Goal: Transaction & Acquisition: Purchase product/service

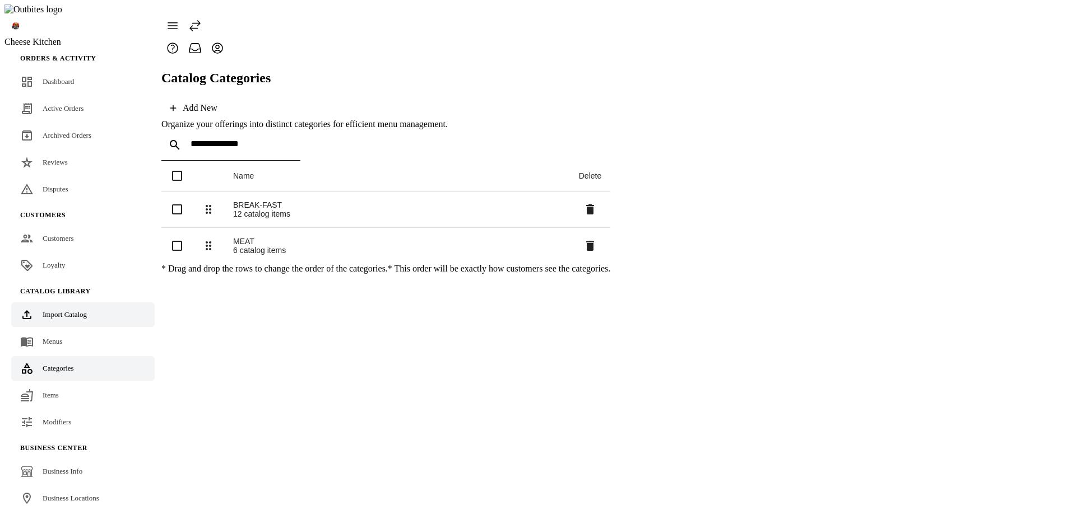
click at [74, 310] on span "Import Catalog" at bounding box center [65, 314] width 44 height 8
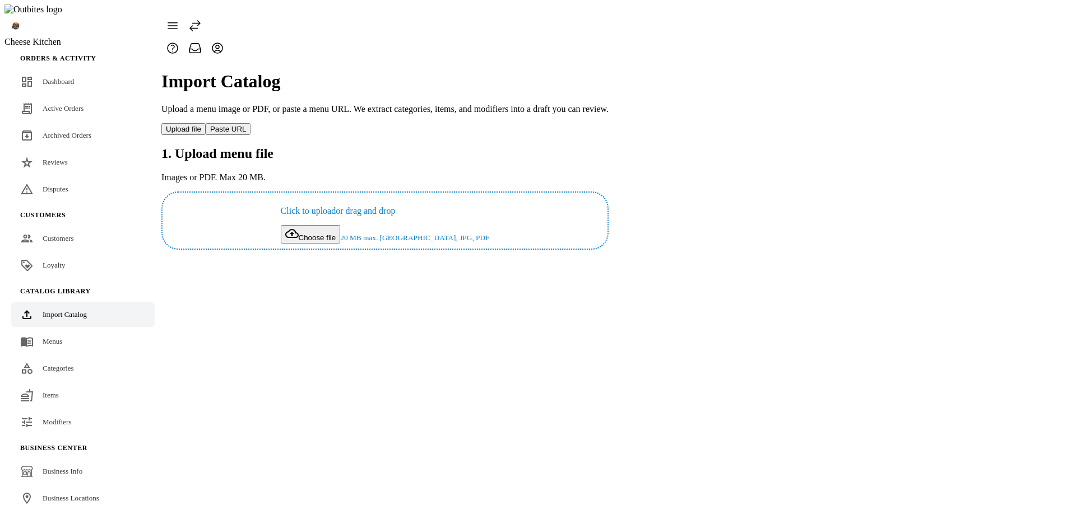
click at [434, 250] on div "Import Catalog Upload a menu image or PDF, or paste a menu URL. We extract cate…" at bounding box center [384, 154] width 447 height 191
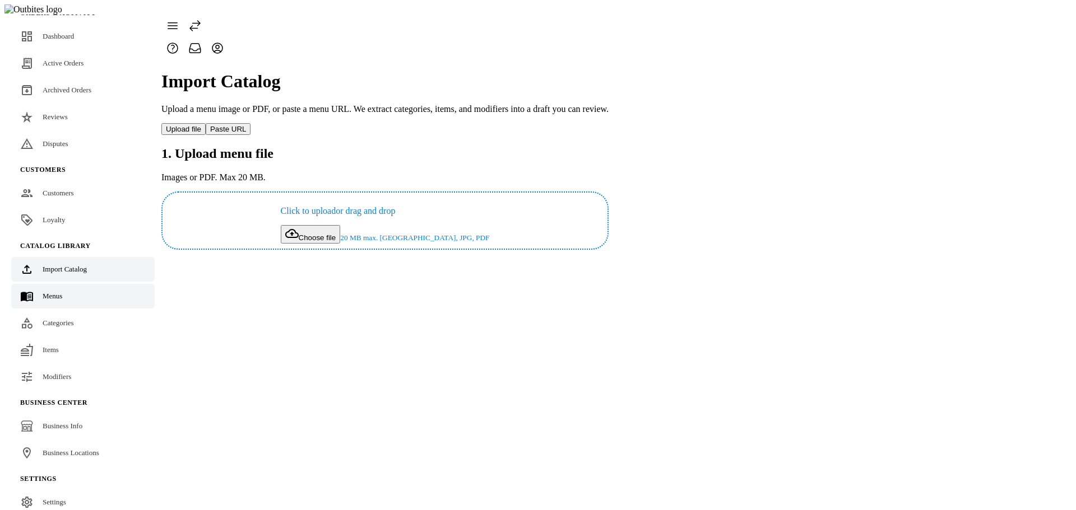
click at [68, 284] on link "Menus" at bounding box center [82, 296] width 143 height 25
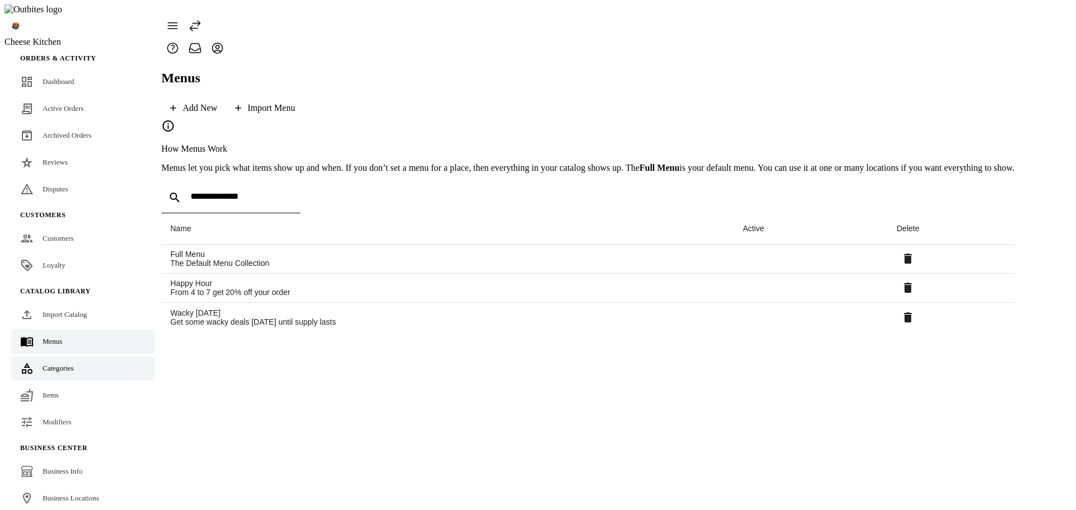
click at [62, 364] on span "Categories" at bounding box center [58, 368] width 31 height 8
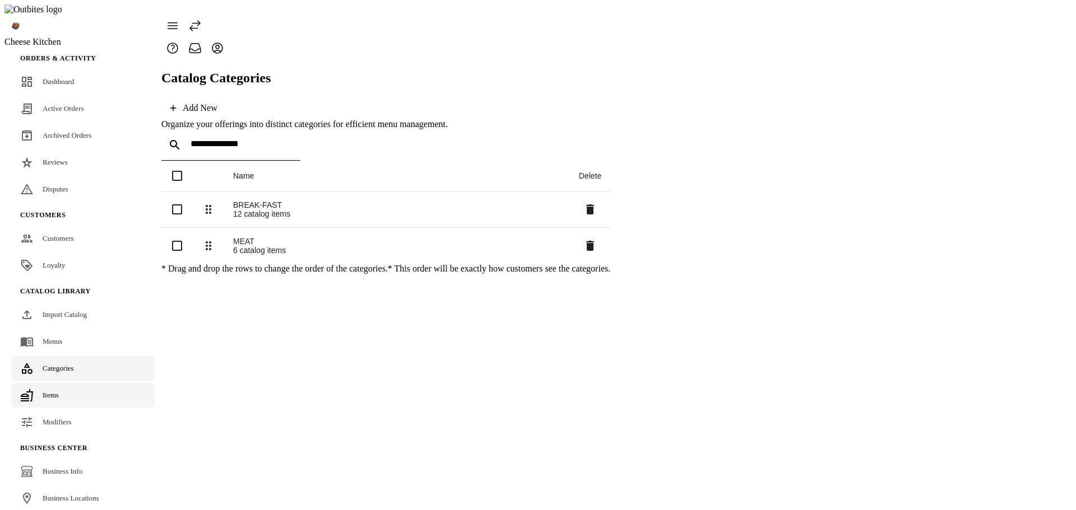
click at [49, 391] on span "Items" at bounding box center [51, 395] width 16 height 8
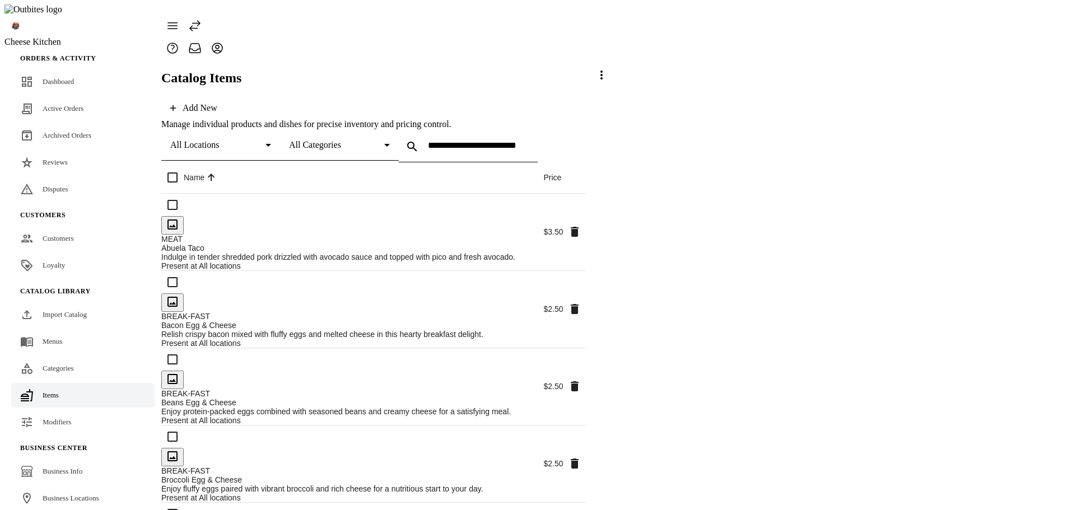
click at [615, 89] on span at bounding box center [601, 75] width 27 height 27
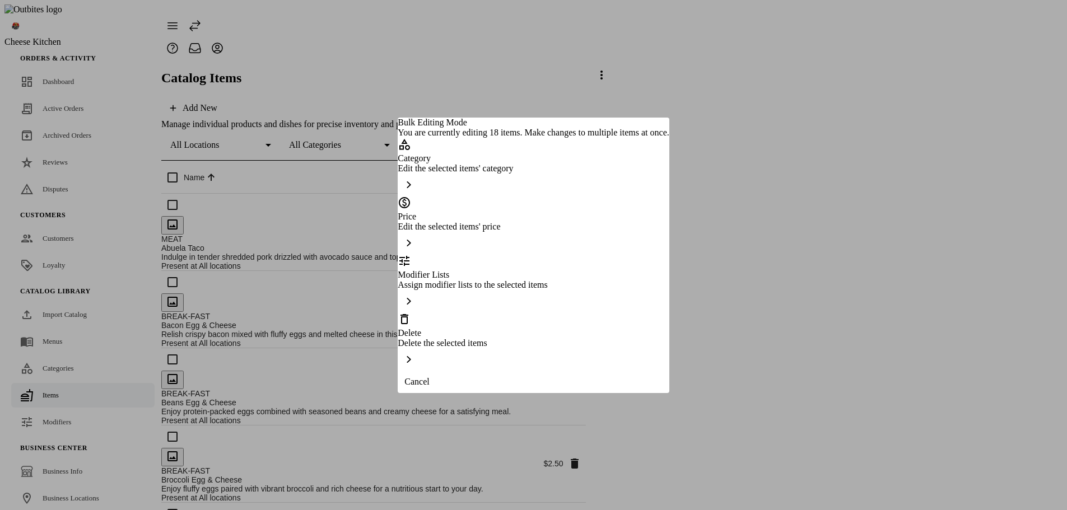
click at [456, 326] on div "Delete" at bounding box center [533, 326] width 271 height 26
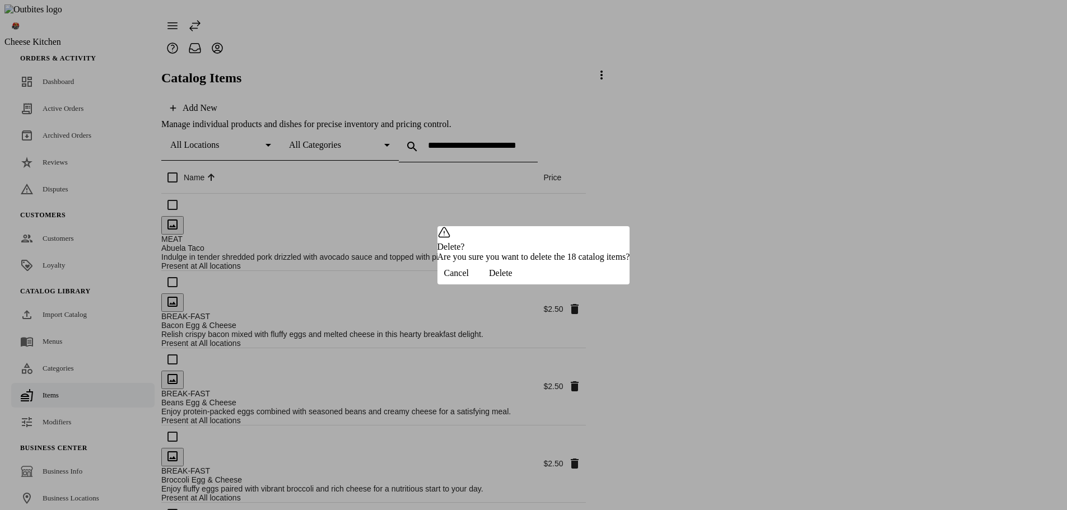
click at [513, 278] on span "Delete" at bounding box center [501, 273] width 24 height 10
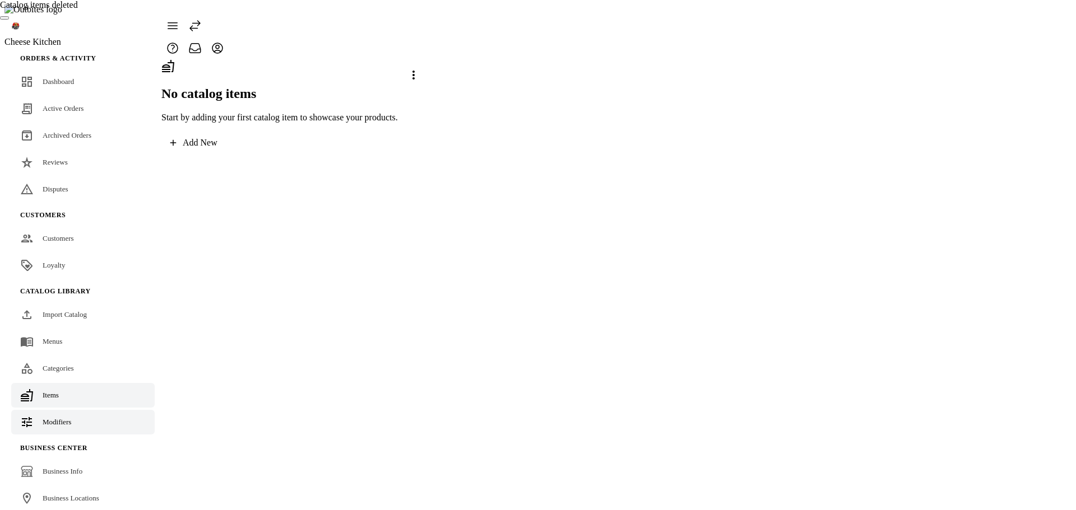
click at [81, 410] on link "Modifiers" at bounding box center [82, 422] width 143 height 25
click at [60, 383] on link "Items" at bounding box center [82, 395] width 143 height 25
click at [61, 364] on span "Categories" at bounding box center [58, 368] width 31 height 8
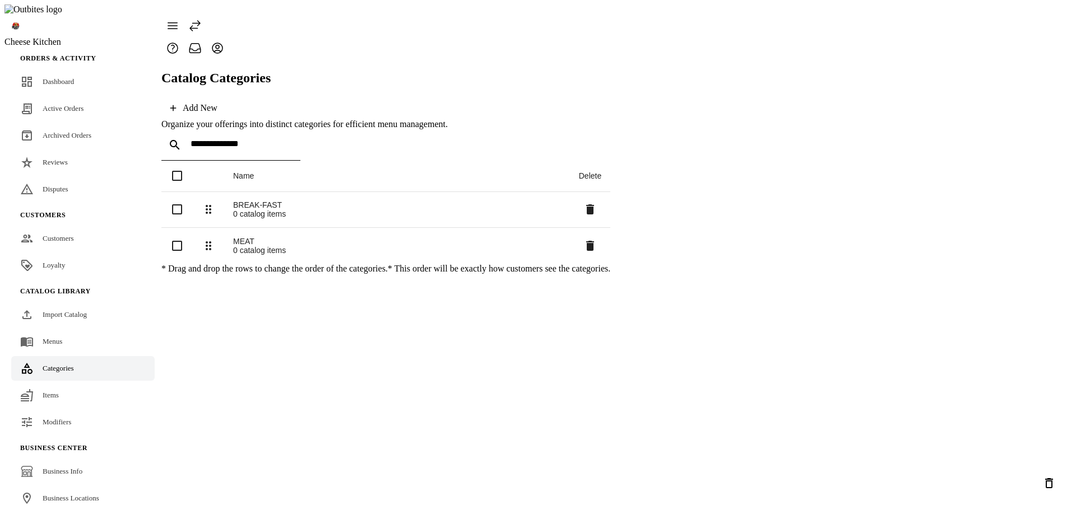
click at [1042, 483] on icon "Delete selected categories" at bounding box center [1048, 483] width 13 height 13
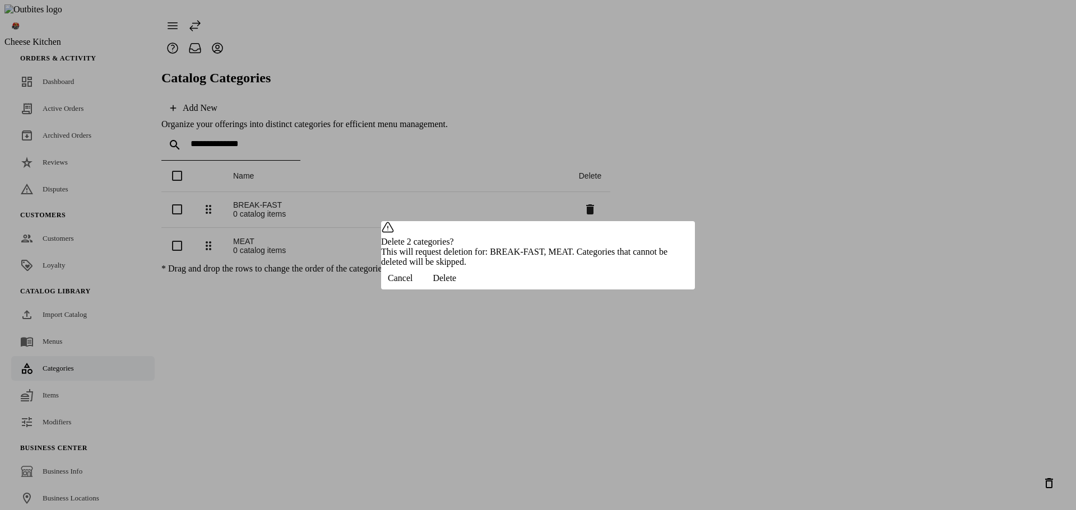
drag, startPoint x: 633, startPoint y: 292, endPoint x: 532, endPoint y: 278, distance: 101.9
click at [456, 284] on span "Delete" at bounding box center [445, 278] width 24 height 10
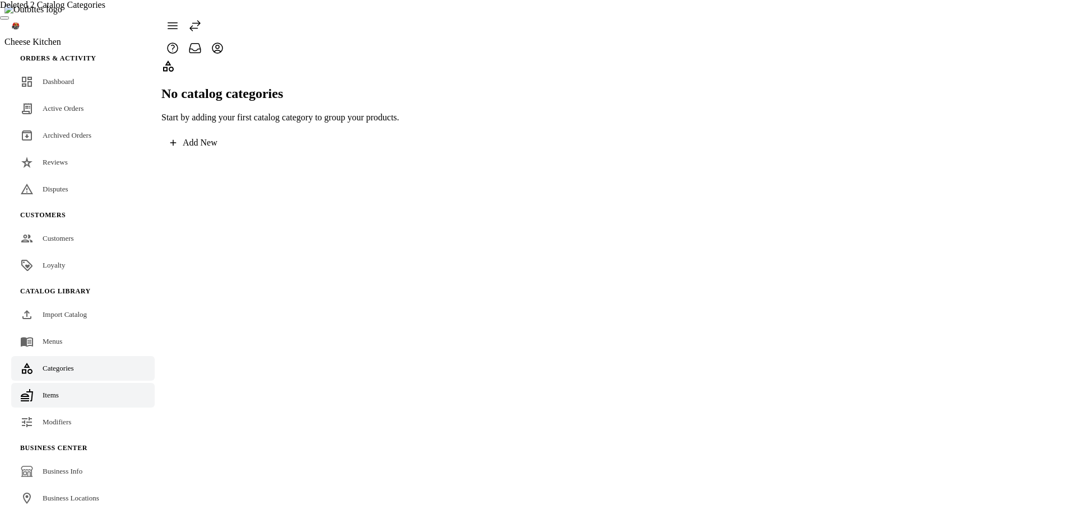
click at [58, 383] on link "Items" at bounding box center [82, 395] width 143 height 25
click at [57, 418] on span "Modifiers" at bounding box center [57, 422] width 29 height 8
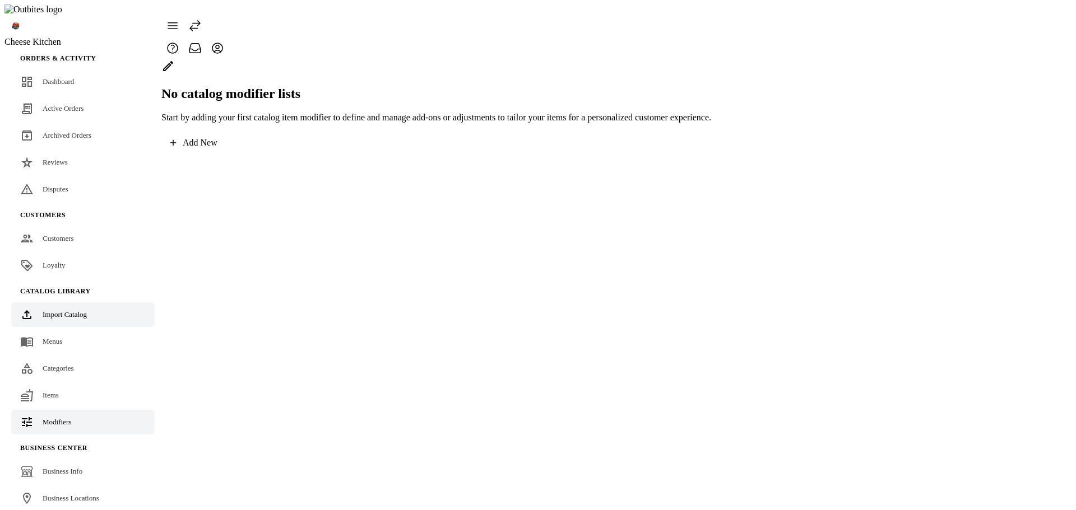
click at [57, 310] on span "Import Catalog" at bounding box center [65, 314] width 44 height 8
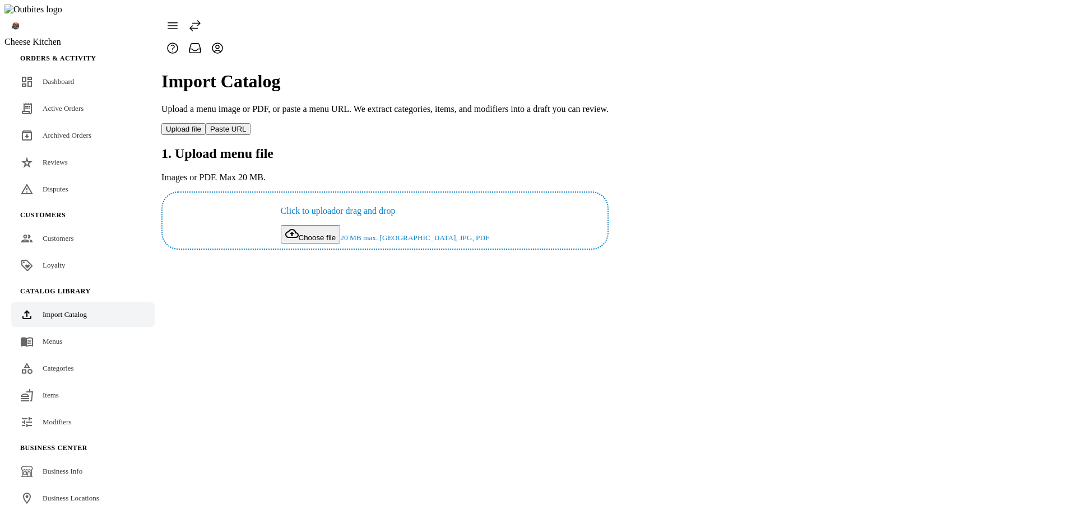
click at [341, 225] on button "Choose file" at bounding box center [311, 234] width 60 height 18
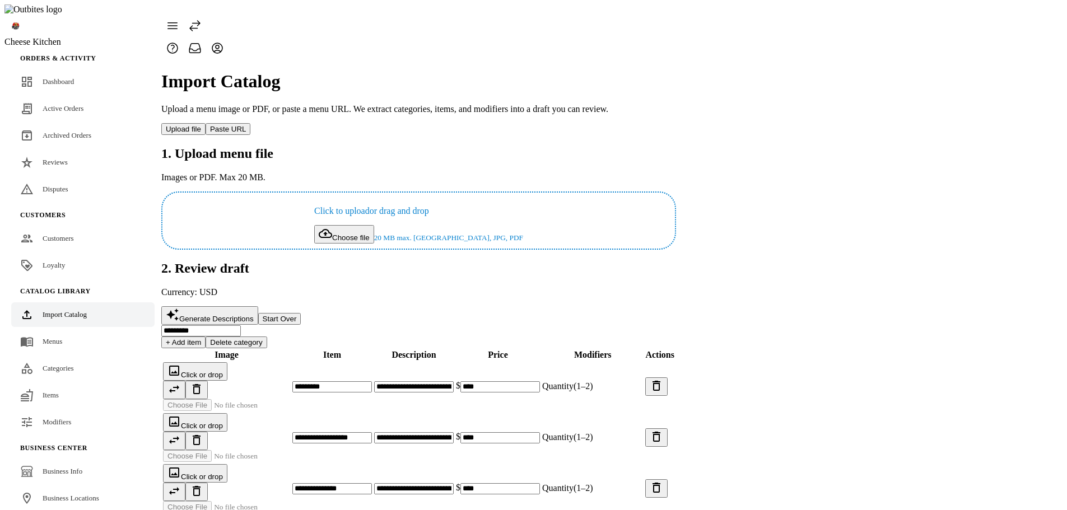
click at [254, 315] on span "Generate Descriptions" at bounding box center [216, 319] width 75 height 8
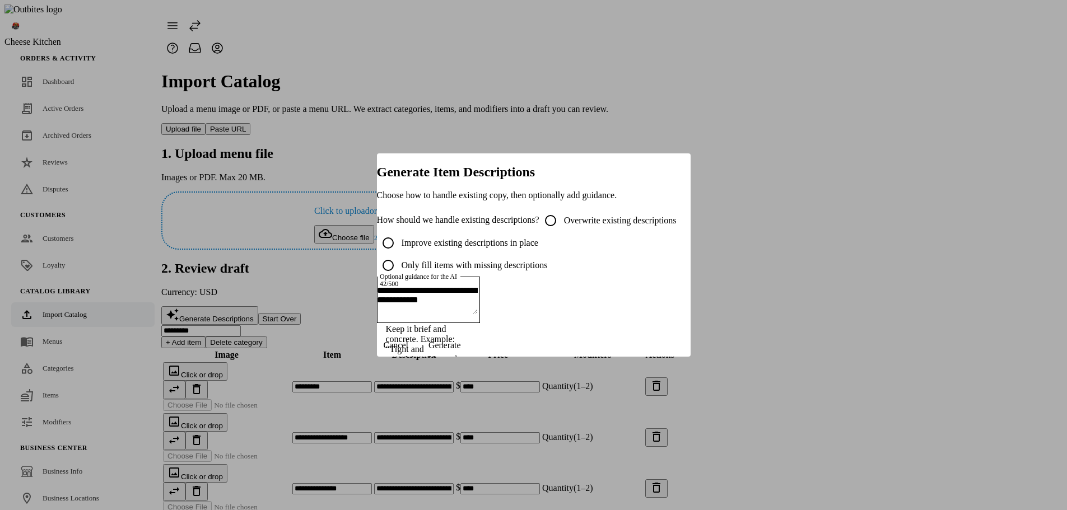
click at [461, 351] on span "Generate" at bounding box center [445, 346] width 32 height 10
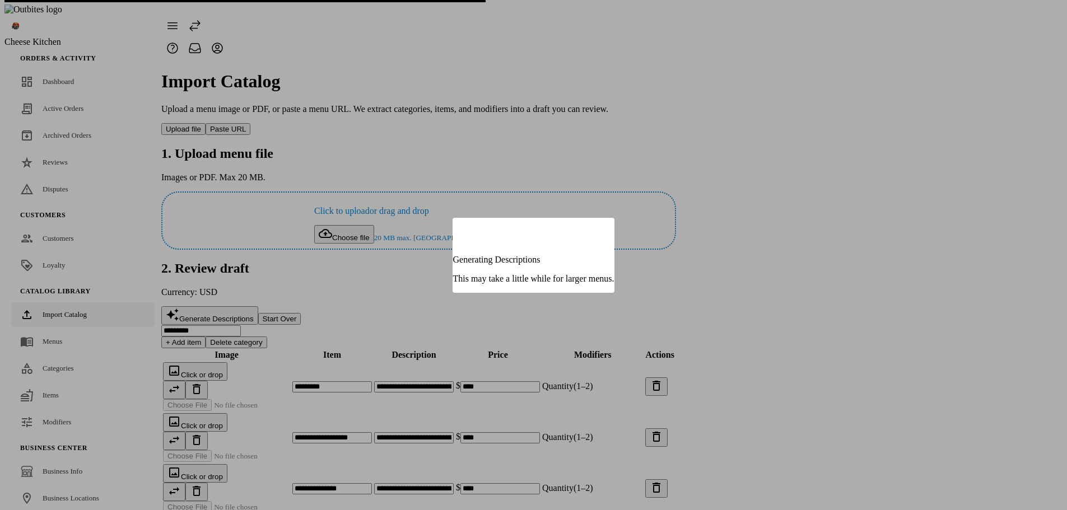
type input "**********"
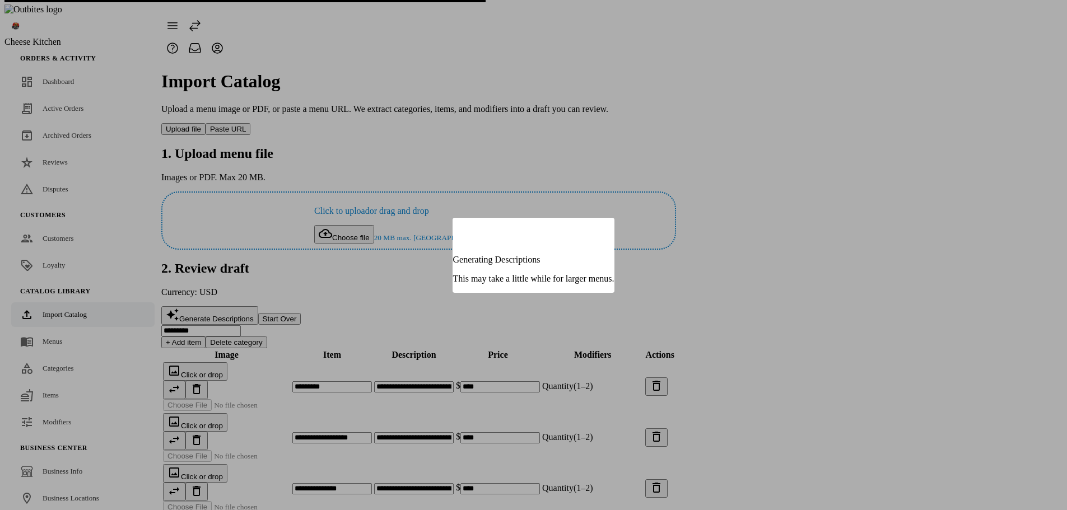
type input "**********"
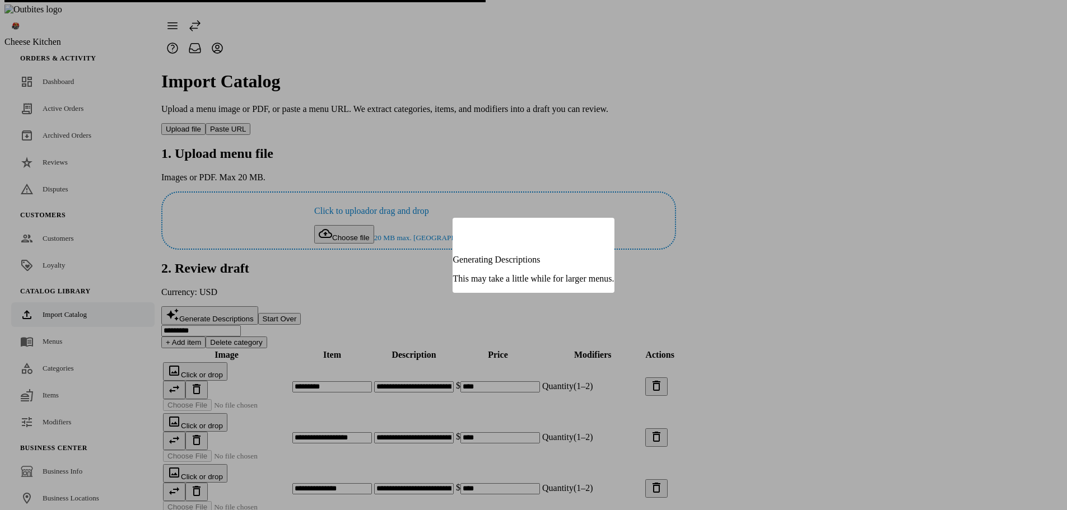
type input "**********"
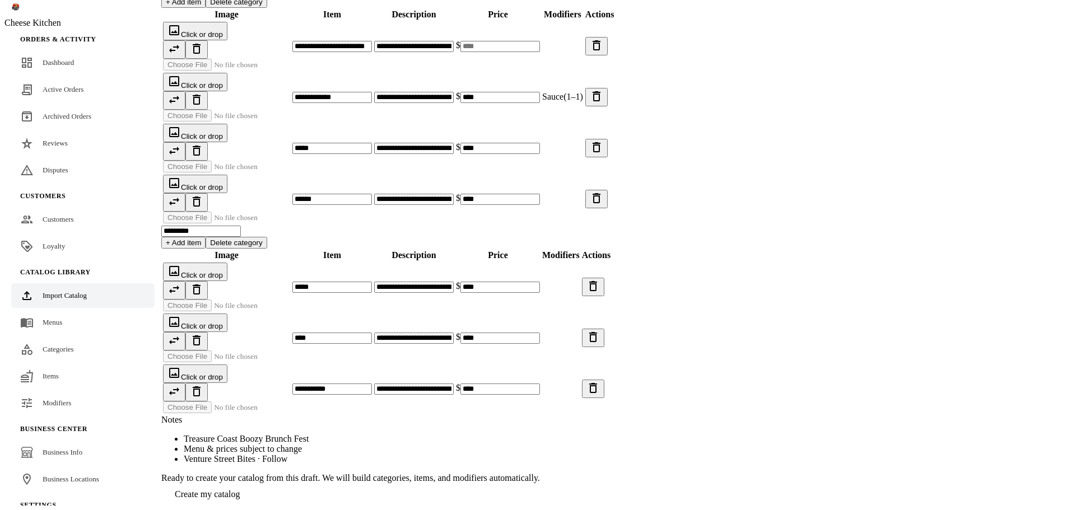
scroll to position [753, 0]
click at [240, 490] on span "Create my catalog" at bounding box center [207, 495] width 65 height 10
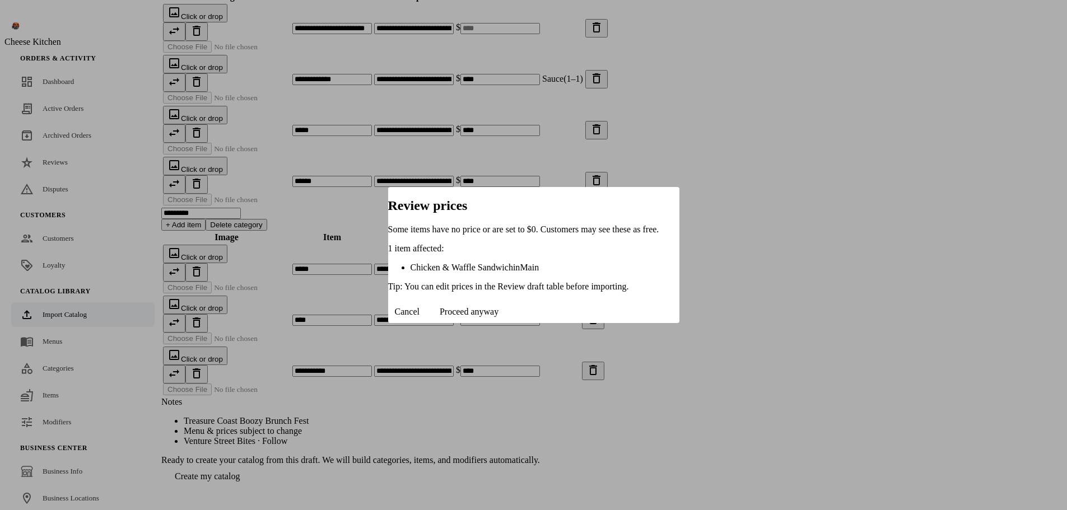
scroll to position [0, 0]
click at [420, 307] on span "Cancel" at bounding box center [407, 312] width 25 height 10
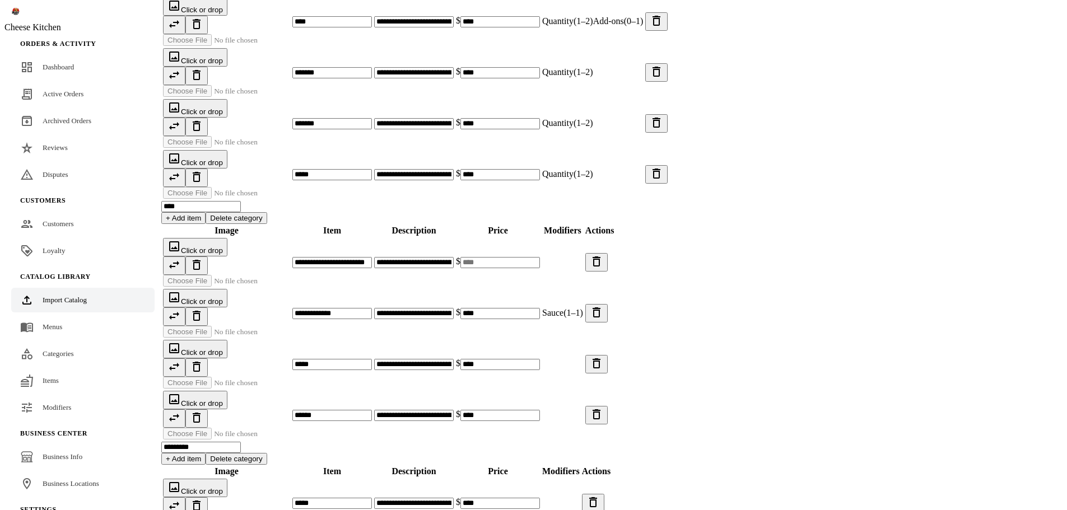
scroll to position [472, 0]
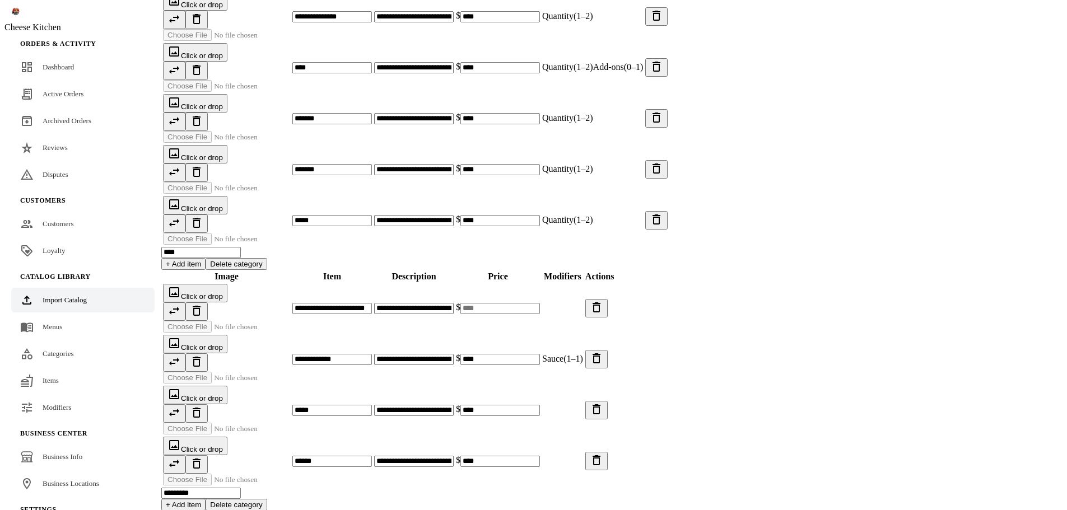
click at [540, 303] on input at bounding box center [501, 308] width 80 height 11
type input "**"
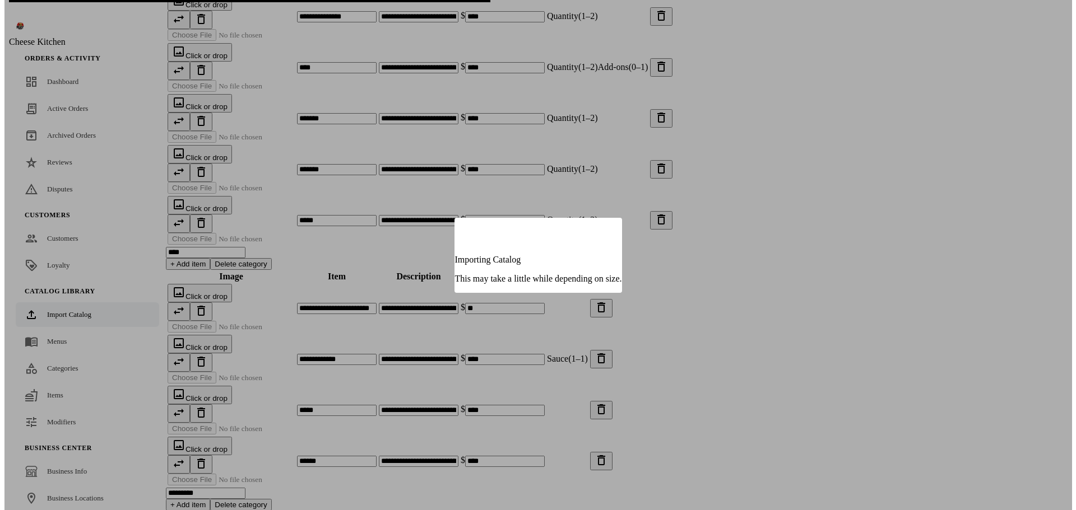
scroll to position [0, 0]
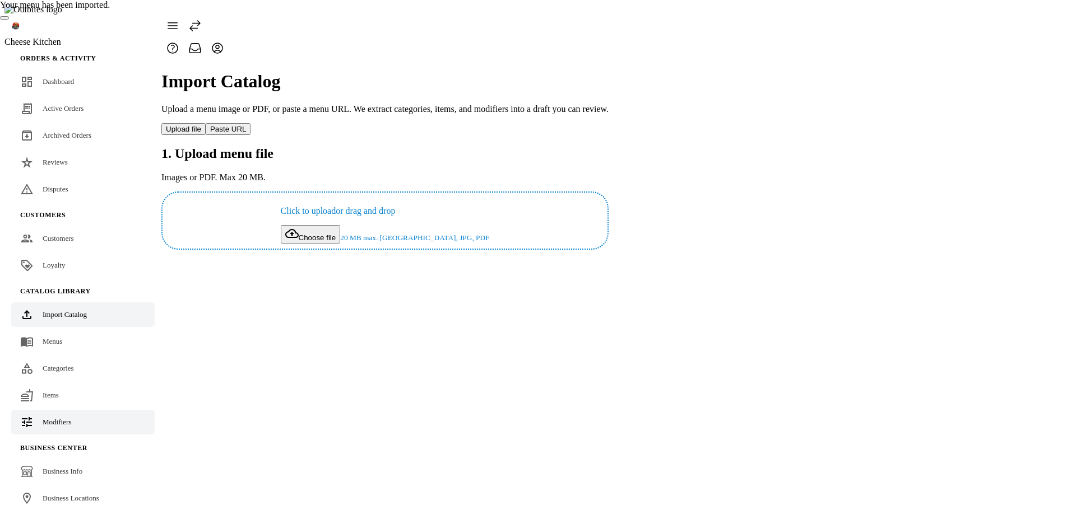
click at [62, 418] on span "Modifiers" at bounding box center [57, 422] width 29 height 8
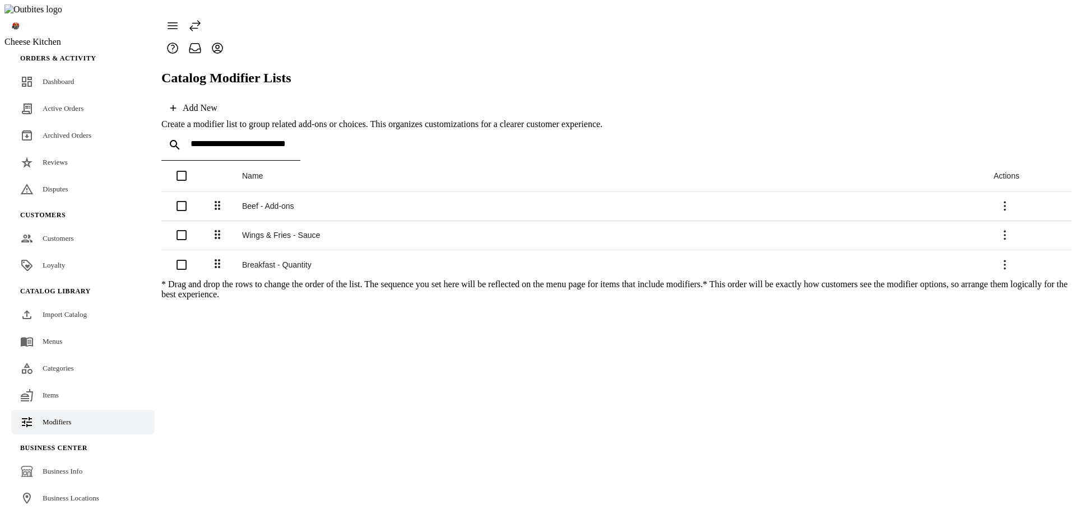
click at [294, 261] on div "Breakfast - Quantity" at bounding box center [608, 265] width 733 height 9
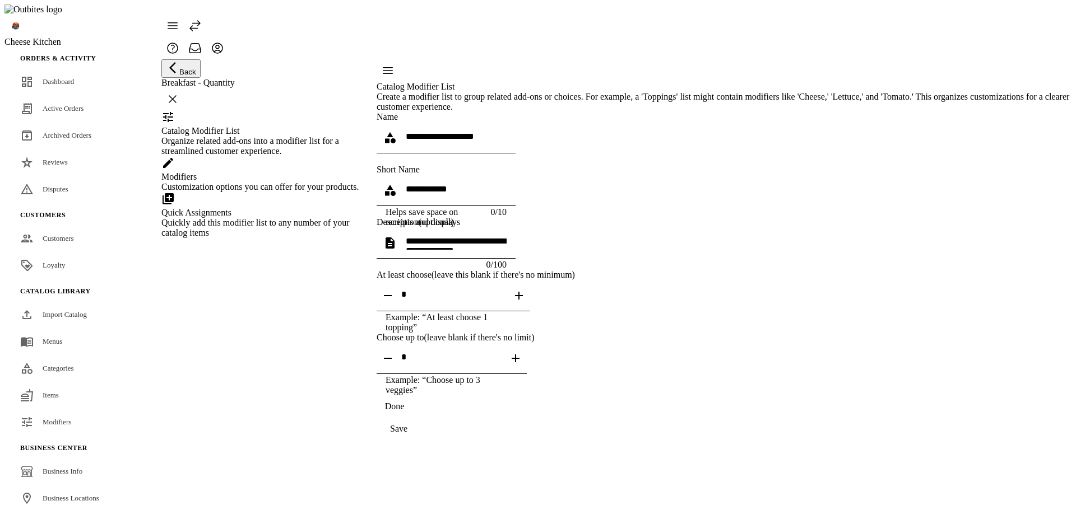
click at [272, 192] on div "Customization options you can offer for your products." at bounding box center [261, 187] width 201 height 10
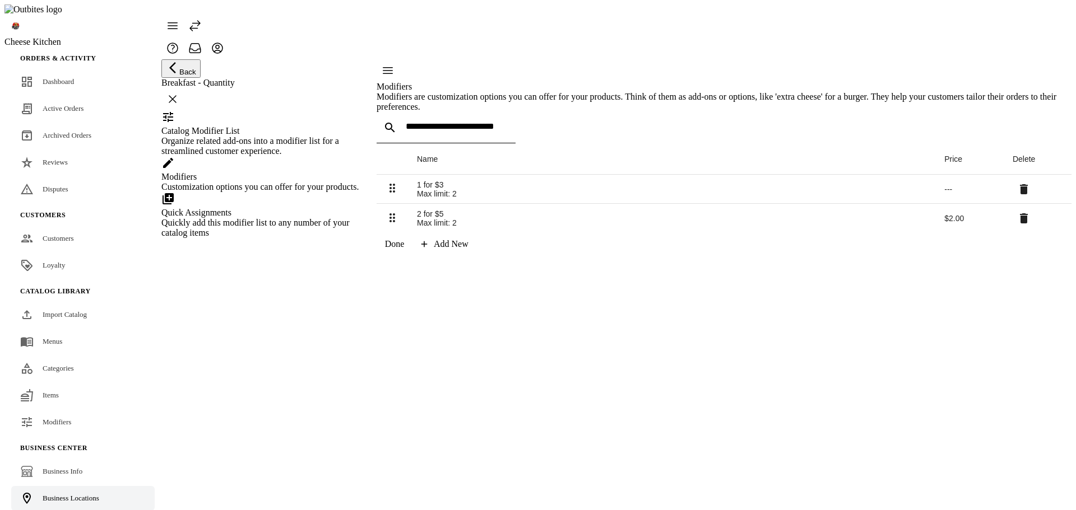
click at [48, 494] on span "Business Locations" at bounding box center [71, 498] width 57 height 8
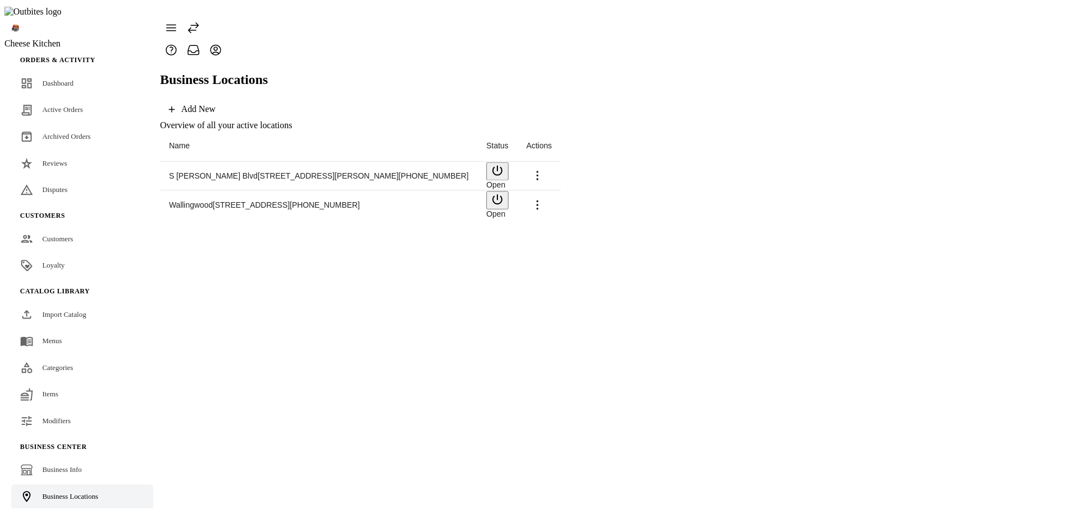
scroll to position [45, 0]
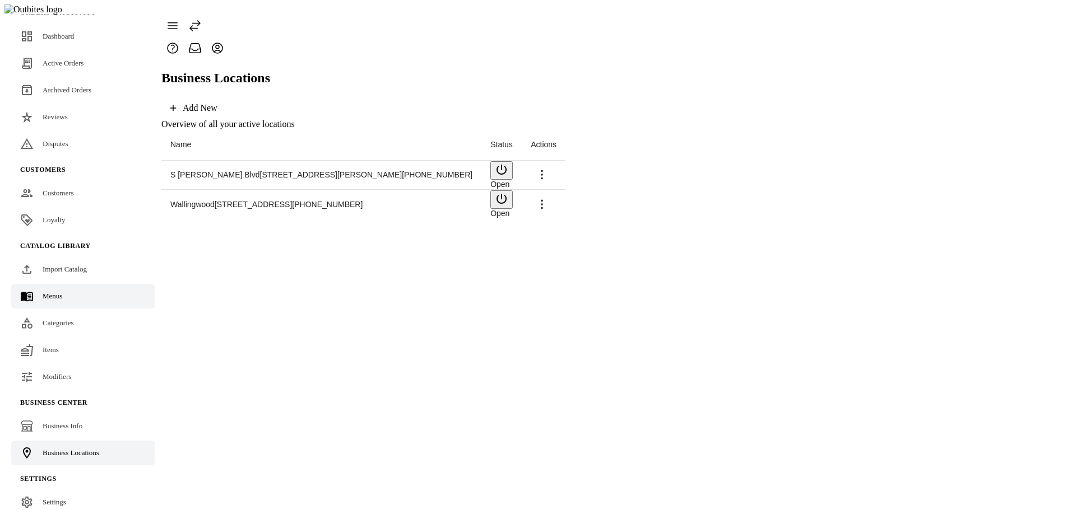
click at [59, 292] on span "Menus" at bounding box center [53, 296] width 20 height 8
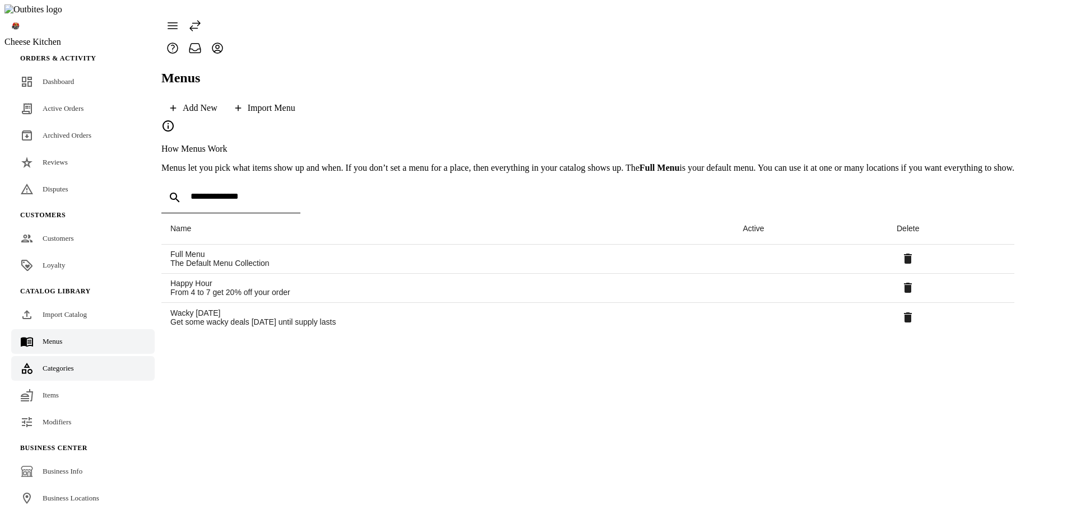
click at [61, 356] on link "Categories" at bounding box center [82, 368] width 143 height 25
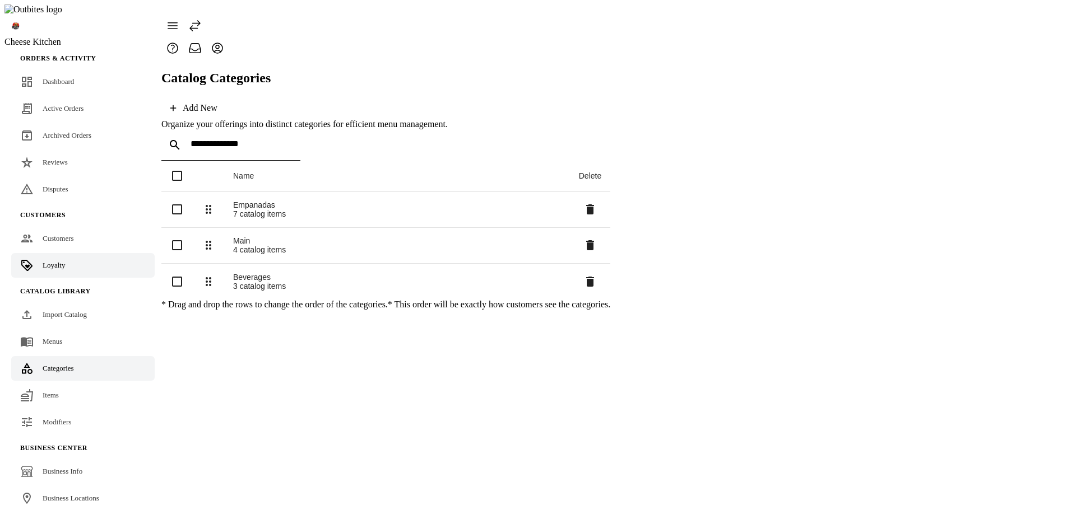
click at [76, 253] on link "Loyalty" at bounding box center [82, 265] width 143 height 25
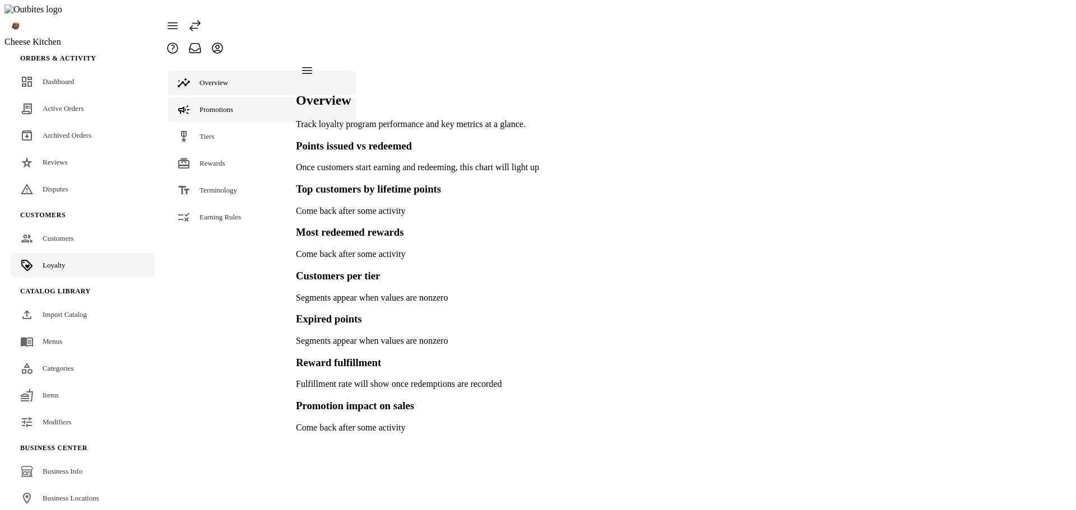
click at [220, 97] on link "Promotions" at bounding box center [262, 109] width 188 height 25
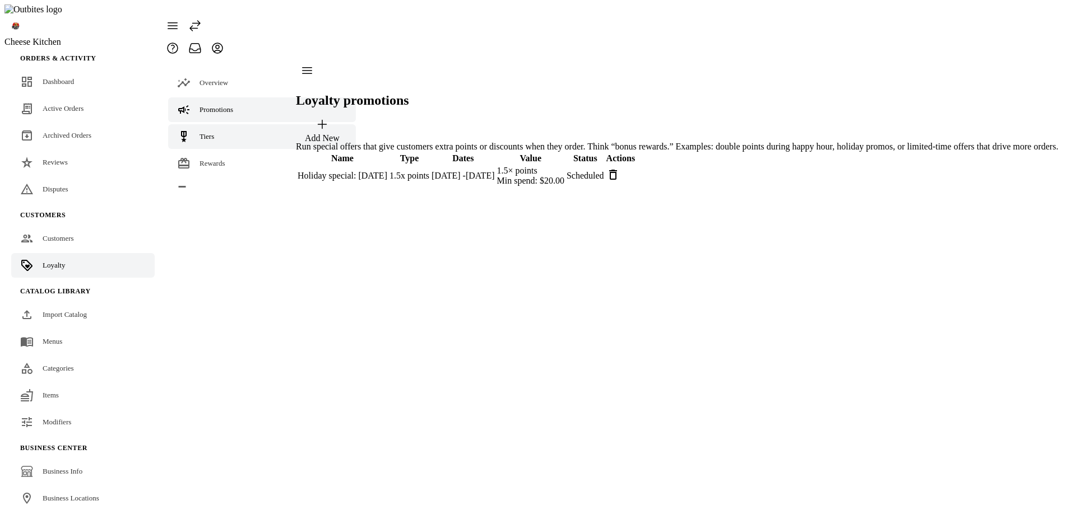
click at [211, 132] on span "Tiers" at bounding box center [206, 136] width 15 height 8
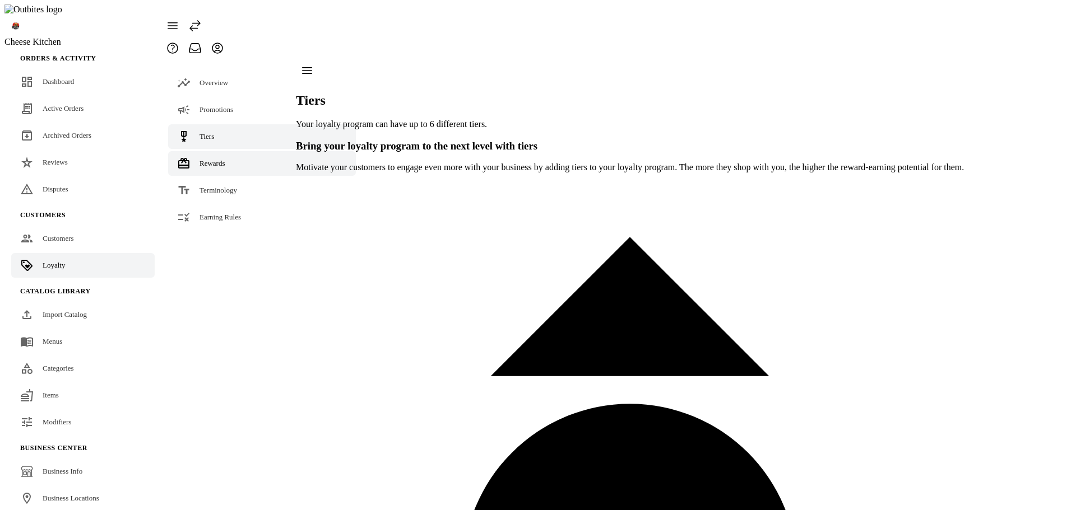
click at [209, 159] on span "Rewards" at bounding box center [212, 163] width 26 height 8
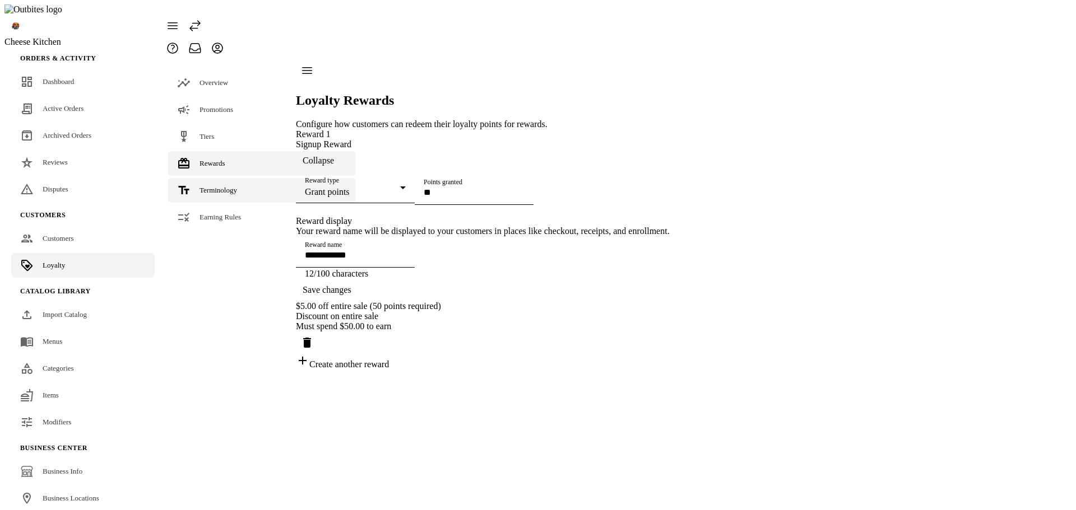
click at [206, 186] on span "Terminology" at bounding box center [218, 190] width 38 height 8
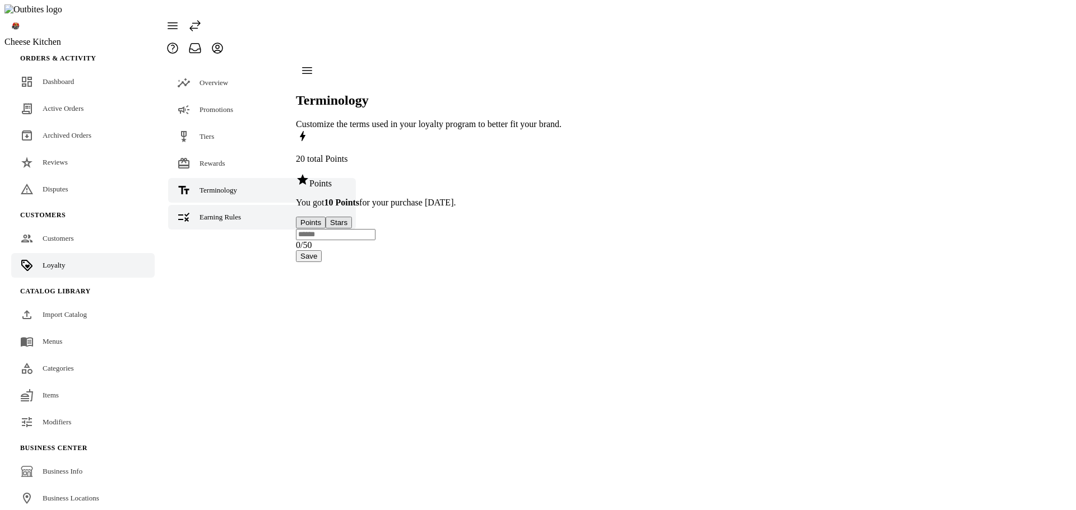
click at [210, 213] on span "Earning Rules" at bounding box center [219, 217] width 41 height 8
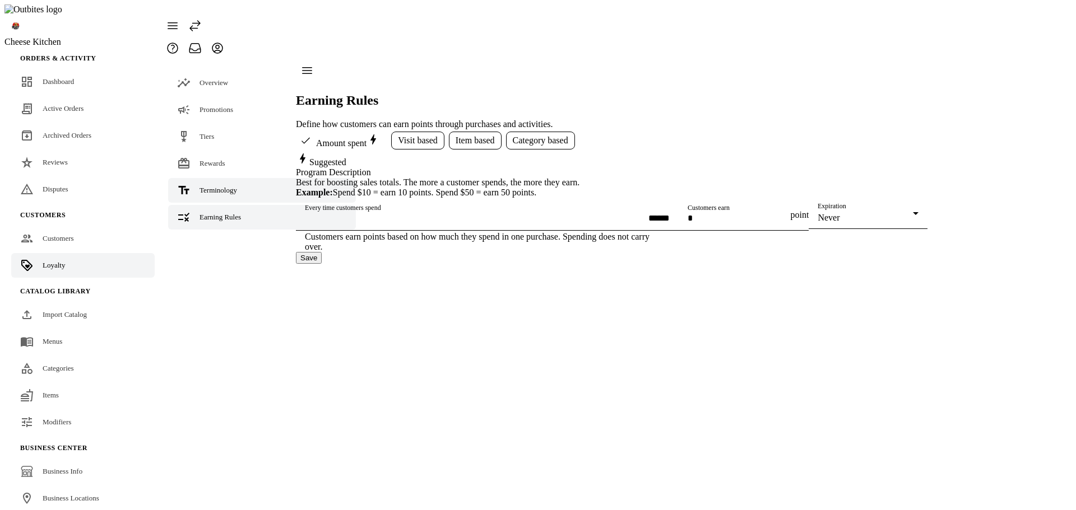
click at [221, 185] on div "Terminology" at bounding box center [218, 190] width 38 height 11
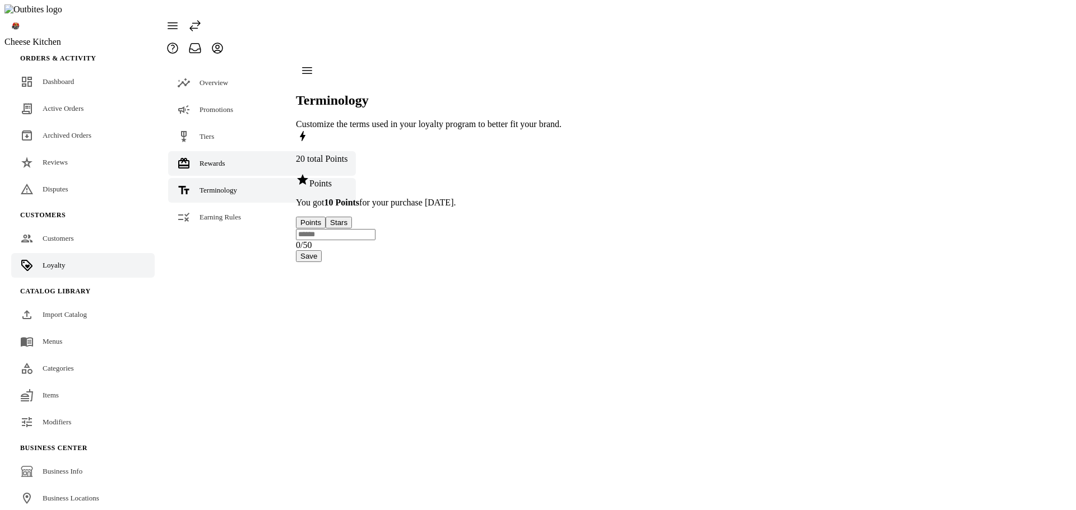
click at [213, 159] on span "Rewards" at bounding box center [212, 163] width 26 height 8
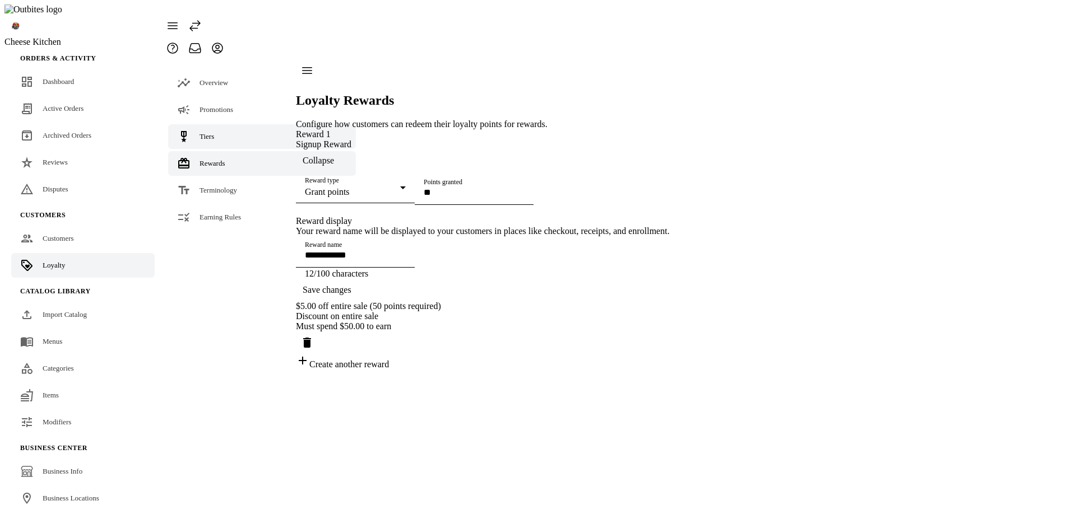
click at [207, 132] on span "Tiers" at bounding box center [206, 136] width 15 height 8
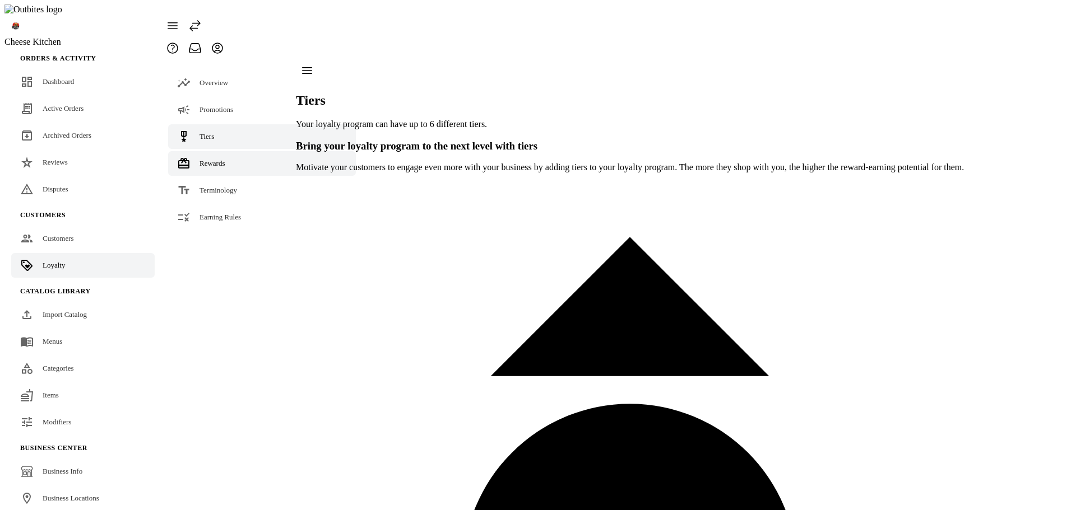
click at [221, 159] on span "Rewards" at bounding box center [212, 163] width 26 height 8
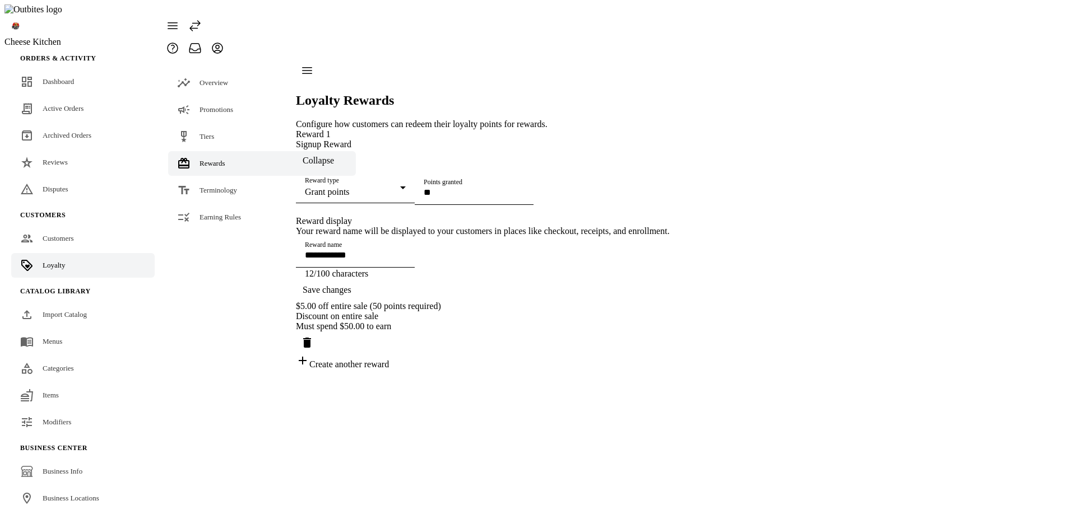
click at [311, 348] on icon "Delete reward" at bounding box center [307, 343] width 8 height 10
click at [9, 18] on button "Close" at bounding box center [4, 17] width 9 height 3
click at [225, 213] on span "Earning Rules" at bounding box center [219, 217] width 41 height 8
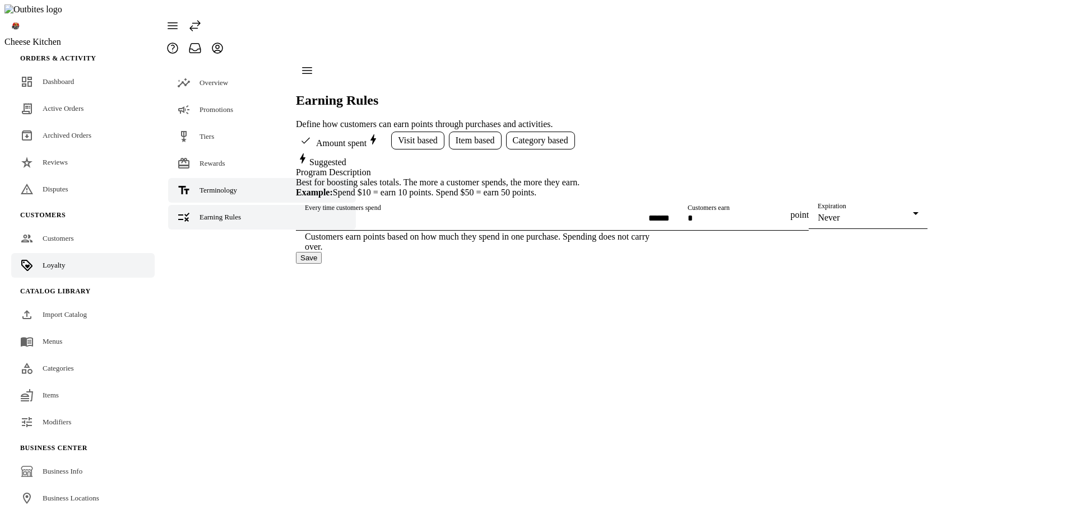
click at [215, 186] on span "Terminology" at bounding box center [218, 190] width 38 height 8
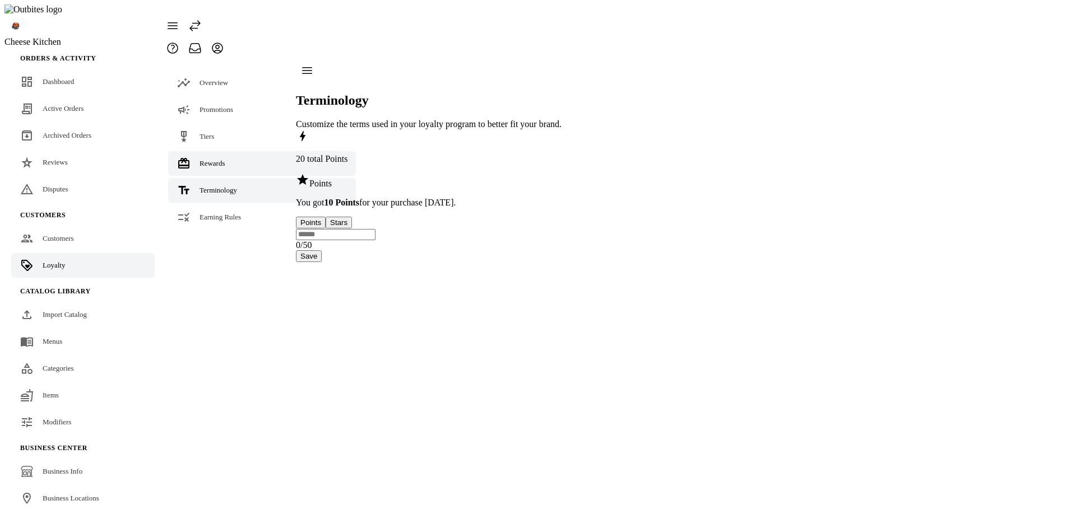
click at [220, 151] on link "Rewards" at bounding box center [262, 163] width 188 height 25
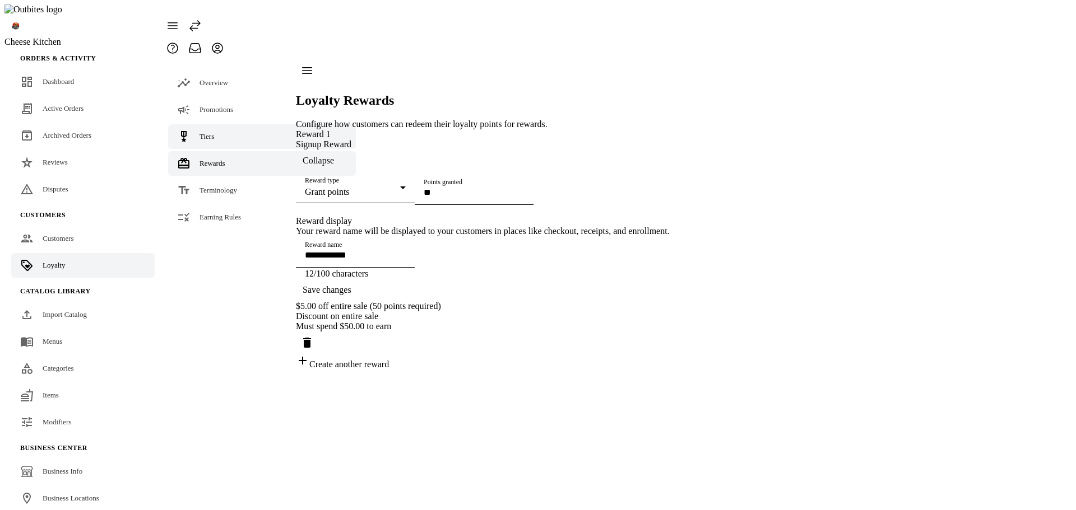
click at [222, 124] on link "Tiers" at bounding box center [262, 136] width 188 height 25
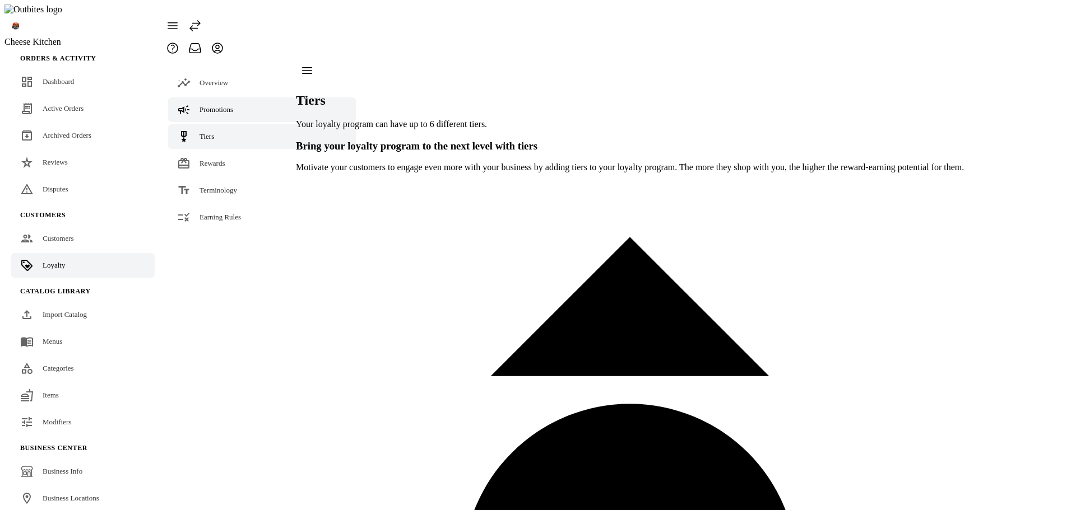
click at [230, 105] on span "Promotions" at bounding box center [216, 109] width 34 height 8
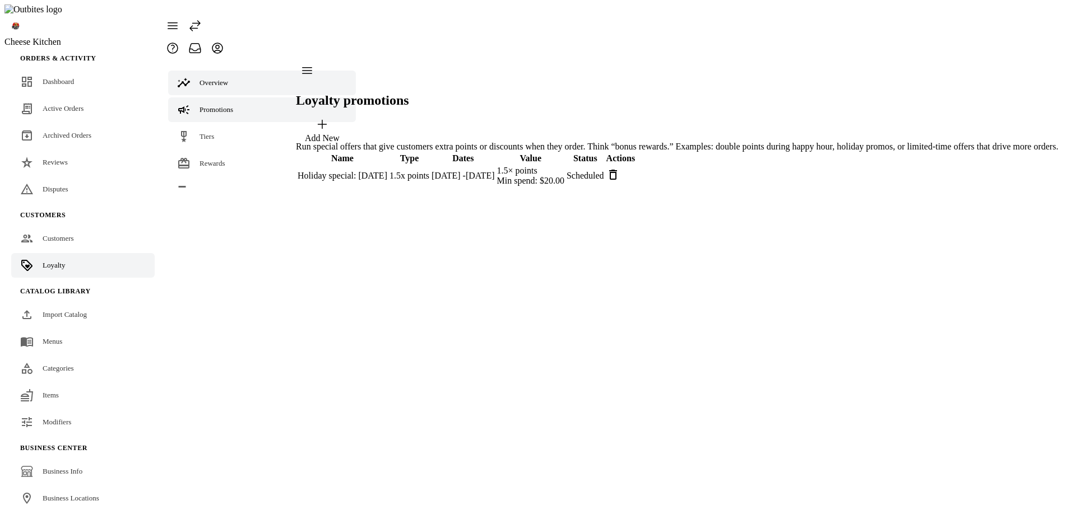
click at [236, 71] on link "Overview" at bounding box center [262, 83] width 188 height 25
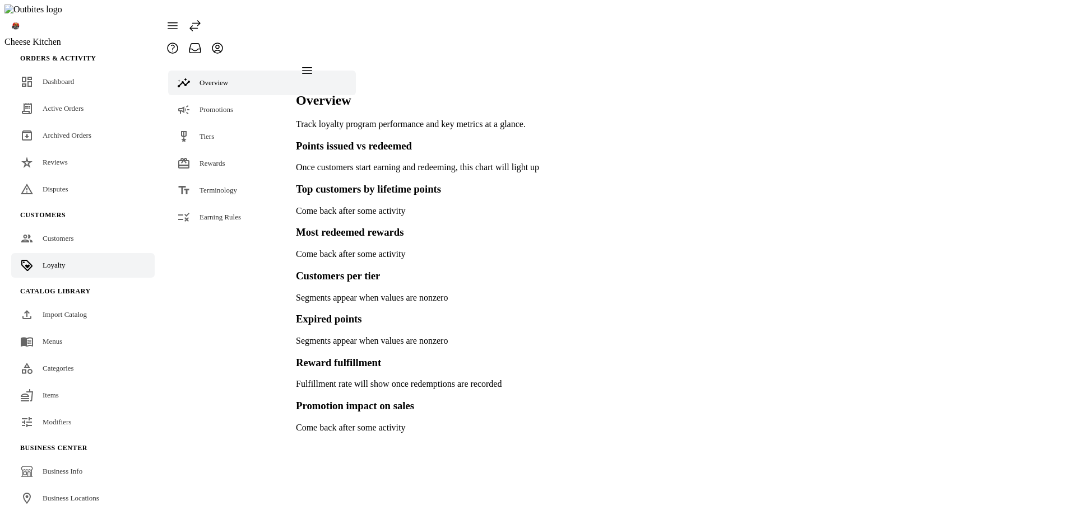
click at [225, 100] on fuse-vertical-navigation-group-item "Overview Promotions Tiers Rewards Terminology Earning Rules" at bounding box center [261, 145] width 201 height 173
click at [216, 212] on div "Earning Rules" at bounding box center [219, 217] width 41 height 11
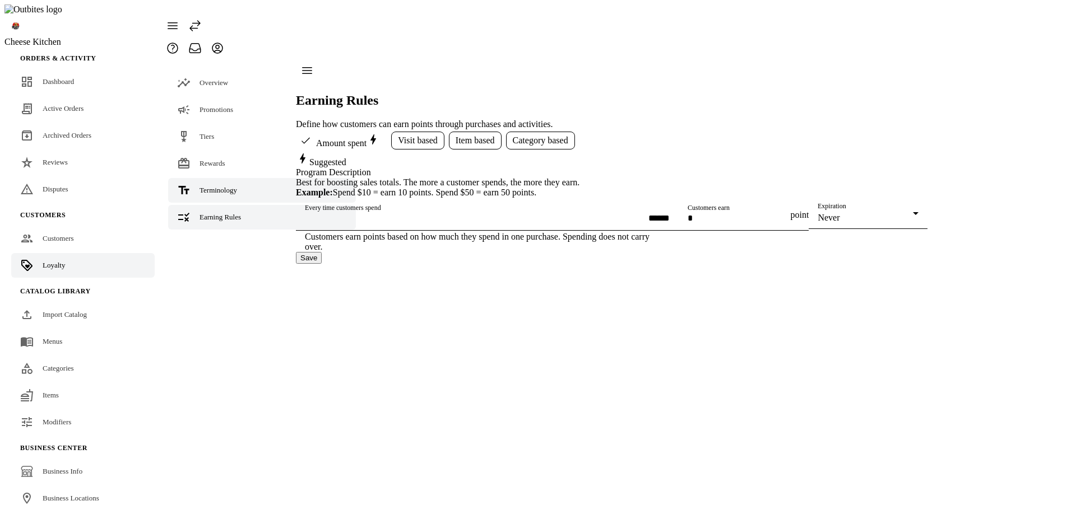
click at [224, 186] on span "Terminology" at bounding box center [218, 190] width 38 height 8
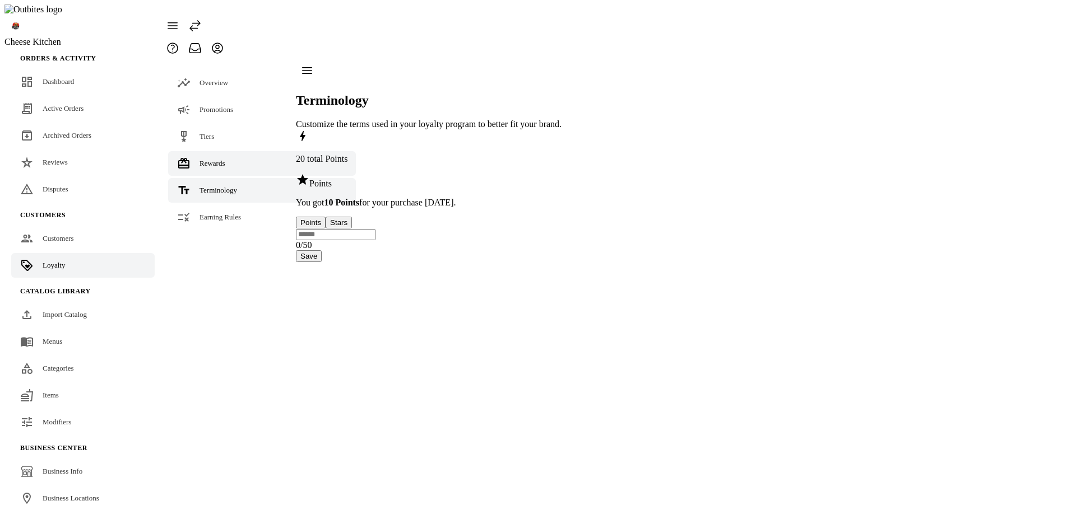
click at [229, 151] on link "Rewards" at bounding box center [262, 163] width 188 height 25
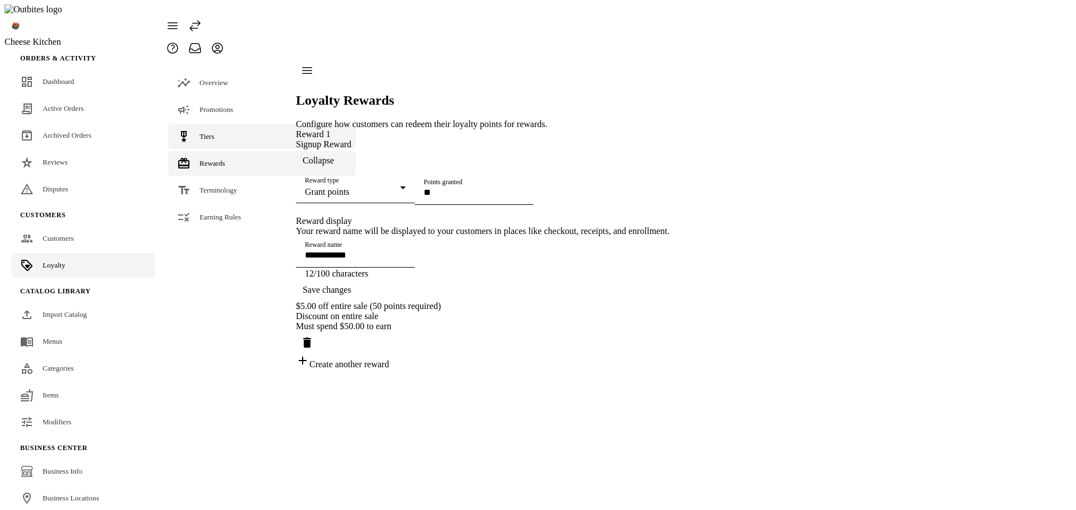
click at [229, 124] on link "Tiers" at bounding box center [262, 136] width 188 height 25
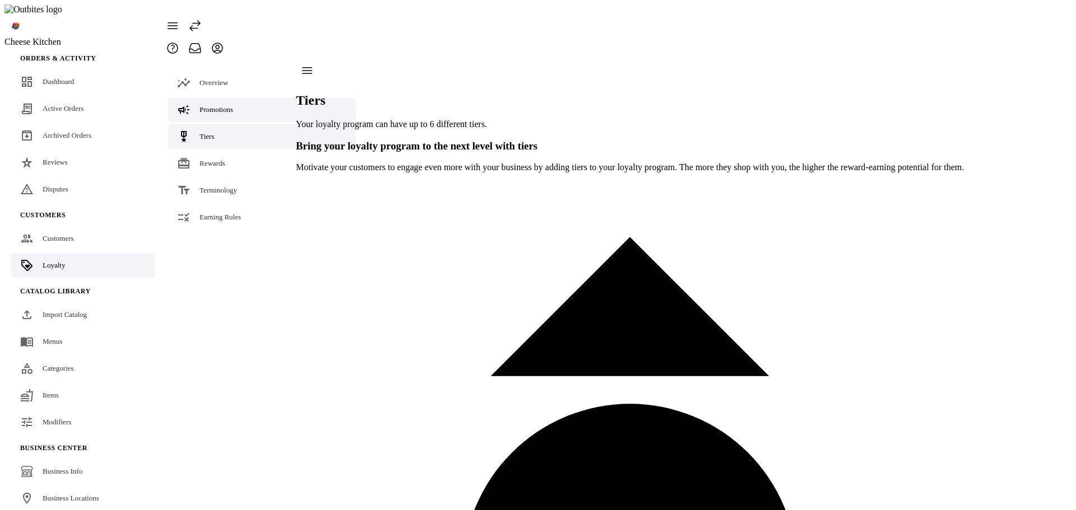
click at [226, 97] on link "Promotions" at bounding box center [262, 109] width 188 height 25
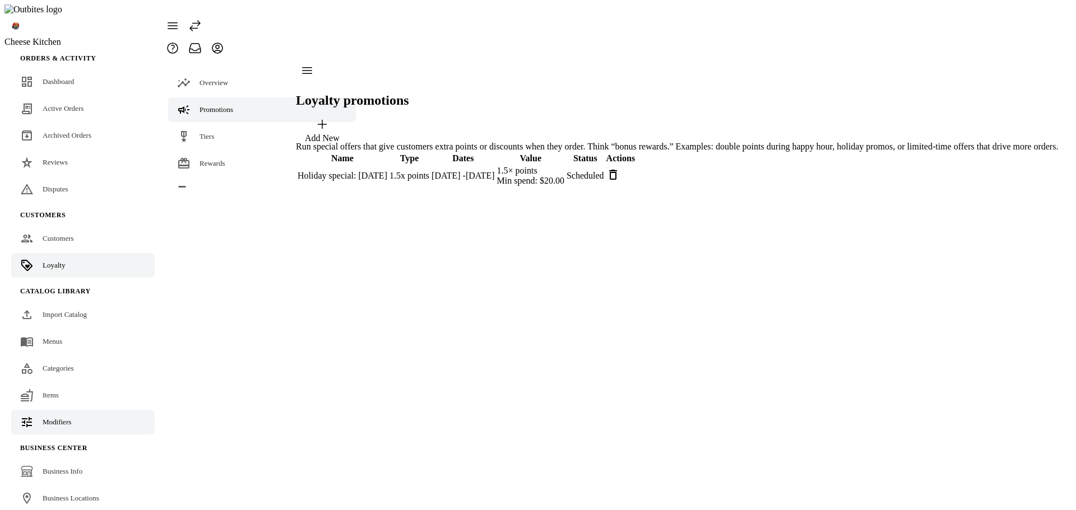
click at [55, 418] on span "Modifiers" at bounding box center [57, 422] width 29 height 8
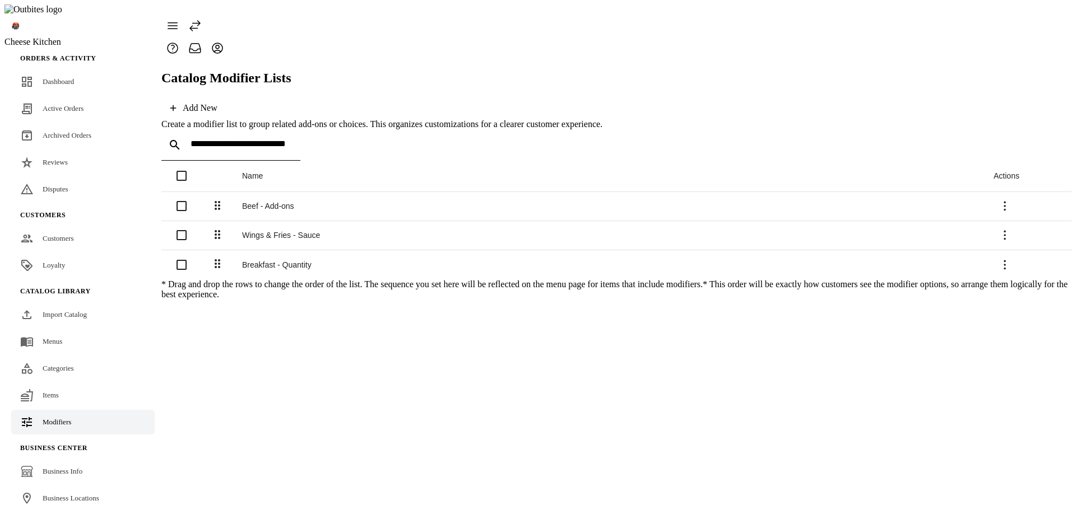
click at [291, 261] on div "Breakfast - Quantity" at bounding box center [608, 265] width 733 height 9
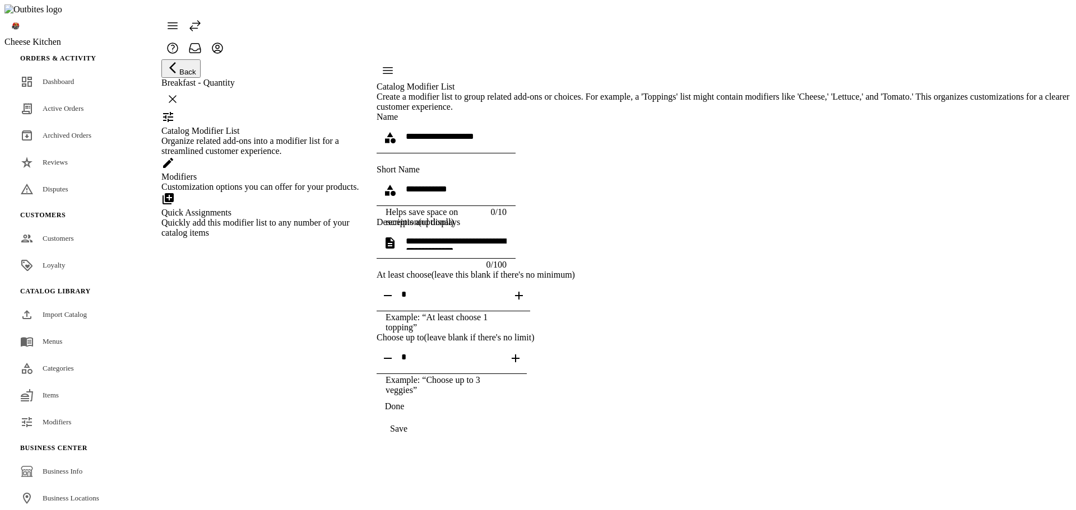
click at [394, 365] on icon "button" at bounding box center [387, 358] width 13 height 13
type input "*"
click at [421, 443] on span "continue" at bounding box center [399, 429] width 44 height 27
click at [55, 418] on span "Modifiers" at bounding box center [57, 422] width 29 height 8
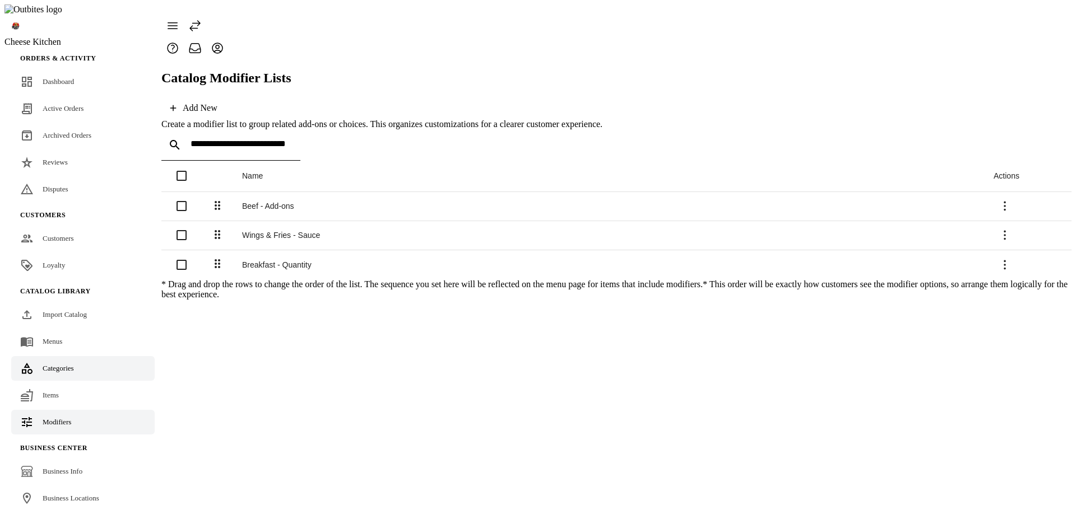
click at [64, 360] on link "Categories" at bounding box center [82, 368] width 143 height 25
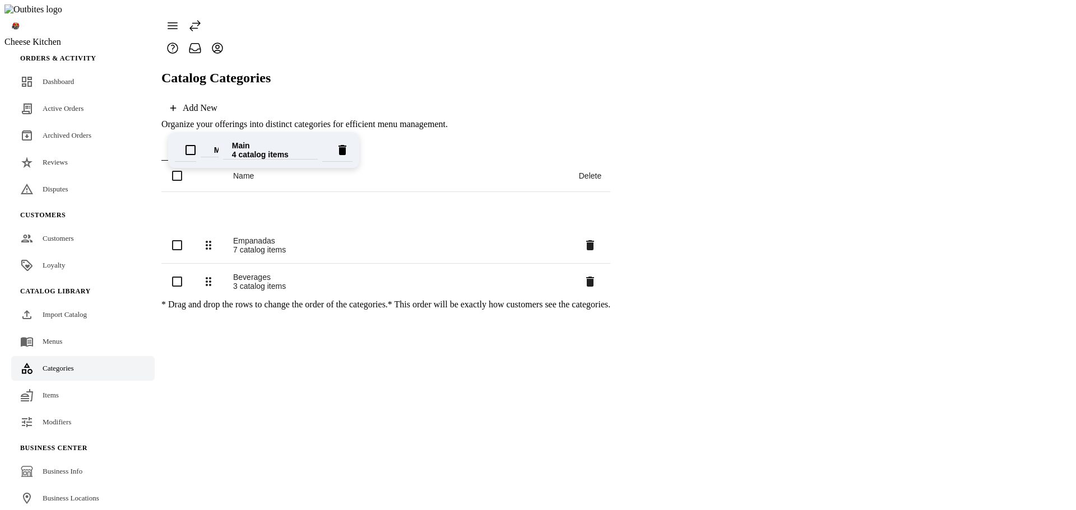
drag, startPoint x: 216, startPoint y: 198, endPoint x: 219, endPoint y: 151, distance: 47.1
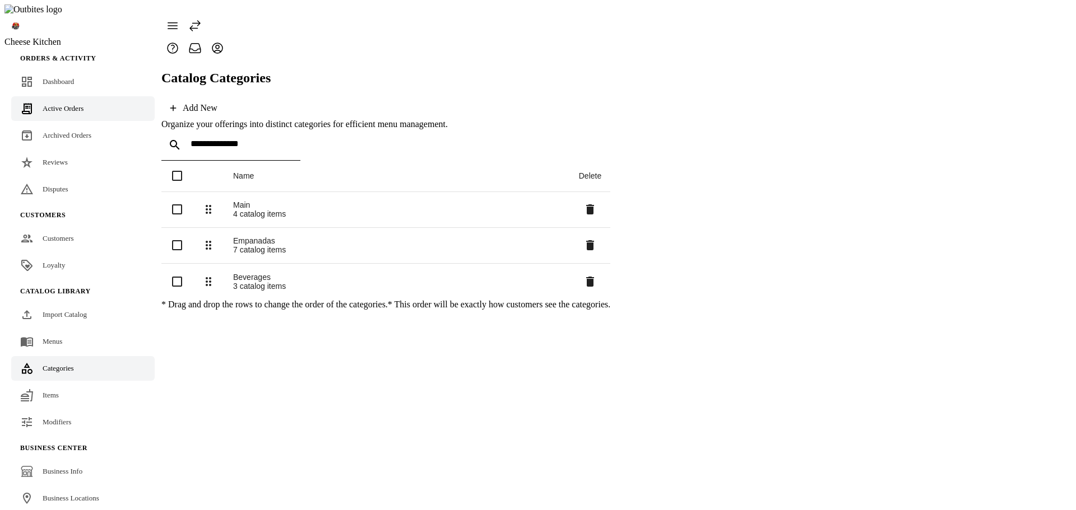
click at [61, 104] on span "Active Orders" at bounding box center [63, 108] width 41 height 8
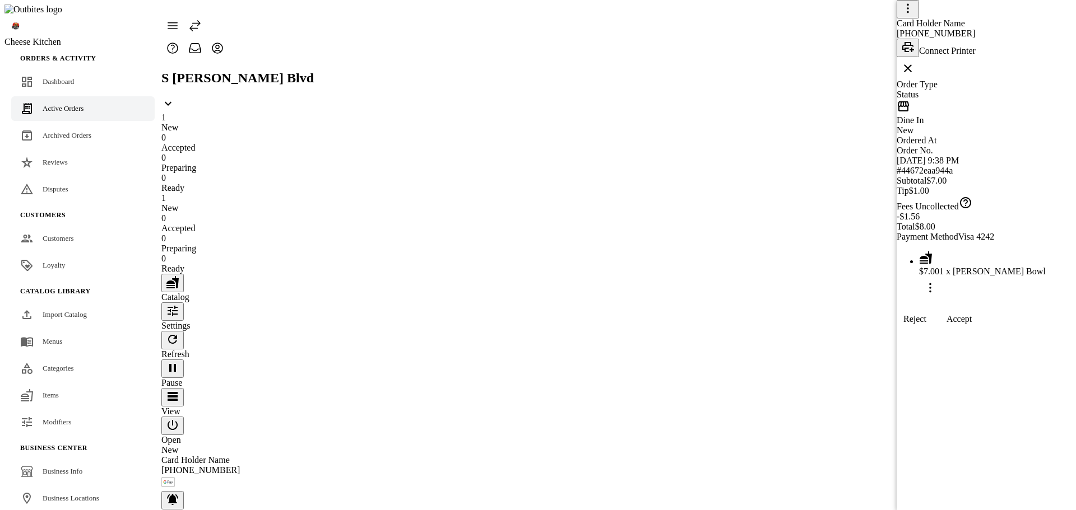
click at [985, 333] on span at bounding box center [959, 319] width 52 height 27
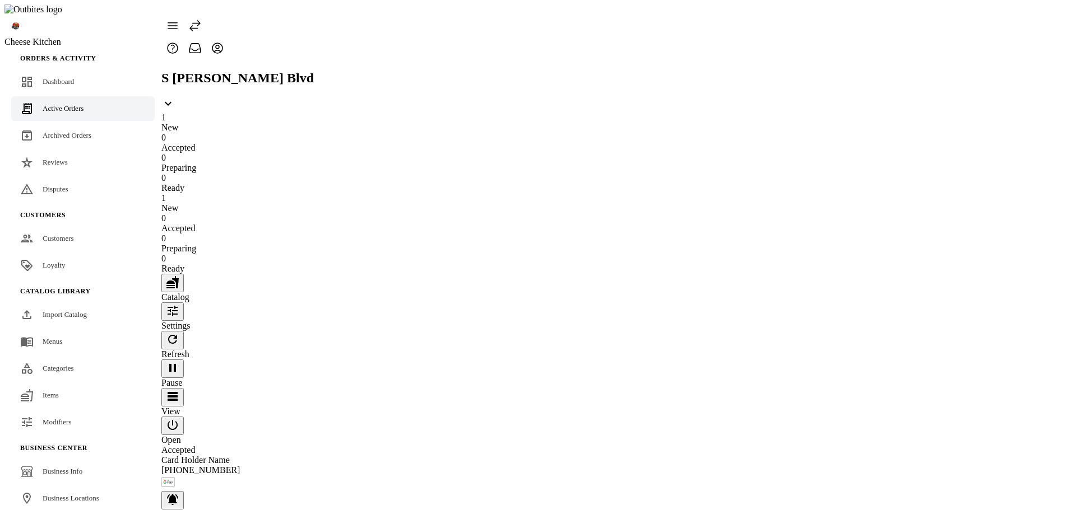
click at [179, 333] on icon "button" at bounding box center [172, 339] width 13 height 13
click at [175, 97] on icon at bounding box center [167, 103] width 13 height 13
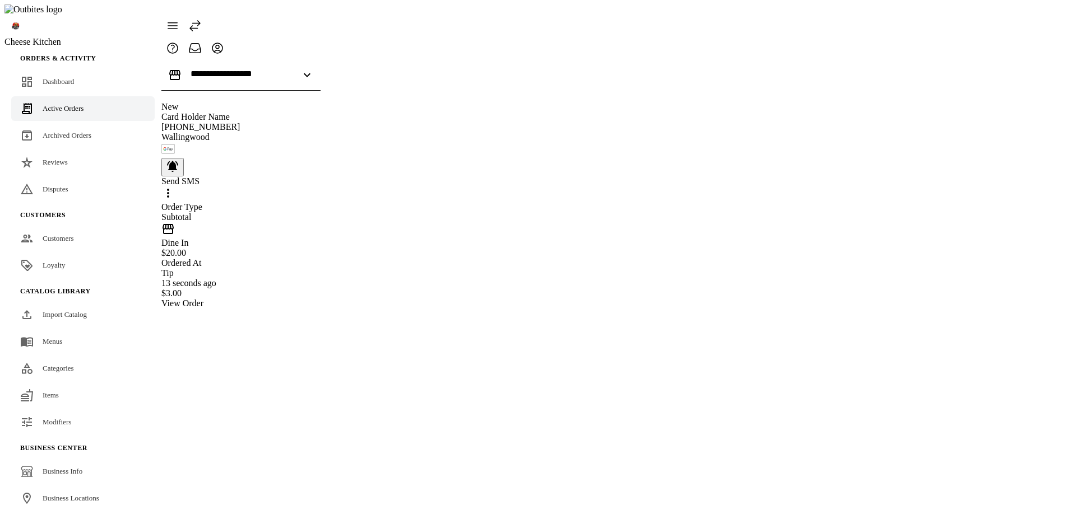
click at [256, 91] on div at bounding box center [240, 96] width 159 height 11
click at [253, 69] on input "Location" at bounding box center [241, 74] width 101 height 10
drag, startPoint x: 222, startPoint y: 121, endPoint x: 229, endPoint y: 122, distance: 6.7
click at [227, 122] on span "2525 Wallingwood Dr, Austin, TX 78746, USA" at bounding box center [269, 119] width 84 height 10
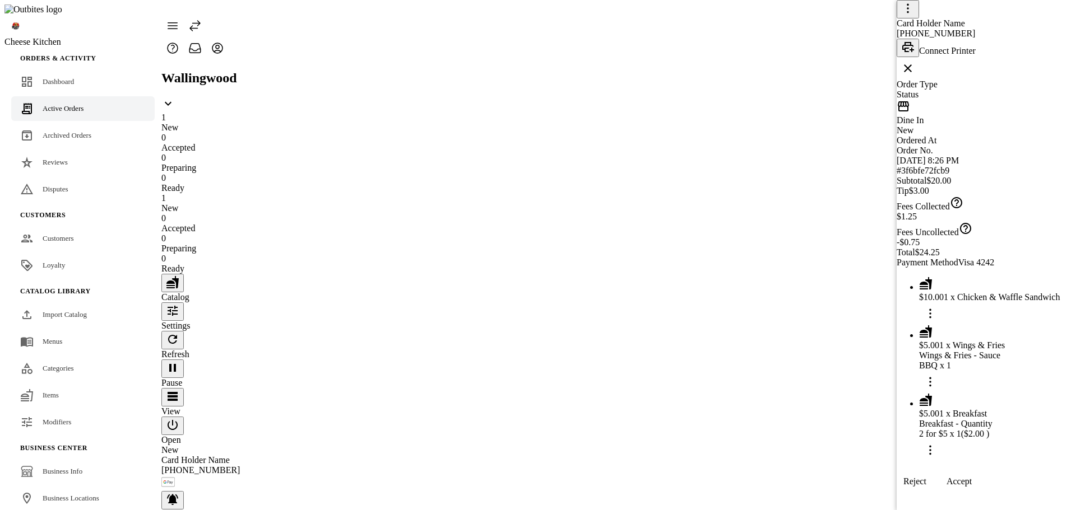
click at [972, 487] on span "Accept" at bounding box center [958, 482] width 25 height 10
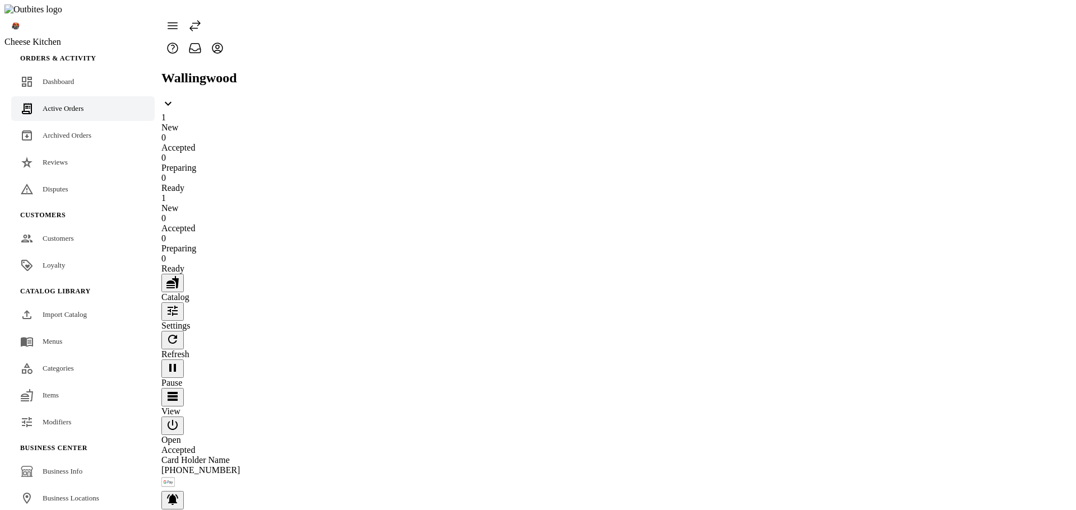
click at [403, 170] on span "Status" at bounding box center [403, 174] width 25 height 10
click at [427, 173] on icon at bounding box center [426, 171] width 20 height 6
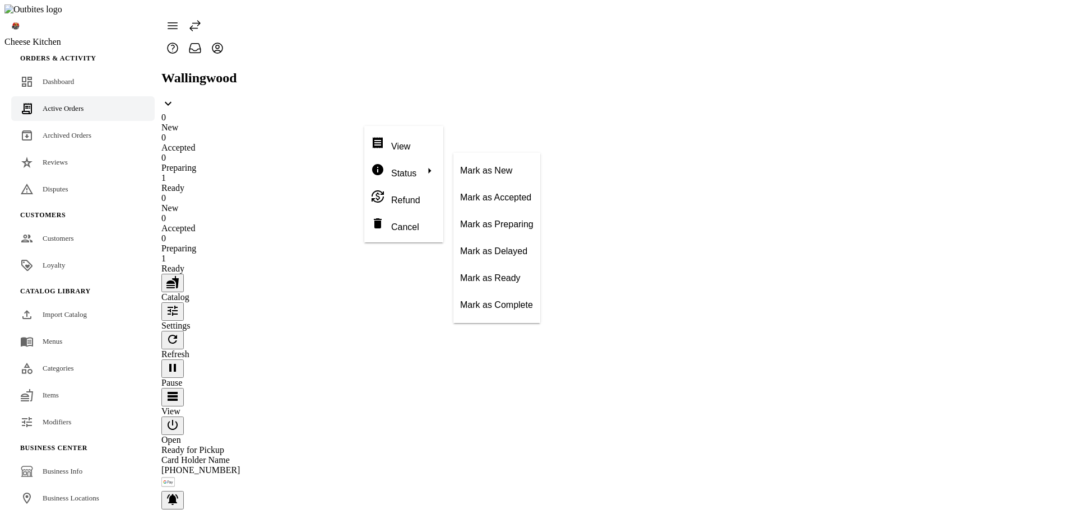
click at [509, 226] on span "Mark as Preparing" at bounding box center [496, 225] width 73 height 10
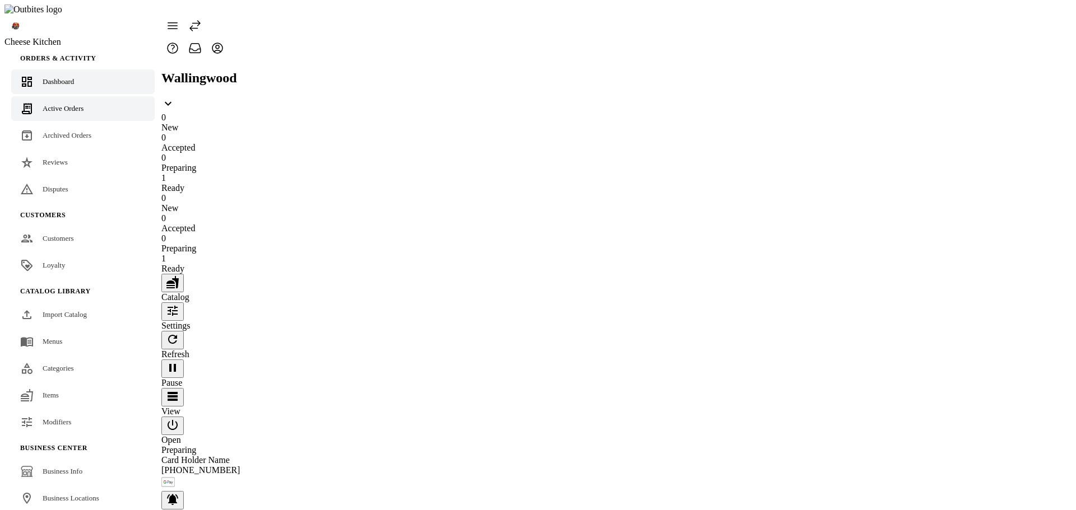
click at [70, 71] on link "Dashboard" at bounding box center [82, 81] width 143 height 25
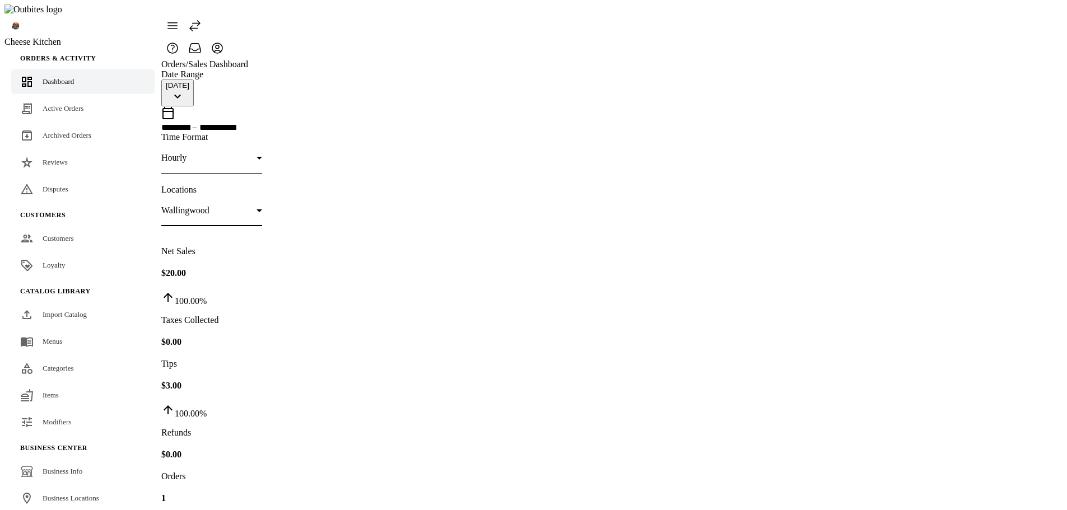
click at [210, 206] on span "Wallingwood" at bounding box center [185, 211] width 48 height 10
click at [792, 120] on div at bounding box center [778, 116] width 27 height 27
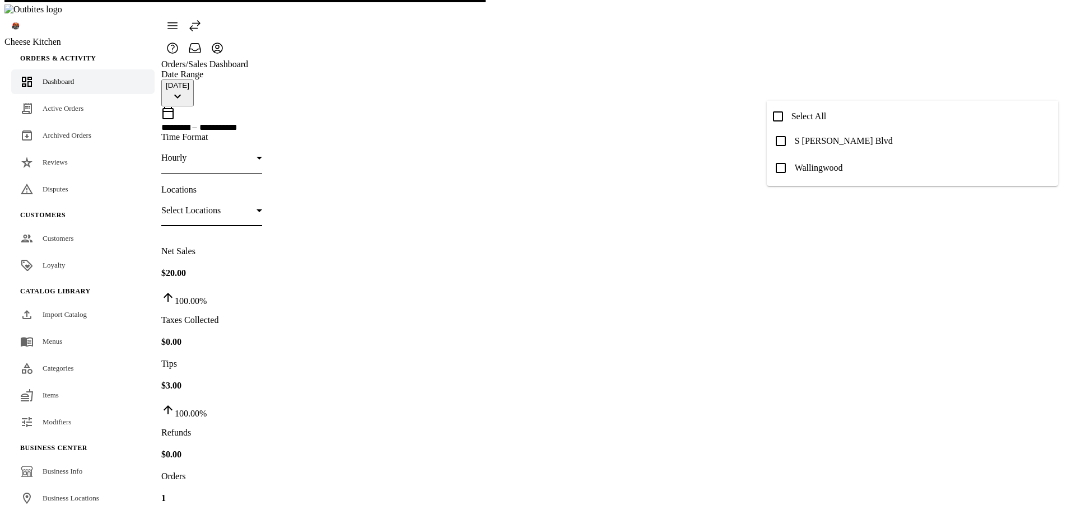
click at [770, 42] on div at bounding box center [533, 255] width 1067 height 510
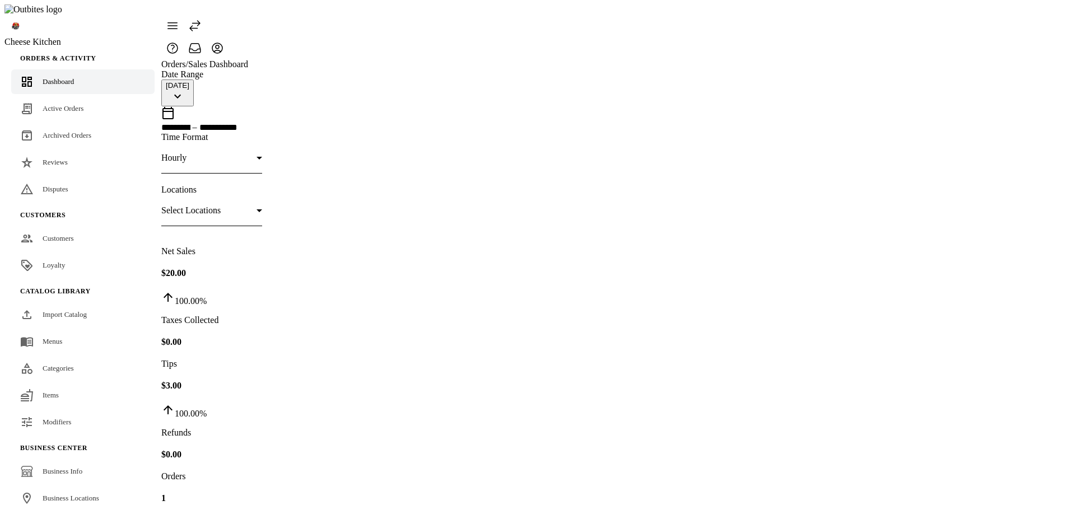
click at [658, 15] on div at bounding box center [607, 37] width 893 height 45
click at [77, 152] on link "Reviews" at bounding box center [82, 162] width 143 height 25
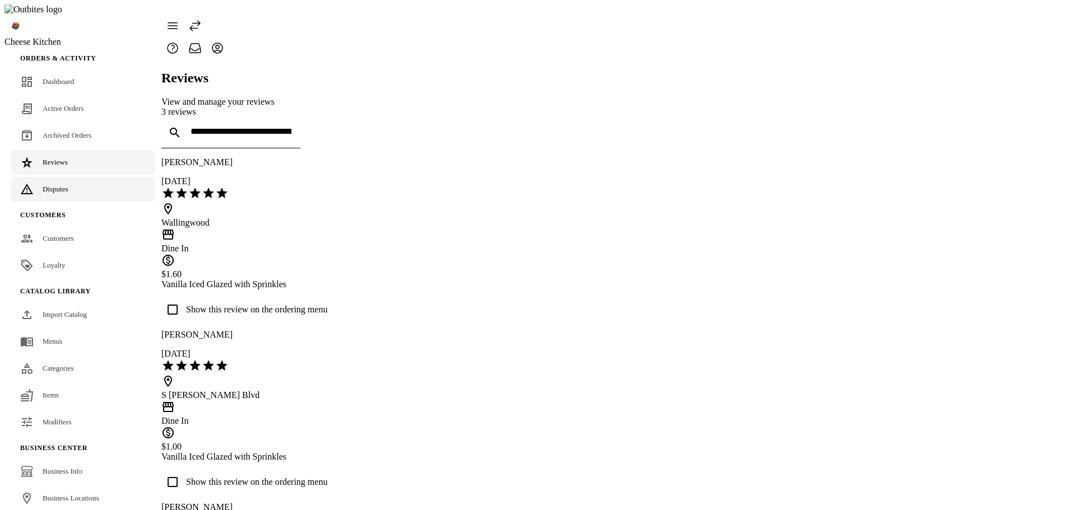
click at [63, 177] on link "Disputes" at bounding box center [82, 189] width 143 height 25
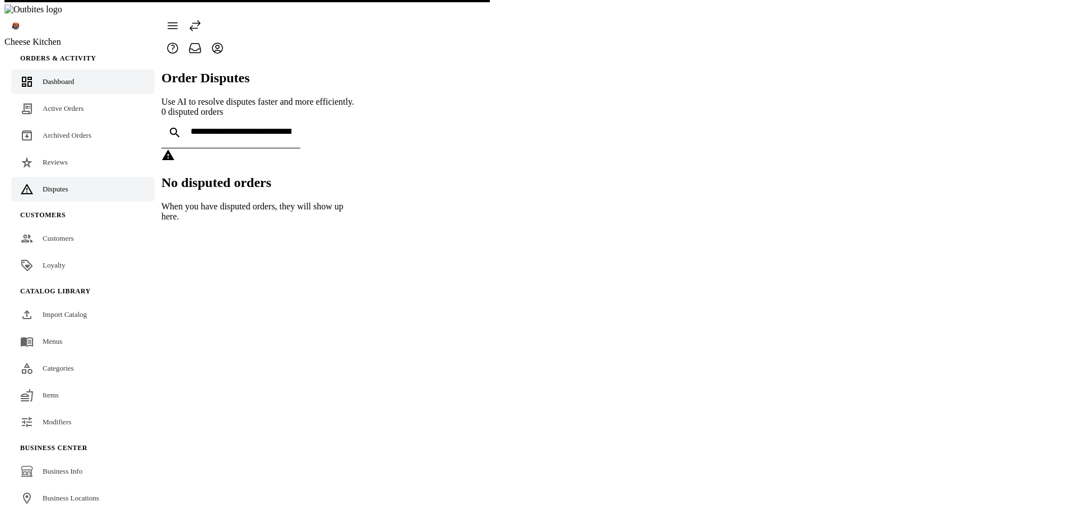
click at [61, 77] on span "Dashboard" at bounding box center [58, 81] width 31 height 8
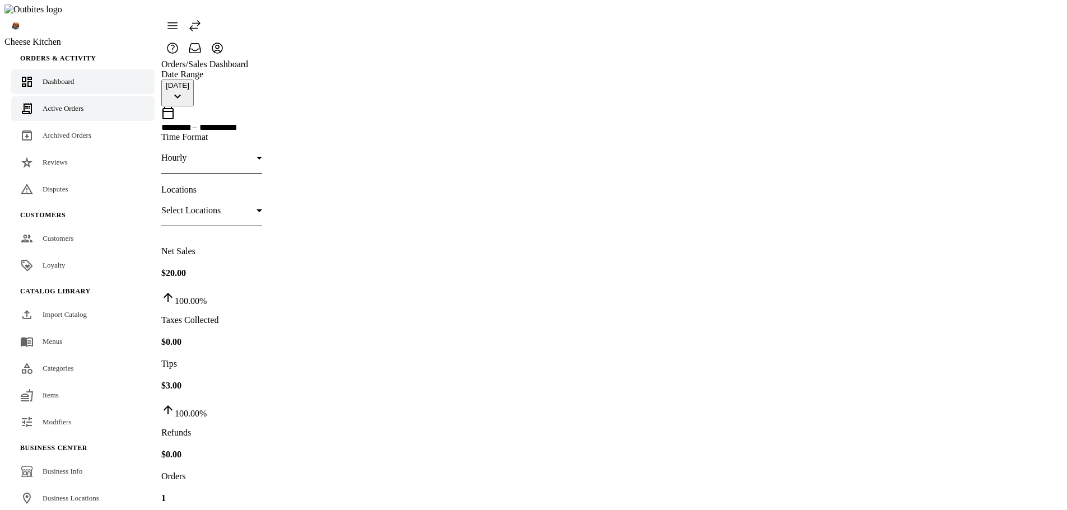
click at [83, 104] on span "Active Orders" at bounding box center [63, 108] width 41 height 8
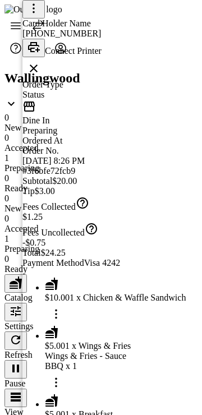
click at [40, 62] on icon at bounding box center [33, 68] width 13 height 13
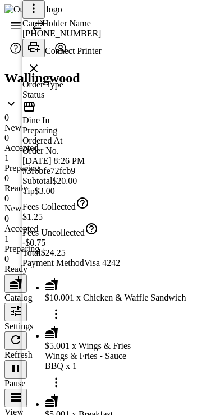
click at [40, 42] on icon "button" at bounding box center [34, 47] width 12 height 10
click at [40, 40] on icon "button" at bounding box center [33, 46] width 13 height 13
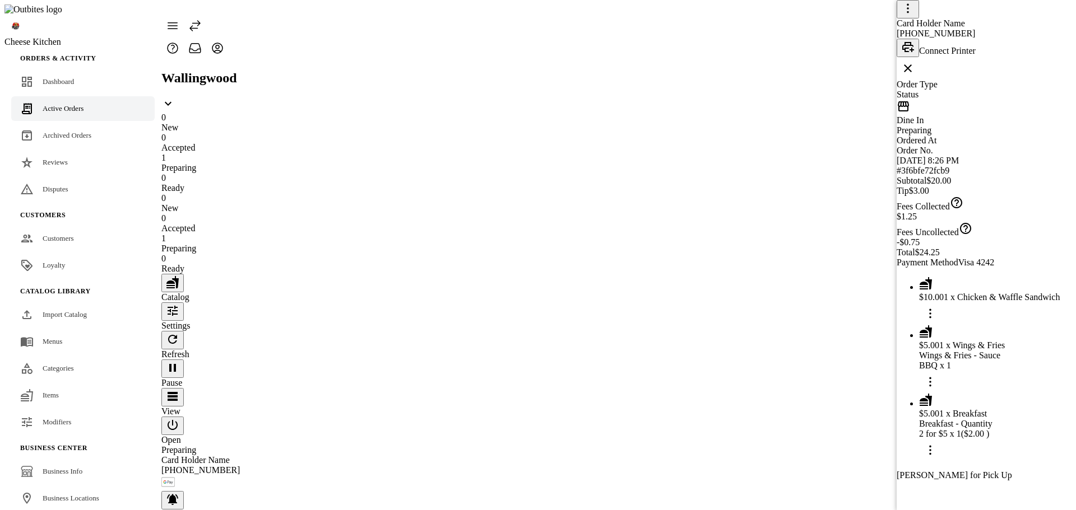
click at [44, 326] on div at bounding box center [538, 255] width 1076 height 510
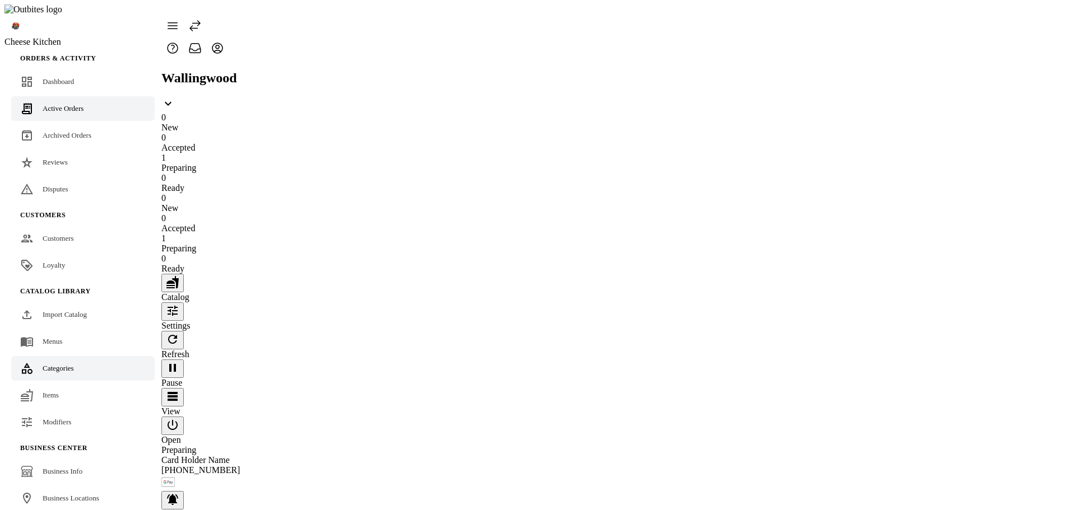
click at [54, 364] on span "Categories" at bounding box center [58, 368] width 31 height 8
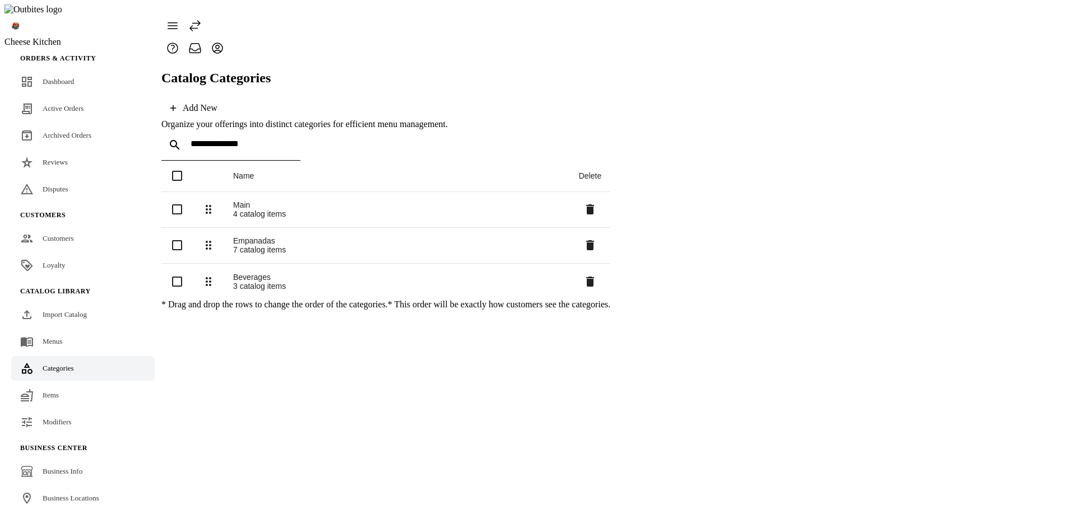
click at [261, 236] on div "Empanadas" at bounding box center [397, 240] width 328 height 9
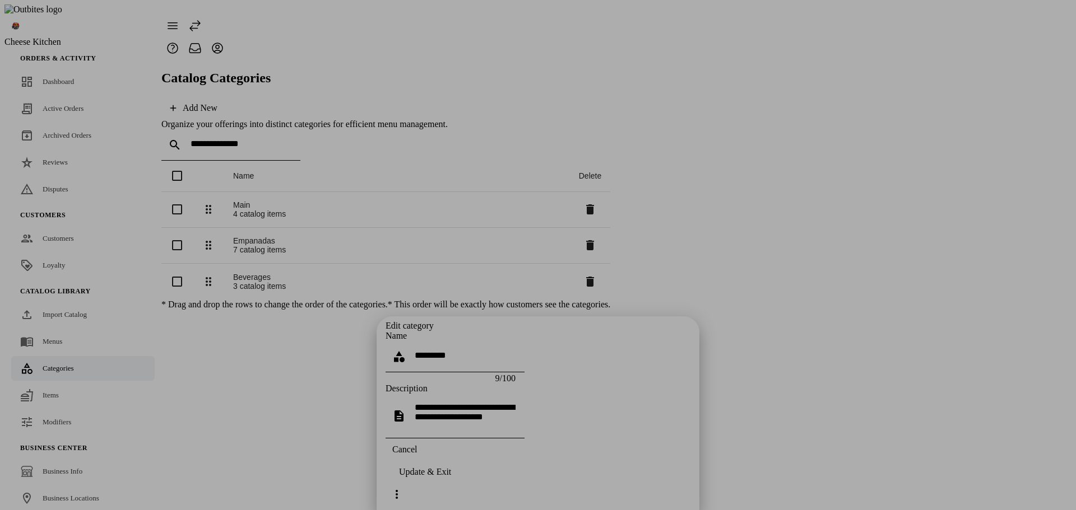
click at [325, 340] on div at bounding box center [538, 255] width 1076 height 510
drag, startPoint x: 550, startPoint y: 487, endPoint x: 133, endPoint y: 422, distance: 421.5
click at [417, 455] on span "Cancel" at bounding box center [404, 450] width 25 height 10
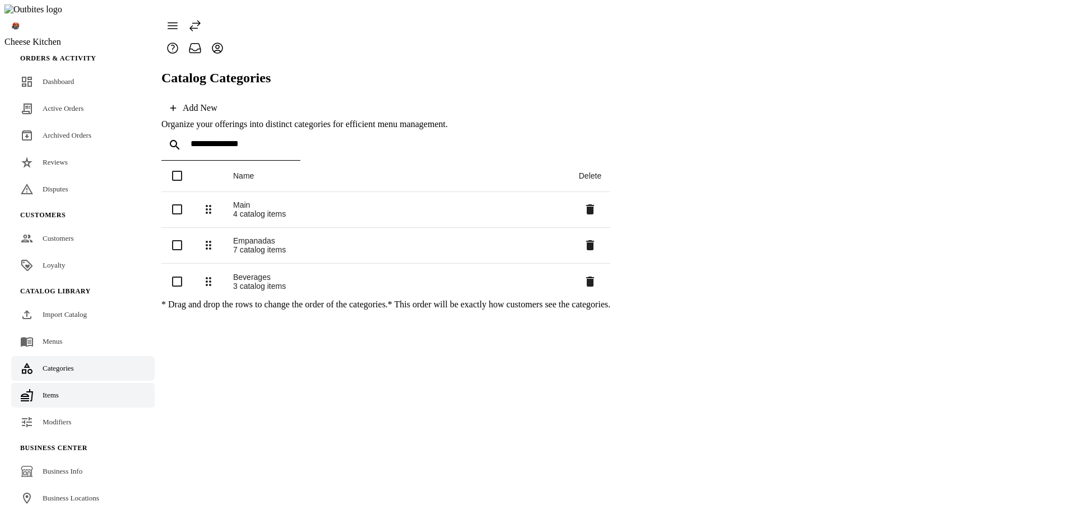
click at [43, 391] on span "Items" at bounding box center [51, 395] width 16 height 8
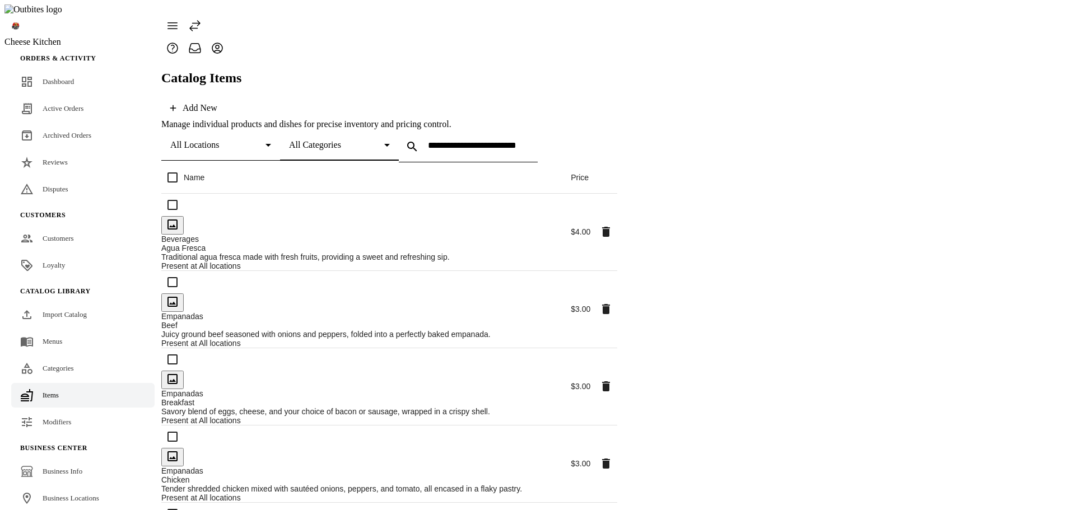
click at [341, 140] on span "All Categories" at bounding box center [315, 145] width 52 height 10
click at [434, 156] on span "Beverages" at bounding box center [421, 157] width 38 height 10
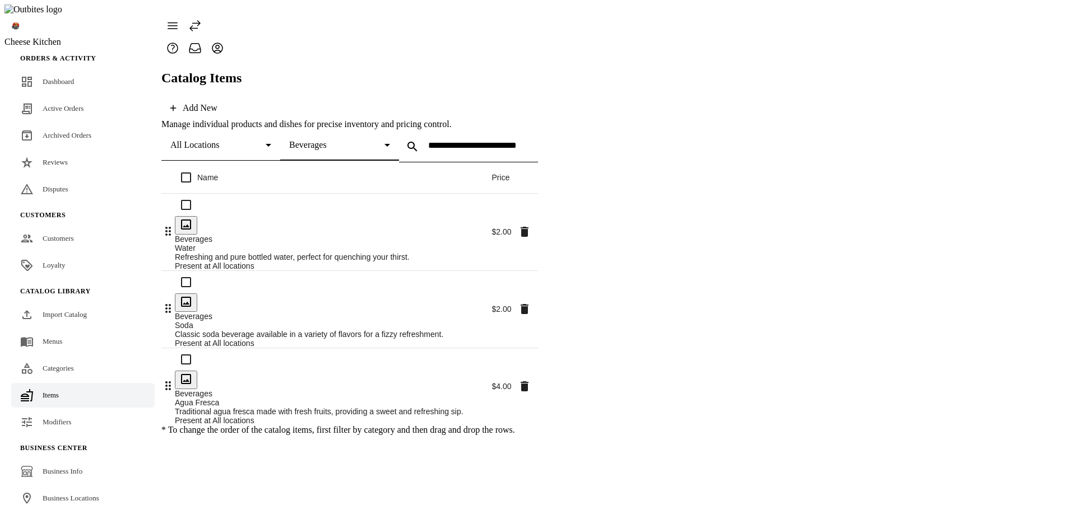
click at [327, 140] on span "Beverages" at bounding box center [308, 145] width 38 height 10
click at [429, 179] on span "Empanadas" at bounding box center [425, 184] width 41 height 10
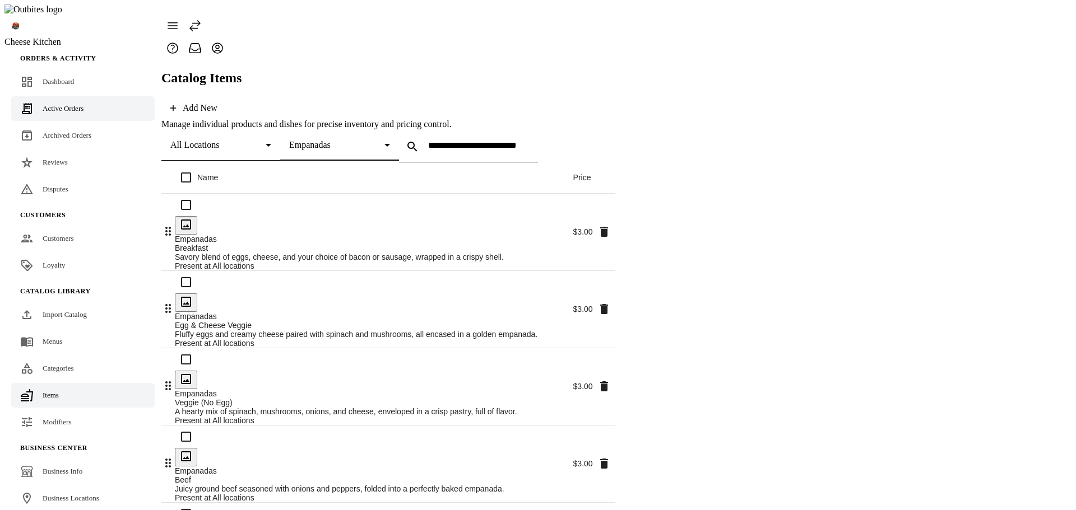
click at [49, 104] on span "Active Orders" at bounding box center [63, 108] width 41 height 8
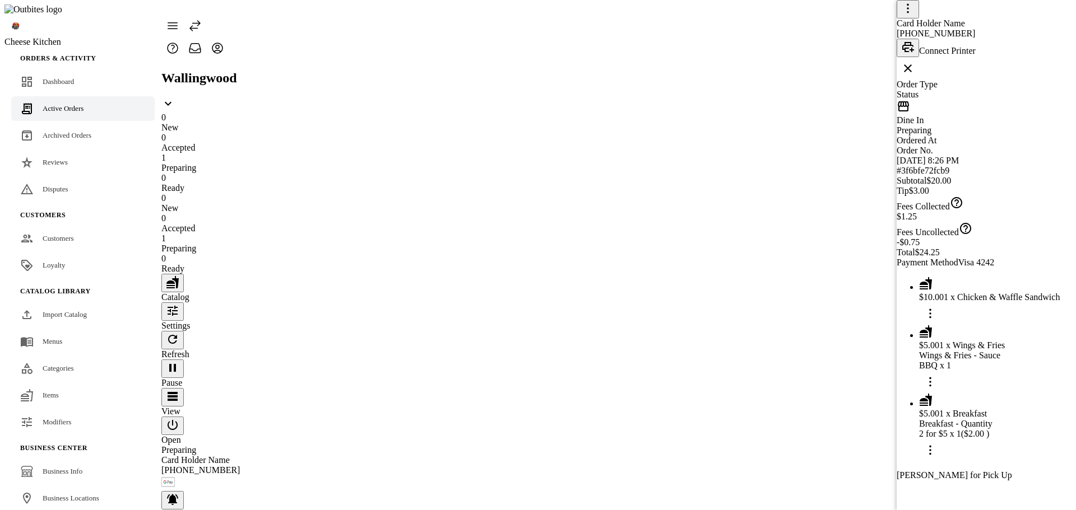
click at [658, 238] on div at bounding box center [538, 255] width 1076 height 510
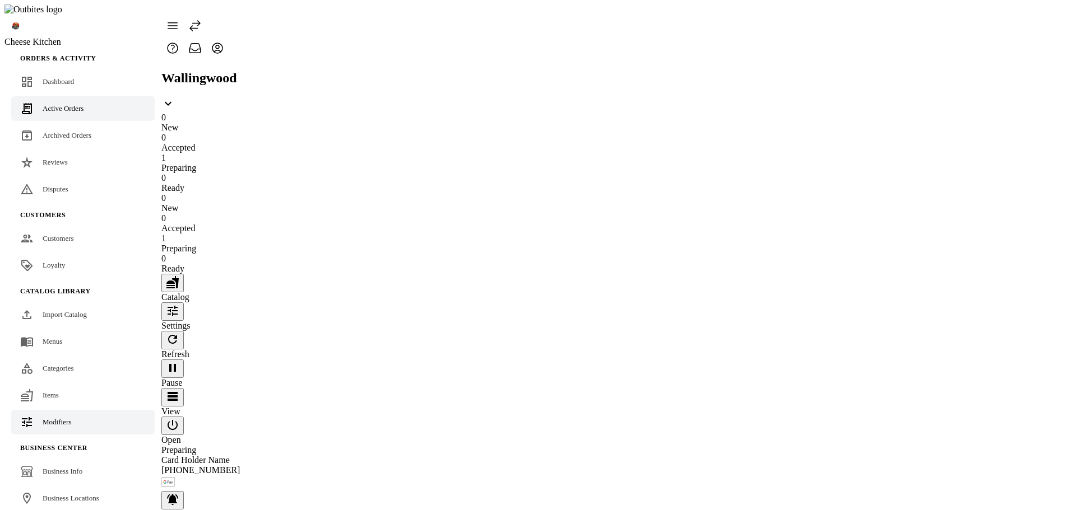
click at [75, 410] on link "Modifiers" at bounding box center [82, 422] width 143 height 25
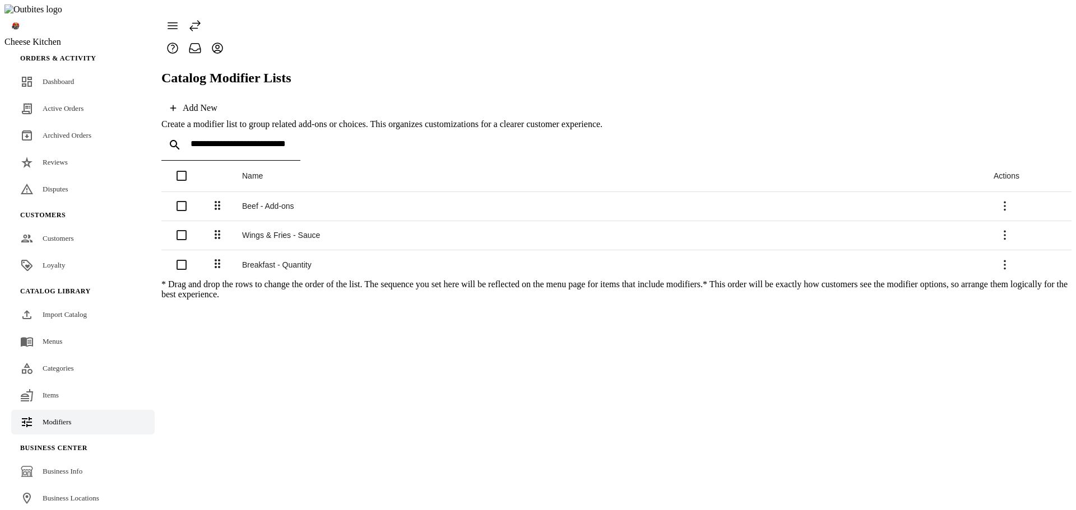
click at [268, 261] on div "Breakfast - Quantity" at bounding box center [608, 265] width 733 height 9
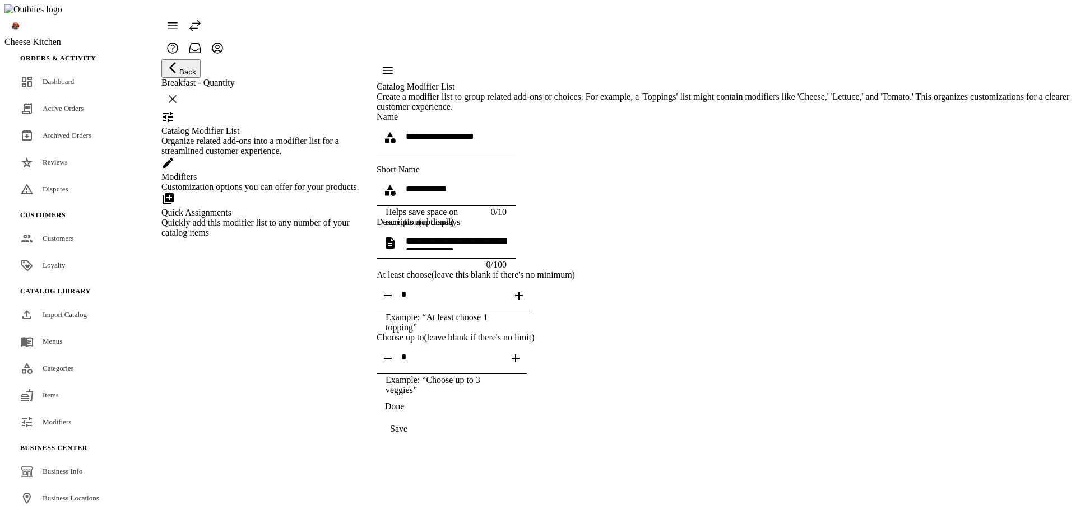
click at [312, 192] on div "Modifiers Customization options you can offer for your products." at bounding box center [261, 174] width 201 height 36
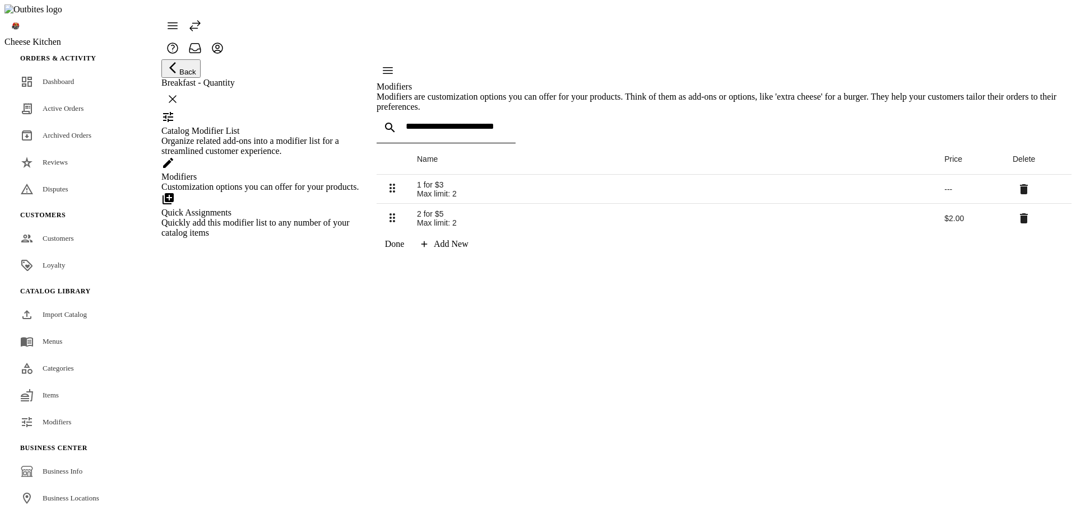
click at [292, 156] on div "Organize related add-ons into a modifier list for a streamlined customer experi…" at bounding box center [261, 146] width 201 height 20
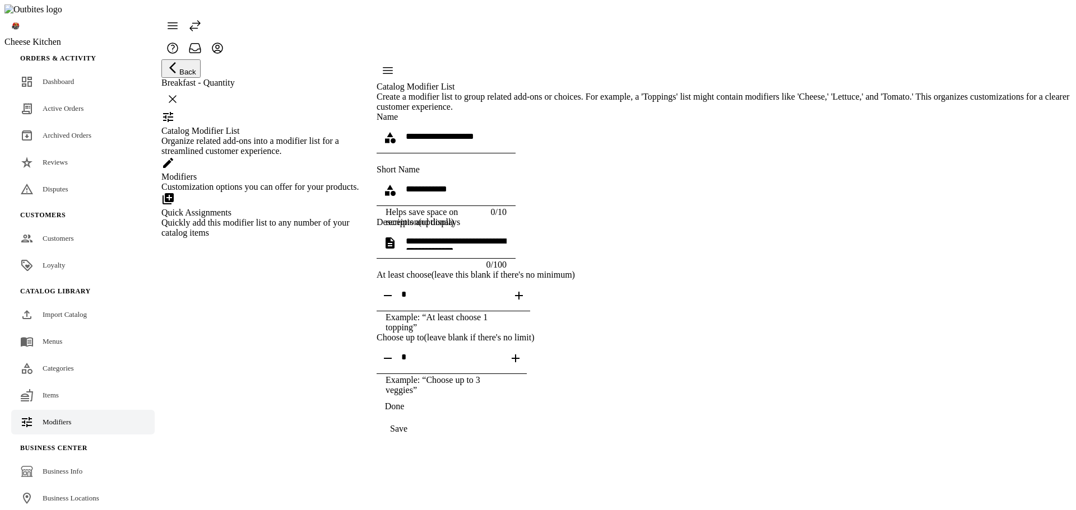
click at [80, 410] on link "Modifiers" at bounding box center [82, 422] width 143 height 25
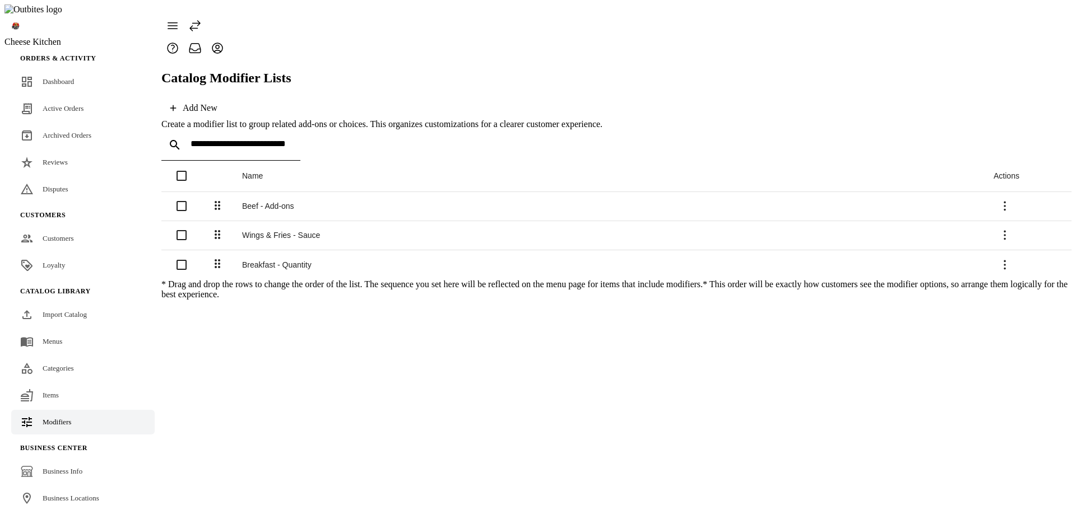
click at [290, 231] on div "Wings & Fries - Sauce" at bounding box center [608, 235] width 733 height 9
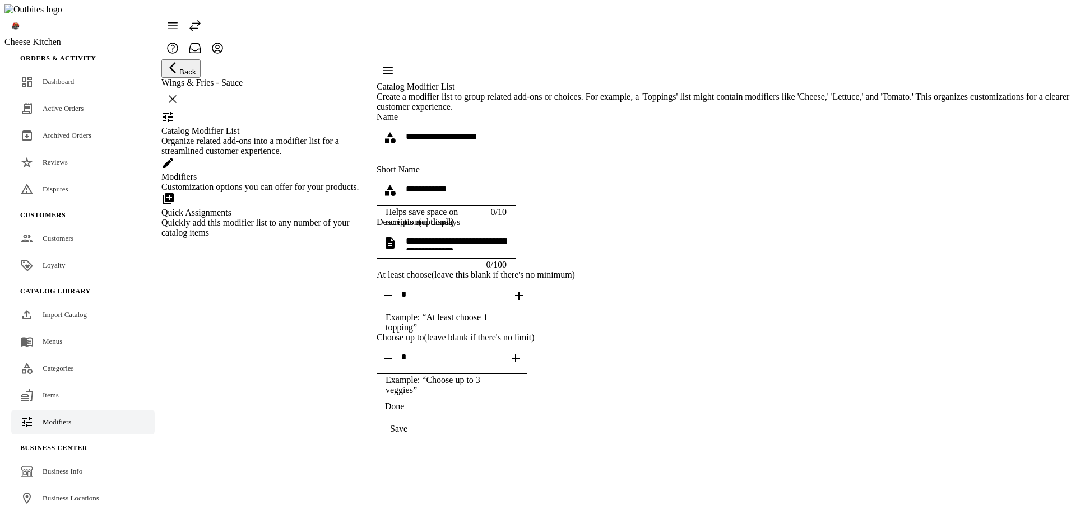
click at [51, 418] on span "Modifiers" at bounding box center [57, 422] width 29 height 8
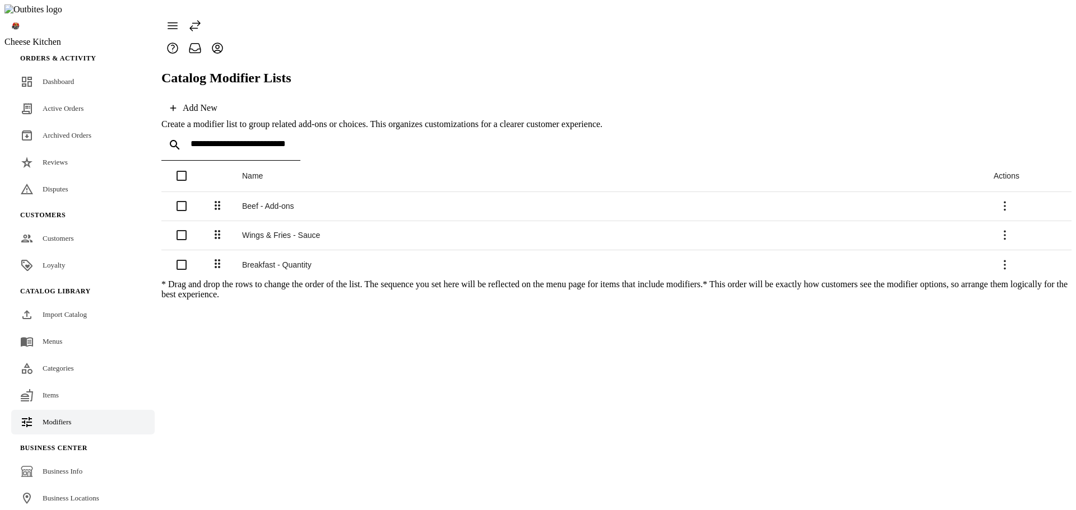
click at [285, 202] on div "Beef - Add-ons" at bounding box center [608, 206] width 733 height 9
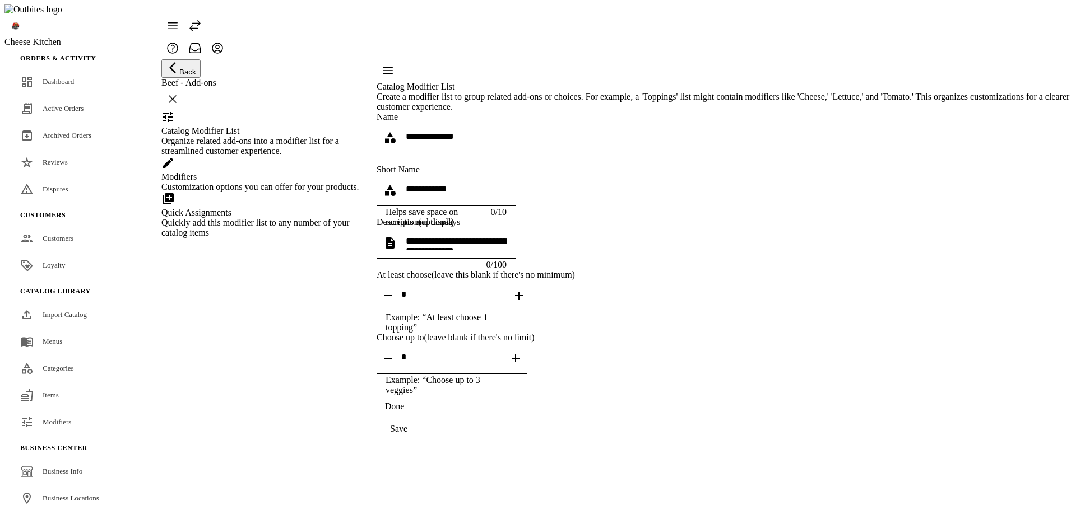
click at [266, 182] on div "Modifiers" at bounding box center [261, 177] width 201 height 10
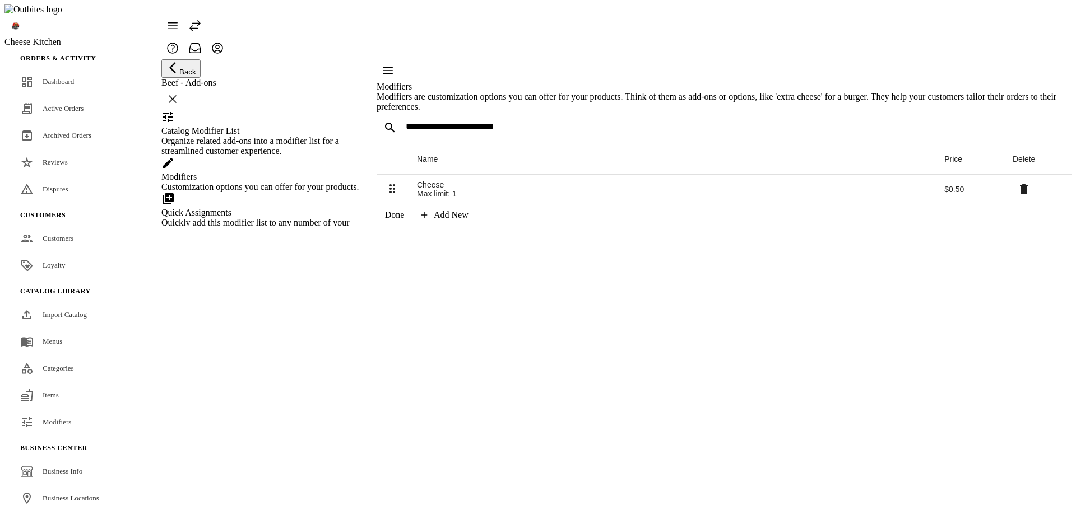
click at [468, 220] on div "Add New" at bounding box center [451, 215] width 35 height 10
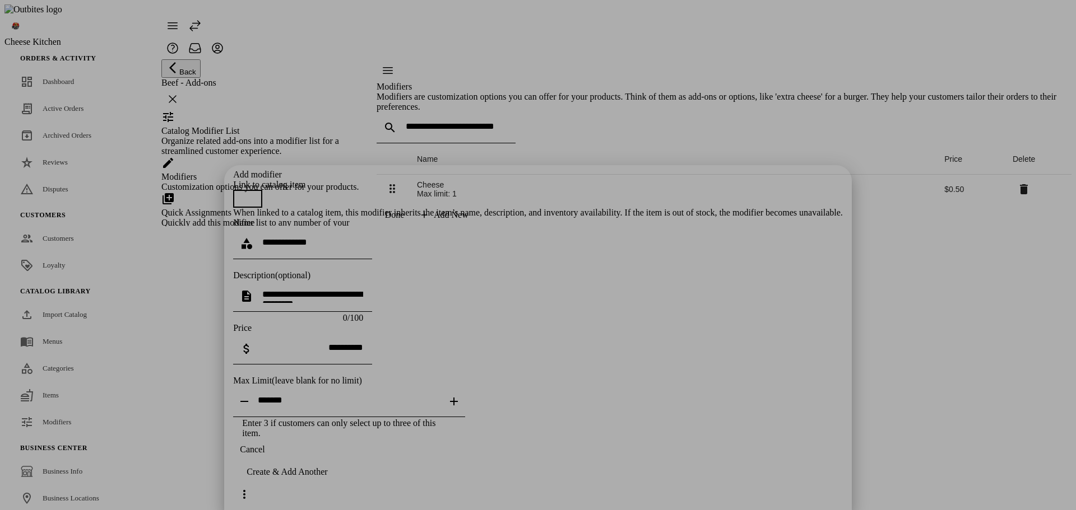
click at [363, 238] on input at bounding box center [312, 243] width 101 height 10
type input "*********"
click at [327, 477] on div "Create & Add Another" at bounding box center [287, 472] width 81 height 10
click at [363, 238] on input at bounding box center [312, 243] width 101 height 10
type input "******"
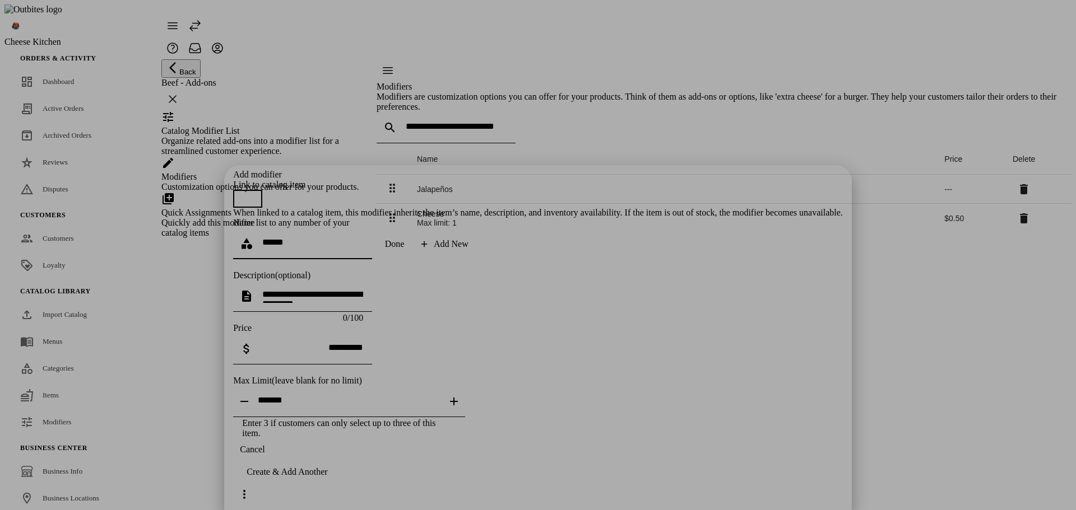
click at [341, 486] on span "continue" at bounding box center [287, 472] width 108 height 27
click at [363, 238] on input at bounding box center [312, 243] width 101 height 10
type input "*********"
click at [327, 477] on div "Create & Add Another" at bounding box center [287, 472] width 81 height 10
click at [363, 228] on div at bounding box center [312, 243] width 101 height 31
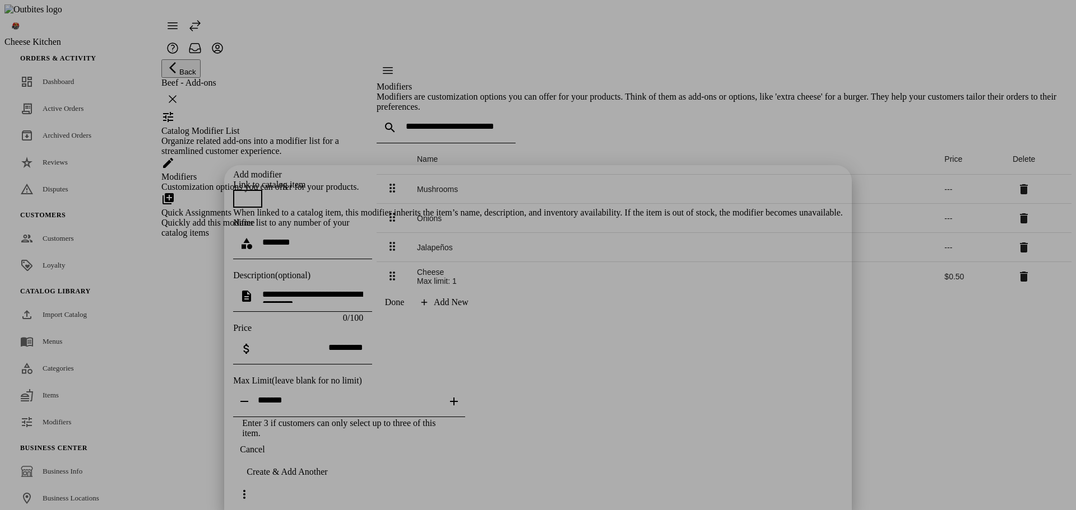
drag, startPoint x: 380, startPoint y: 112, endPoint x: 370, endPoint y: 120, distance: 12.3
click at [363, 228] on div "********" at bounding box center [312, 243] width 101 height 31
drag, startPoint x: 379, startPoint y: 117, endPoint x: 416, endPoint y: 110, distance: 37.6
click at [363, 228] on div "********" at bounding box center [312, 243] width 101 height 31
click at [363, 238] on input "********" at bounding box center [312, 243] width 101 height 10
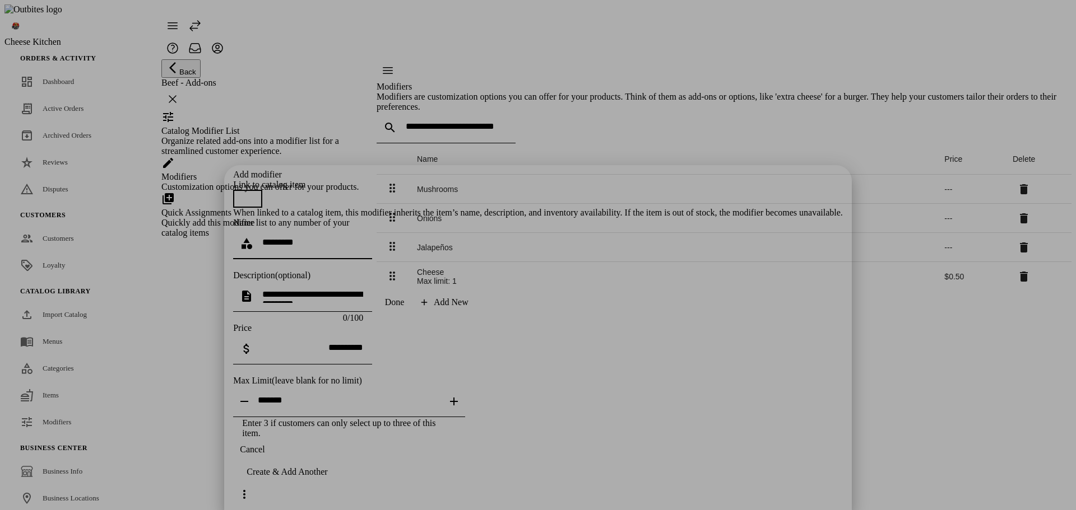
type input "********"
click at [327, 477] on div "Create & Add Another" at bounding box center [287, 472] width 81 height 10
click at [595, 491] on div "Cancel Create & Add Another" at bounding box center [538, 472] width 610 height 67
click at [264, 455] on span "Cancel" at bounding box center [252, 450] width 25 height 10
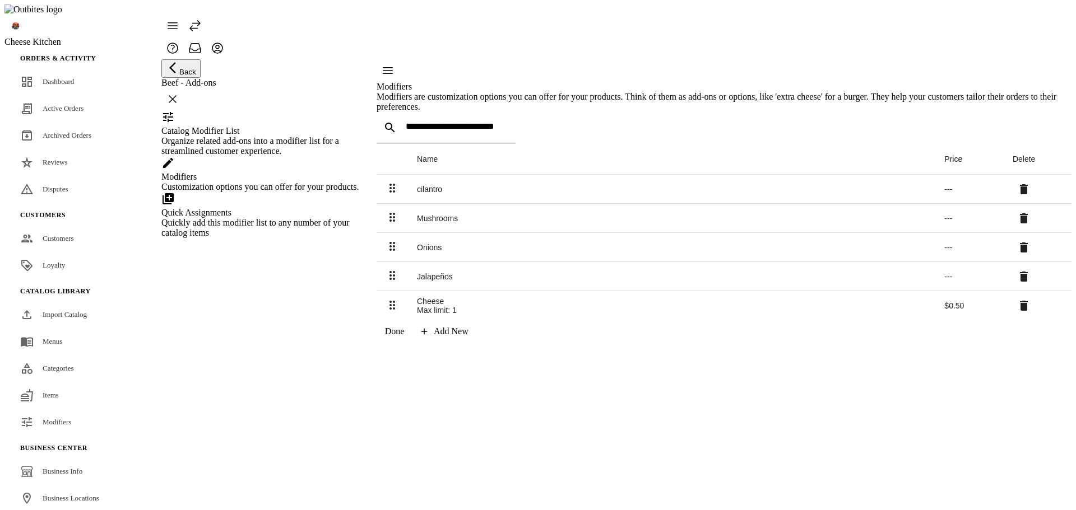
click at [273, 156] on div "Organize related add-ons into a modifier list for a streamlined customer experi…" at bounding box center [261, 146] width 201 height 20
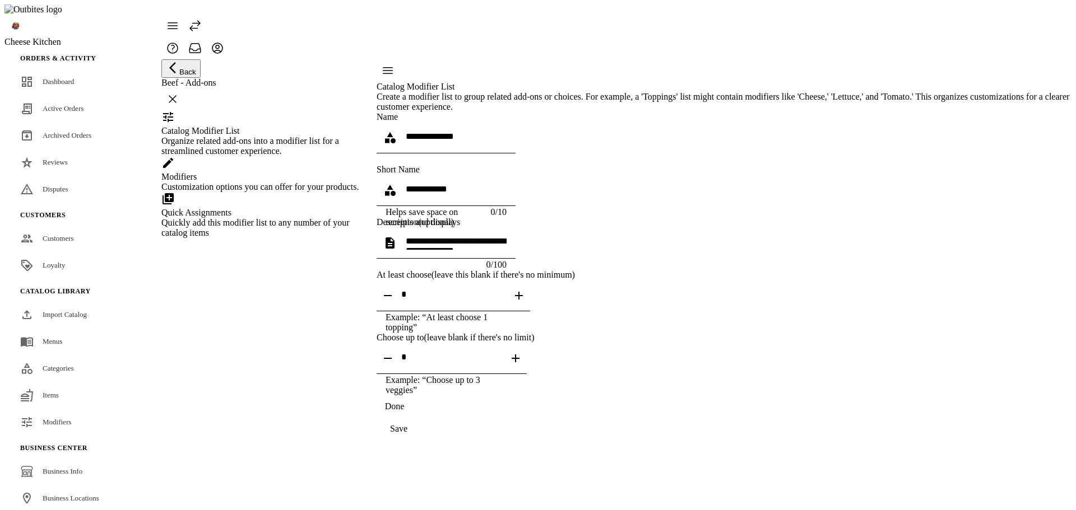
click at [258, 182] on div "Modifiers" at bounding box center [261, 177] width 201 height 10
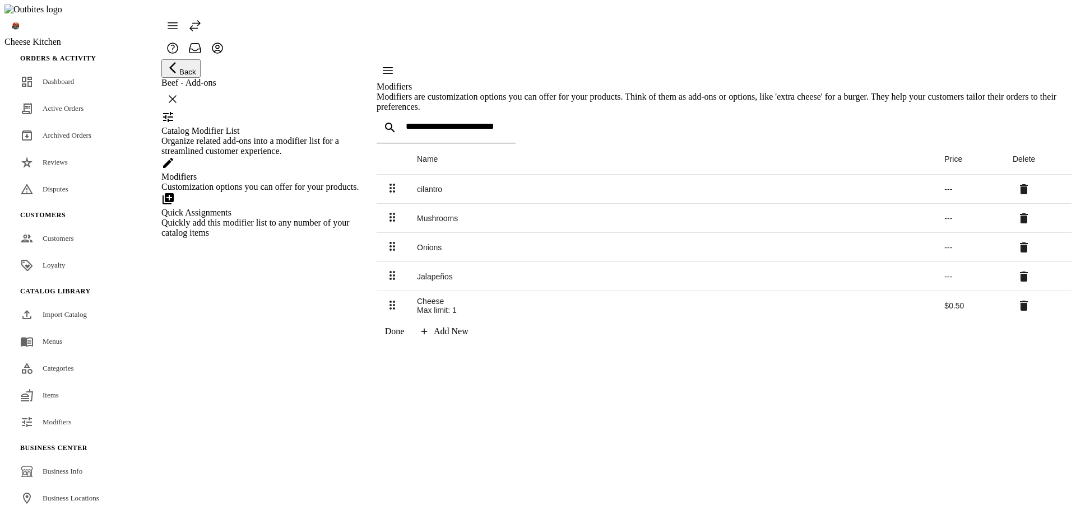
click at [284, 143] on div "Catalog Modifier List Organize related add-ons into a modifier list for a strea…" at bounding box center [261, 141] width 201 height 30
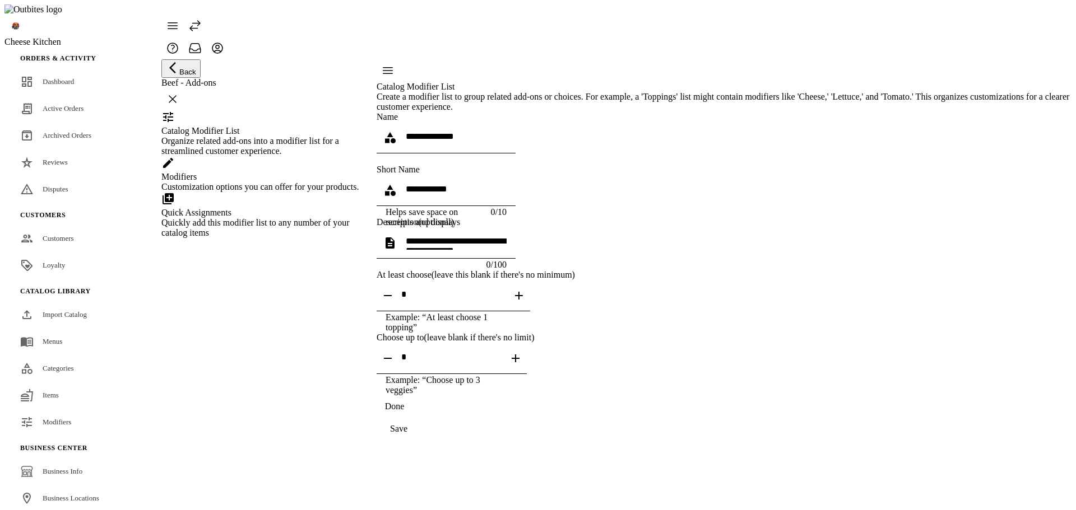
click at [522, 365] on icon "button" at bounding box center [515, 358] width 13 height 13
type input "*"
click at [882, 421] on catalog-modifier-list-basics "**********" at bounding box center [724, 276] width 695 height 328
click at [679, 419] on div "**********" at bounding box center [724, 276] width 695 height 328
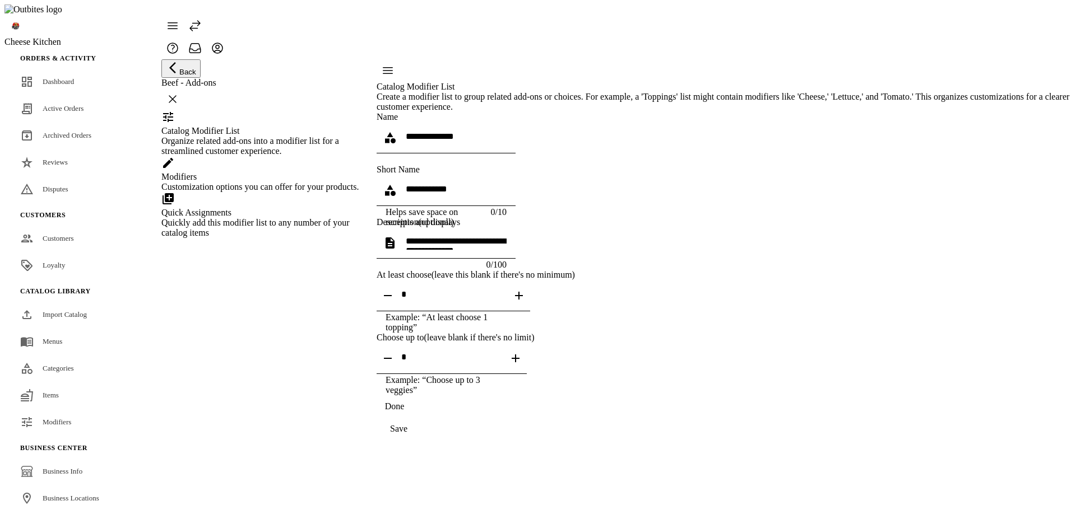
click at [502, 374] on div at bounding box center [451, 358] width 101 height 31
click at [507, 250] on textarea at bounding box center [456, 242] width 101 height 13
click at [507, 194] on input at bounding box center [456, 189] width 101 height 10
click at [898, 324] on catalog-modifier-list-basics "**********" at bounding box center [724, 276] width 695 height 328
click at [812, 440] on div "Save" at bounding box center [724, 429] width 695 height 22
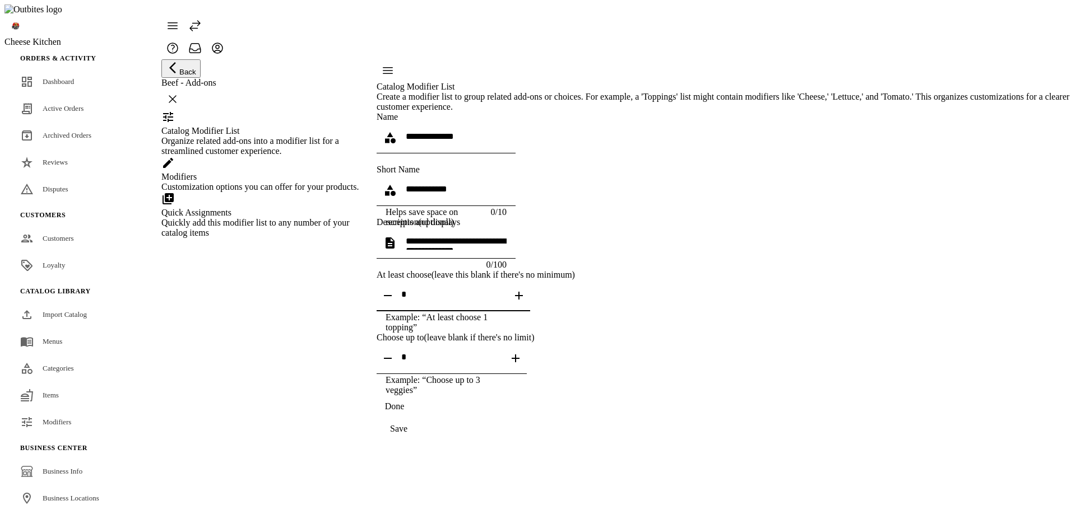
drag, startPoint x: 673, startPoint y: 324, endPoint x: 526, endPoint y: 320, distance: 146.9
click at [505, 299] on input "textbox" at bounding box center [453, 295] width 104 height 10
click at [903, 368] on catalog-modifier-list-basics "**********" at bounding box center [724, 276] width 695 height 328
click at [407, 434] on div "Save" at bounding box center [398, 429] width 17 height 10
click at [902, 380] on catalog-modifier-list-basics "**********" at bounding box center [724, 276] width 695 height 328
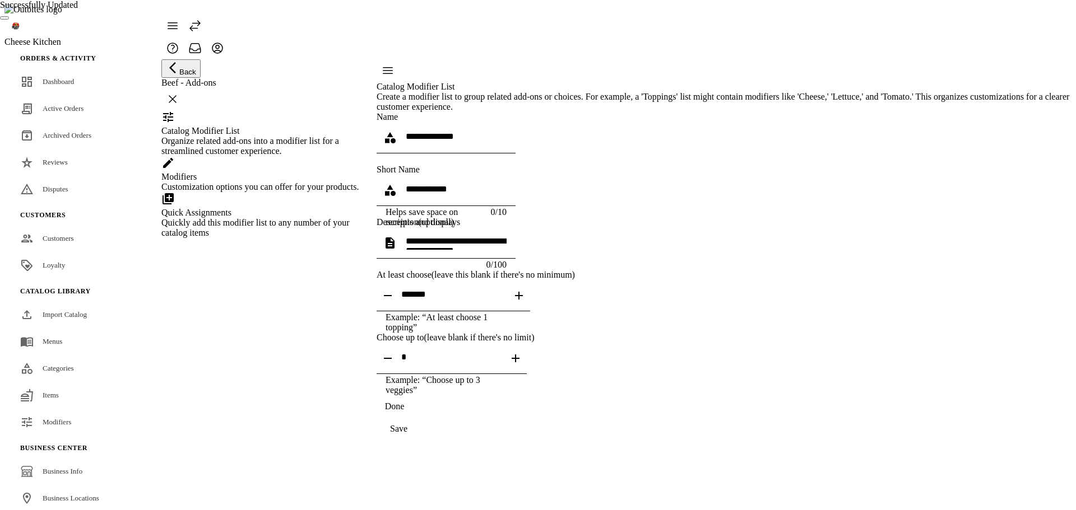
click at [286, 192] on div "Customization options you can offer for your products." at bounding box center [261, 187] width 201 height 10
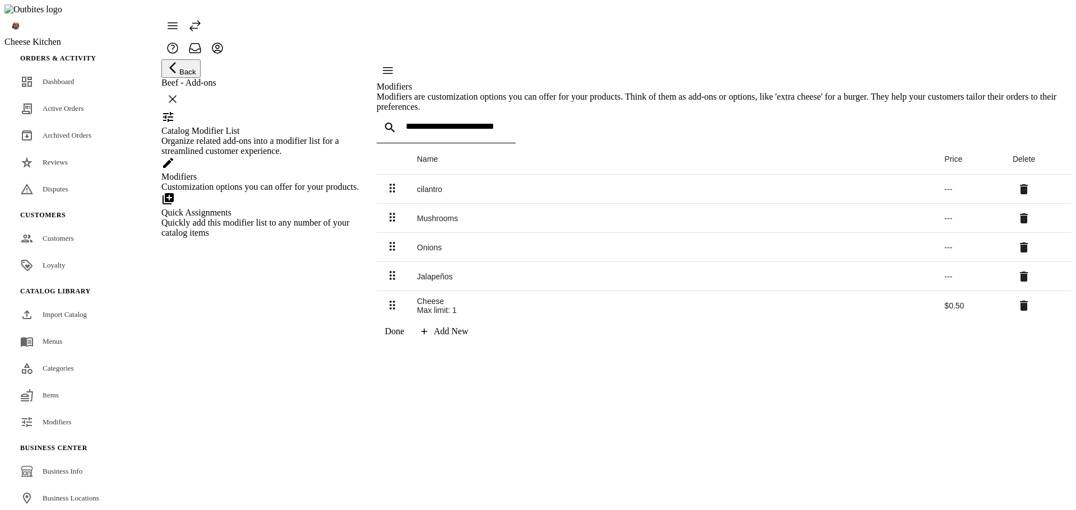
click at [285, 218] on div "Quick Assignments" at bounding box center [261, 213] width 201 height 10
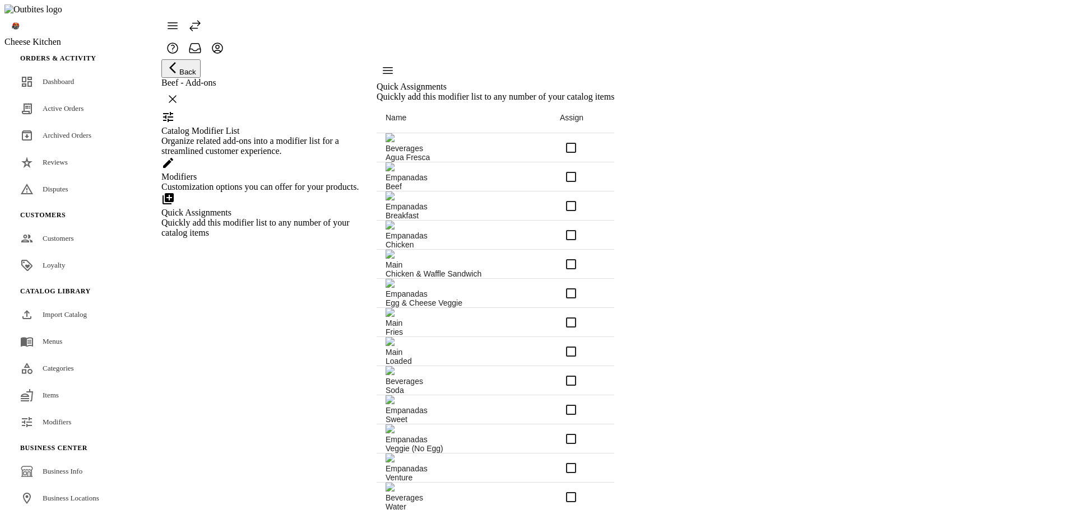
click at [284, 192] on div "Modifiers Customization options you can offer for your products." at bounding box center [261, 174] width 201 height 36
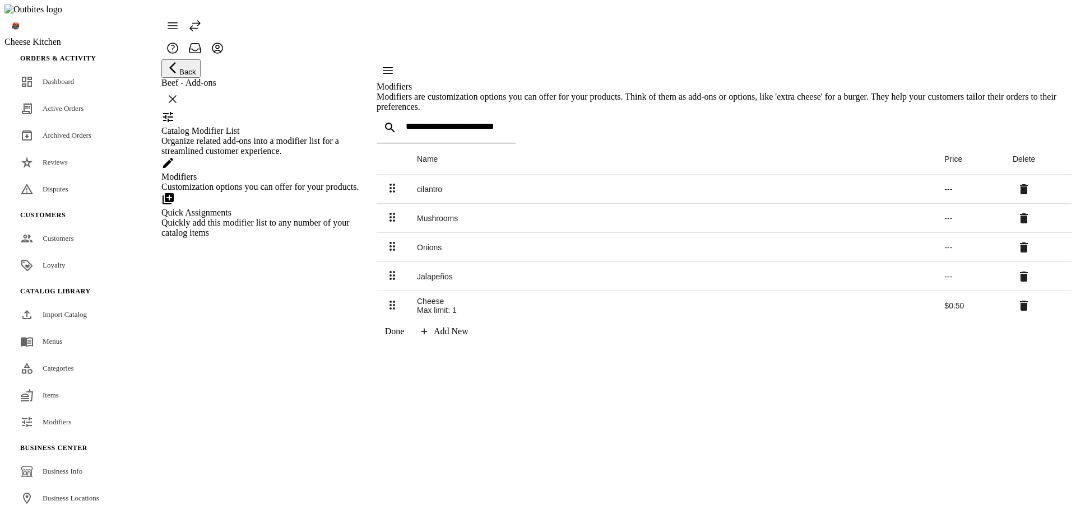
click at [279, 156] on div "Organize related add-ons into a modifier list for a streamlined customer experi…" at bounding box center [261, 146] width 201 height 20
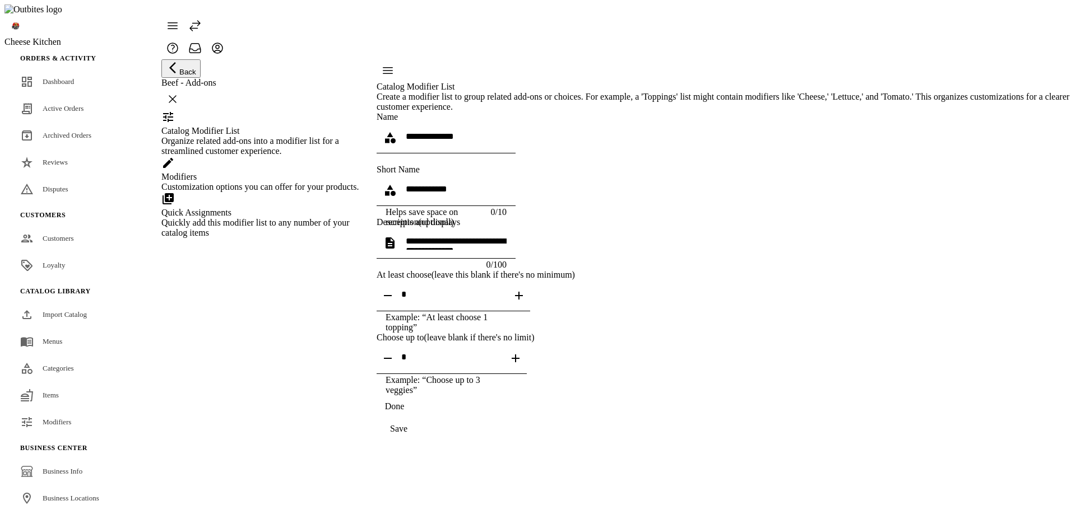
click at [268, 192] on div "Customization options you can offer for your products." at bounding box center [261, 187] width 201 height 10
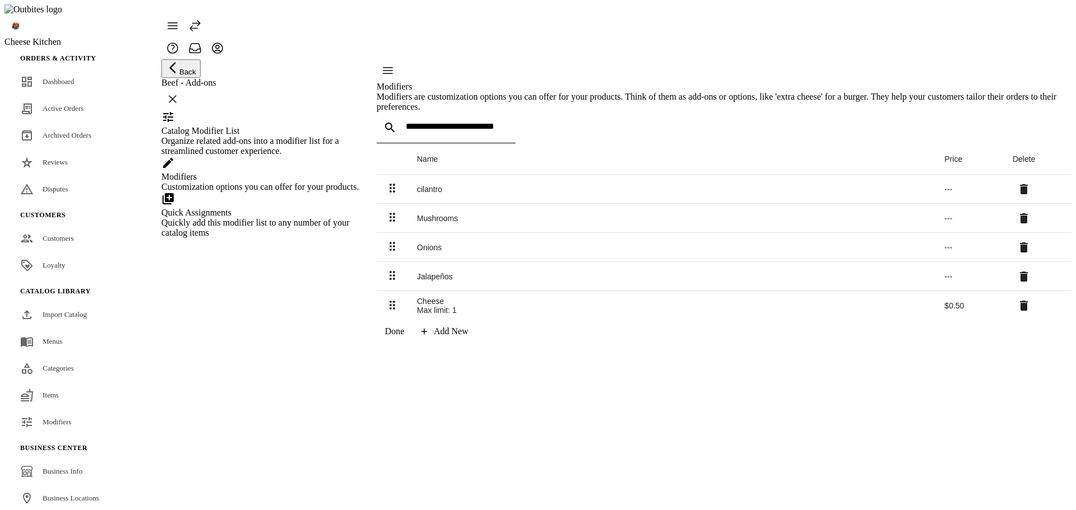
click at [259, 238] on div "Quickly add this modifier list to any number of your catalog items" at bounding box center [261, 228] width 201 height 20
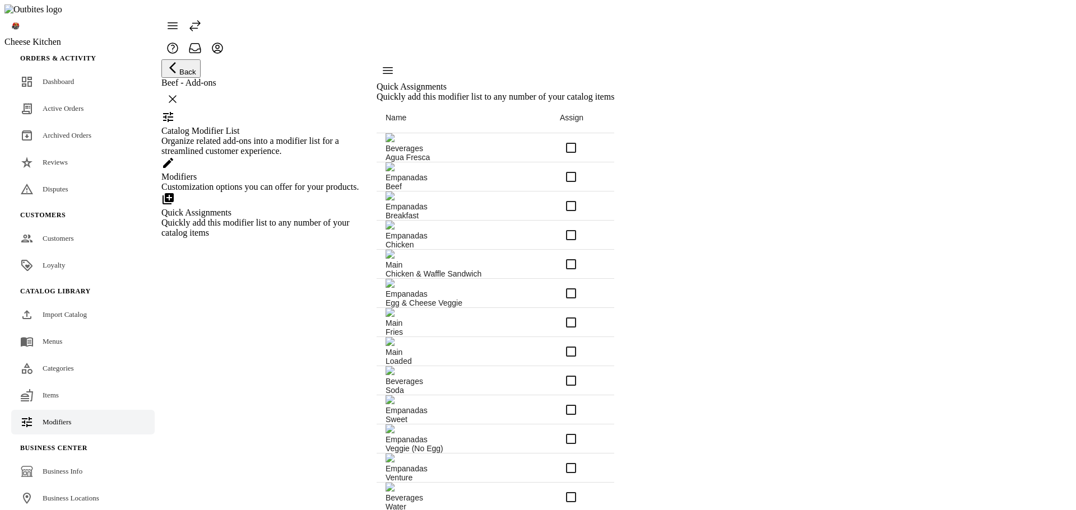
click at [78, 410] on link "Modifiers" at bounding box center [82, 422] width 143 height 25
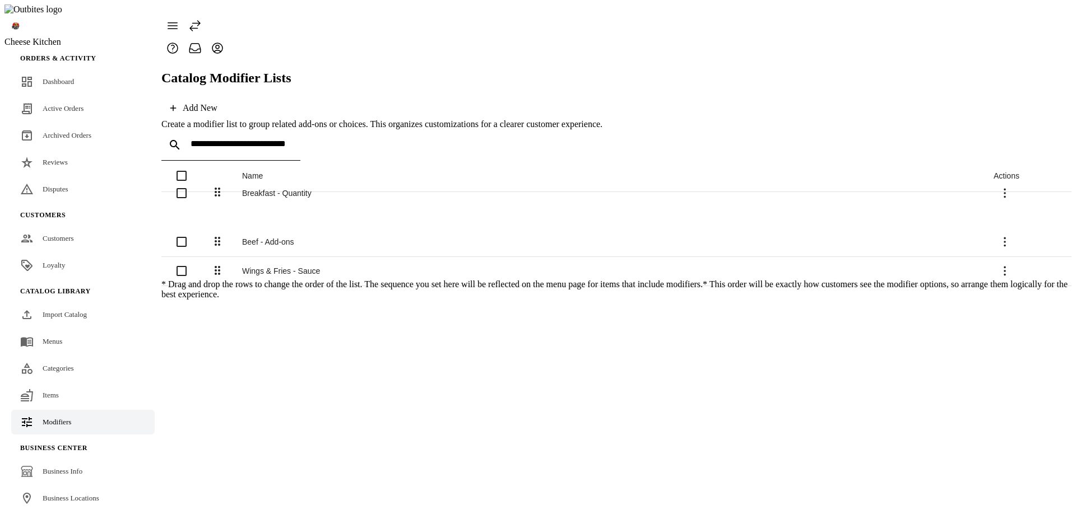
drag, startPoint x: 226, startPoint y: 234, endPoint x: 228, endPoint y: 158, distance: 76.2
click at [288, 231] on div "Beef - Add-ons" at bounding box center [608, 235] width 733 height 9
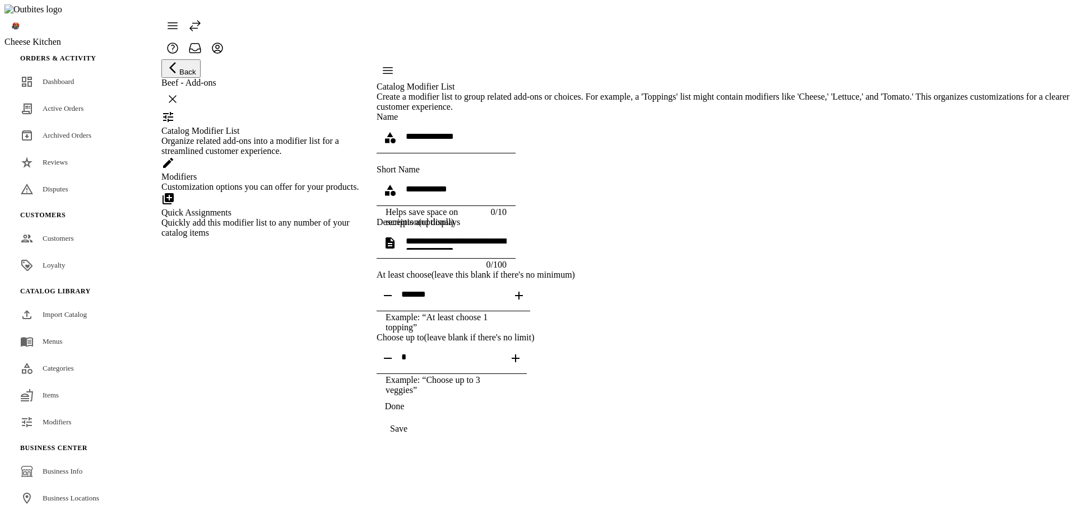
click at [532, 309] on span "button" at bounding box center [518, 295] width 27 height 27
click at [407, 434] on div "Save" at bounding box center [398, 429] width 17 height 10
click at [526, 303] on icon "button" at bounding box center [518, 295] width 13 height 13
type input "*"
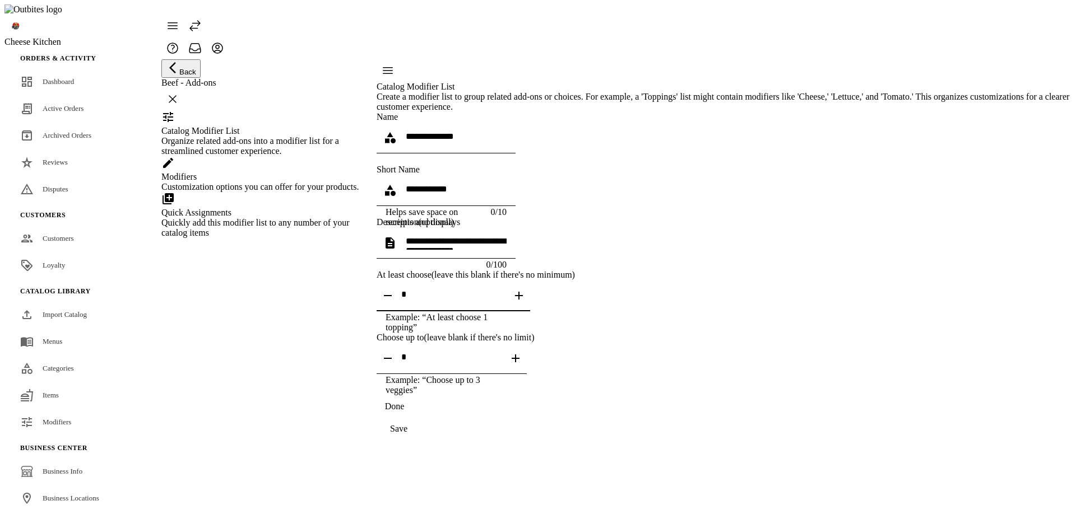
click at [407, 434] on div "Save" at bounding box center [398, 429] width 17 height 10
drag, startPoint x: 605, startPoint y: 315, endPoint x: 738, endPoint y: 323, distance: 133.6
click at [505, 299] on input "textbox" at bounding box center [453, 295] width 104 height 10
click at [421, 443] on span "continue" at bounding box center [399, 429] width 44 height 27
click at [532, 309] on span "button" at bounding box center [518, 295] width 27 height 27
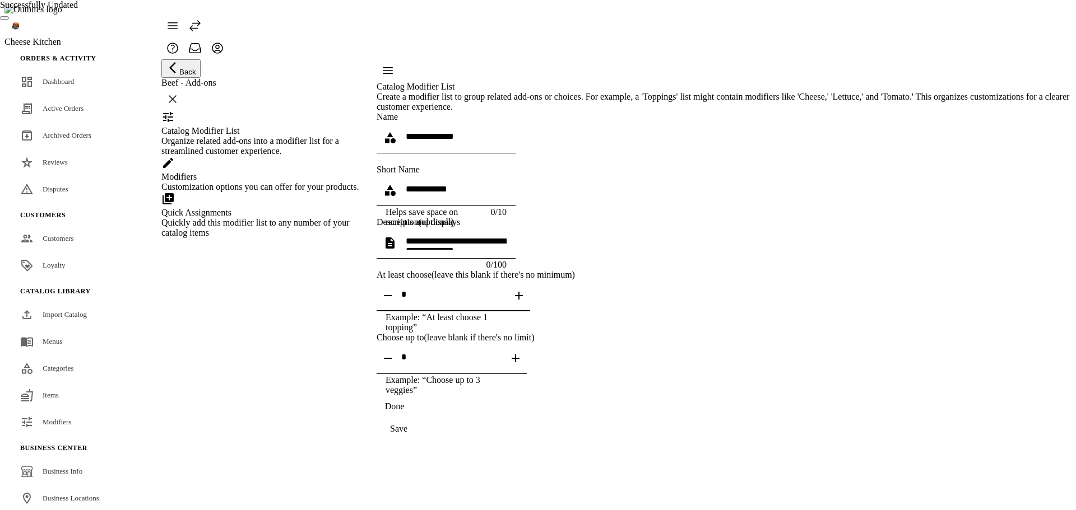
click at [407, 434] on div "Save" at bounding box center [398, 429] width 17 height 10
drag, startPoint x: 907, startPoint y: 393, endPoint x: 814, endPoint y: 253, distance: 168.9
click at [907, 393] on catalog-modifier-list-basics "**********" at bounding box center [724, 276] width 695 height 328
click at [526, 303] on icon "button" at bounding box center [518, 295] width 13 height 13
click at [505, 309] on div at bounding box center [453, 295] width 104 height 31
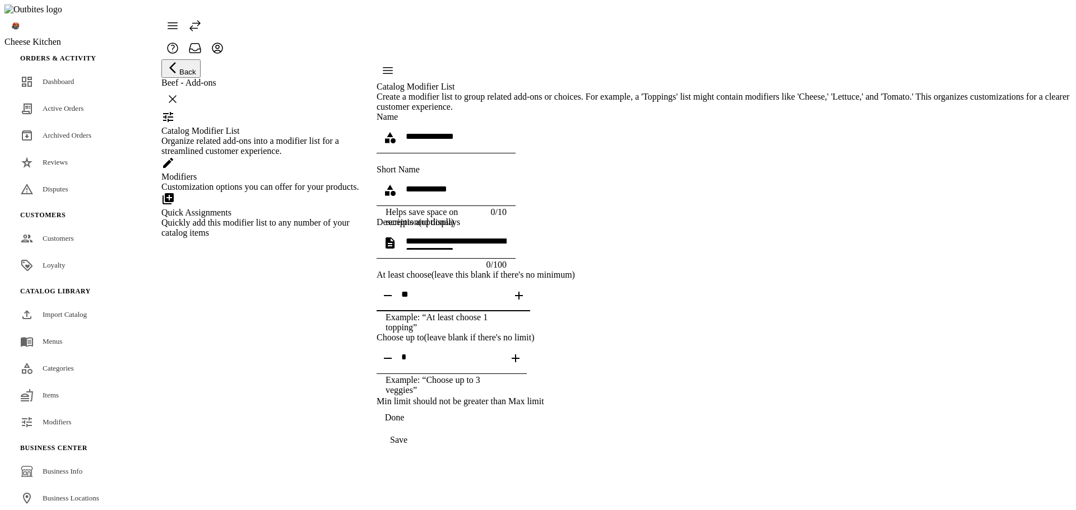
drag, startPoint x: 634, startPoint y: 319, endPoint x: 549, endPoint y: 317, distance: 85.2
click at [505, 299] on input "textbox" at bounding box center [453, 295] width 104 height 10
drag, startPoint x: 876, startPoint y: 365, endPoint x: 825, endPoint y: 304, distance: 79.6
click at [876, 365] on catalog-modifier-list-basics "**********" at bounding box center [724, 276] width 695 height 328
click at [526, 303] on icon "button" at bounding box center [518, 295] width 13 height 13
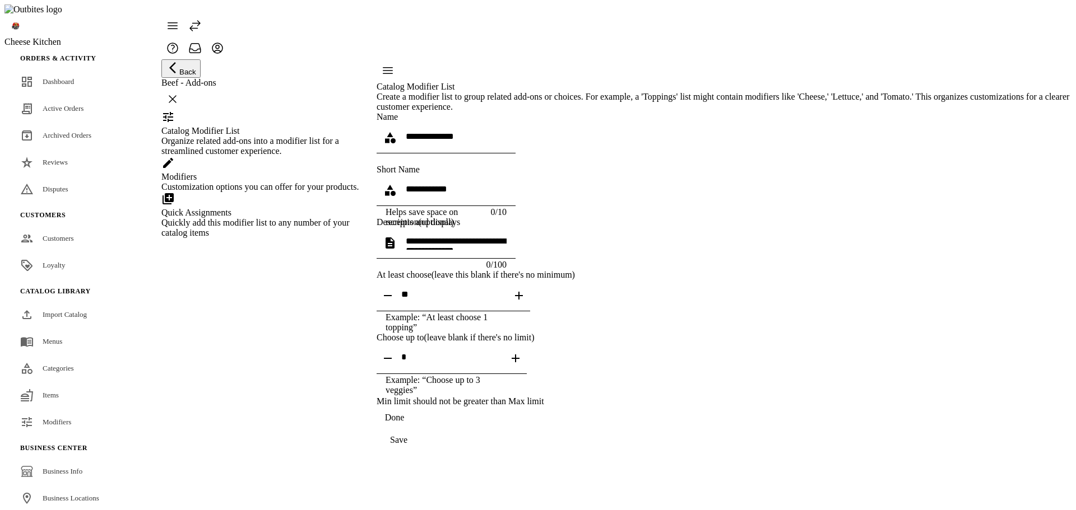
click at [394, 303] on icon "button" at bounding box center [387, 295] width 13 height 13
type input "**"
drag, startPoint x: 630, startPoint y: 318, endPoint x: 554, endPoint y: 321, distance: 76.3
click at [505, 299] on input "textbox" at bounding box center [453, 295] width 104 height 10
type input "*"
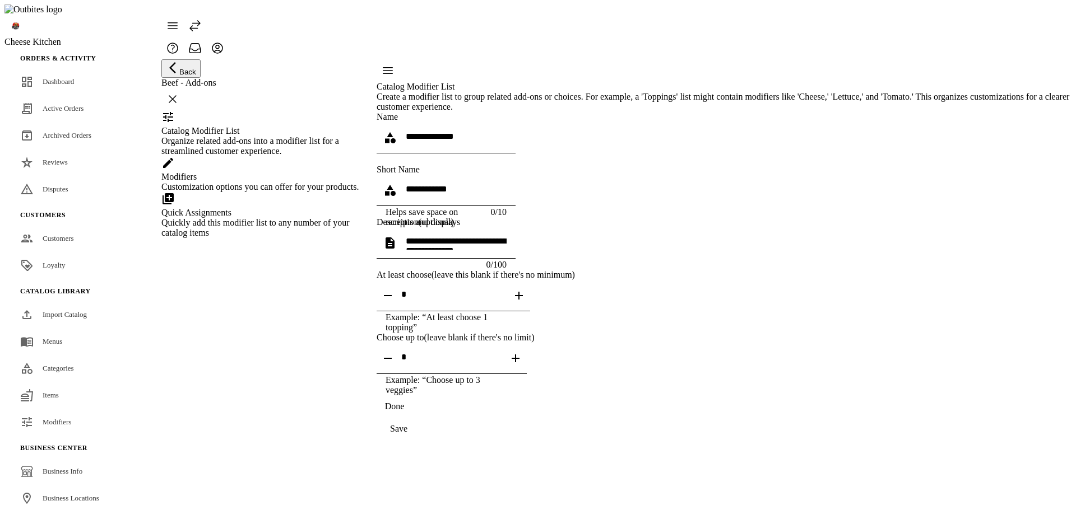
click at [407, 434] on div "Save" at bounding box center [398, 429] width 17 height 10
click at [892, 352] on catalog-modifier-list-basics "**********" at bounding box center [724, 276] width 695 height 328
click at [269, 192] on div "Modifiers Customization options you can offer for your products." at bounding box center [261, 174] width 201 height 36
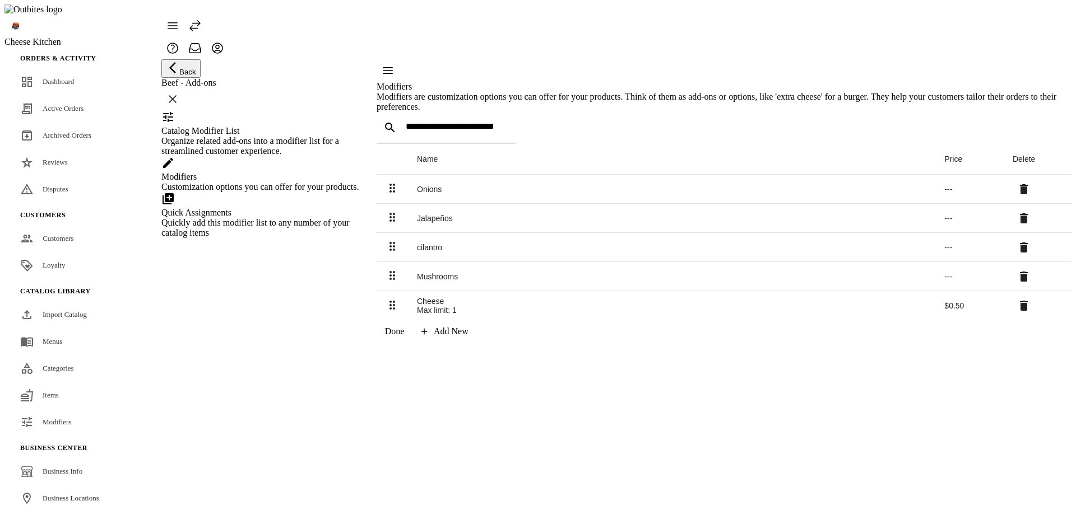
click at [468, 306] on div "Cheese" at bounding box center [671, 301] width 509 height 9
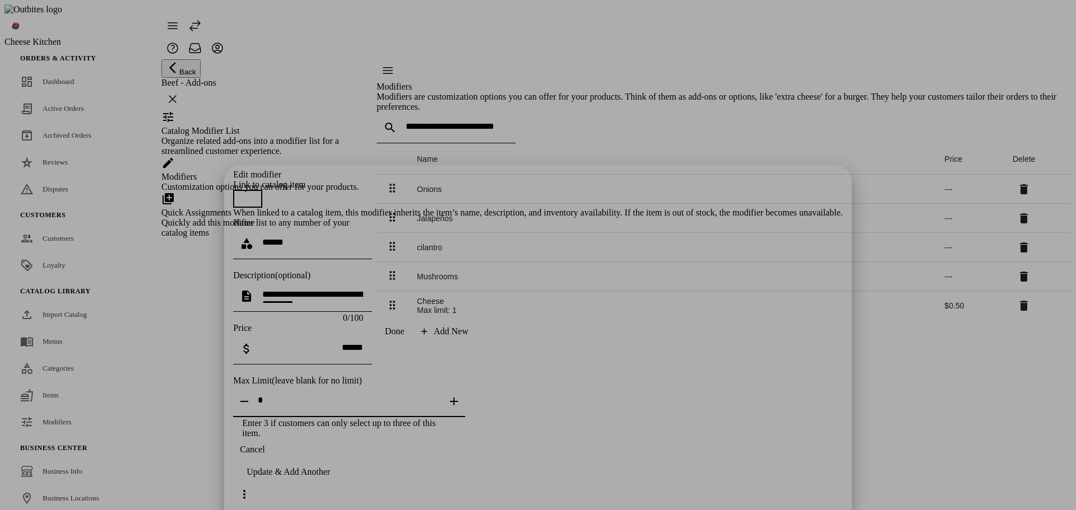
drag, startPoint x: 472, startPoint y: 302, endPoint x: 409, endPoint y: 312, distance: 63.5
click at [384, 396] on input "textbox" at bounding box center [349, 401] width 183 height 10
click at [330, 477] on div "Update & Add Another" at bounding box center [288, 472] width 83 height 10
click at [271, 463] on span "button" at bounding box center [252, 450] width 38 height 27
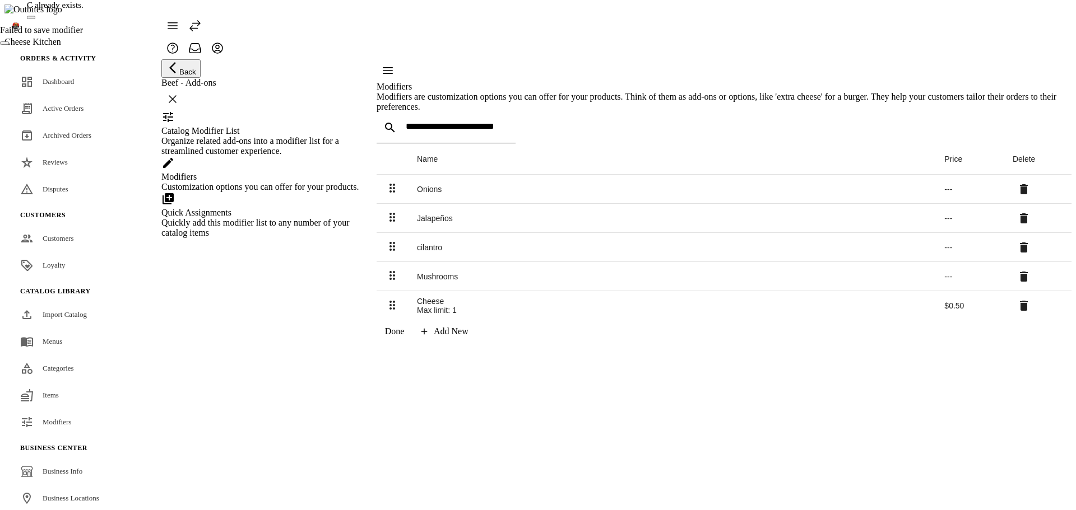
click at [468, 306] on div "Cheese" at bounding box center [671, 301] width 509 height 9
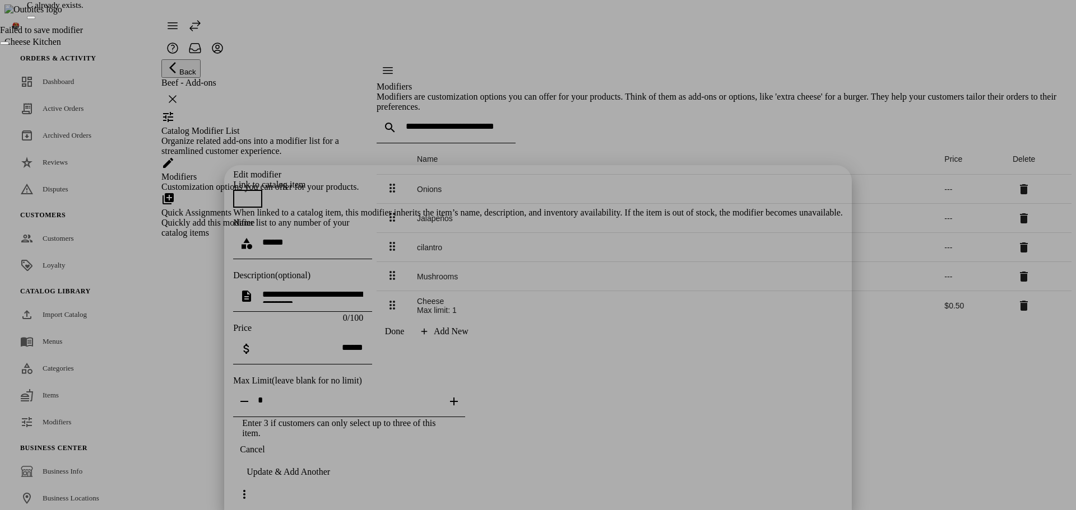
click at [535, 347] on div "Edit modifier Link to catalog item When linked to a catalog item, this modifier…" at bounding box center [538, 304] width 610 height 269
drag, startPoint x: 598, startPoint y: 285, endPoint x: 603, endPoint y: 286, distance: 5.9
click at [603, 376] on div "Max Limit (leave blank for no limit) Enter 3 if customers can only select up to…" at bounding box center [538, 407] width 610 height 63
drag, startPoint x: 601, startPoint y: 300, endPoint x: 579, endPoint y: 304, distance: 21.6
click at [440, 396] on input "textbox" at bounding box center [349, 401] width 183 height 10
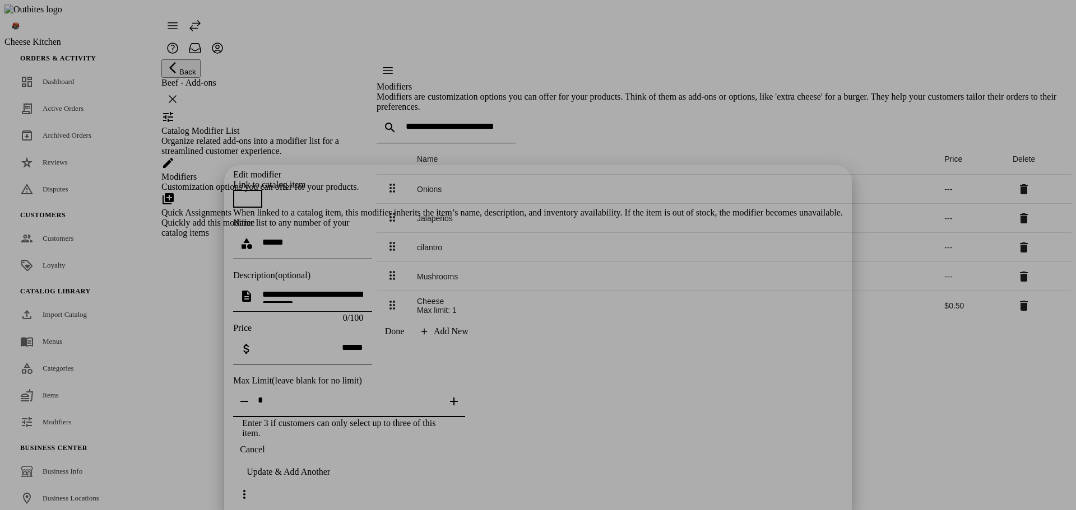
drag, startPoint x: 559, startPoint y: 304, endPoint x: 530, endPoint y: 321, distance: 34.4
click at [440, 396] on input "textbox" at bounding box center [349, 401] width 183 height 10
click at [608, 360] on div "Edit modifier Link to catalog item When linked to a catalog item, this modifier…" at bounding box center [538, 304] width 610 height 269
click at [251, 488] on icon at bounding box center [244, 494] width 13 height 13
click at [734, 459] on span "Update & Exit" at bounding box center [751, 461] width 55 height 10
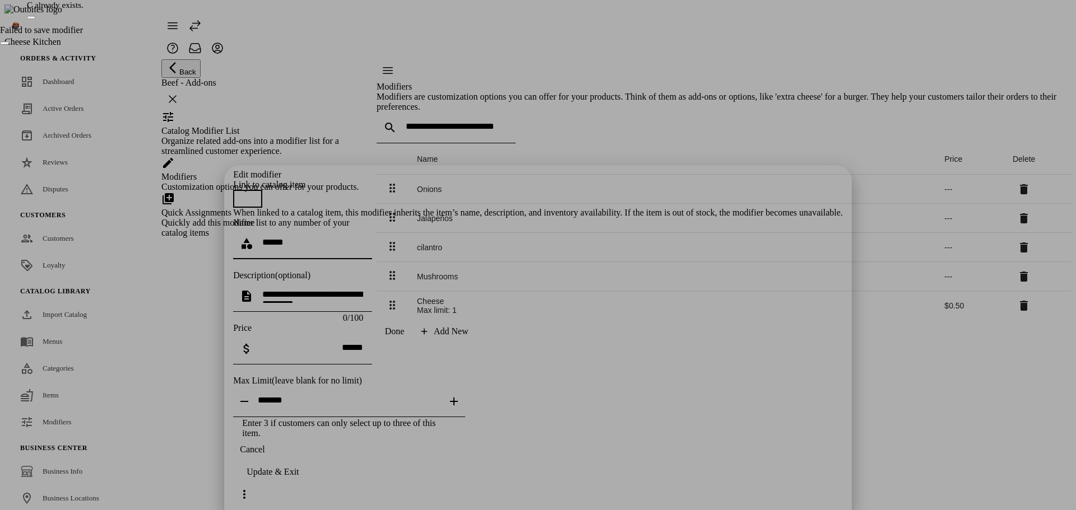
click at [363, 238] on input "******" at bounding box center [312, 243] width 101 height 10
click at [363, 290] on textarea at bounding box center [312, 296] width 101 height 13
click at [440, 396] on input "textbox" at bounding box center [349, 401] width 183 height 10
type input "****"
click at [299, 477] on div "Update & Exit" at bounding box center [273, 472] width 52 height 10
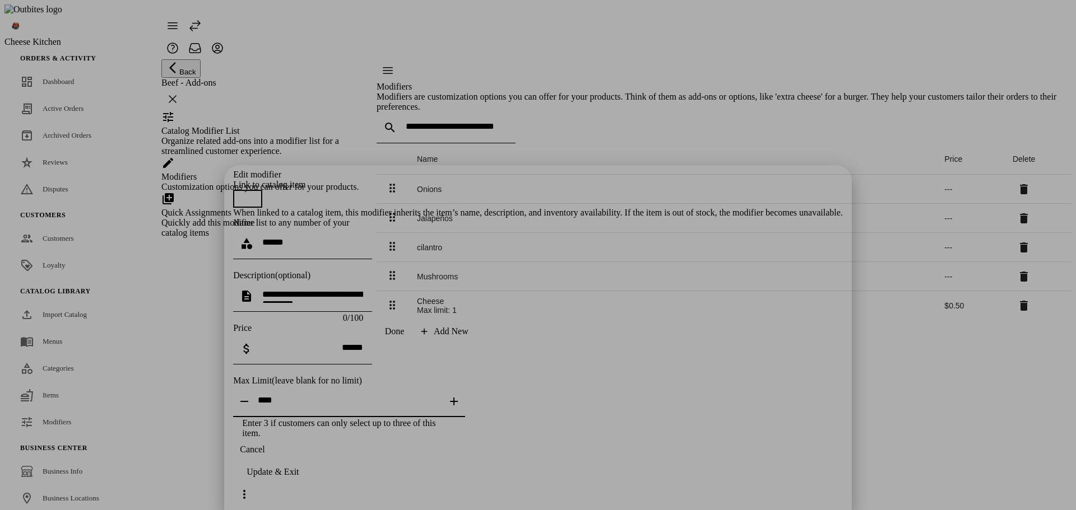
drag, startPoint x: 586, startPoint y: 296, endPoint x: 476, endPoint y: 295, distance: 109.8
click at [440, 386] on div at bounding box center [349, 401] width 183 height 31
drag, startPoint x: 601, startPoint y: 396, endPoint x: 728, endPoint y: 270, distance: 179.5
click at [602, 396] on div "Edit modifier Link to catalog item When linked to a catalog item, this modifier…" at bounding box center [538, 304] width 610 height 269
drag, startPoint x: 684, startPoint y: 493, endPoint x: 679, endPoint y: 445, distance: 47.9
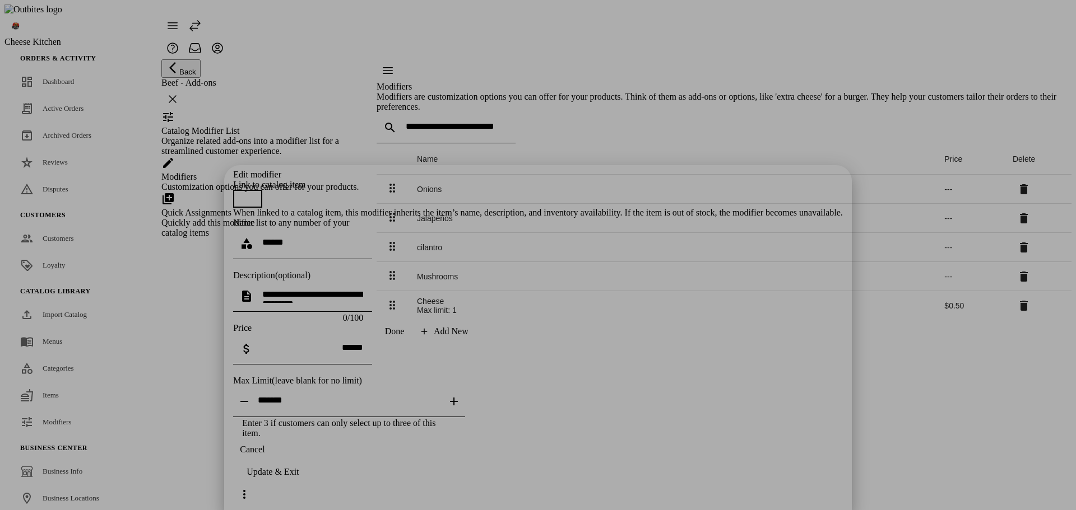
click at [299, 477] on div "Update & Exit" at bounding box center [273, 472] width 52 height 10
click at [616, 386] on div "Edit modifier Link to catalog item When linked to a catalog item, this modifier…" at bounding box center [538, 304] width 610 height 269
click at [299, 477] on div "Update & Exit" at bounding box center [273, 472] width 52 height 10
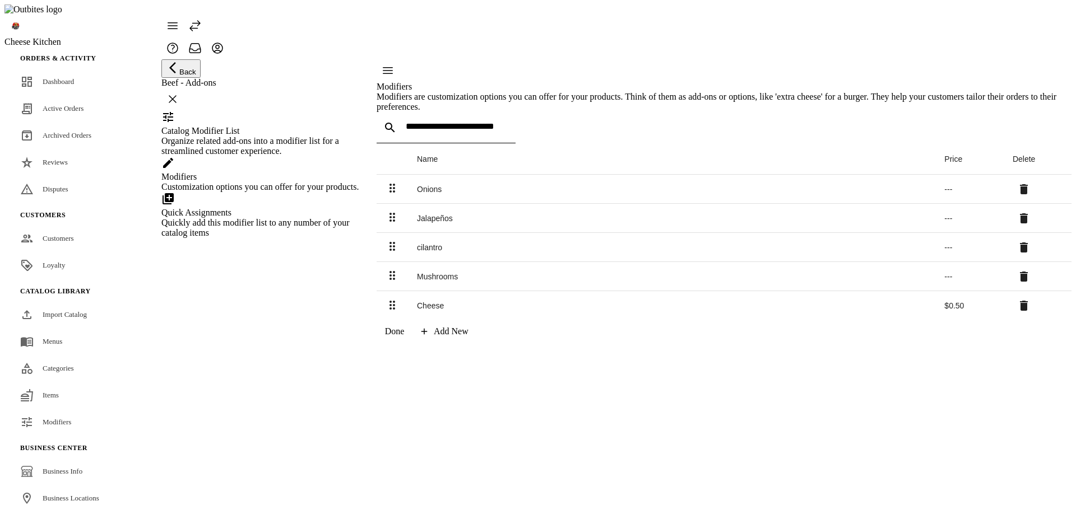
click at [468, 310] on div "Cheese" at bounding box center [671, 305] width 509 height 9
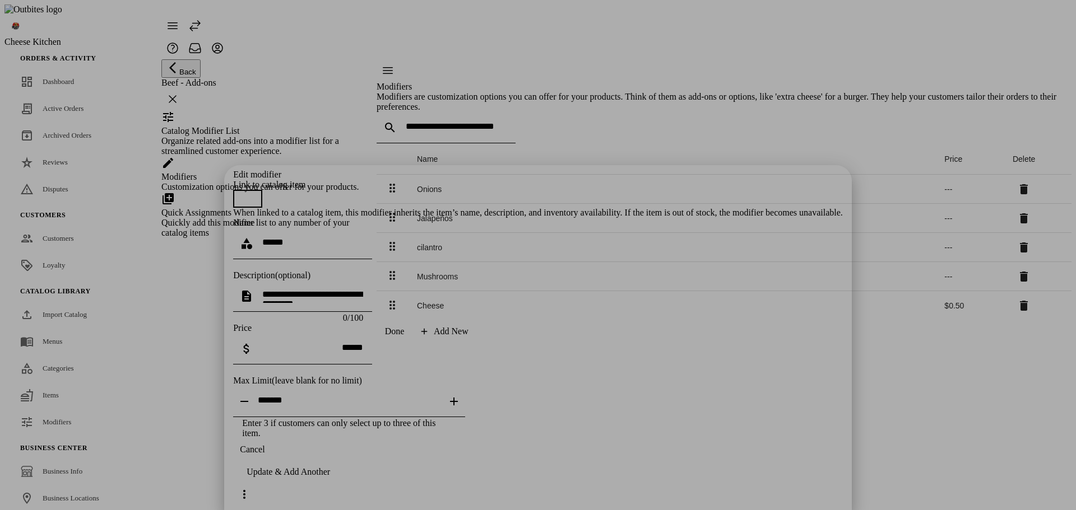
click at [440, 396] on input "textbox" at bounding box center [349, 401] width 183 height 10
type input "*"
click at [343, 486] on span "continue" at bounding box center [288, 472] width 110 height 27
click at [264, 455] on span "Cancel" at bounding box center [252, 450] width 25 height 10
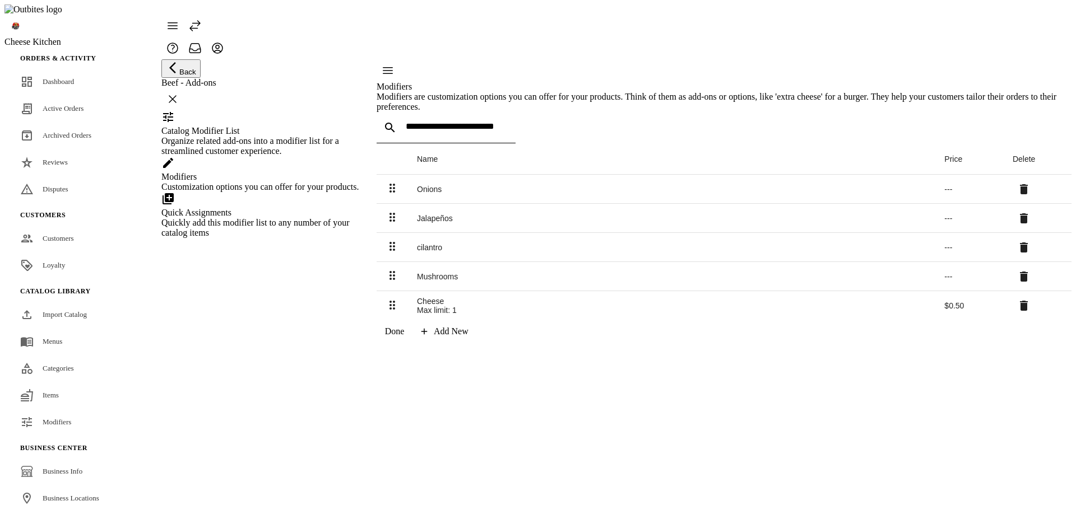
click at [471, 306] on div "Cheese" at bounding box center [671, 301] width 509 height 9
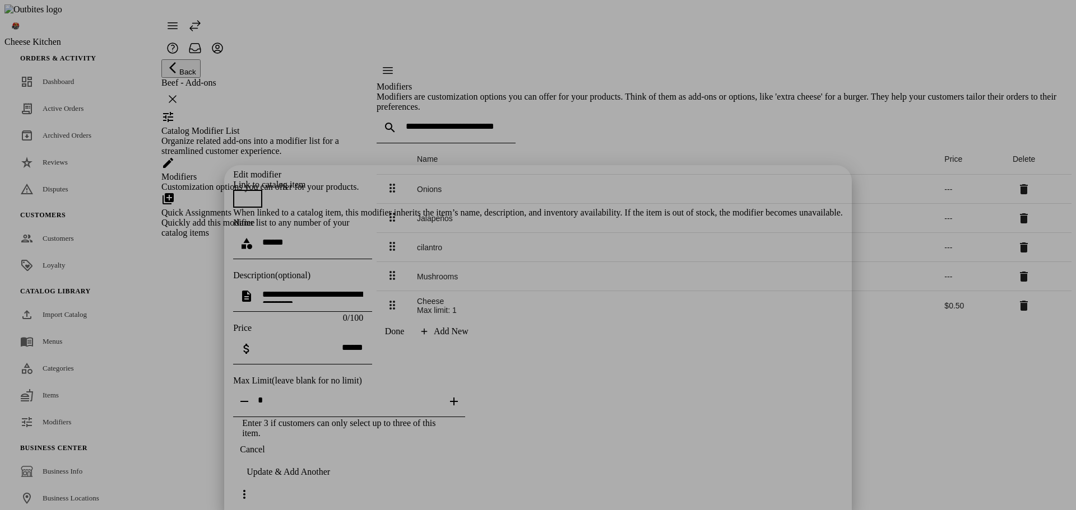
click at [264, 455] on span "Cancel" at bounding box center [252, 450] width 25 height 10
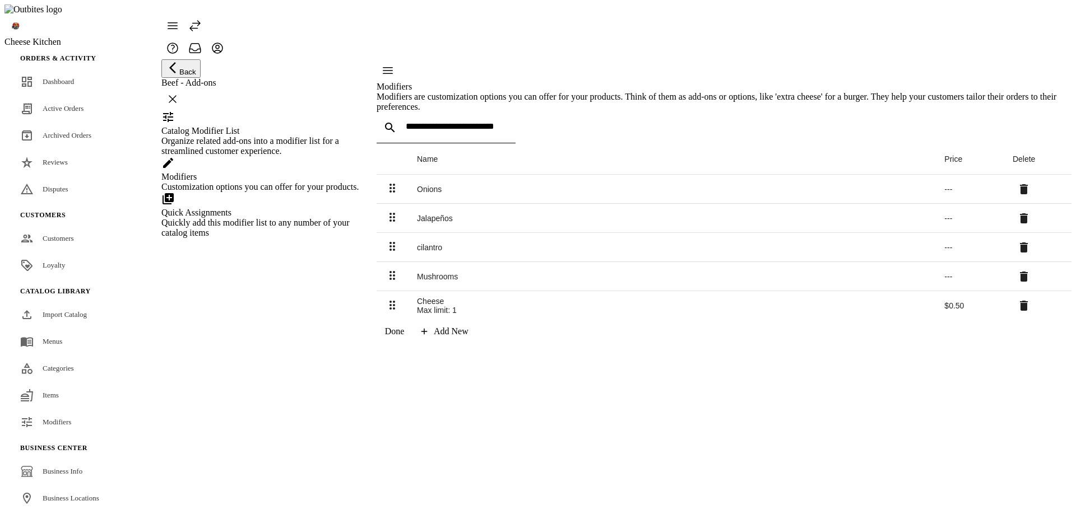
click at [234, 218] on div "Quick Assignments" at bounding box center [261, 213] width 201 height 10
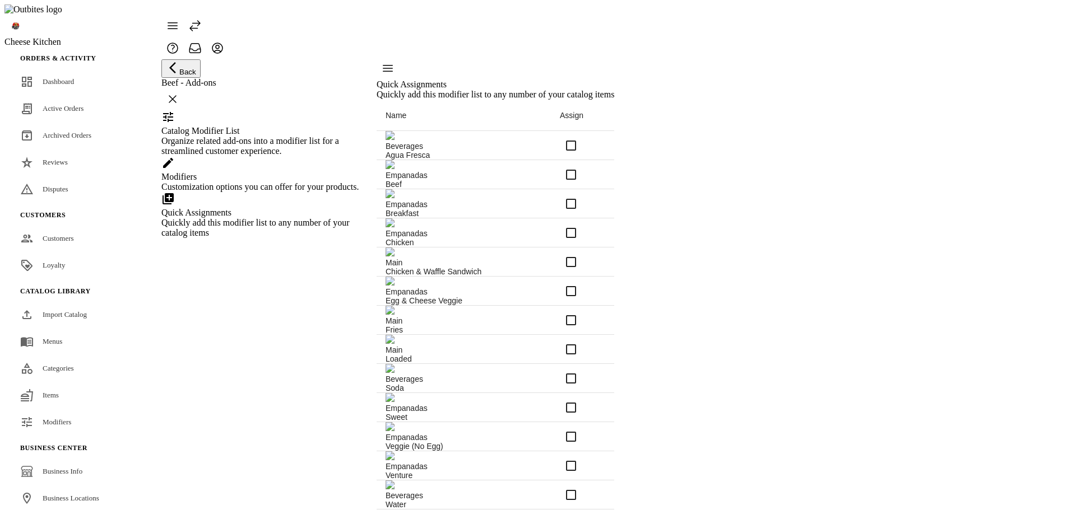
scroll to position [188, 0]
click at [58, 383] on link "Items" at bounding box center [82, 395] width 143 height 25
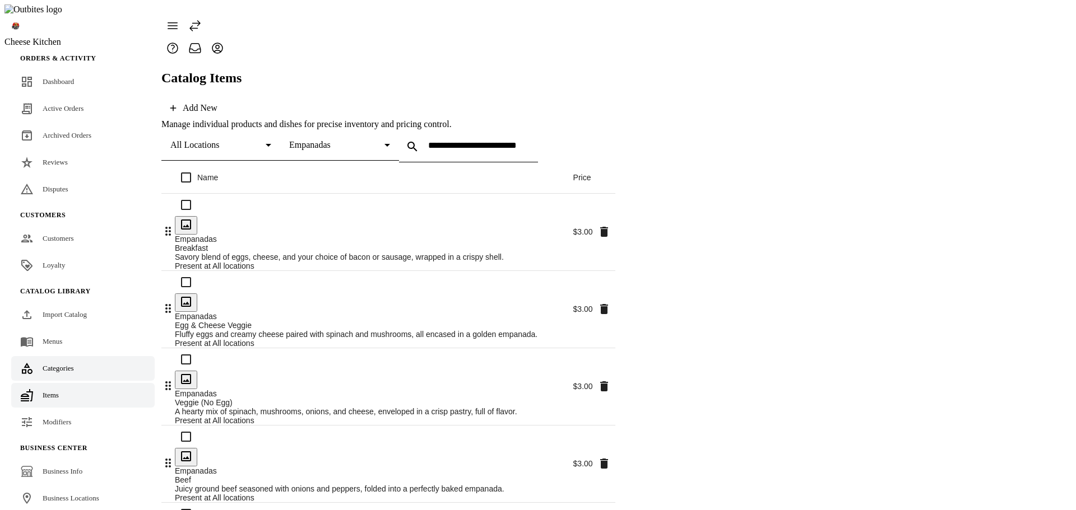
click at [63, 356] on link "Categories" at bounding box center [82, 368] width 143 height 25
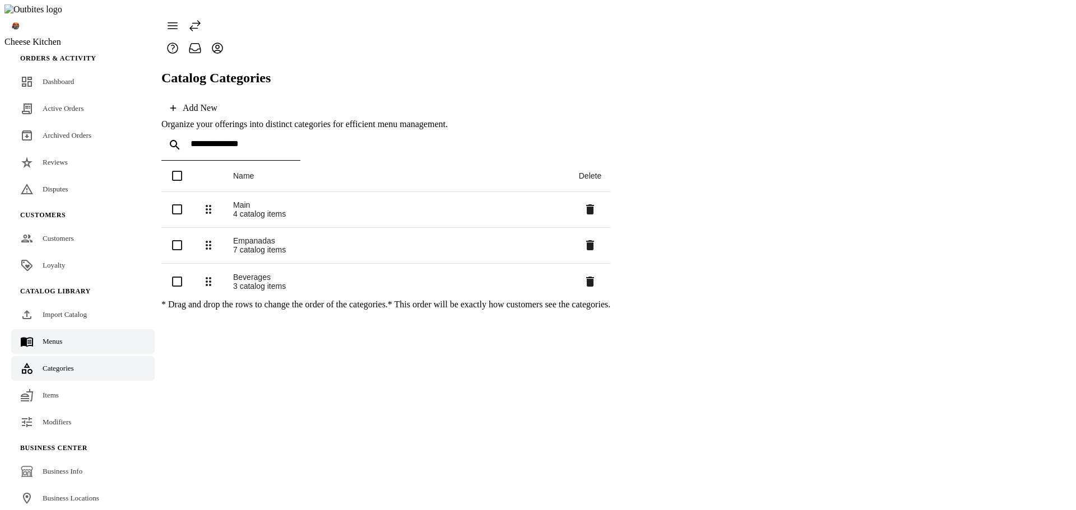
click at [71, 329] on link "Menus" at bounding box center [82, 341] width 143 height 25
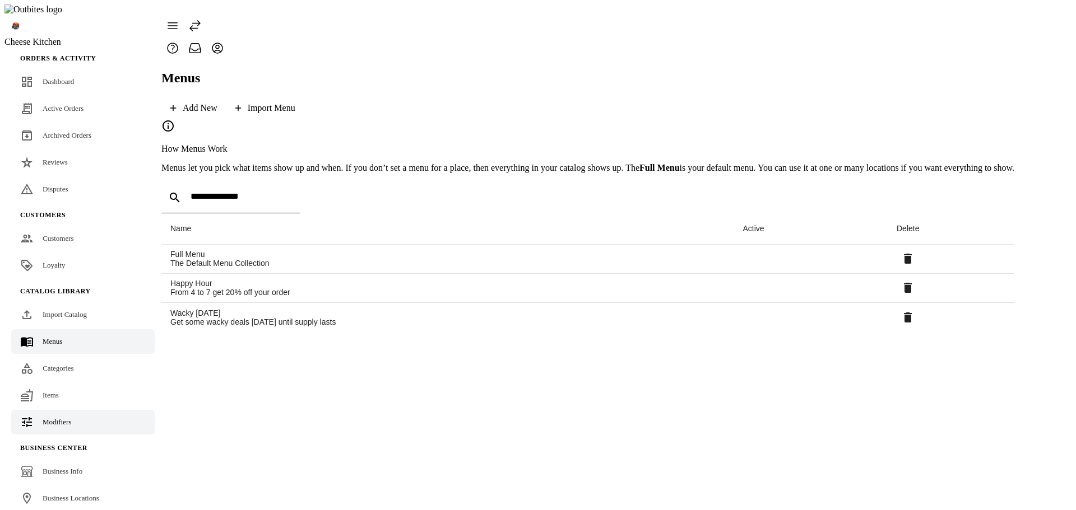
click at [56, 418] on span "Modifiers" at bounding box center [57, 422] width 29 height 8
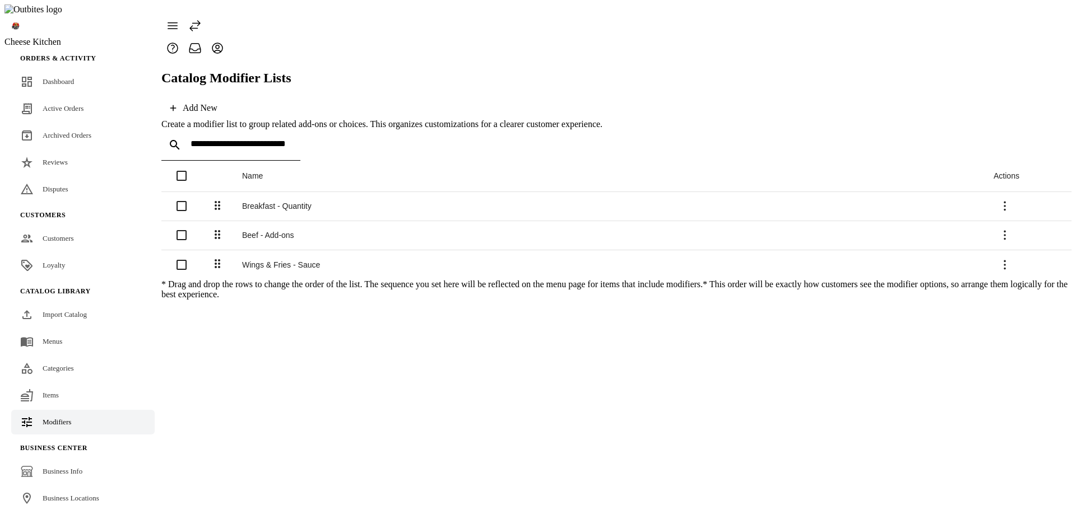
click at [281, 231] on div "Beef - Add-ons" at bounding box center [608, 235] width 733 height 9
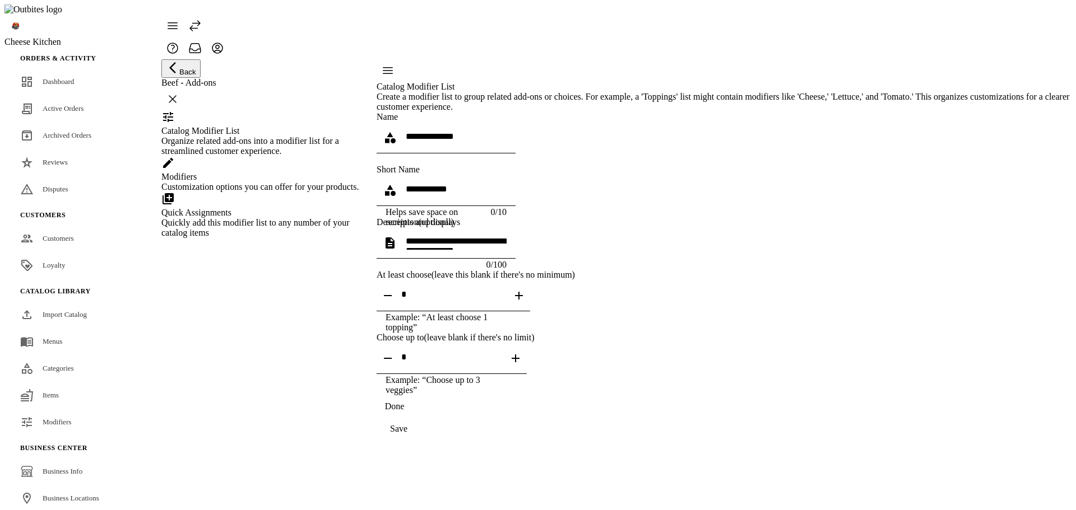
click at [262, 192] on div "Modifiers Customization options you can offer for your products." at bounding box center [261, 182] width 201 height 20
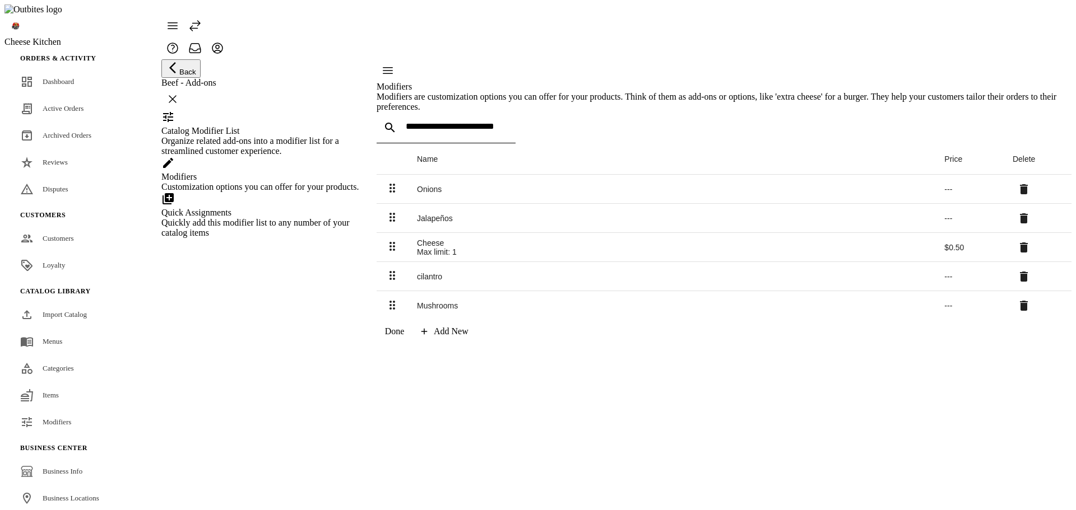
click at [256, 238] on div "Quickly add this modifier list to any number of your catalog items" at bounding box center [261, 228] width 201 height 20
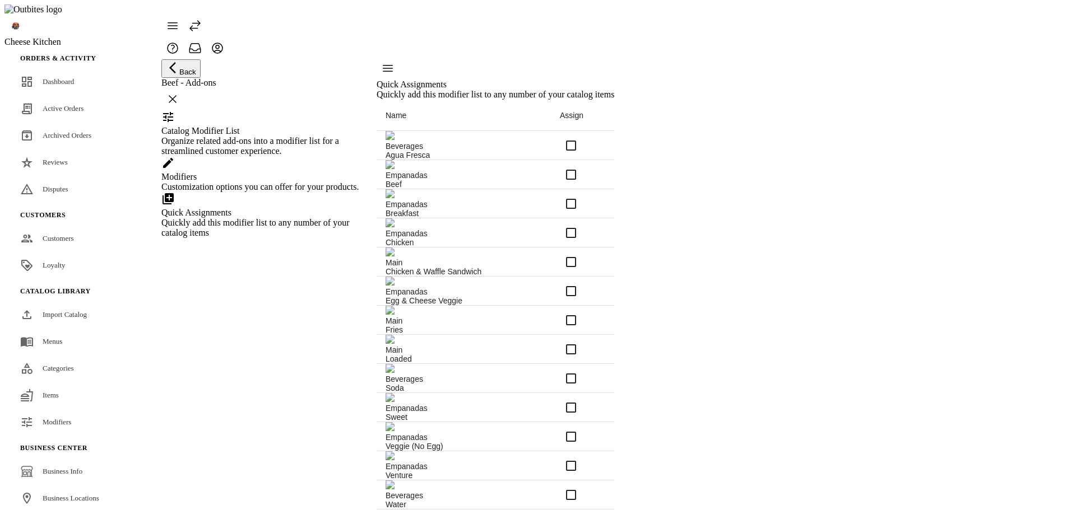
scroll to position [168, 0]
click at [262, 192] on div "Customization options you can offer for your products." at bounding box center [261, 187] width 201 height 10
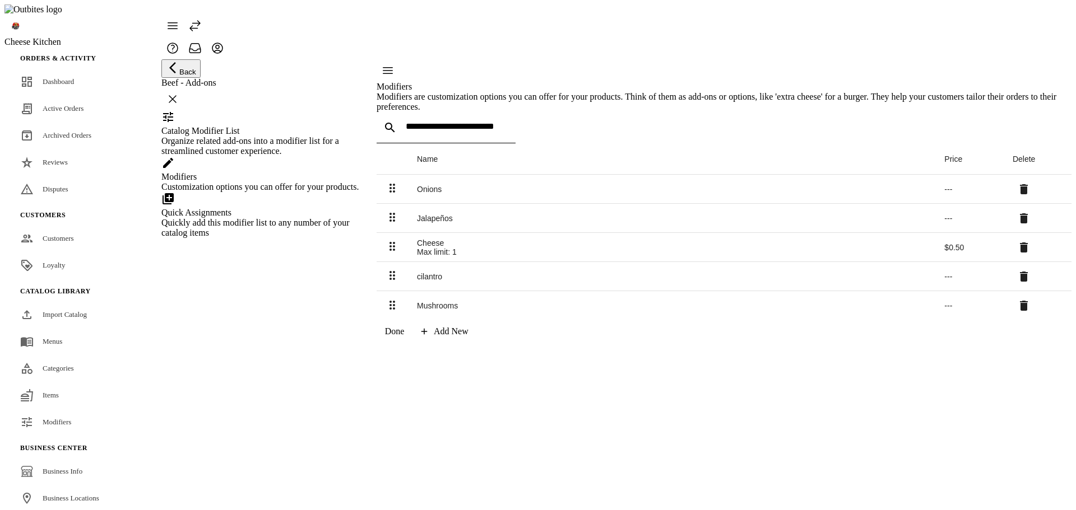
click at [298, 155] on div "Organize related add-ons into a modifier list for a streamlined customer experi…" at bounding box center [261, 146] width 201 height 20
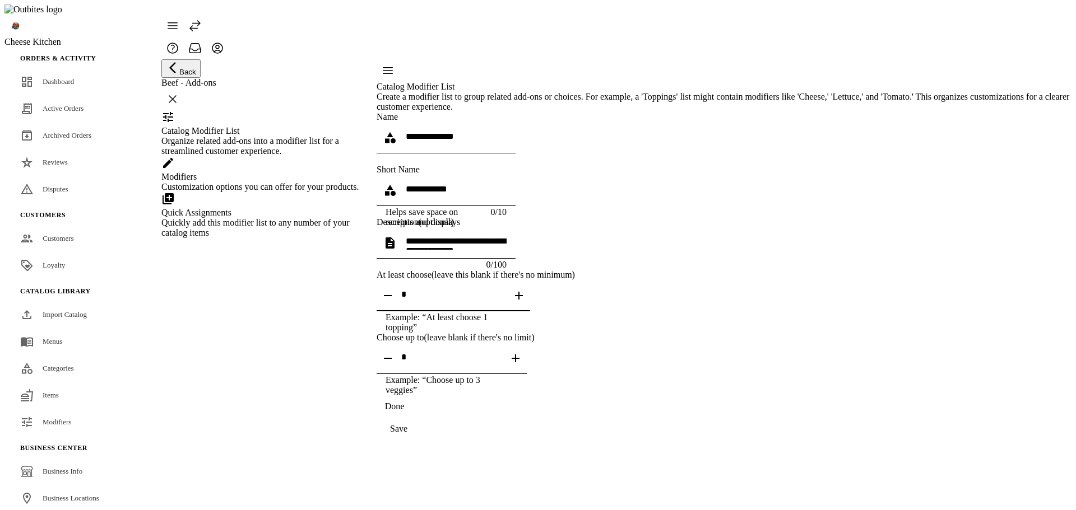
drag, startPoint x: 562, startPoint y: 318, endPoint x: 875, endPoint y: 304, distance: 313.5
click at [505, 299] on input "textbox" at bounding box center [453, 295] width 104 height 10
click at [421, 443] on span "continue" at bounding box center [399, 429] width 44 height 27
drag, startPoint x: 67, startPoint y: 388, endPoint x: 66, endPoint y: 379, distance: 9.0
click at [66, 388] on fuse-vertical-navigation-group-item "Catalog Library Import Catalog Menus Categories Items Modifiers" at bounding box center [82, 358] width 157 height 157
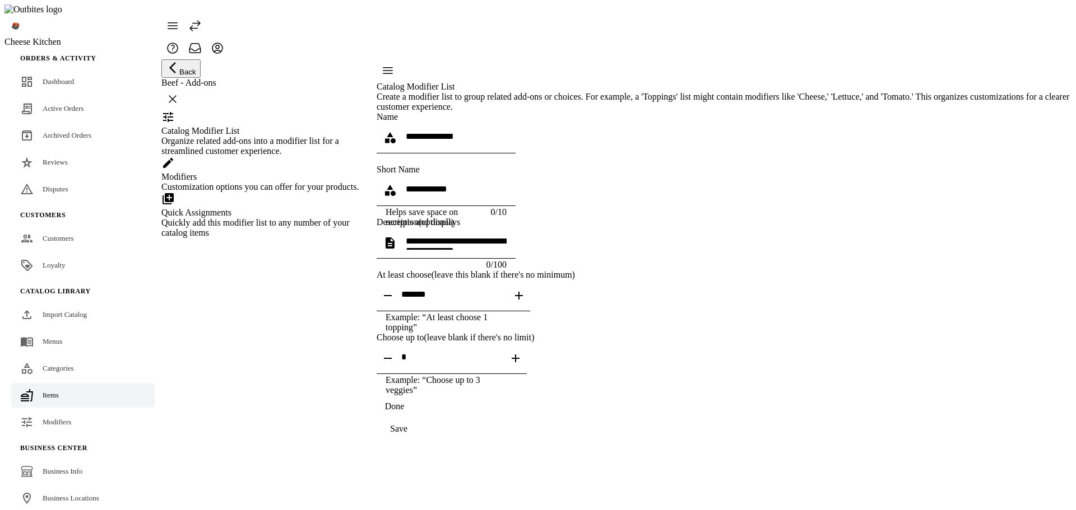
click at [66, 383] on link "Items" at bounding box center [82, 395] width 143 height 25
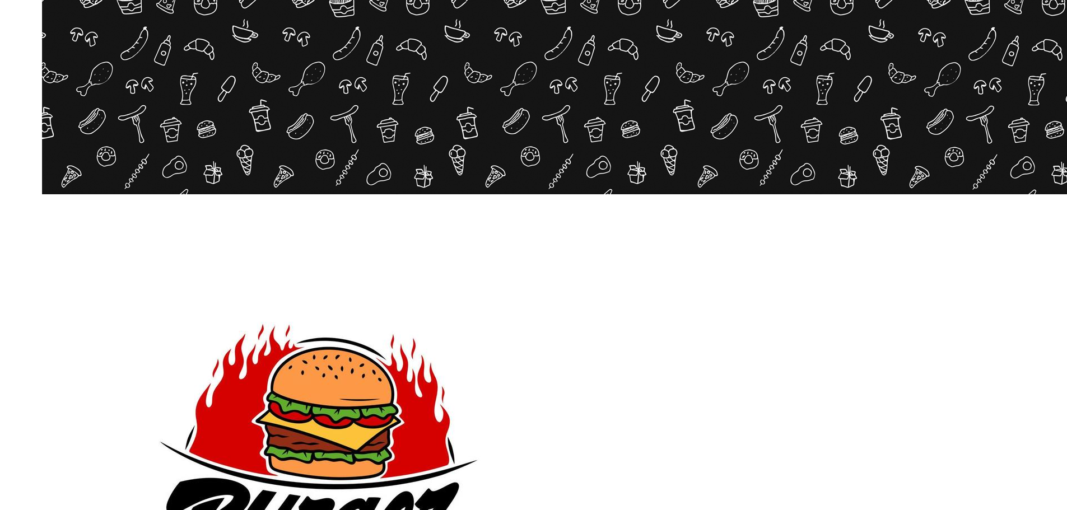
scroll to position [224, 0]
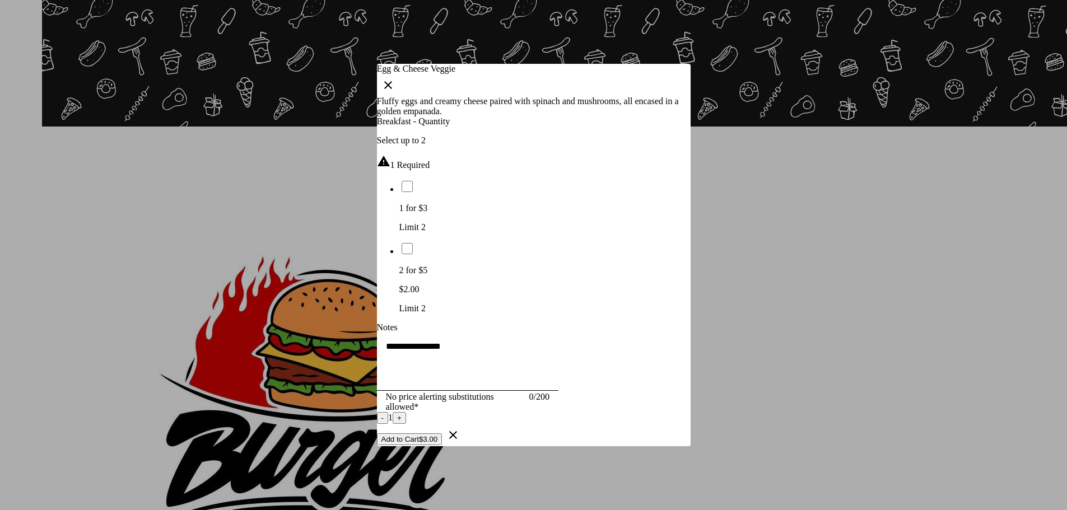
click at [420, 203] on span "1 for $3" at bounding box center [414, 208] width 29 height 10
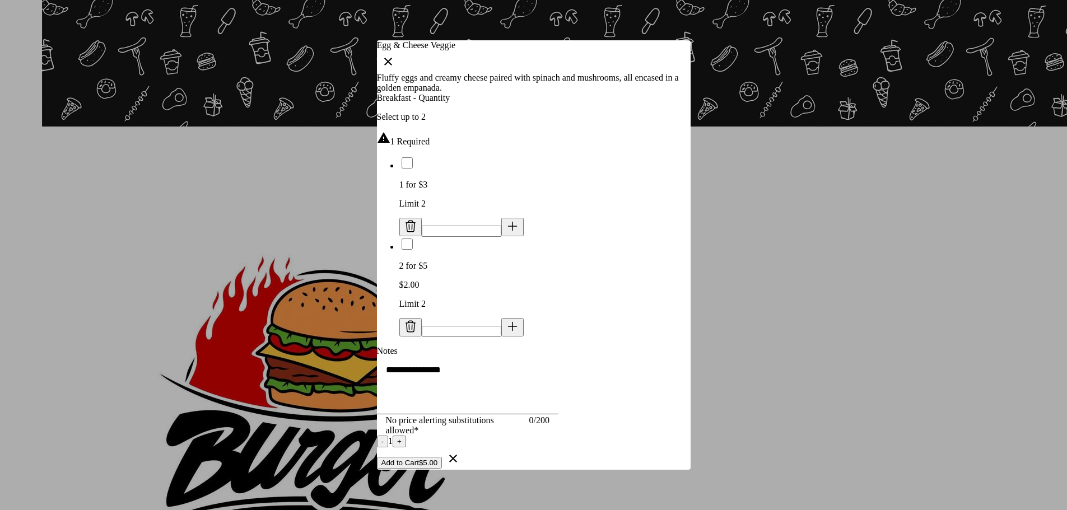
click at [519, 320] on icon at bounding box center [512, 326] width 13 height 13
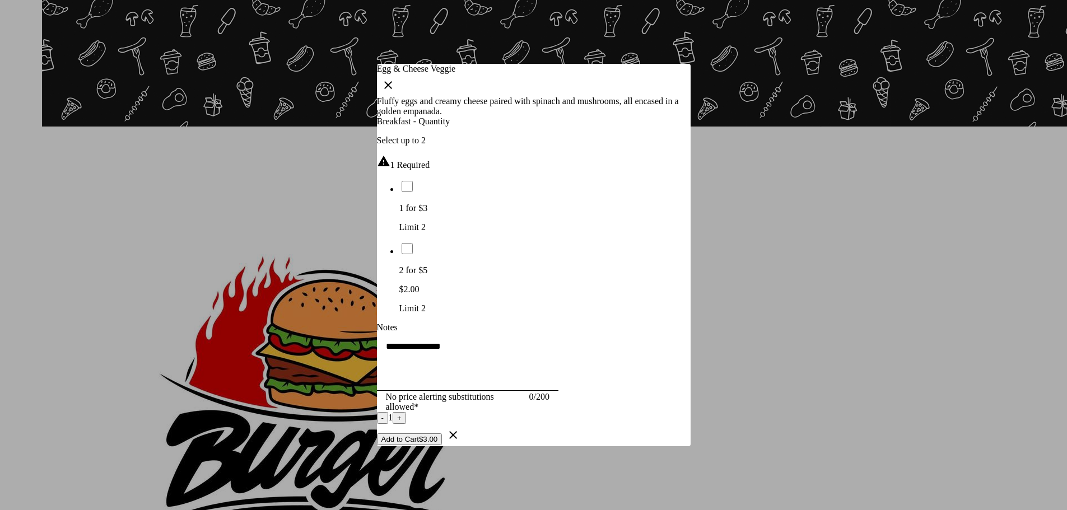
click at [542, 323] on div "Notes" at bounding box center [534, 328] width 314 height 10
click at [400, 179] on li "1 for $3 Limit 2" at bounding box center [545, 205] width 291 height 53
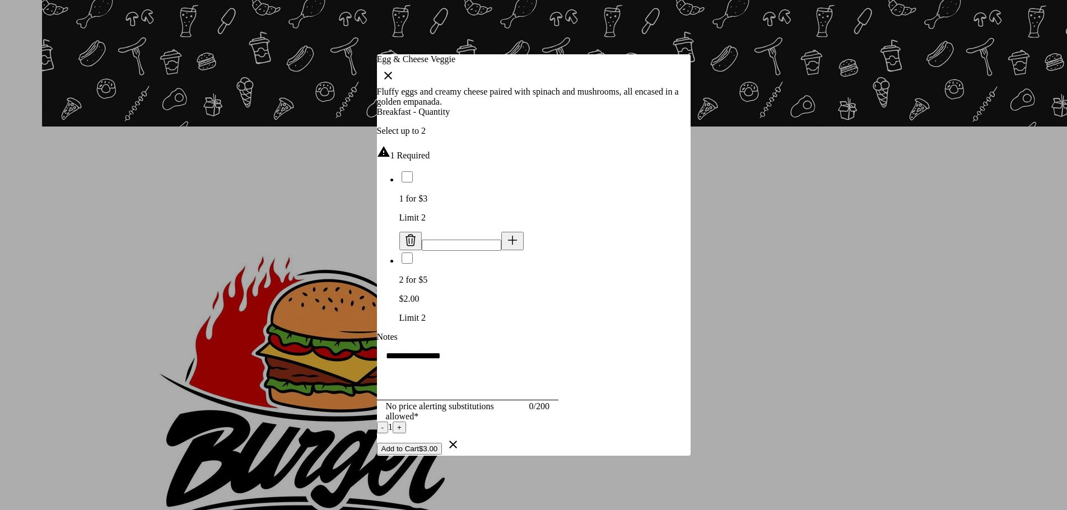
click at [443, 455] on button "Add to Cart $3.00" at bounding box center [410, 449] width 66 height 12
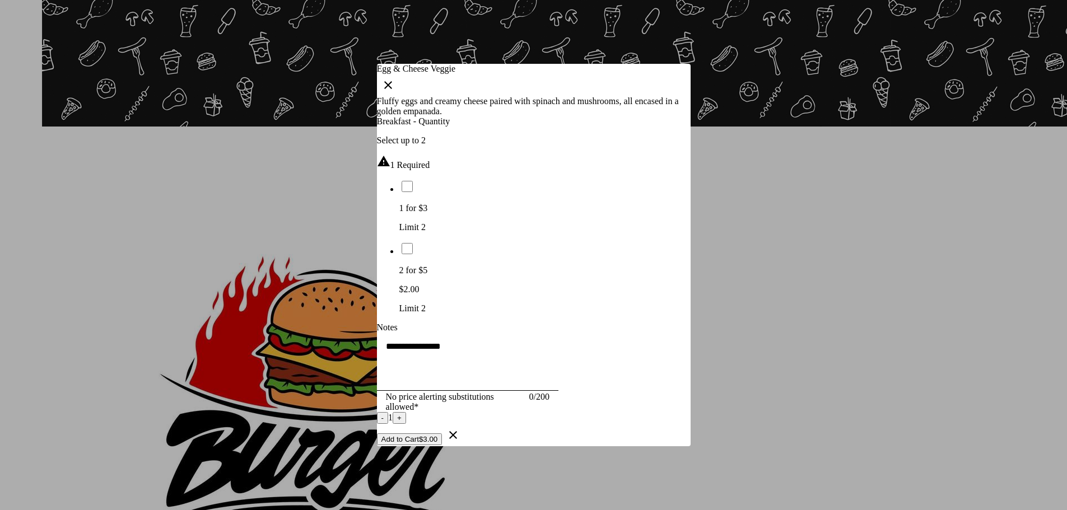
click at [820, 392] on div at bounding box center [533, 255] width 1067 height 510
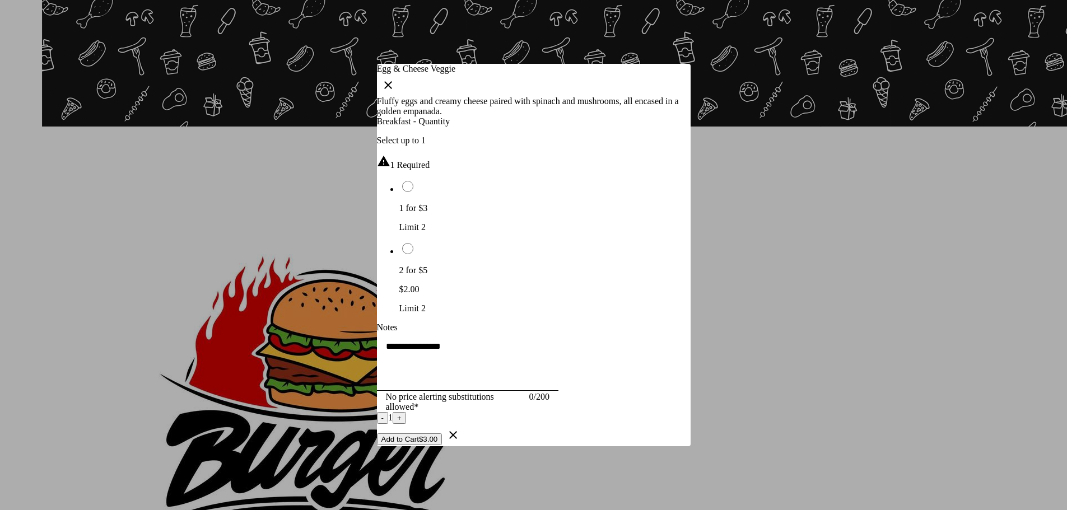
click at [436, 222] on p "Limit 2" at bounding box center [545, 227] width 291 height 10
click at [577, 285] on p "$2.00" at bounding box center [545, 290] width 291 height 10
click at [419, 222] on p "Limit 2" at bounding box center [545, 227] width 291 height 10
drag, startPoint x: 684, startPoint y: 467, endPoint x: 717, endPoint y: 439, distance: 43.8
click at [467, 449] on span "button" at bounding box center [453, 435] width 27 height 27
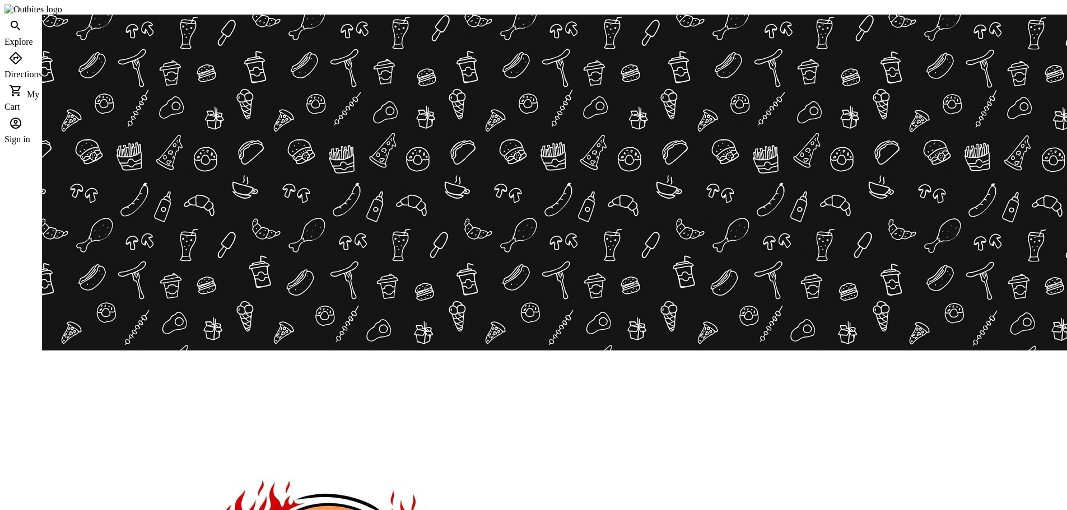
scroll to position [224, 0]
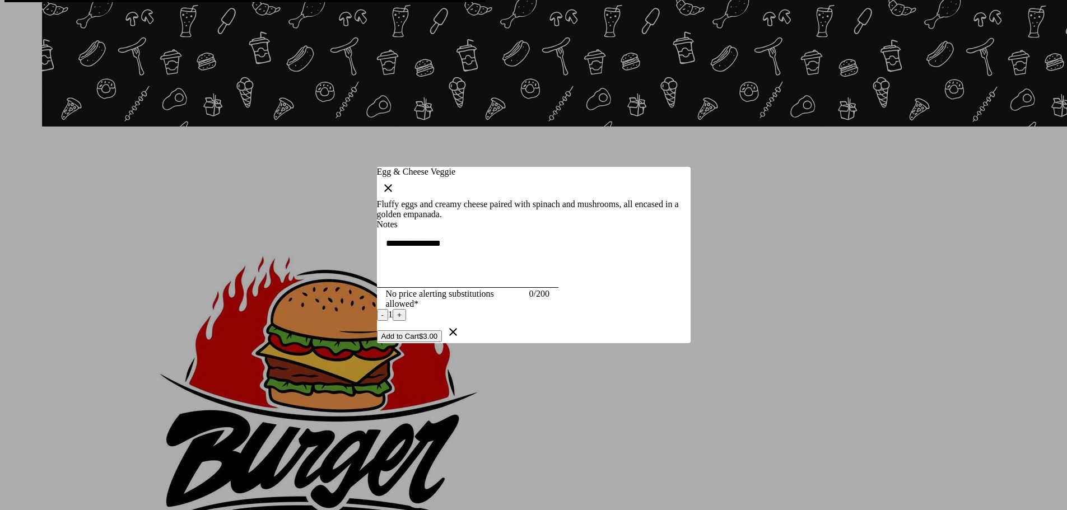
scroll to position [0, 0]
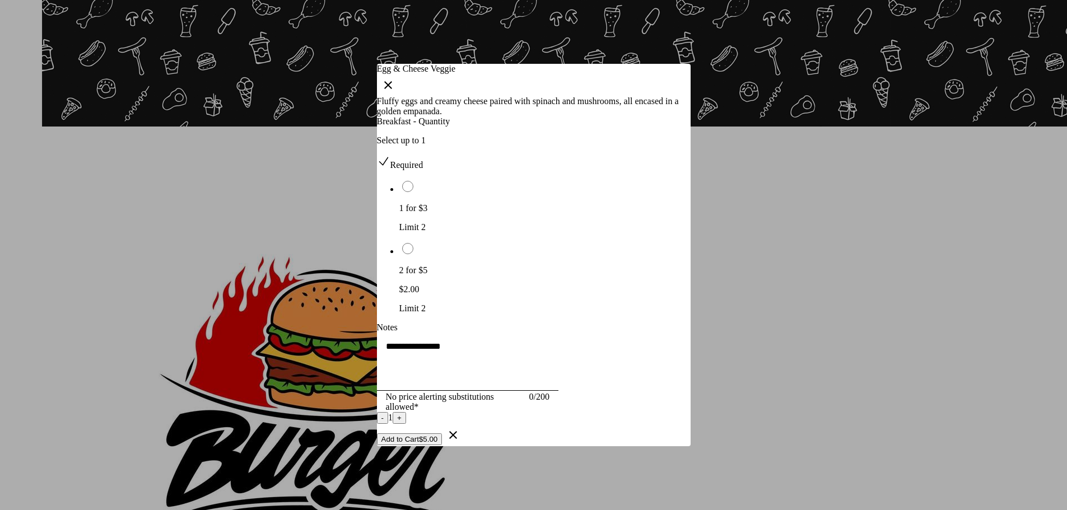
click at [443, 445] on button "Add to Cart $5.00" at bounding box center [410, 440] width 66 height 12
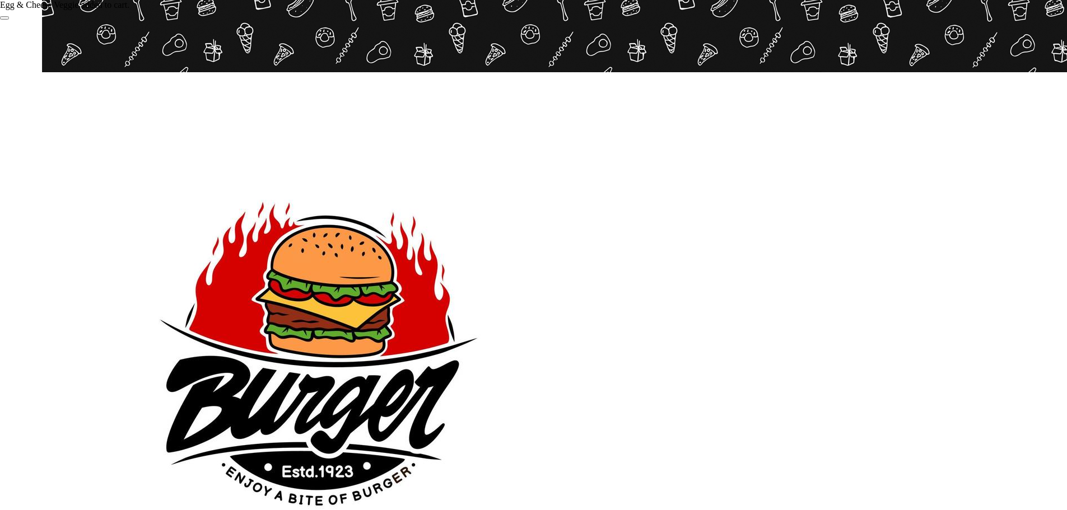
scroll to position [280, 0]
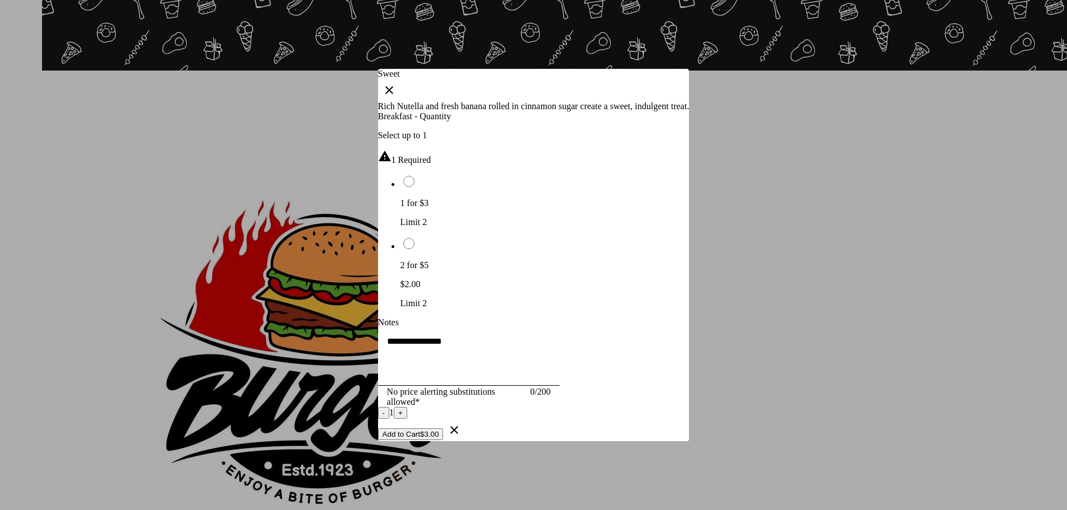
click at [589, 280] on p "$2.00" at bounding box center [545, 285] width 289 height 10
click at [444, 440] on button "Add to Cart $5.00" at bounding box center [411, 435] width 66 height 12
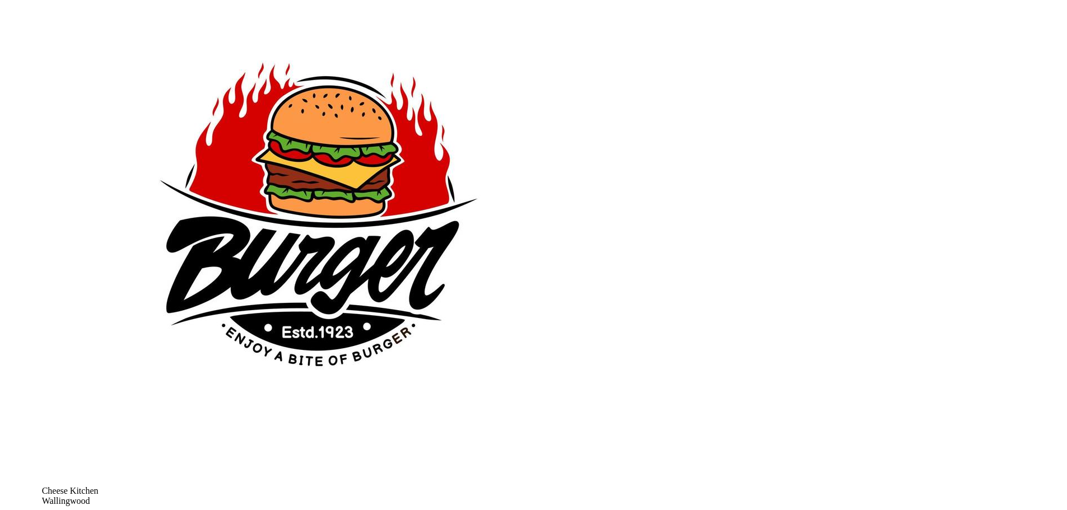
scroll to position [448, 0]
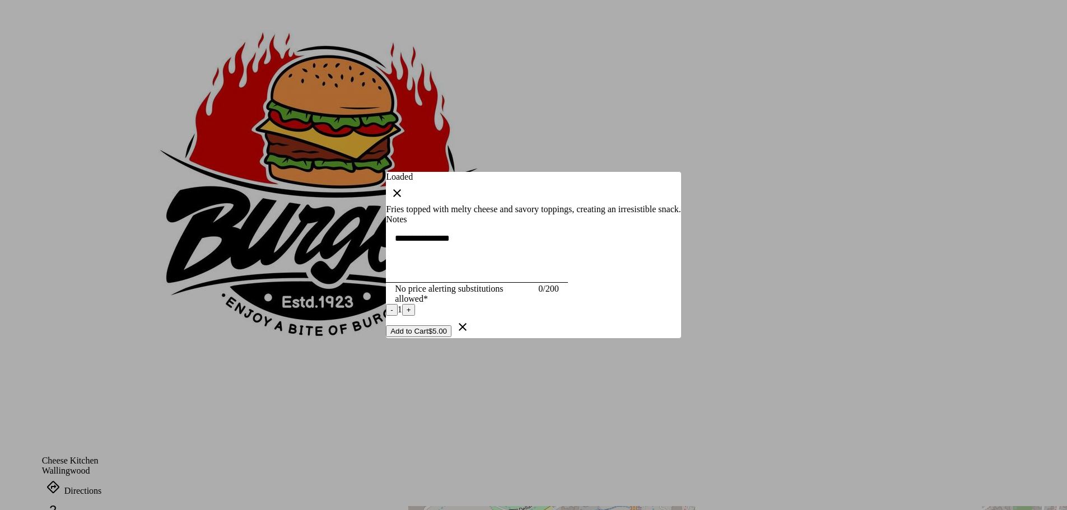
click at [404, 187] on icon "button" at bounding box center [397, 193] width 13 height 13
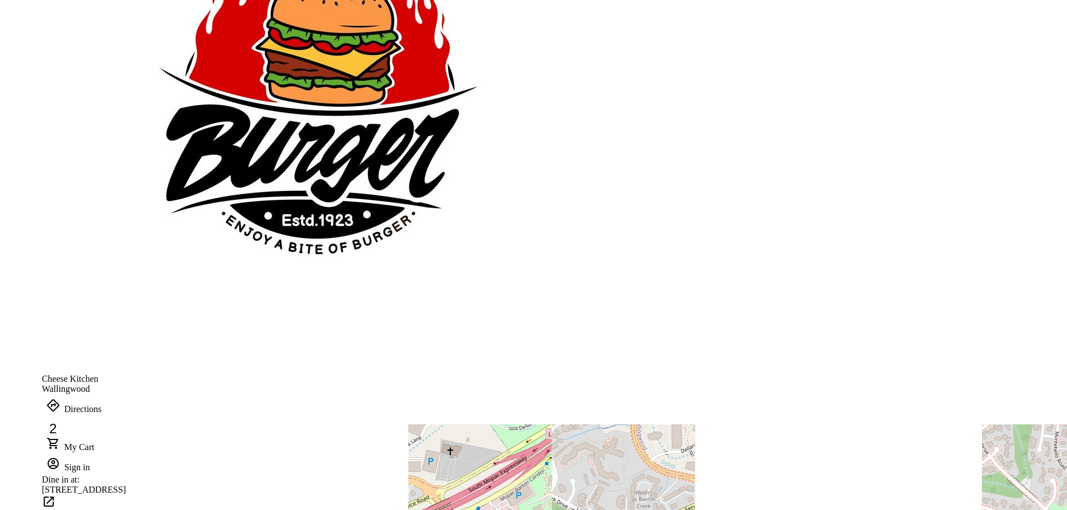
scroll to position [547, 0]
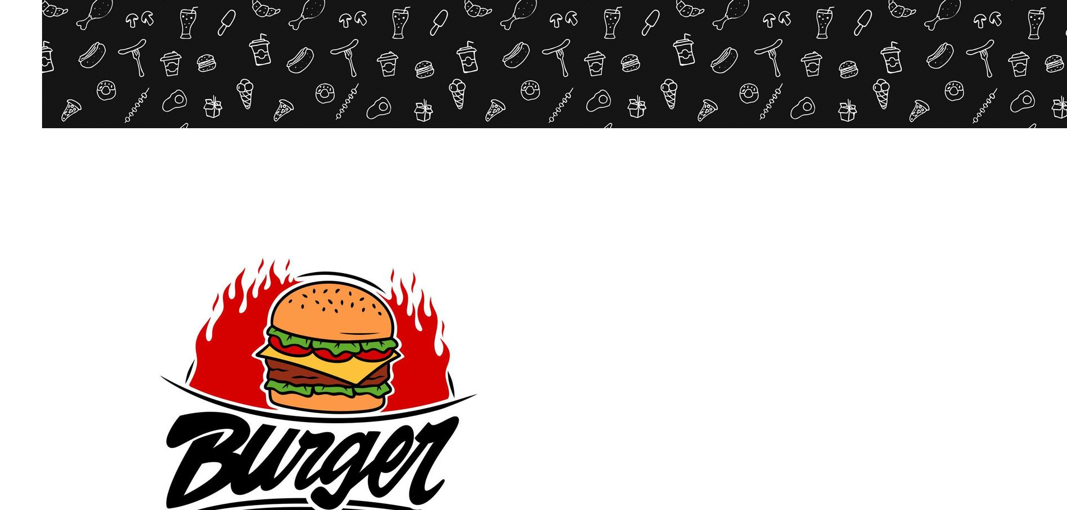
scroll to position [280, 0]
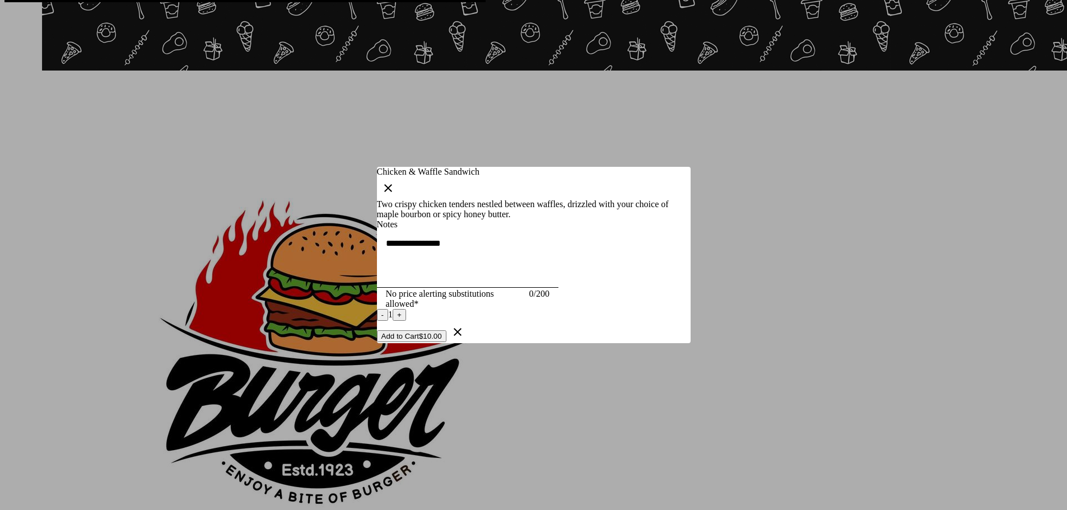
scroll to position [0, 0]
click at [392, 184] on icon "button" at bounding box center [388, 188] width 8 height 8
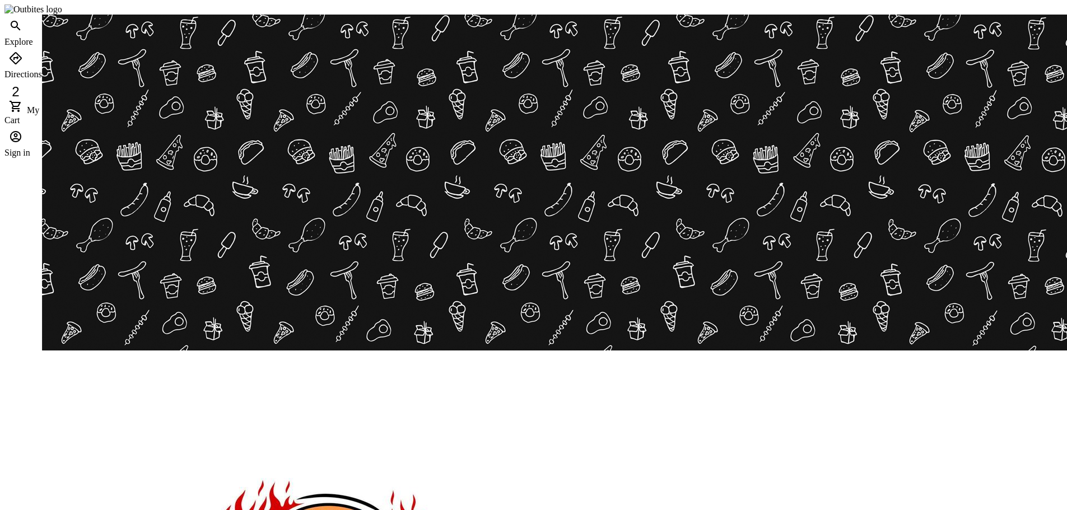
scroll to position [280, 0]
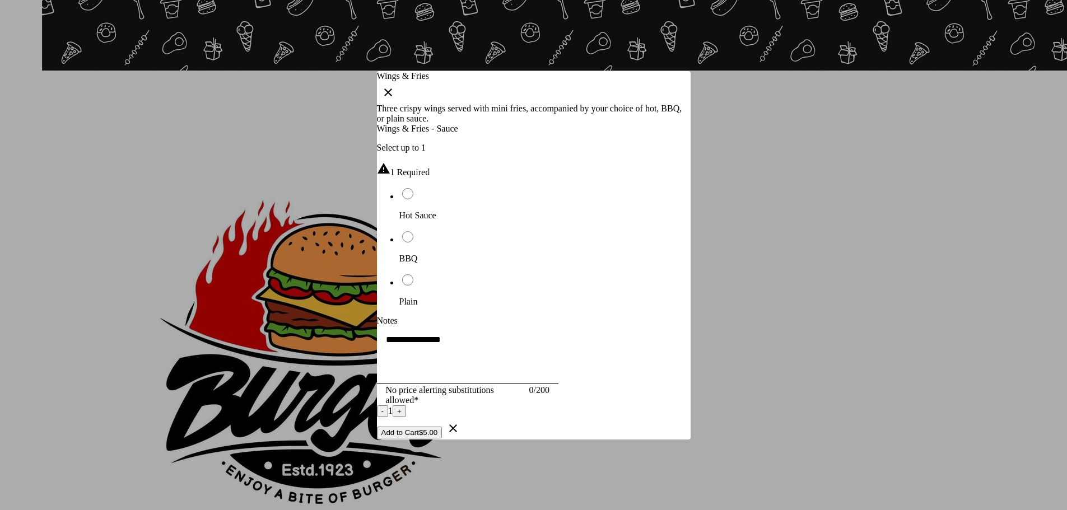
click at [465, 187] on li "Hot Sauce" at bounding box center [545, 204] width 291 height 34
click at [443, 439] on button "Add to Cart $5.00" at bounding box center [410, 433] width 66 height 12
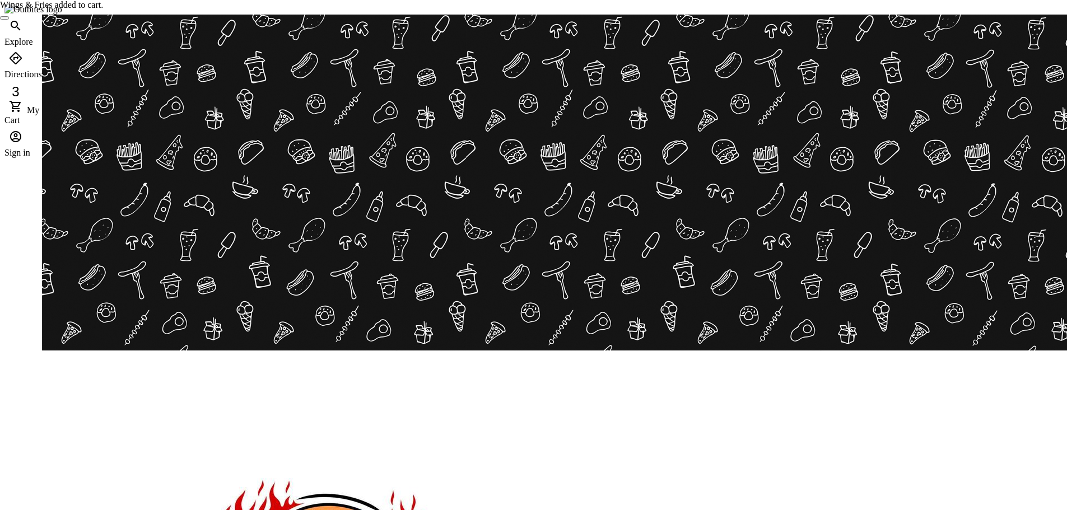
scroll to position [280, 0]
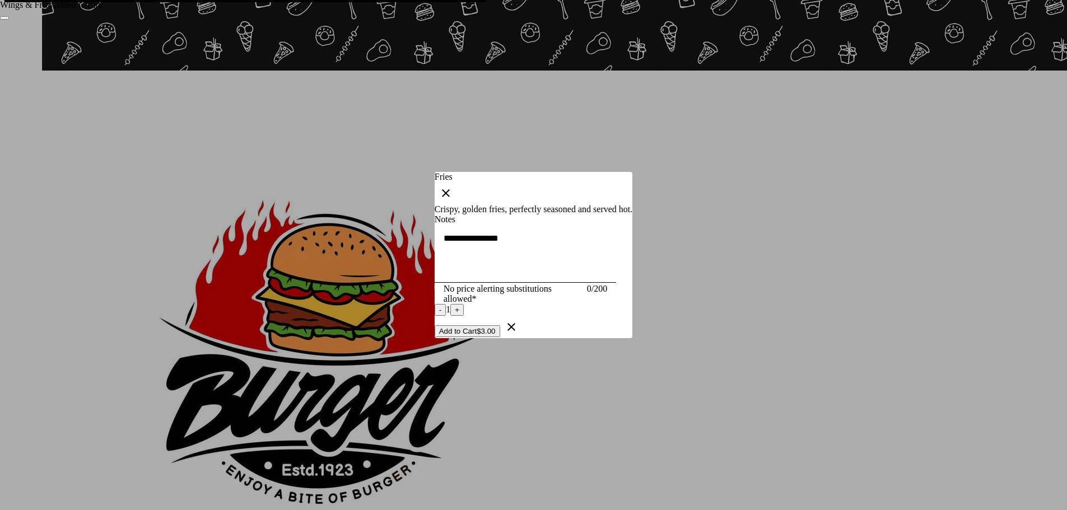
scroll to position [0, 0]
click at [805, 240] on div at bounding box center [533, 255] width 1067 height 510
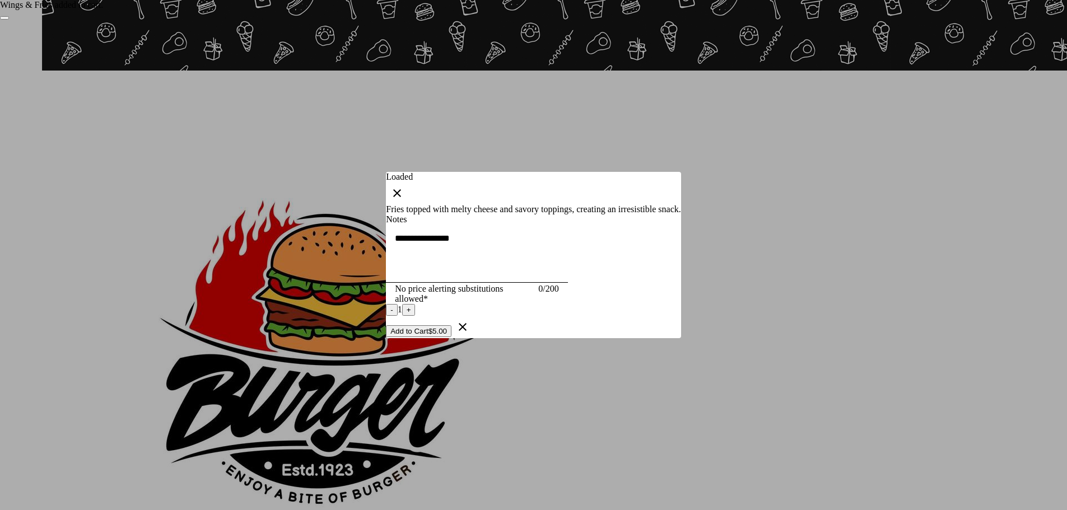
click at [922, 228] on div at bounding box center [533, 255] width 1067 height 510
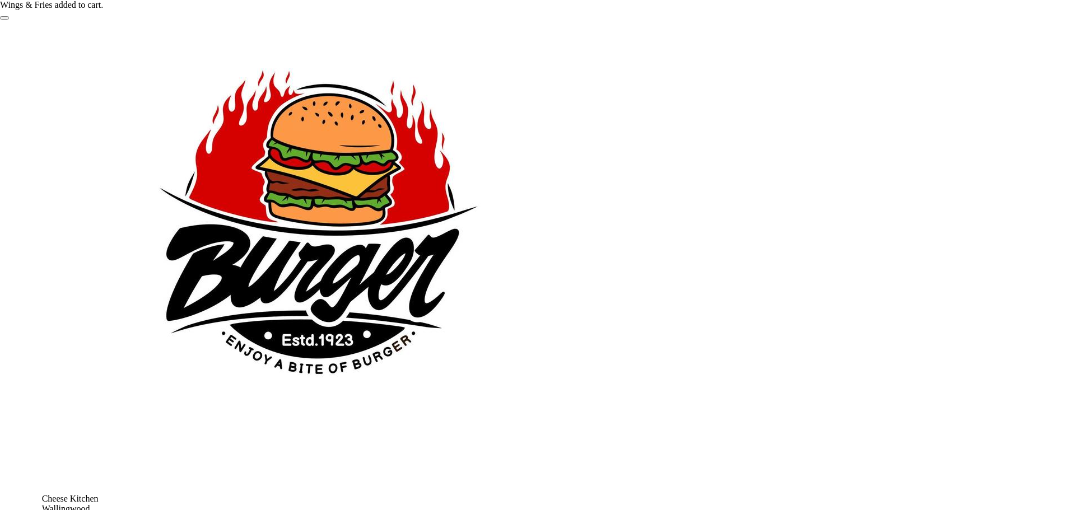
scroll to position [448, 0]
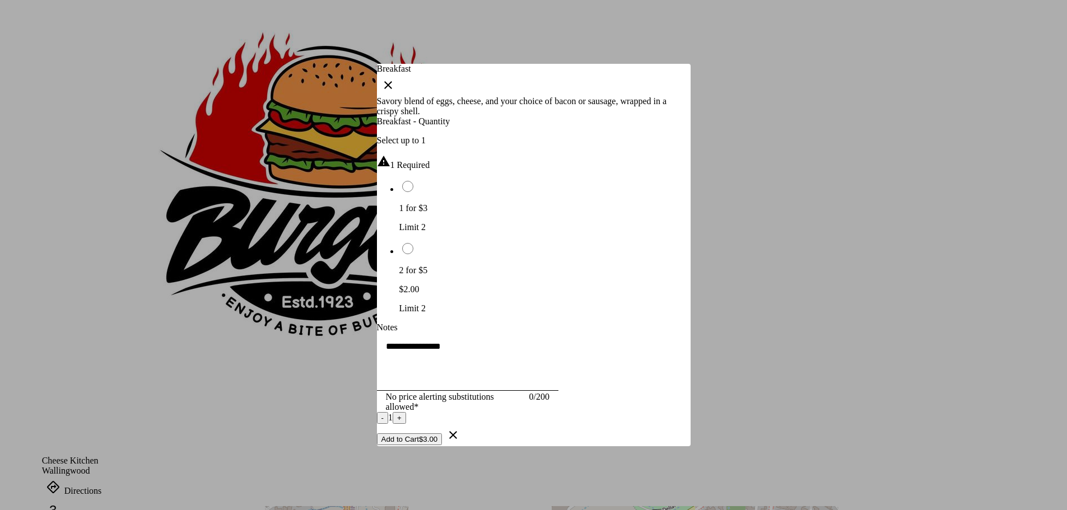
click at [856, 304] on div at bounding box center [533, 255] width 1067 height 510
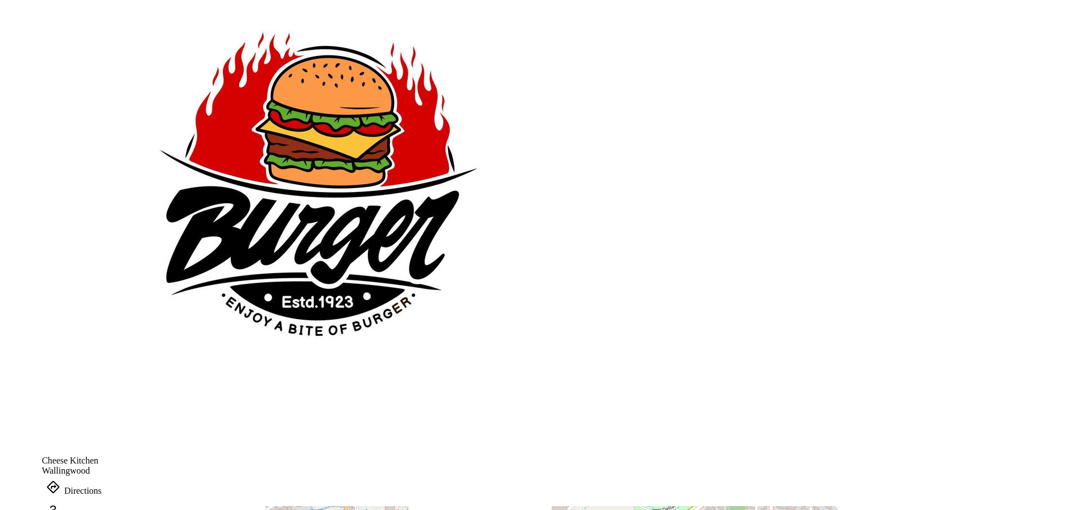
scroll to position [448, 0]
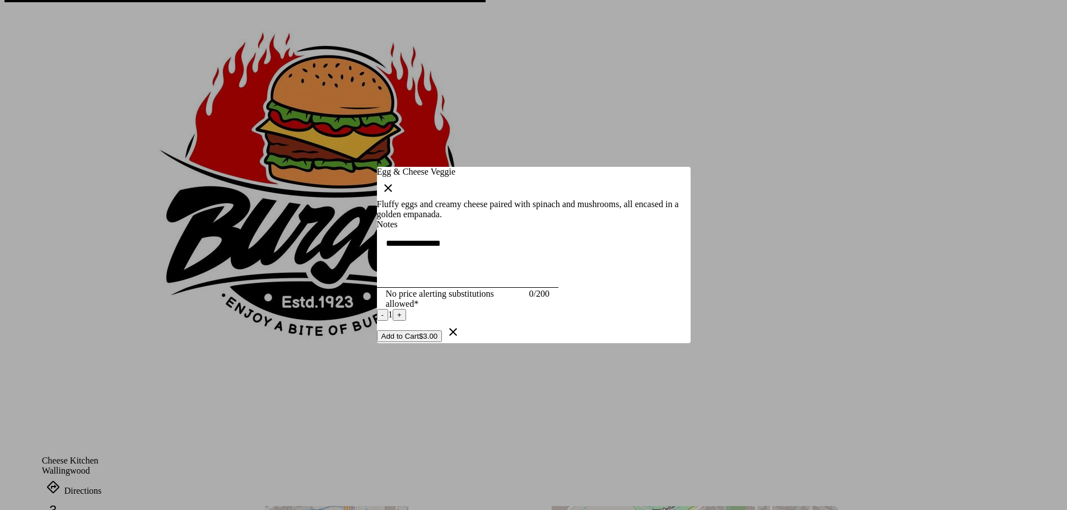
scroll to position [0, 0]
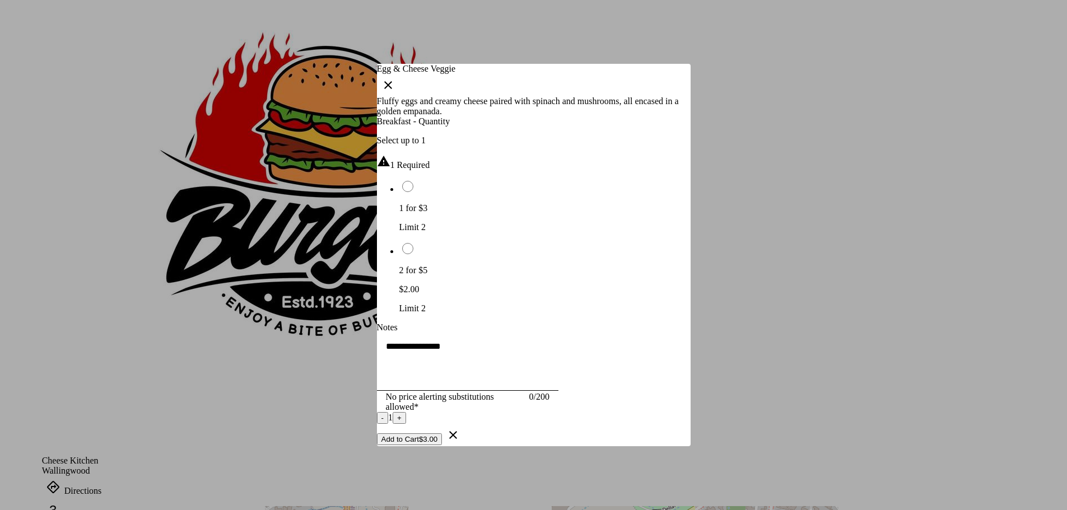
click at [908, 307] on div at bounding box center [533, 255] width 1067 height 510
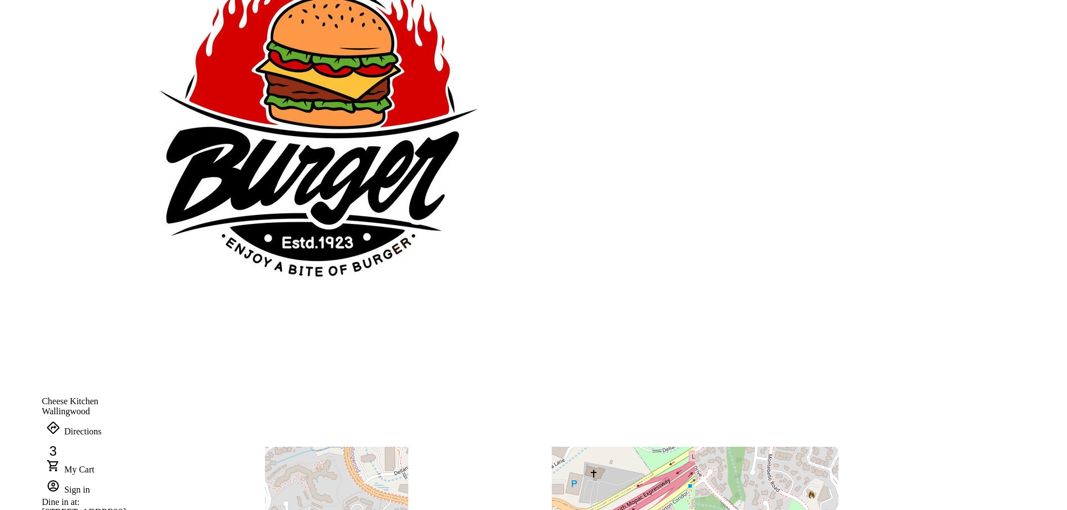
scroll to position [547, 0]
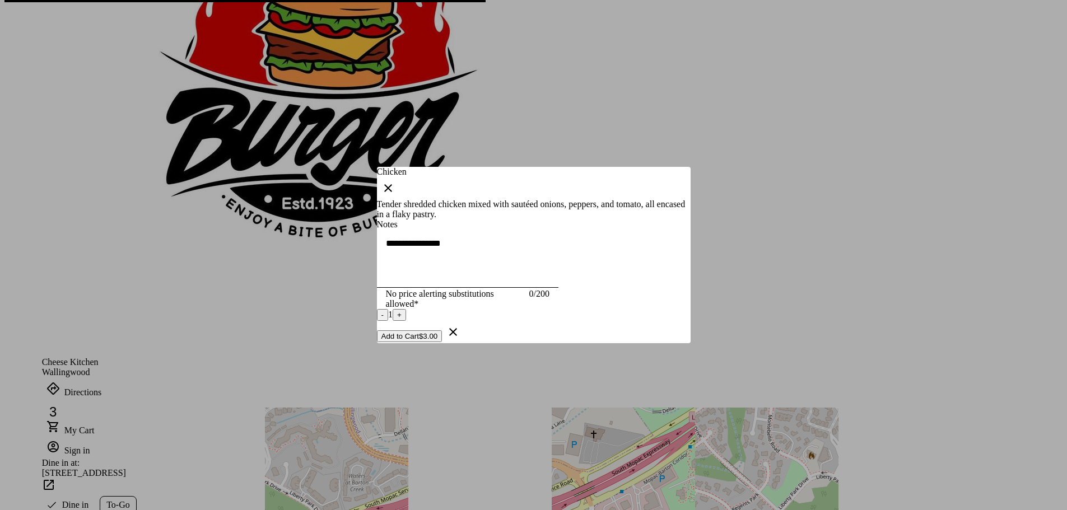
scroll to position [0, 0]
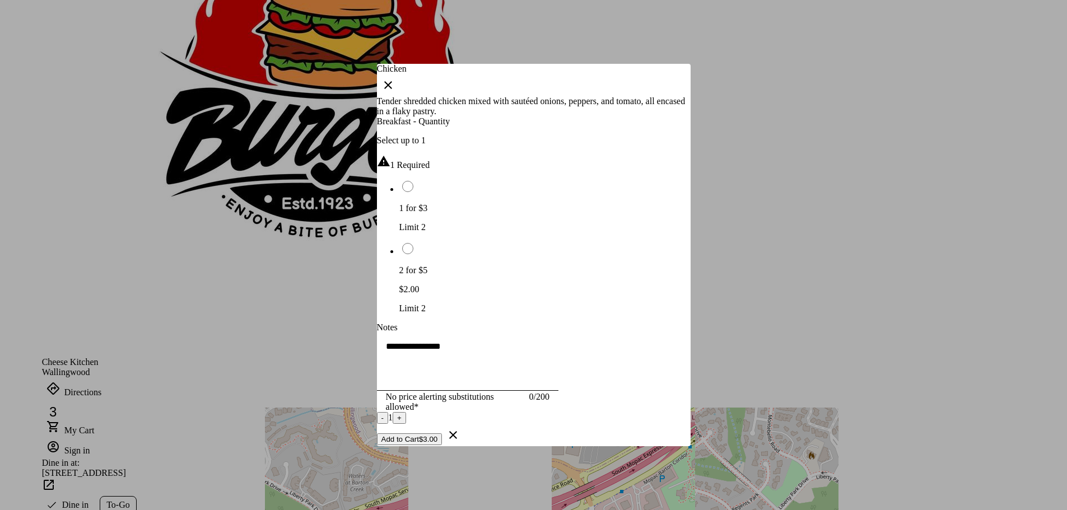
click at [885, 284] on div at bounding box center [533, 255] width 1067 height 510
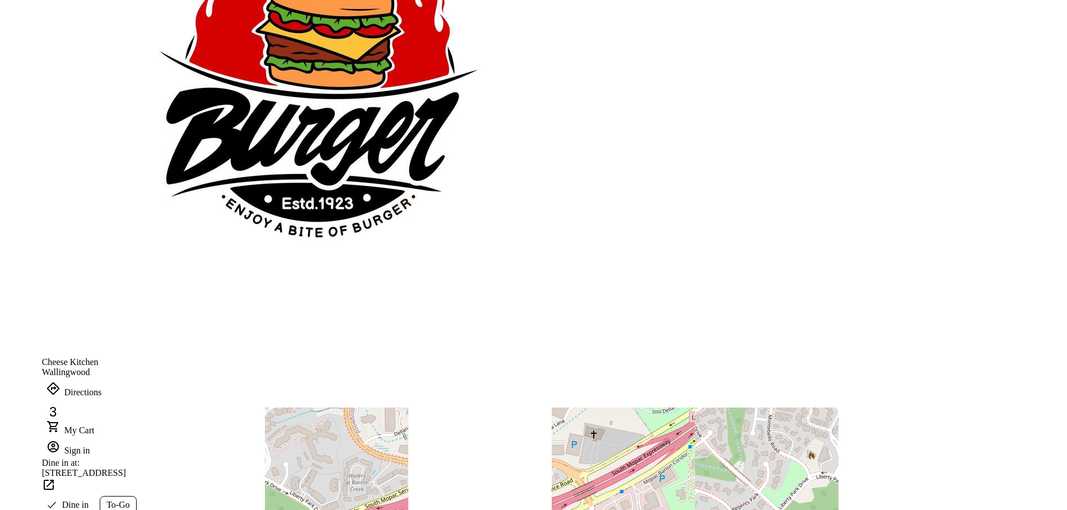
scroll to position [547, 0]
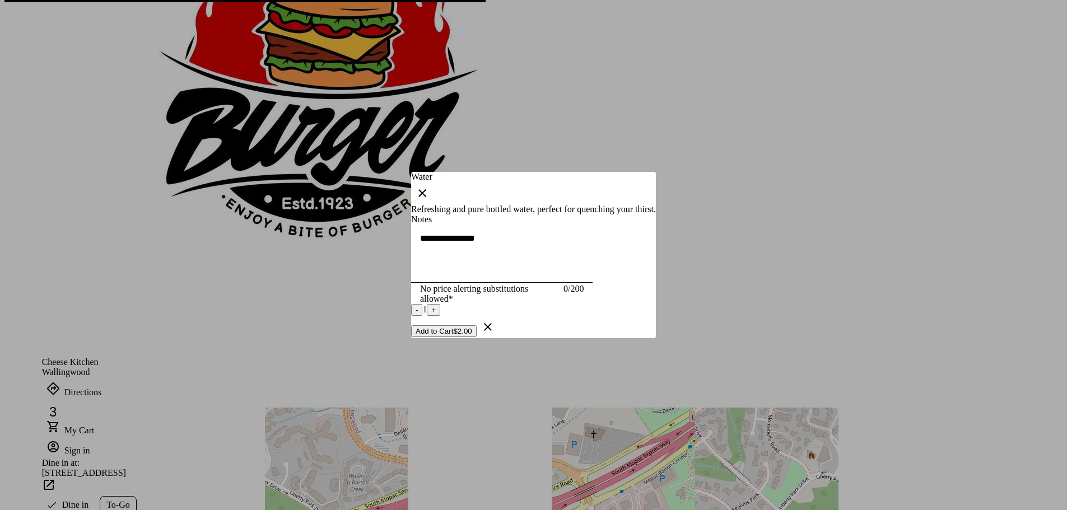
scroll to position [0, 0]
drag, startPoint x: 858, startPoint y: 329, endPoint x: 677, endPoint y: 353, distance: 182.6
click at [858, 328] on div at bounding box center [533, 255] width 1067 height 510
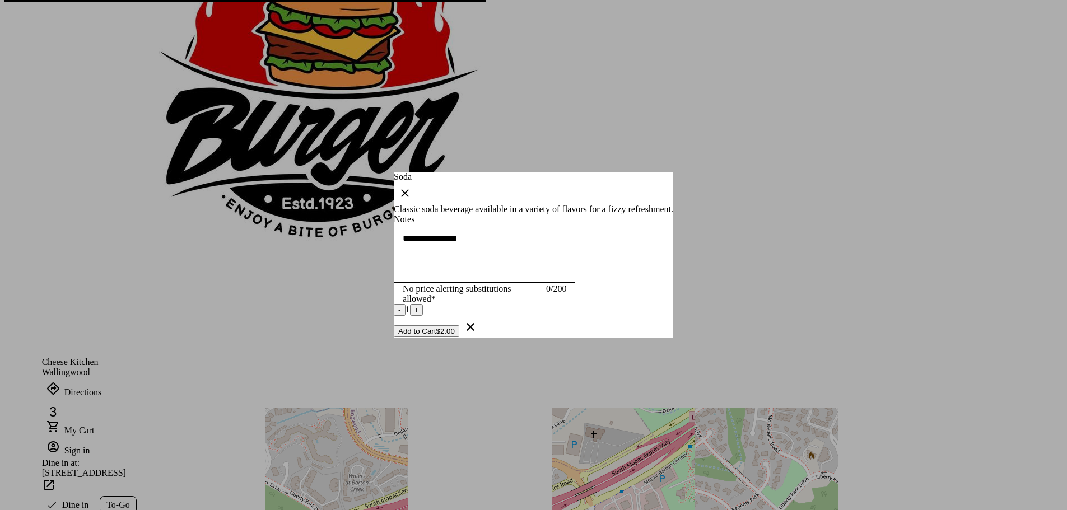
scroll to position [0, 0]
click at [910, 300] on div at bounding box center [533, 255] width 1067 height 510
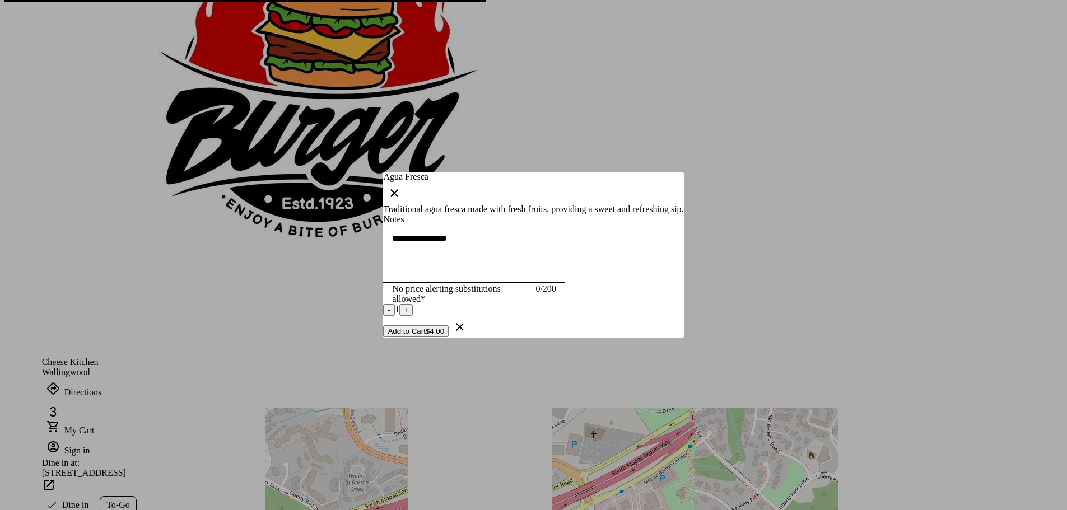
scroll to position [0, 0]
click at [872, 254] on div at bounding box center [533, 255] width 1067 height 510
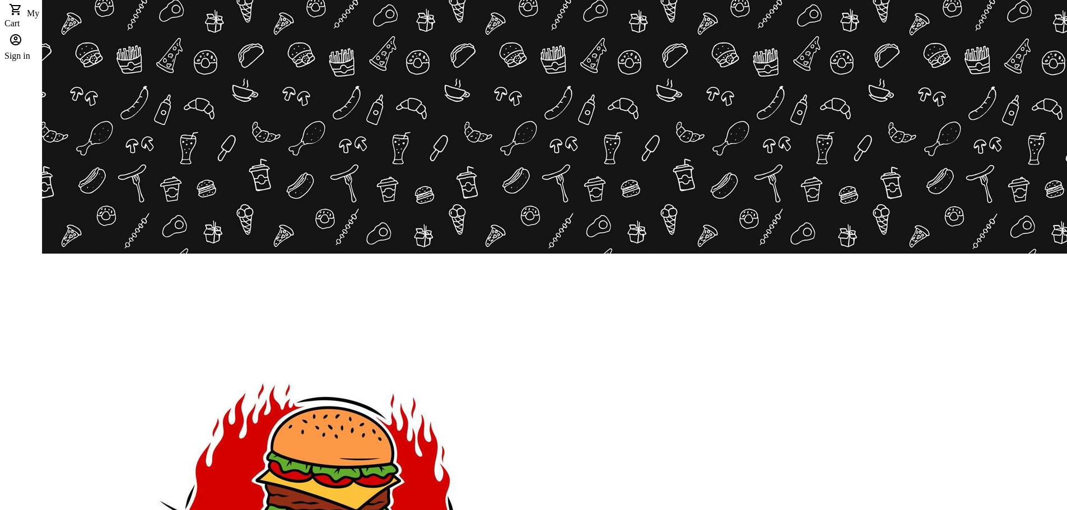
scroll to position [99, 0]
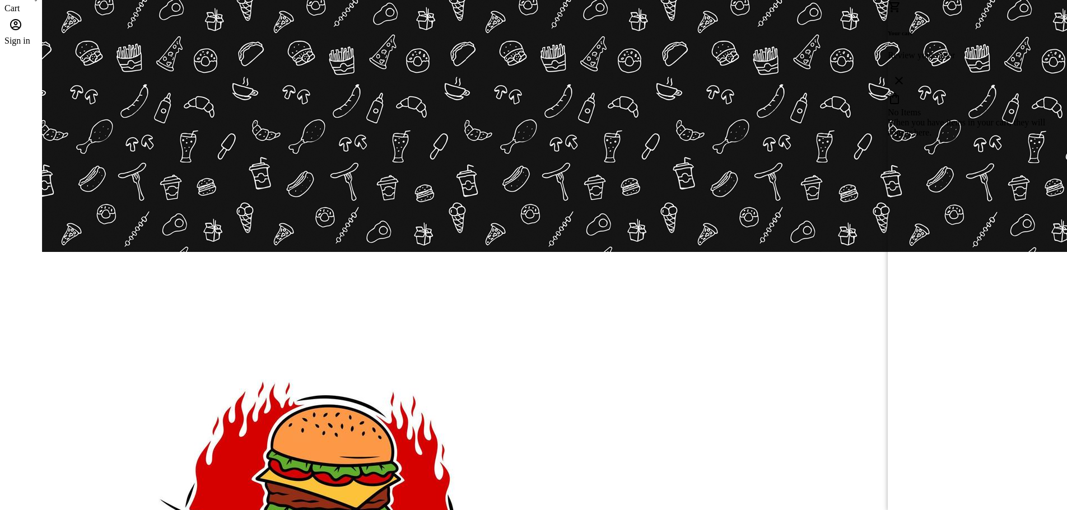
click at [819, 364] on div at bounding box center [533, 255] width 1067 height 510
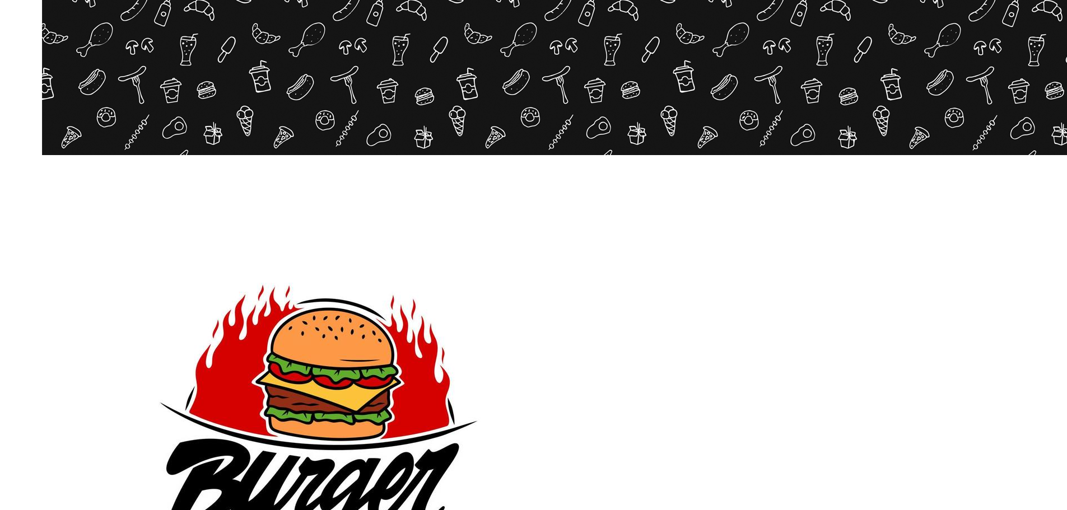
scroll to position [211, 0]
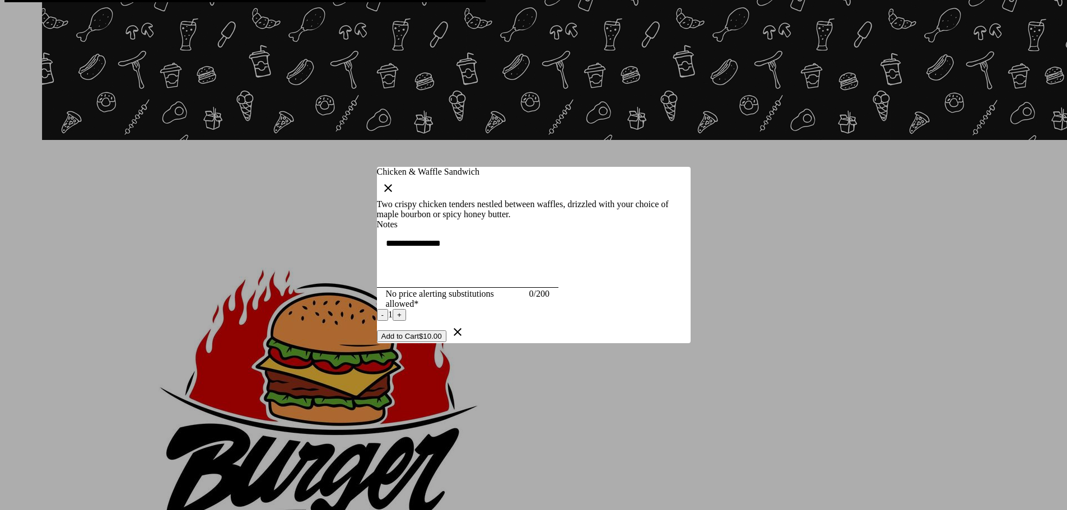
scroll to position [0, 0]
click at [447, 342] on button "Add to Cart $10.00" at bounding box center [411, 337] width 69 height 12
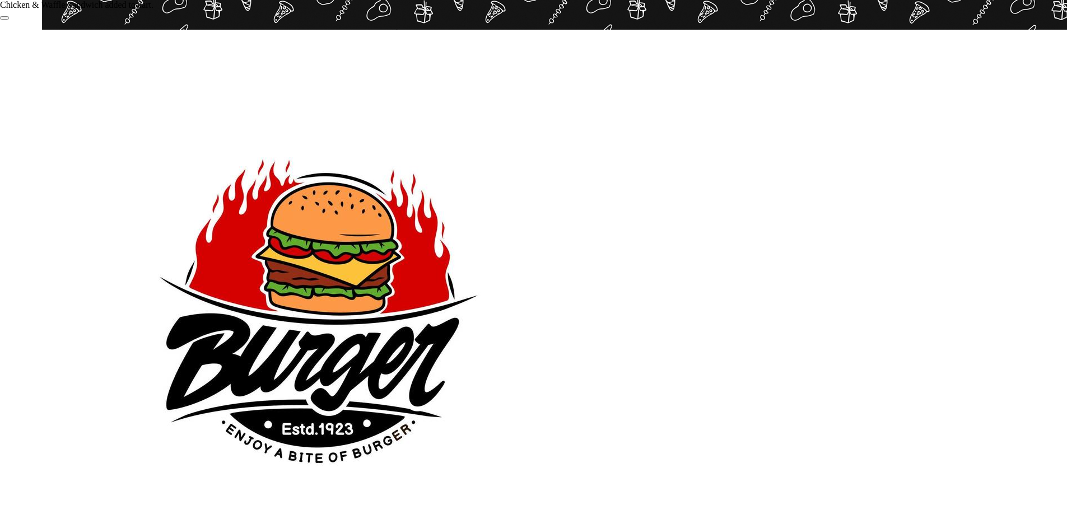
scroll to position [323, 0]
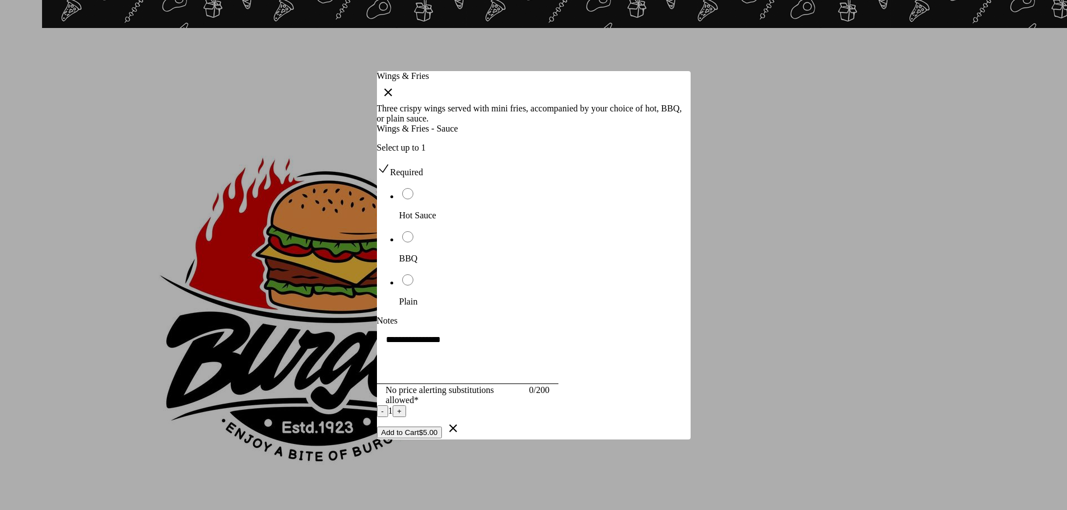
click at [443, 439] on button "Add to Cart $5.00" at bounding box center [410, 433] width 66 height 12
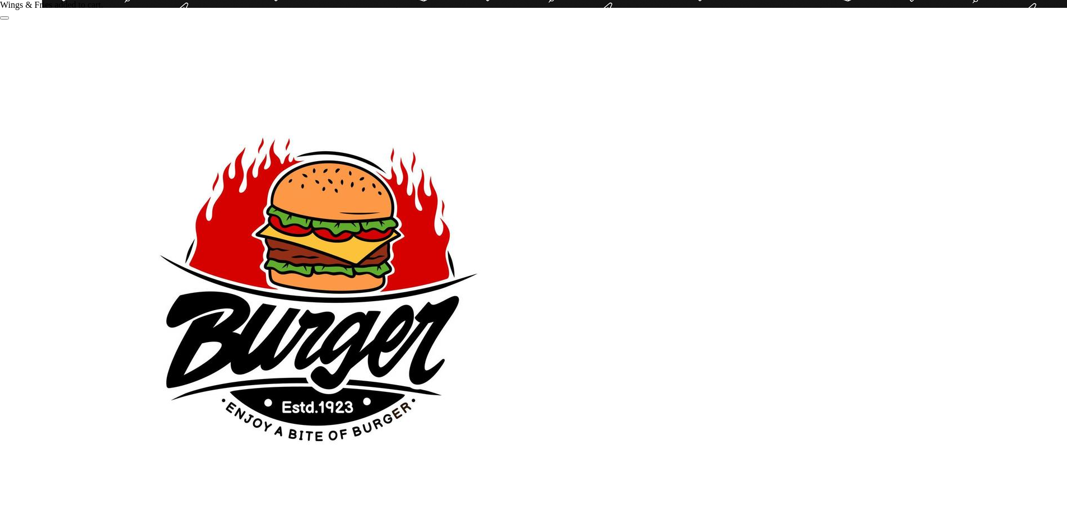
scroll to position [379, 0]
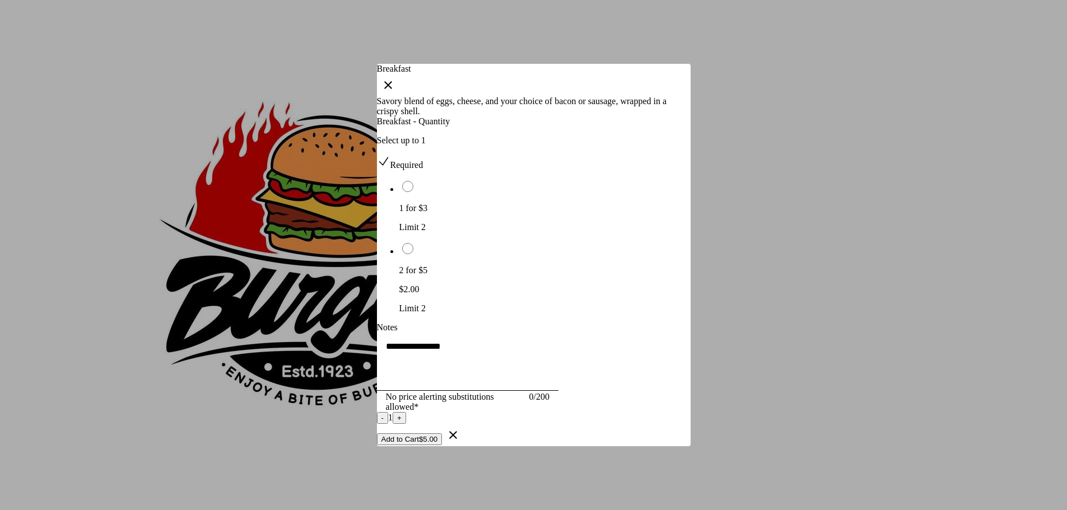
click at [564, 447] on div "- 1 + Add to Cart $5.00" at bounding box center [534, 429] width 314 height 34
click at [443, 445] on button "Add to Cart $5.00" at bounding box center [410, 440] width 66 height 12
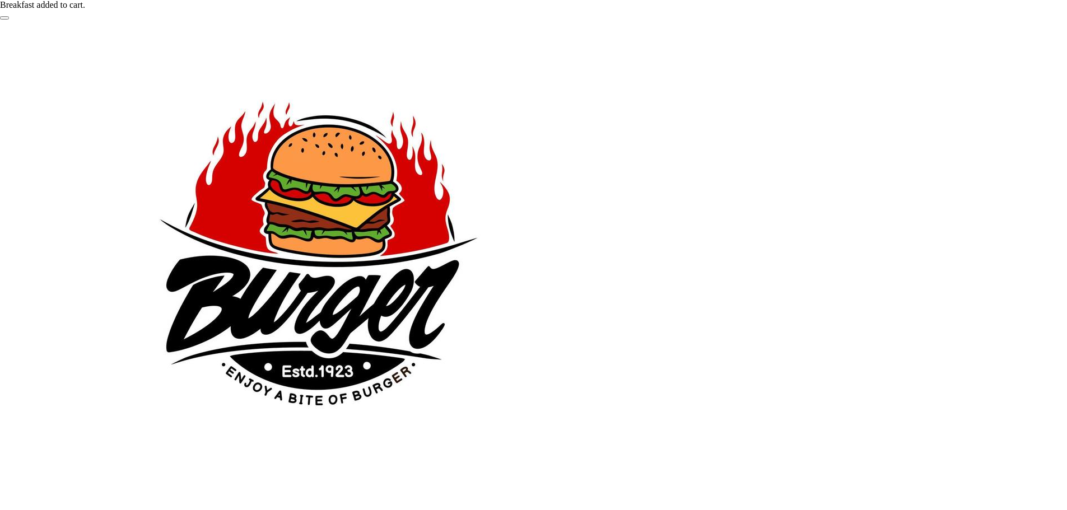
scroll to position [379, 0]
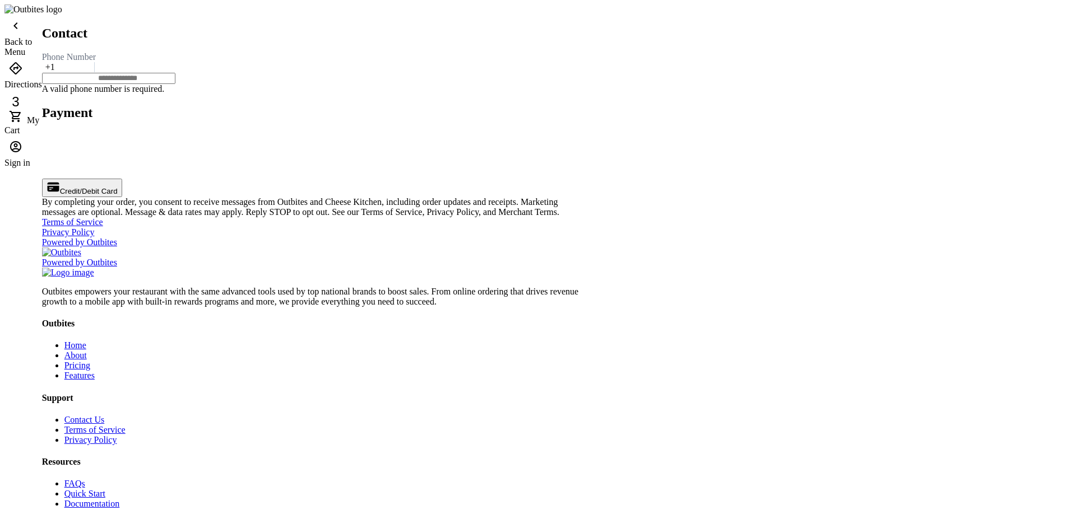
click at [175, 84] on input "tel" at bounding box center [108, 78] width 133 height 11
type input "**********"
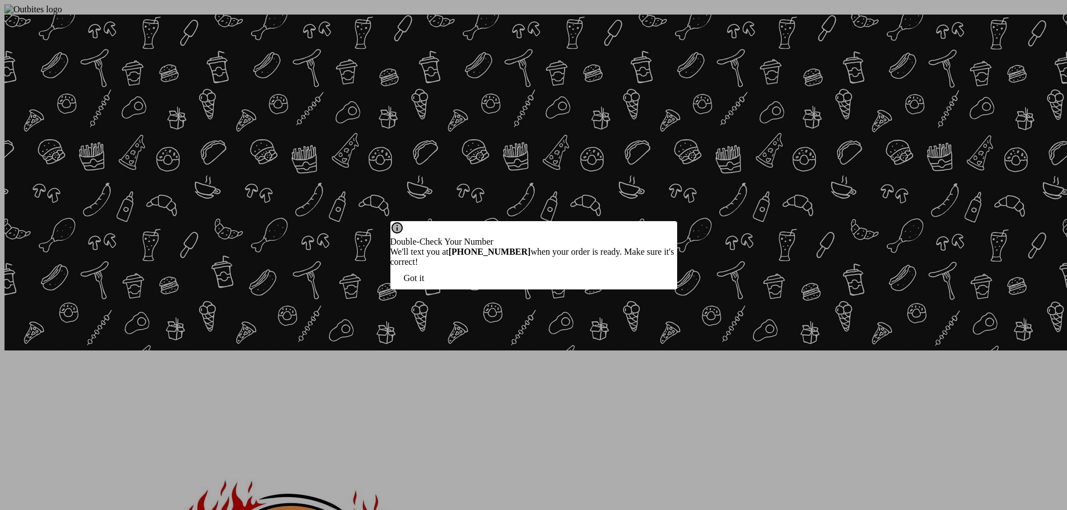
click at [425, 284] on span "Got it" at bounding box center [414, 278] width 21 height 10
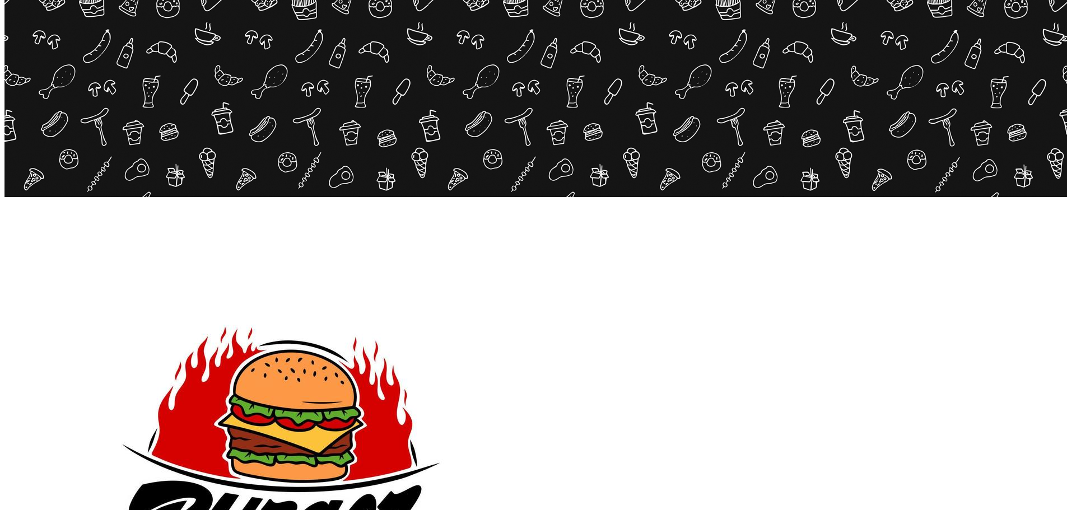
scroll to position [336, 0]
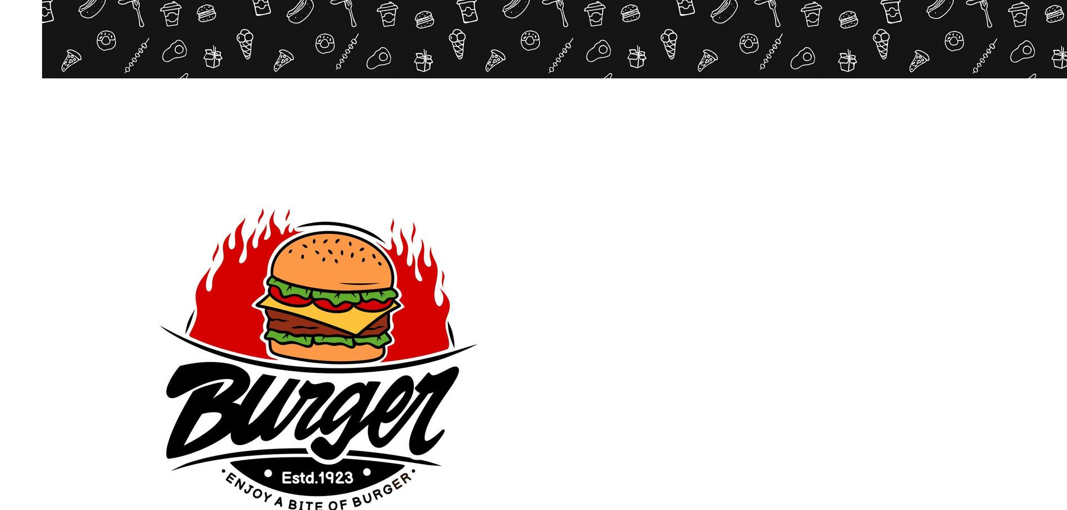
scroll to position [336, 0]
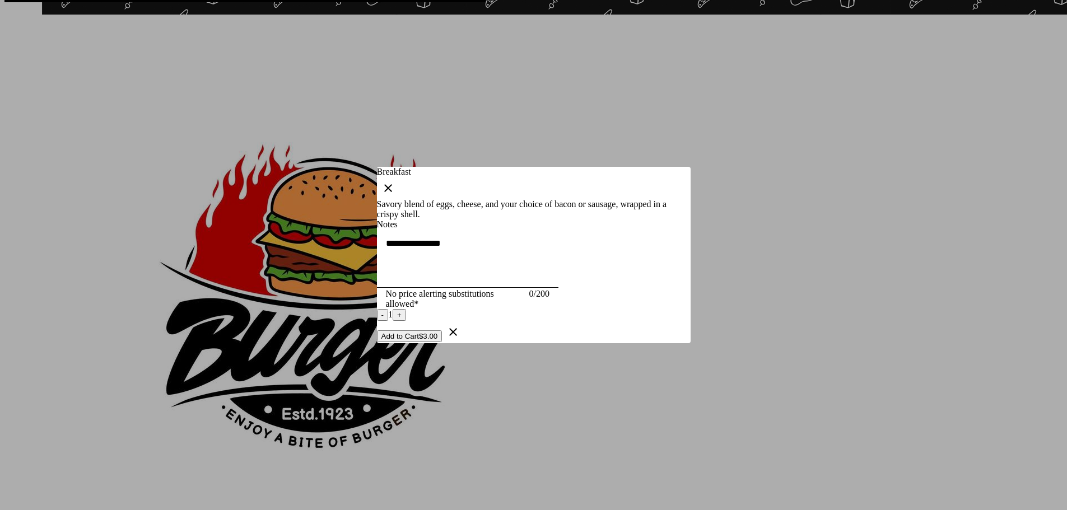
scroll to position [0, 0]
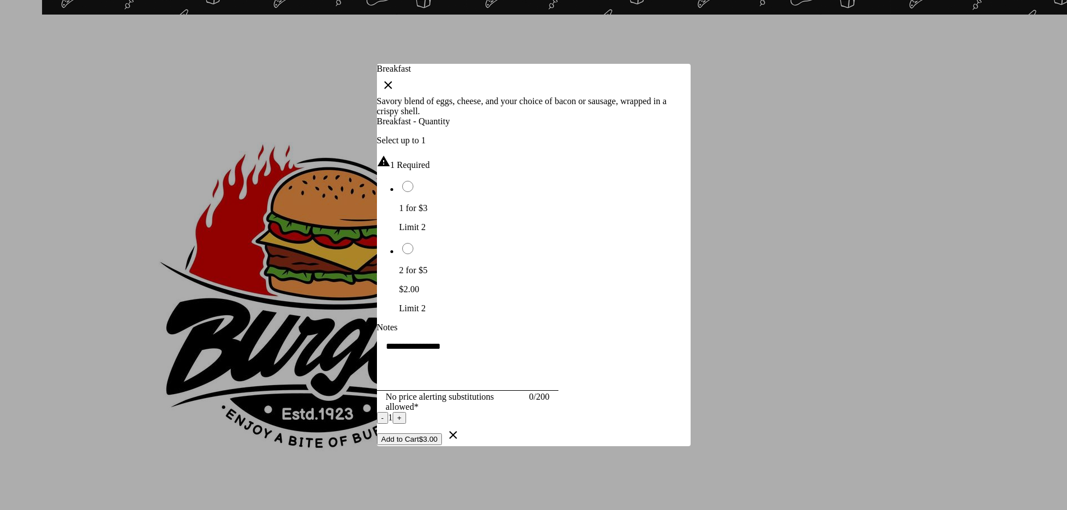
click at [166, 287] on div at bounding box center [533, 255] width 1067 height 510
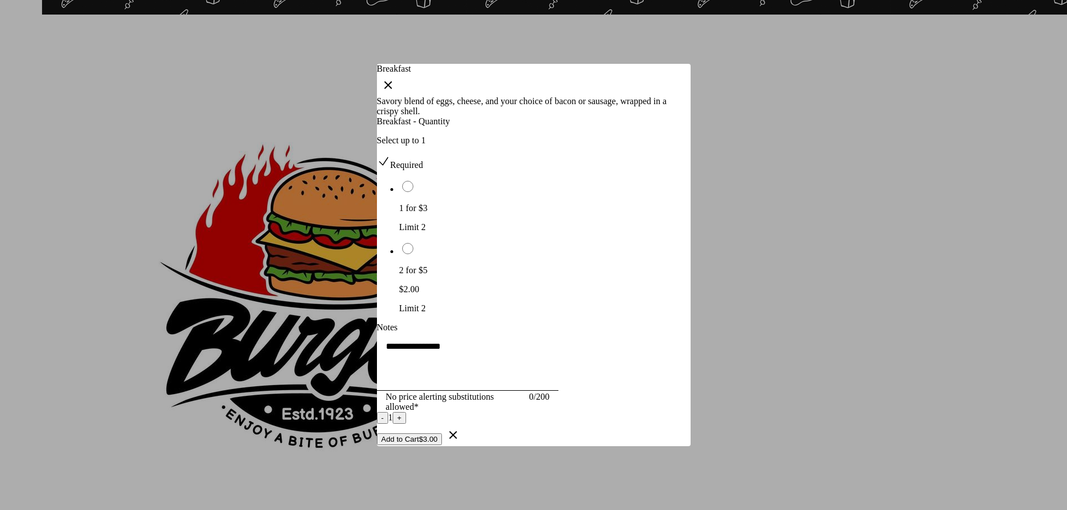
drag, startPoint x: 676, startPoint y: 47, endPoint x: 265, endPoint y: 230, distance: 449.5
click at [395, 78] on icon "button" at bounding box center [388, 84] width 13 height 13
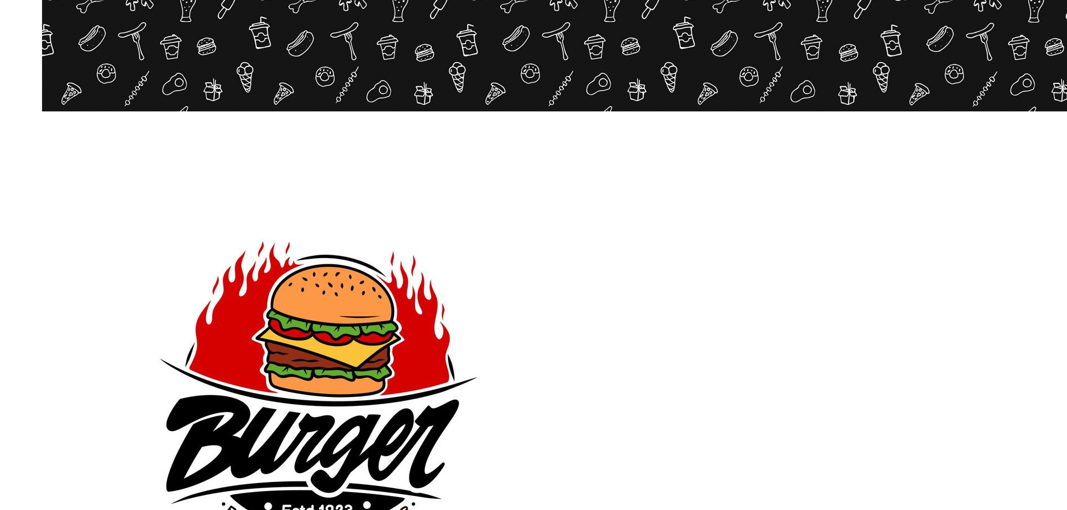
scroll to position [211, 0]
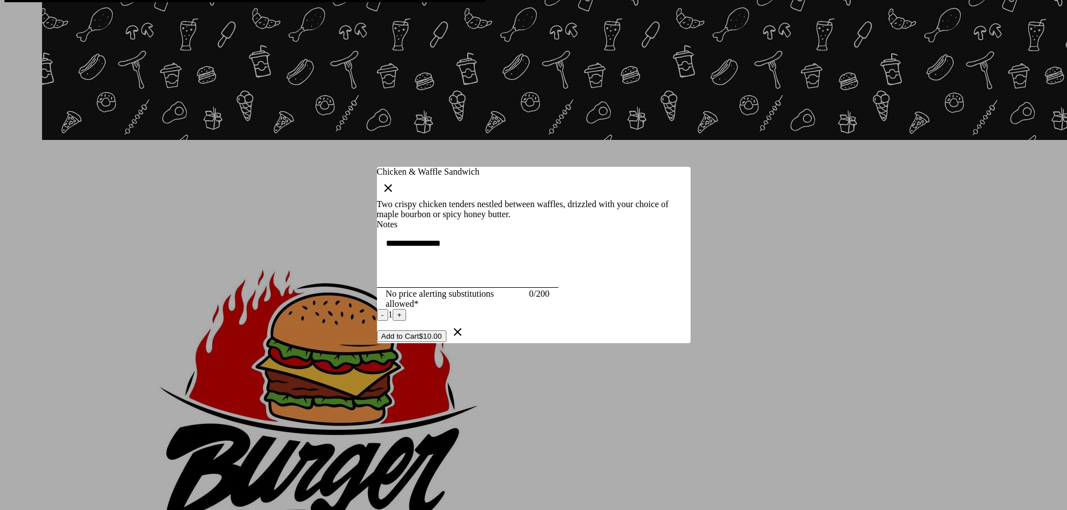
scroll to position [0, 0]
click at [804, 289] on div at bounding box center [533, 255] width 1067 height 510
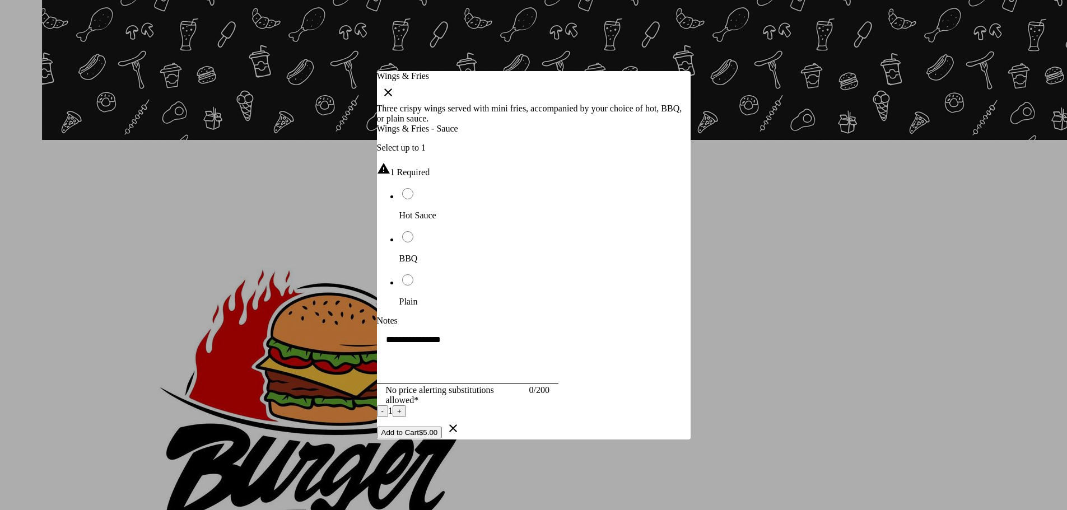
click at [826, 258] on div at bounding box center [533, 255] width 1067 height 510
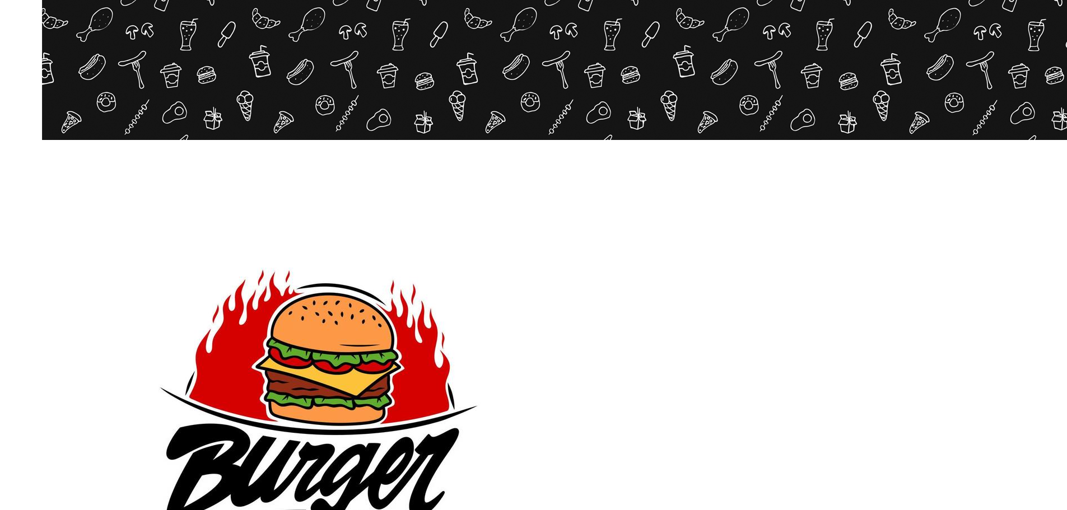
scroll to position [211, 0]
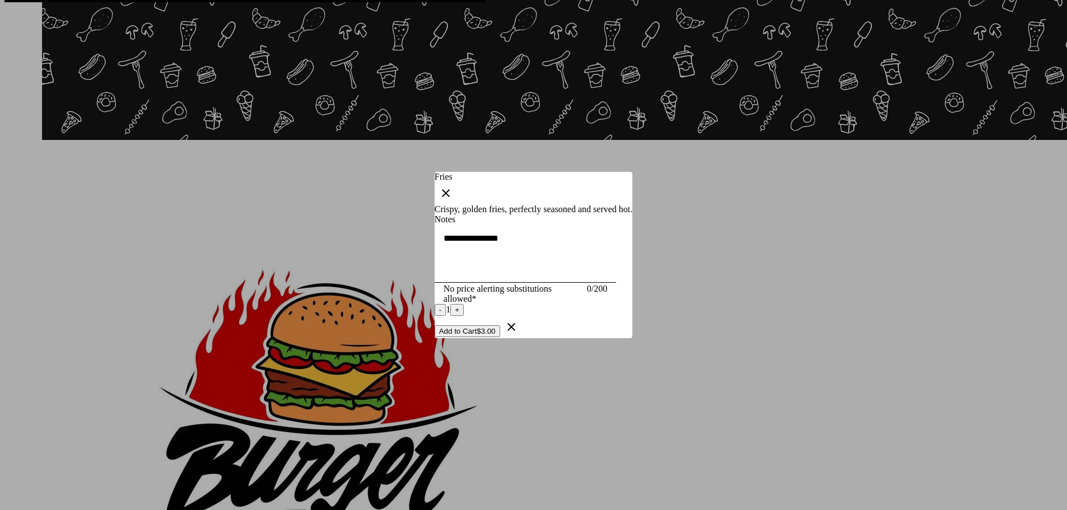
scroll to position [0, 0]
click at [884, 278] on div at bounding box center [533, 255] width 1067 height 510
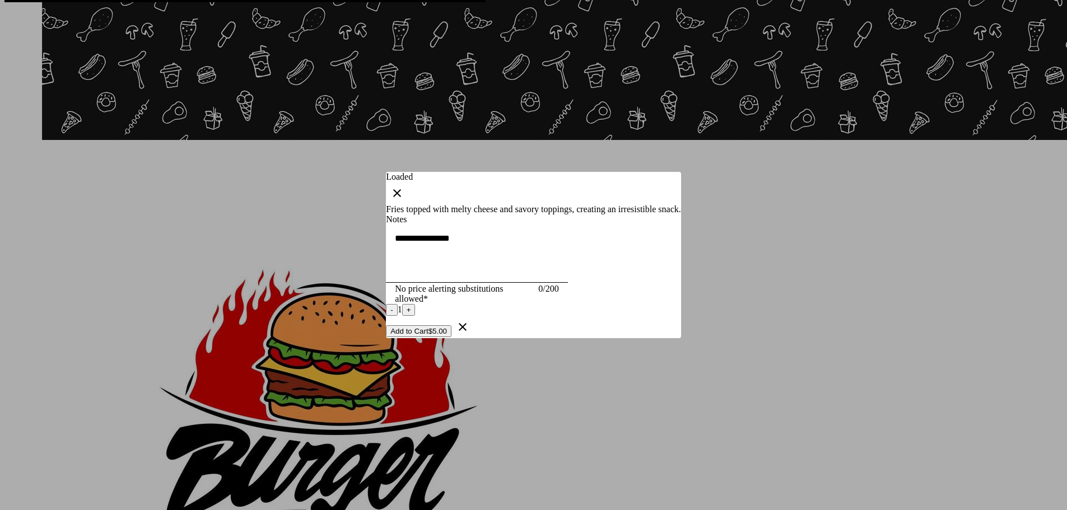
scroll to position [0, 0]
click at [964, 289] on div at bounding box center [533, 255] width 1067 height 510
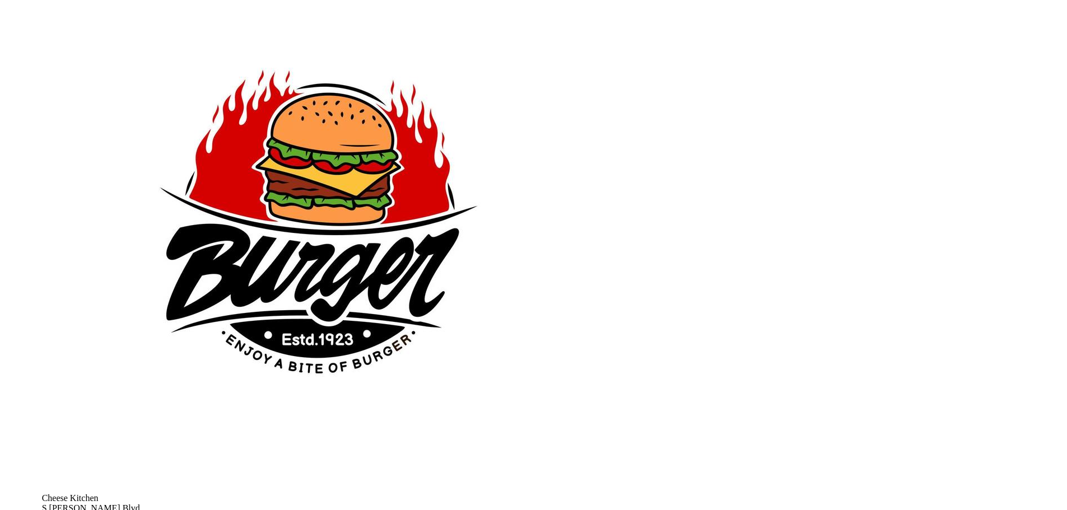
scroll to position [435, 0]
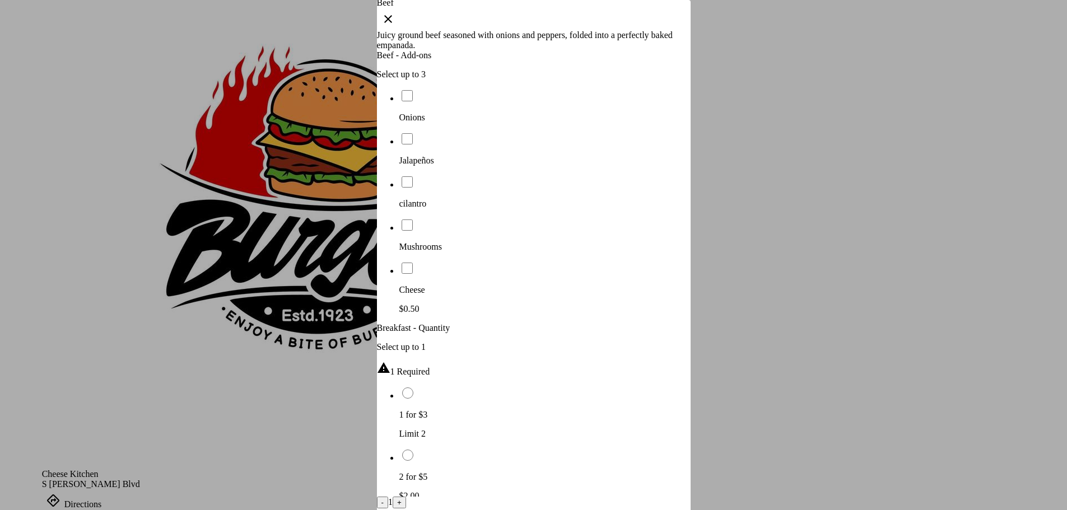
scroll to position [0, 0]
click at [872, 292] on div at bounding box center [533, 255] width 1067 height 510
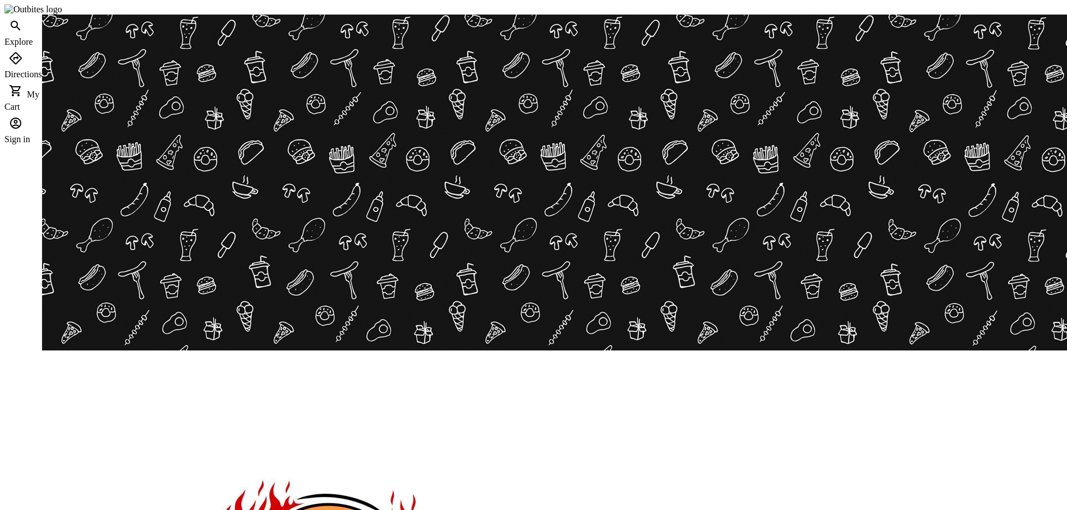
scroll to position [435, 0]
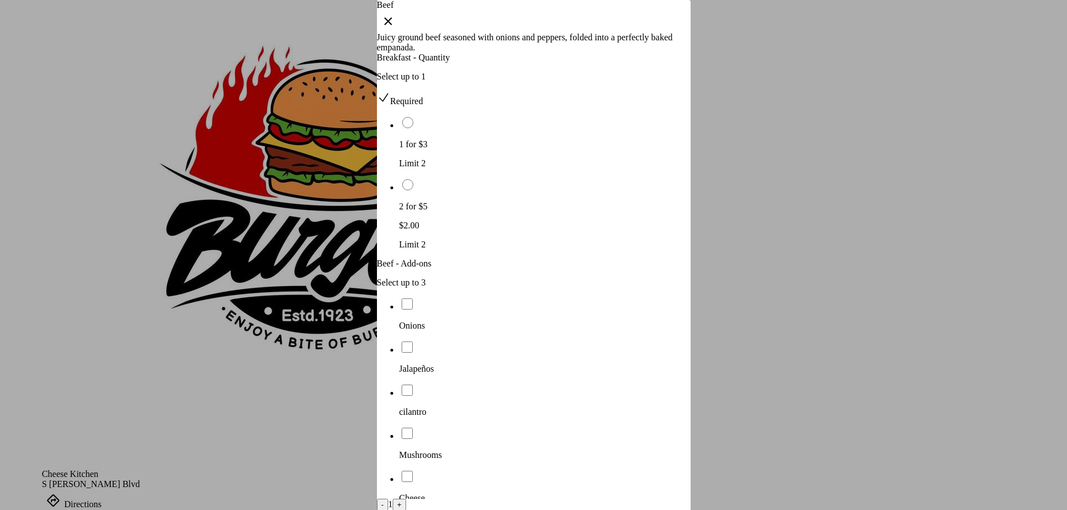
click at [575, 324] on ul "Onions Jalapeños cilantro Mushrooms Cheese $0.50" at bounding box center [534, 410] width 314 height 226
click at [844, 334] on div at bounding box center [533, 255] width 1067 height 510
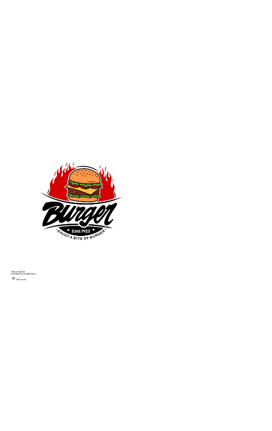
scroll to position [435, 0]
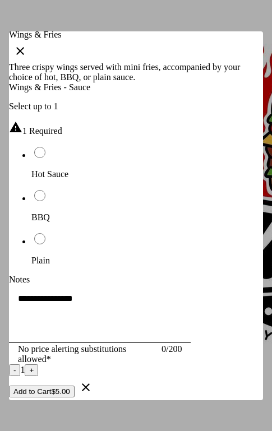
scroll to position [0, 0]
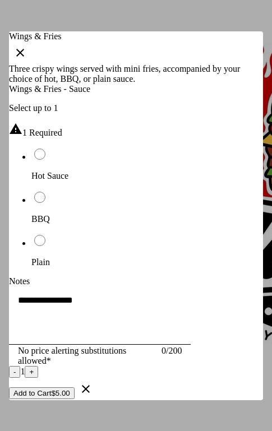
click at [27, 46] on icon "button" at bounding box center [19, 52] width 13 height 13
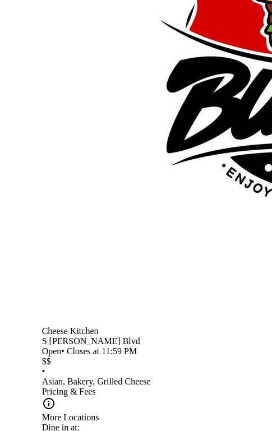
scroll to position [659, 0]
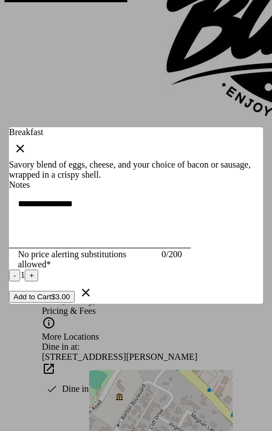
scroll to position [0, 0]
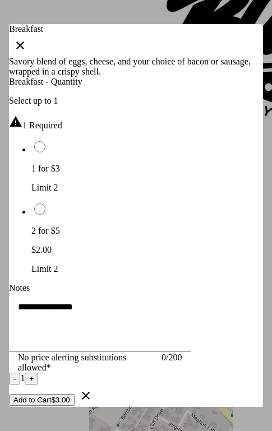
click at [27, 39] on icon "button" at bounding box center [19, 45] width 13 height 13
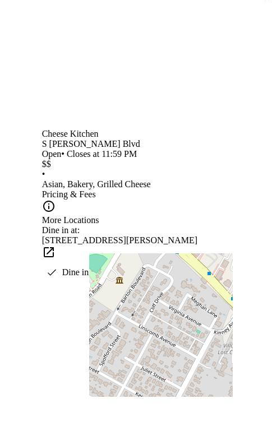
scroll to position [827, 0]
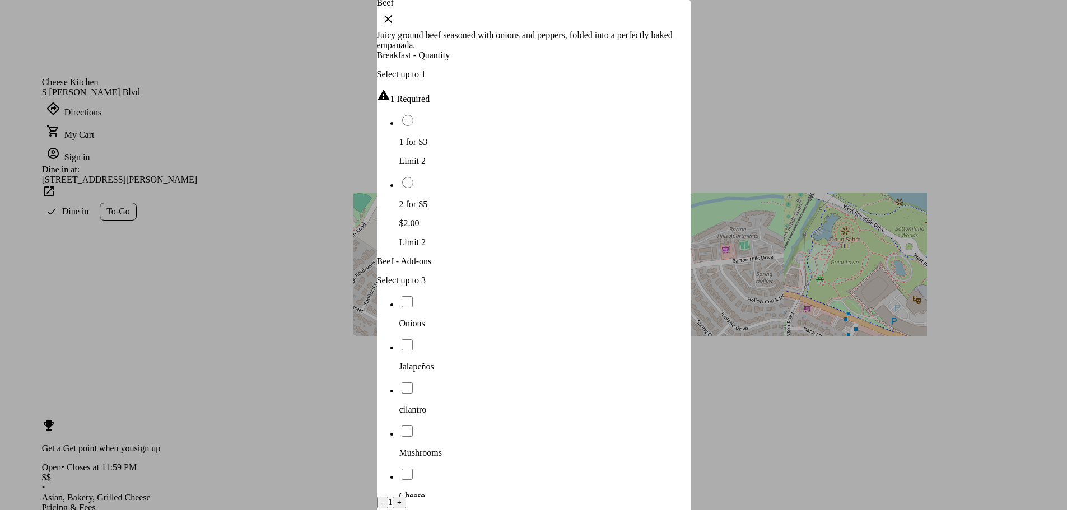
scroll to position [0, 0]
click at [615, 259] on div "Beef - Add-ons Select up to 3" at bounding box center [534, 273] width 314 height 29
click at [532, 259] on div "Beef - Add-ons Select up to 3" at bounding box center [534, 273] width 314 height 29
click at [519, 404] on icon at bounding box center [512, 410] width 13 height 13
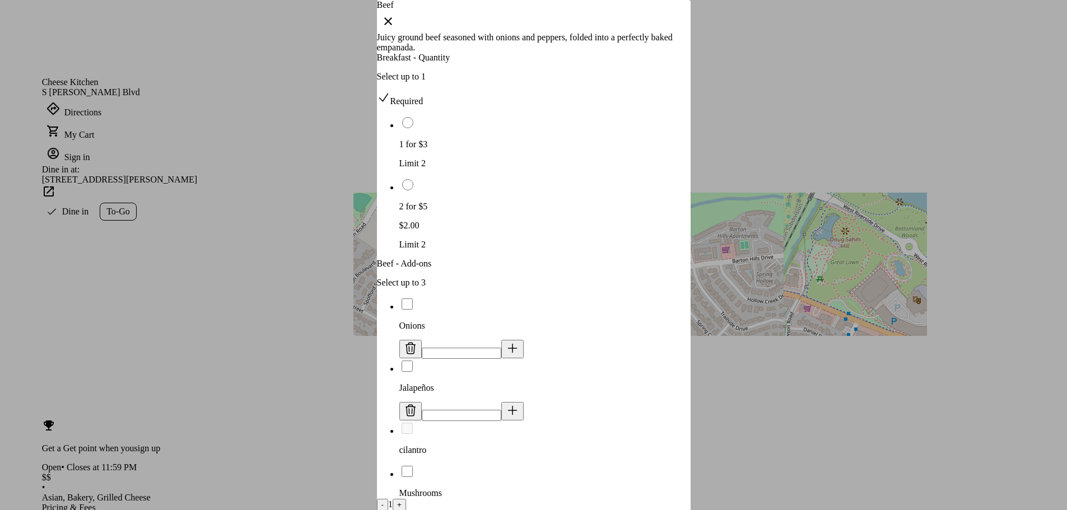
drag, startPoint x: 663, startPoint y: 319, endPoint x: 636, endPoint y: 314, distance: 27.9
click at [524, 508] on button at bounding box center [513, 517] width 22 height 18
click at [417, 509] on icon at bounding box center [410, 515] width 13 height 13
click at [524, 402] on button at bounding box center [513, 411] width 22 height 18
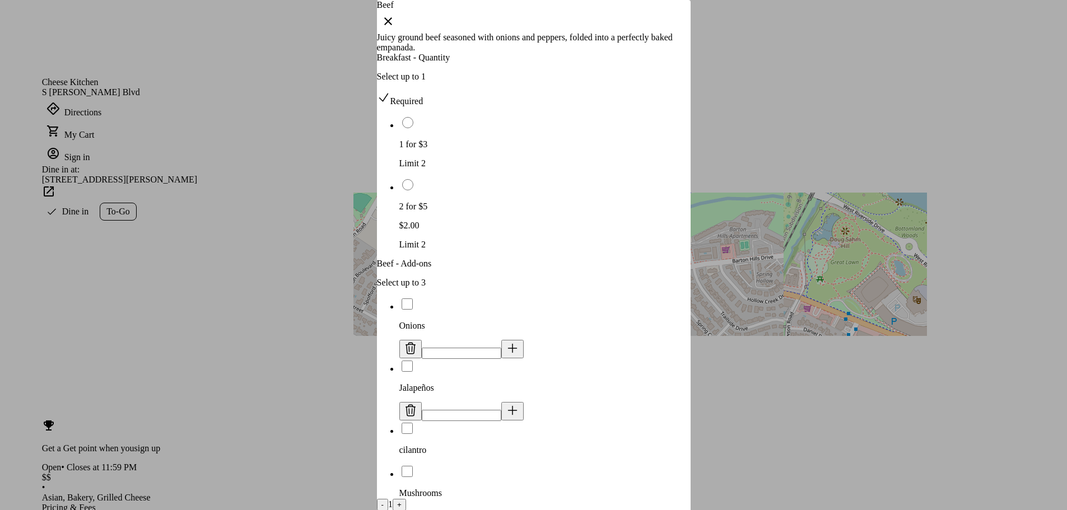
type input "*"
click at [634, 340] on ul "Onions * Jalapeños * cilantro Mushrooms Cheese $0.50" at bounding box center [534, 429] width 314 height 264
click at [790, 214] on div at bounding box center [533, 255] width 1067 height 510
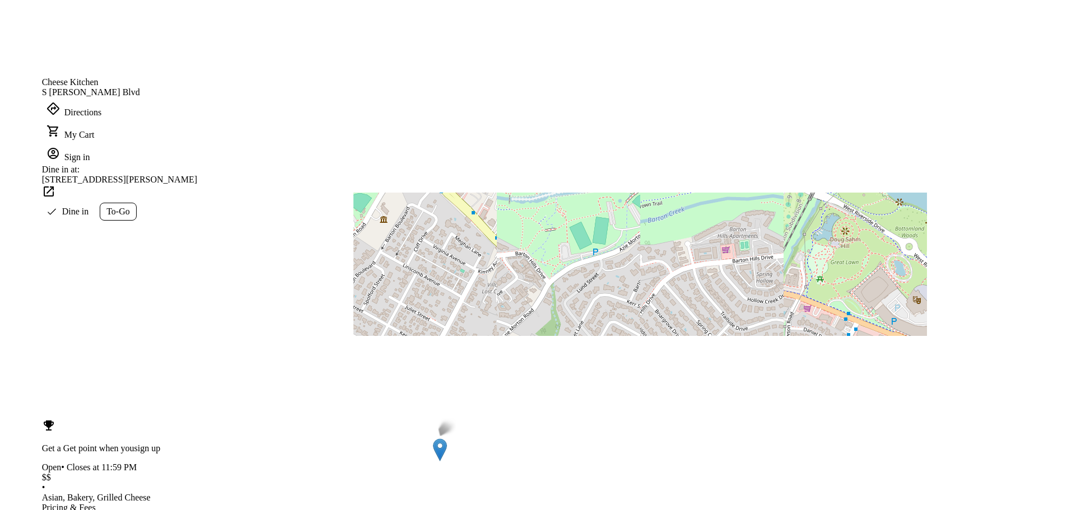
scroll to position [547, 0]
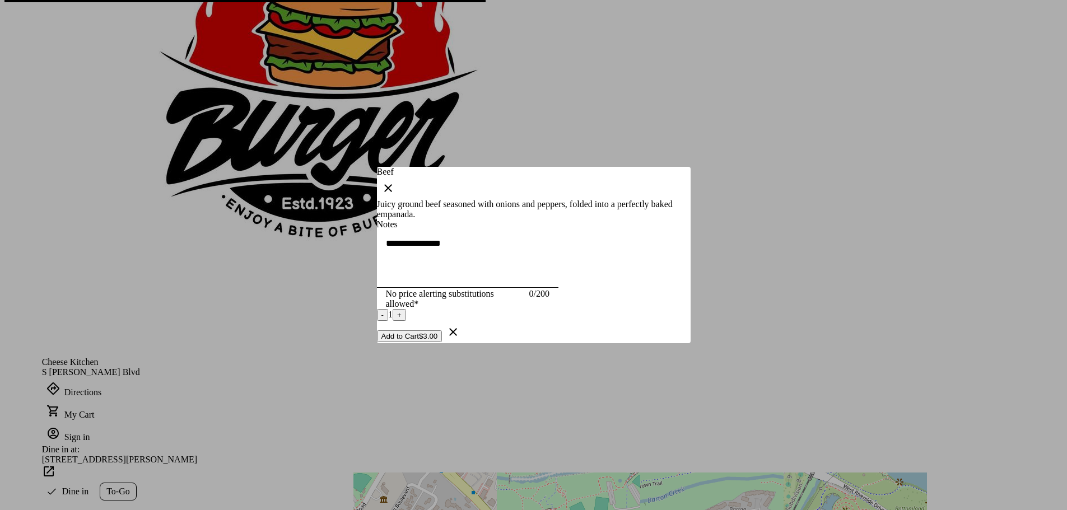
scroll to position [0, 0]
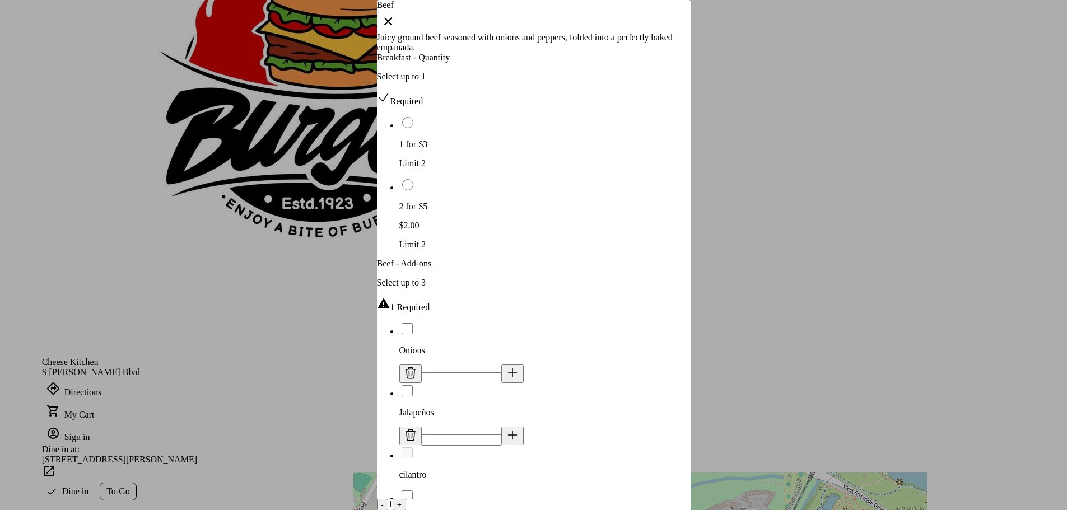
click at [519, 429] on icon at bounding box center [512, 435] width 13 height 13
click at [546, 470] on li "Mushrooms *" at bounding box center [545, 501] width 291 height 62
drag, startPoint x: 578, startPoint y: 358, endPoint x: 563, endPoint y: 326, distance: 35.8
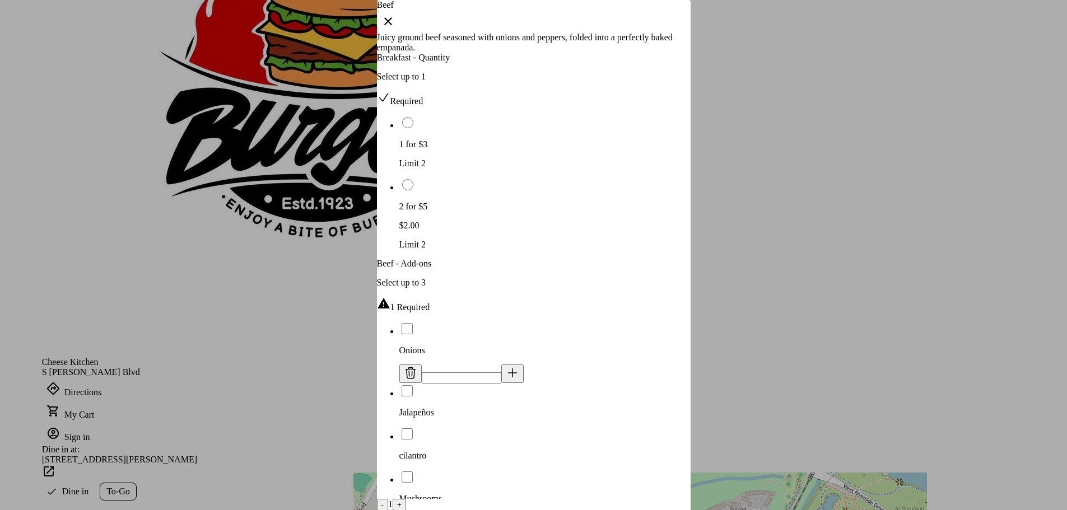
click at [578, 357] on ul "Onions * Jalapeños cilantro Mushrooms * Cheese $0.50" at bounding box center [534, 454] width 314 height 264
click at [552, 470] on div "Mushrooms" at bounding box center [545, 487] width 291 height 34
click at [810, 323] on div at bounding box center [533, 255] width 1067 height 510
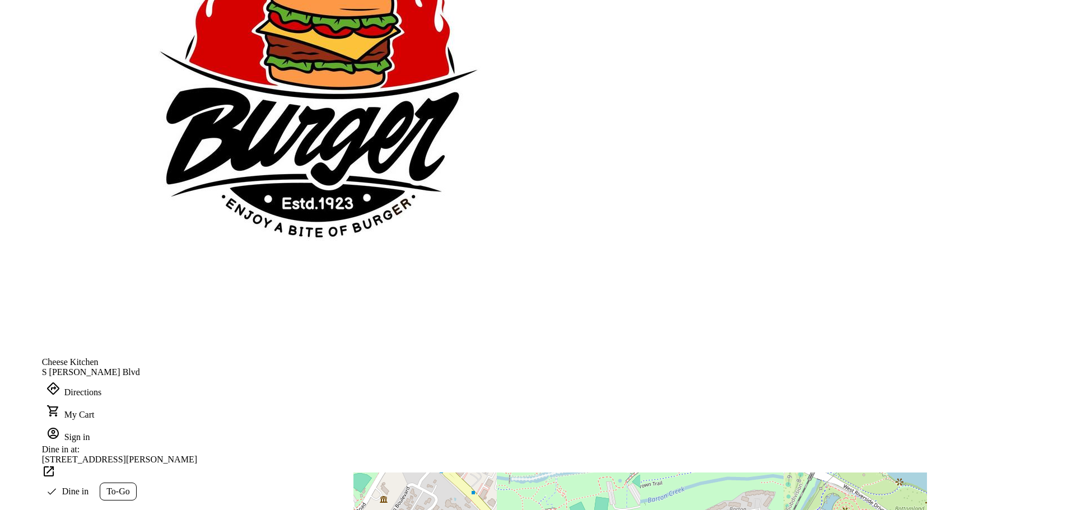
scroll to position [547, 0]
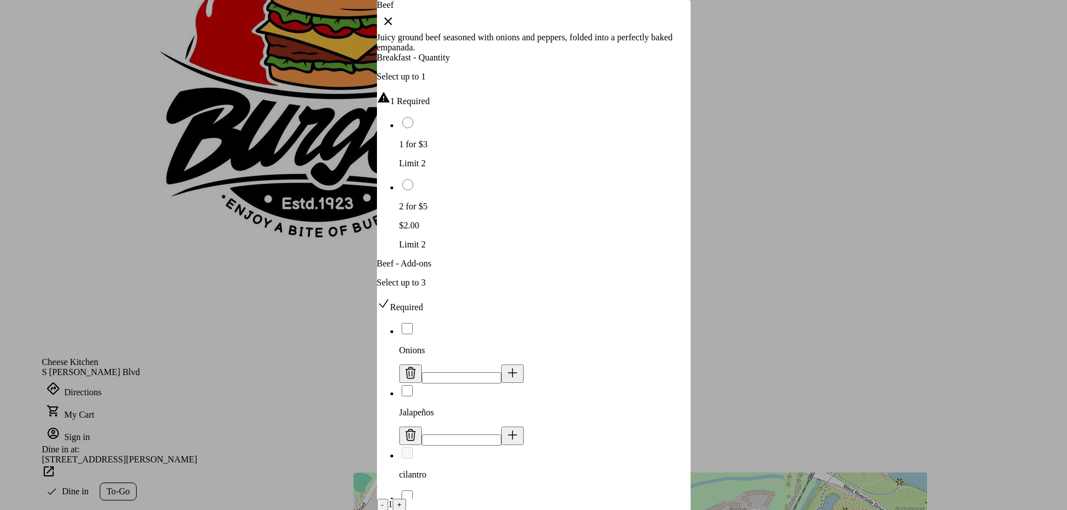
click at [893, 315] on div at bounding box center [533, 255] width 1067 height 510
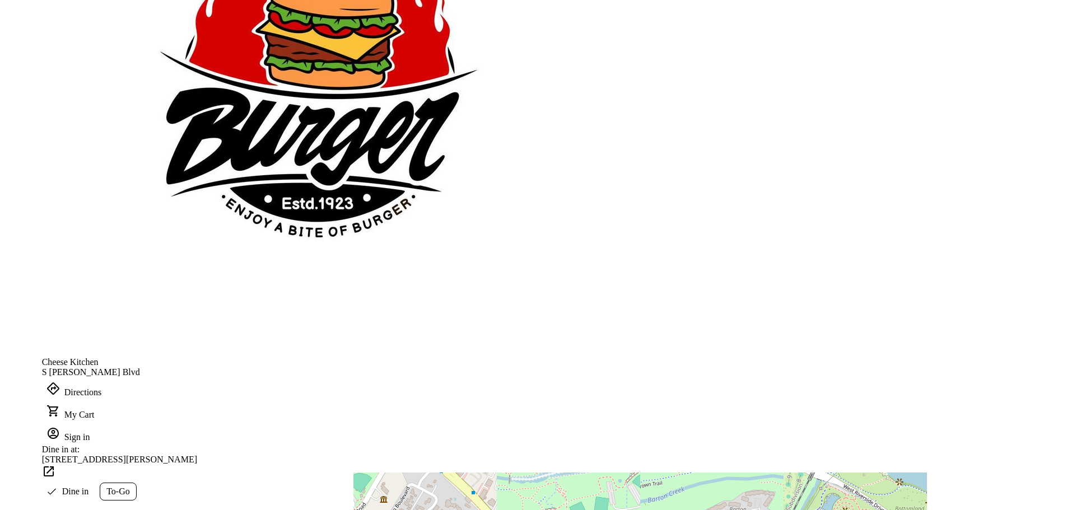
scroll to position [547, 0]
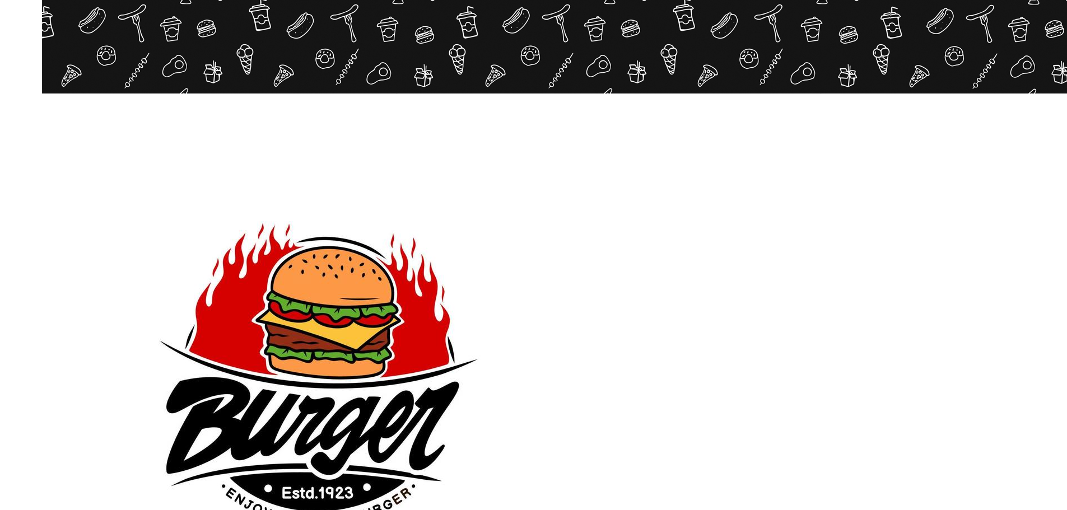
scroll to position [280, 0]
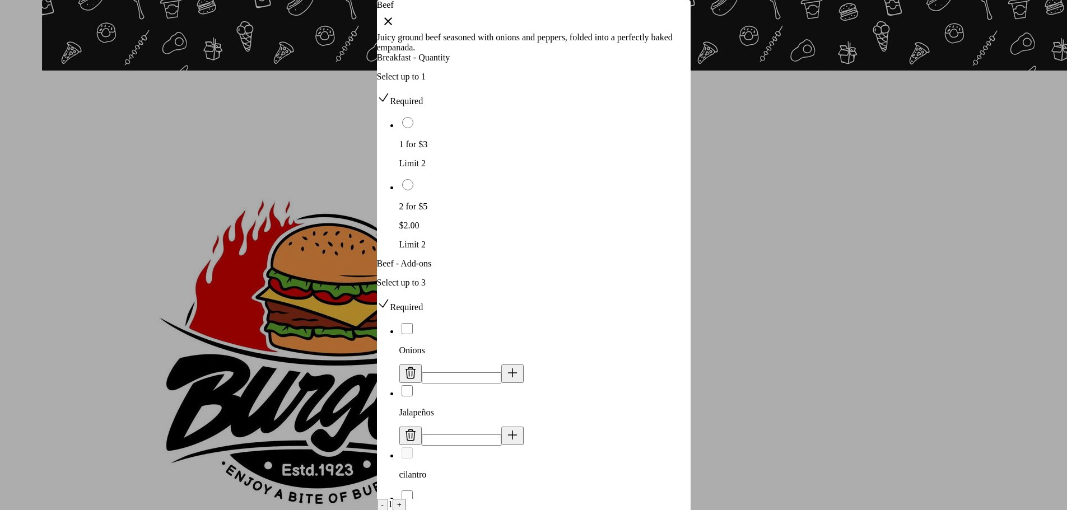
click at [855, 429] on div at bounding box center [533, 255] width 1067 height 510
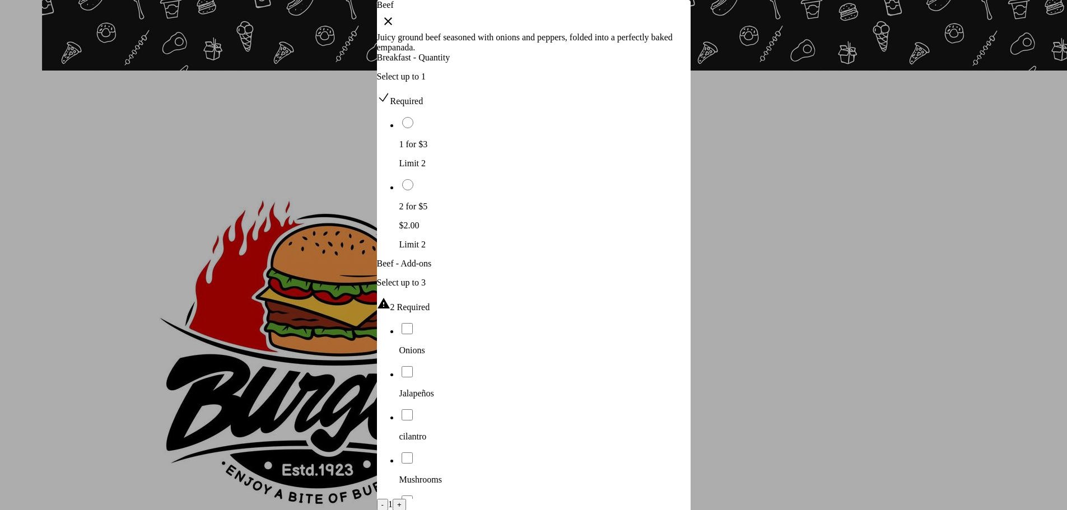
click at [609, 325] on ul "Onions Jalapeños cilantro Mushrooms Cheese $0.50" at bounding box center [534, 435] width 314 height 226
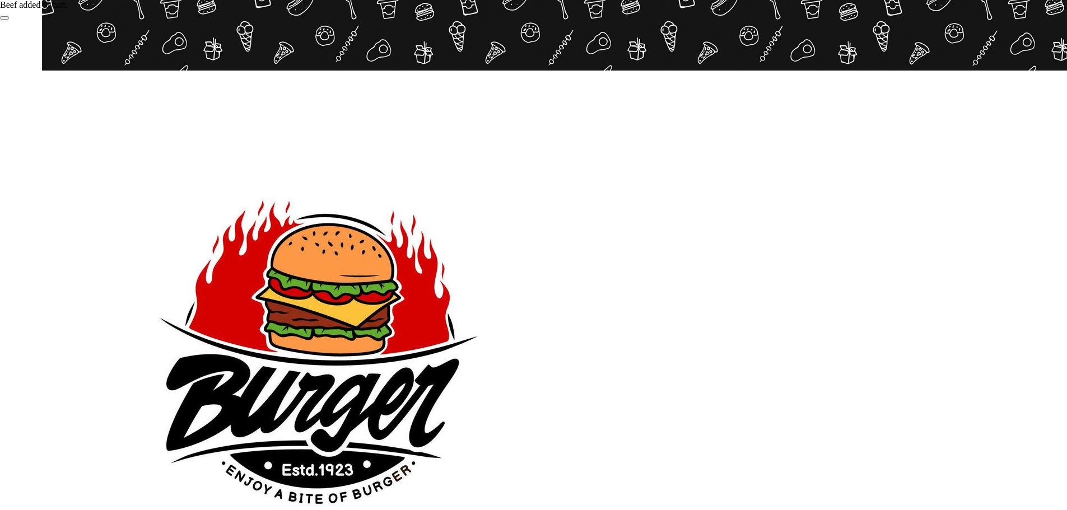
scroll to position [280, 0]
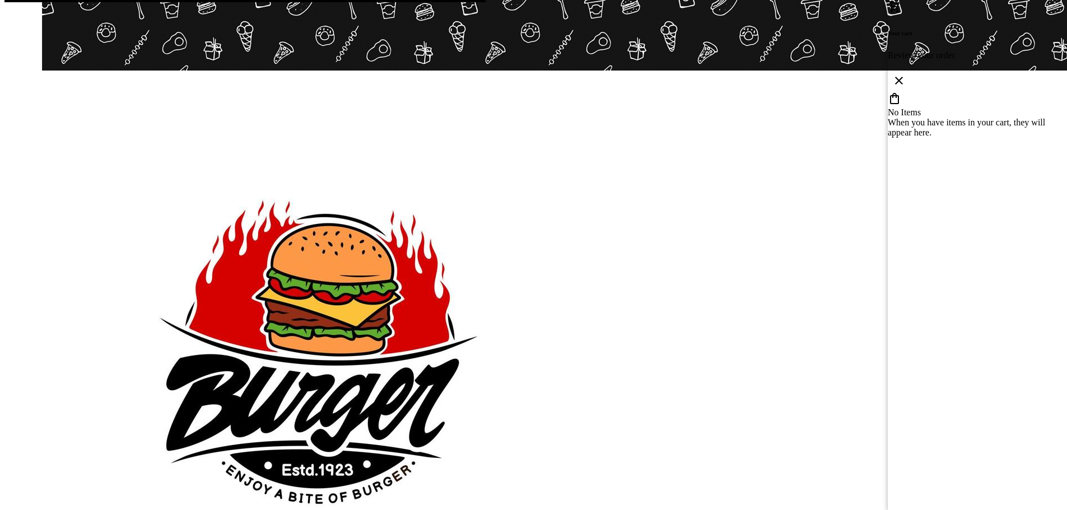
click at [819, 328] on div at bounding box center [533, 255] width 1067 height 510
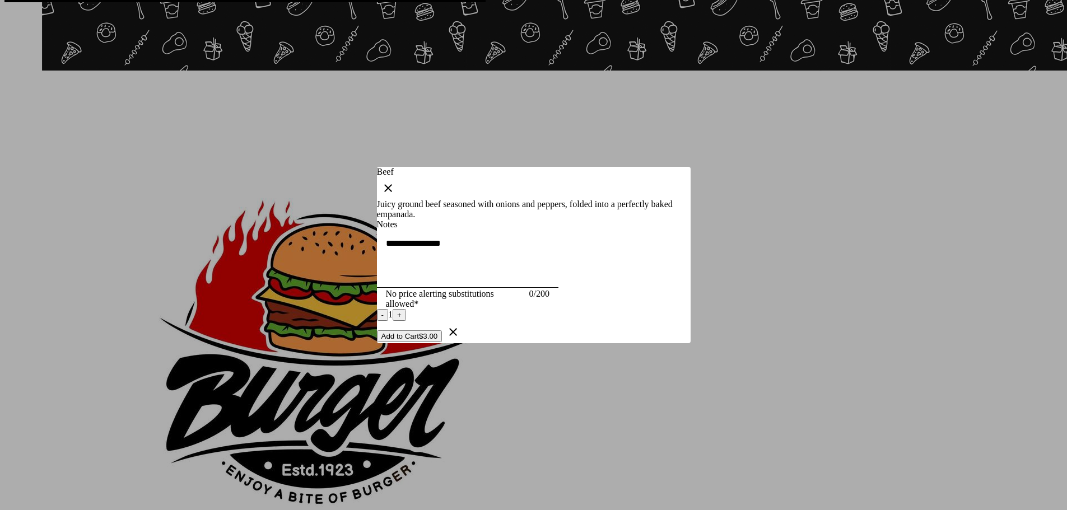
scroll to position [0, 0]
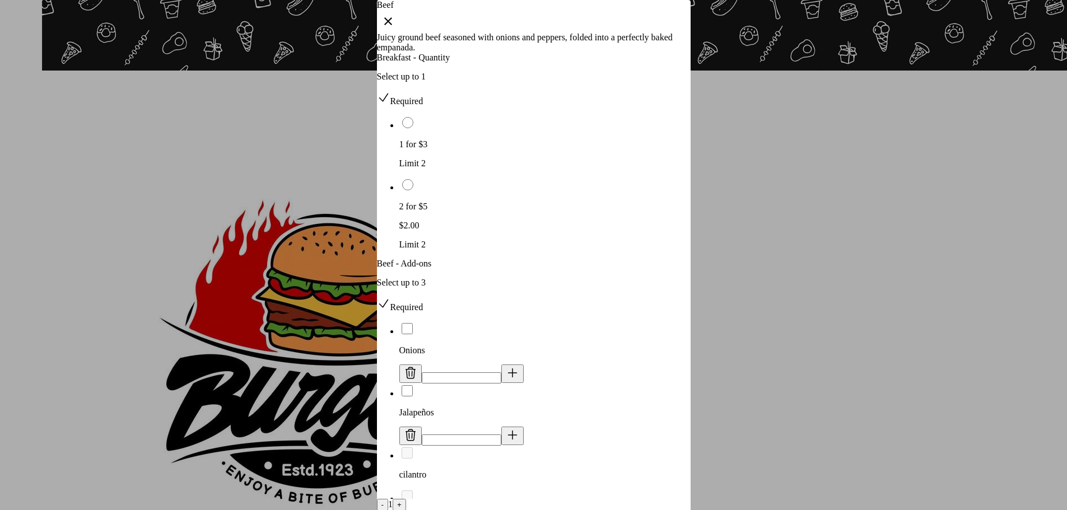
click at [519, 429] on icon at bounding box center [512, 435] width 13 height 13
click at [613, 340] on ul "Onions * Jalapeños * cilantro Mushrooms Cheese $0.50" at bounding box center [534, 454] width 314 height 264
click at [538, 365] on li "Jalapeños *" at bounding box center [545, 396] width 291 height 62
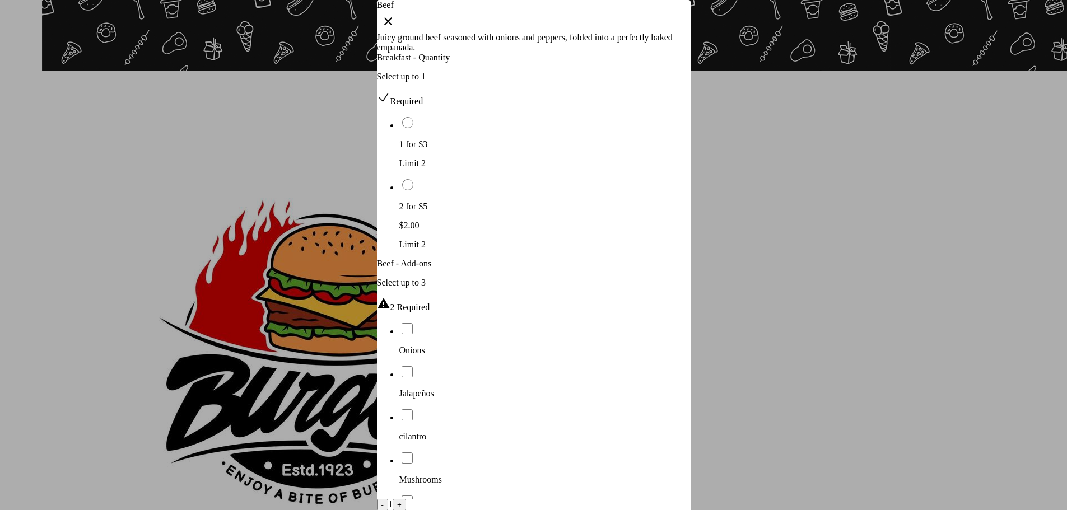
click at [552, 365] on div "Jalapeños" at bounding box center [545, 382] width 291 height 34
click at [601, 324] on ul "Onions Jalapeños cilantro Mushrooms Cheese $0.50" at bounding box center [534, 435] width 314 height 226
click at [894, 443] on div at bounding box center [533, 255] width 1067 height 510
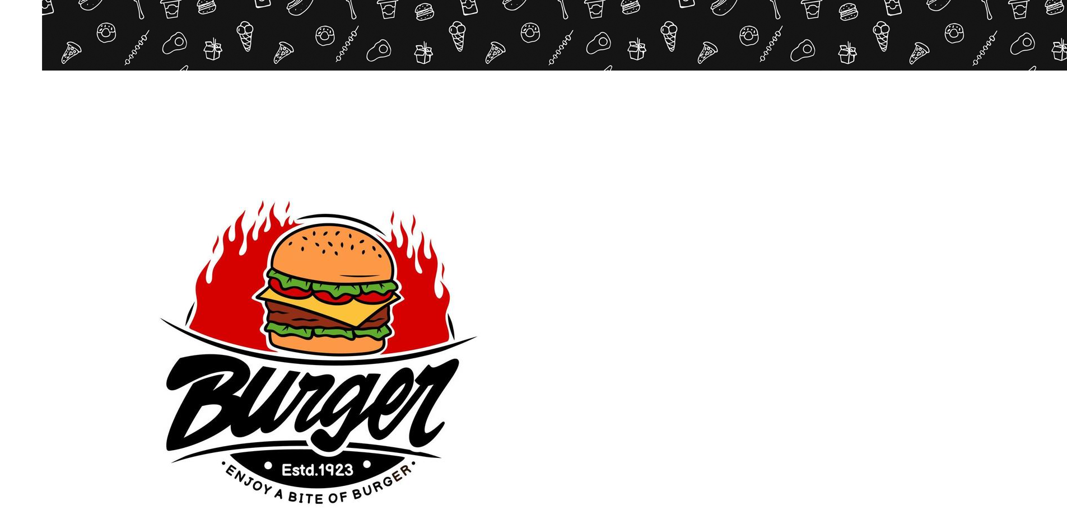
scroll to position [280, 0]
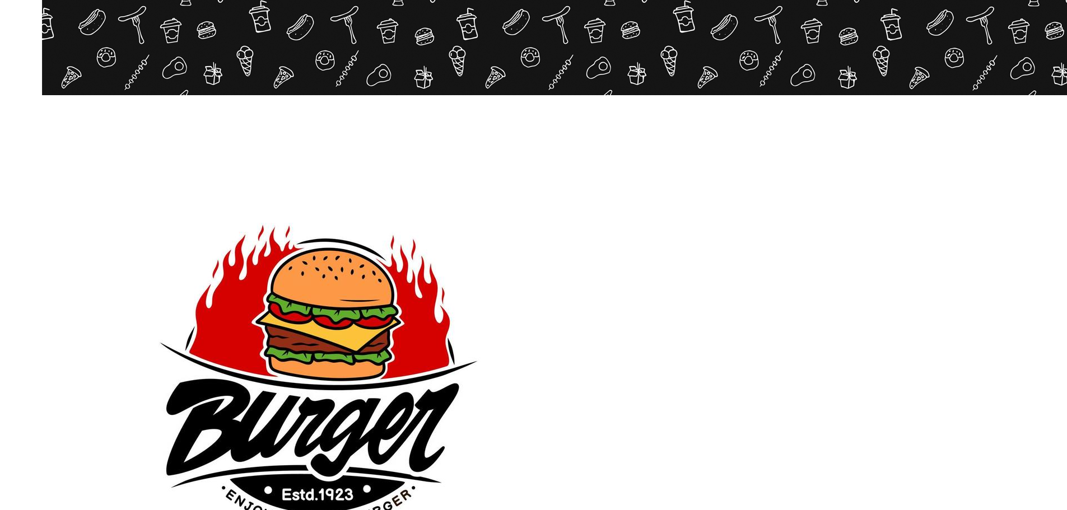
scroll to position [280, 0]
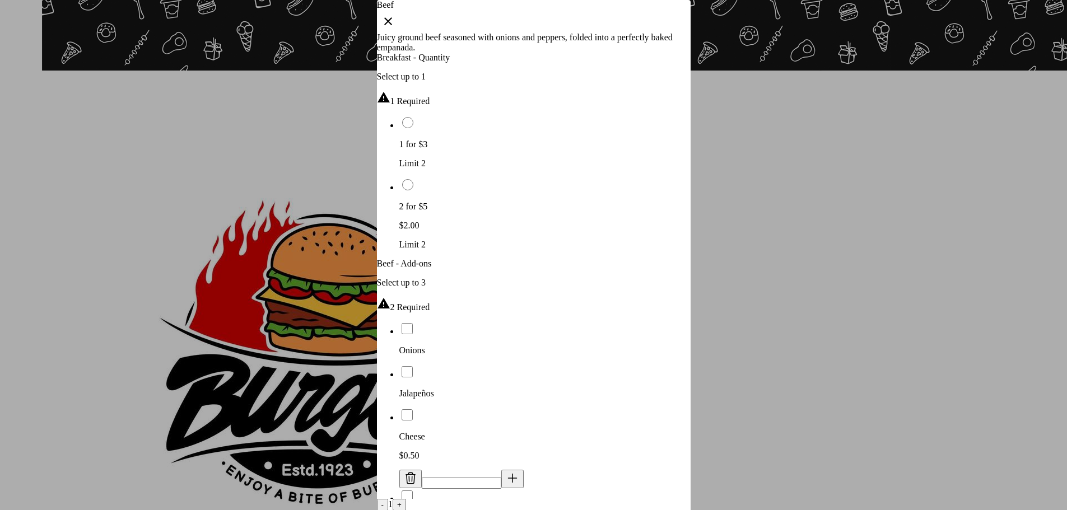
click at [506, 472] on icon at bounding box center [512, 478] width 13 height 13
type input "*"
click at [506, 472] on icon at bounding box center [512, 478] width 13 height 13
click at [885, 319] on div at bounding box center [533, 255] width 1067 height 510
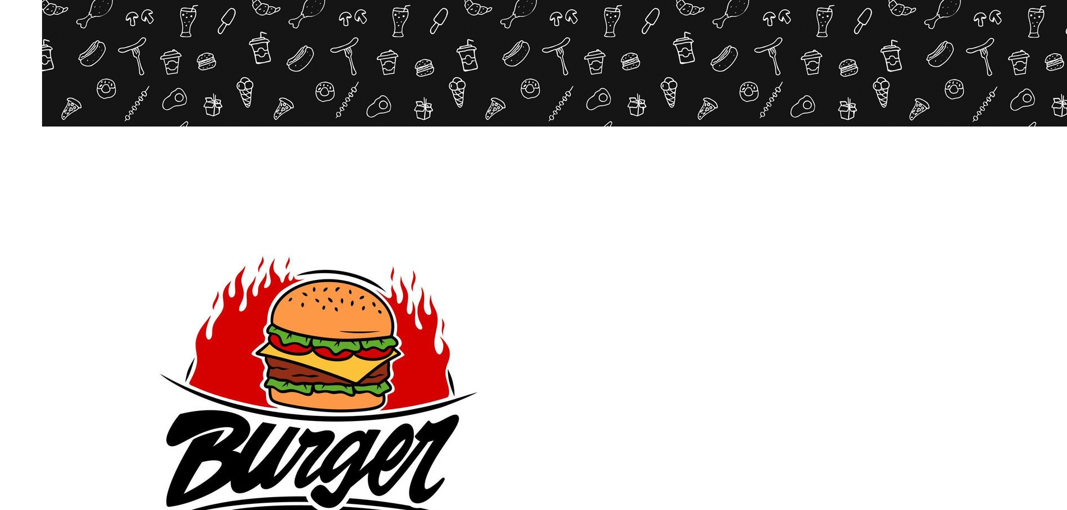
scroll to position [280, 0]
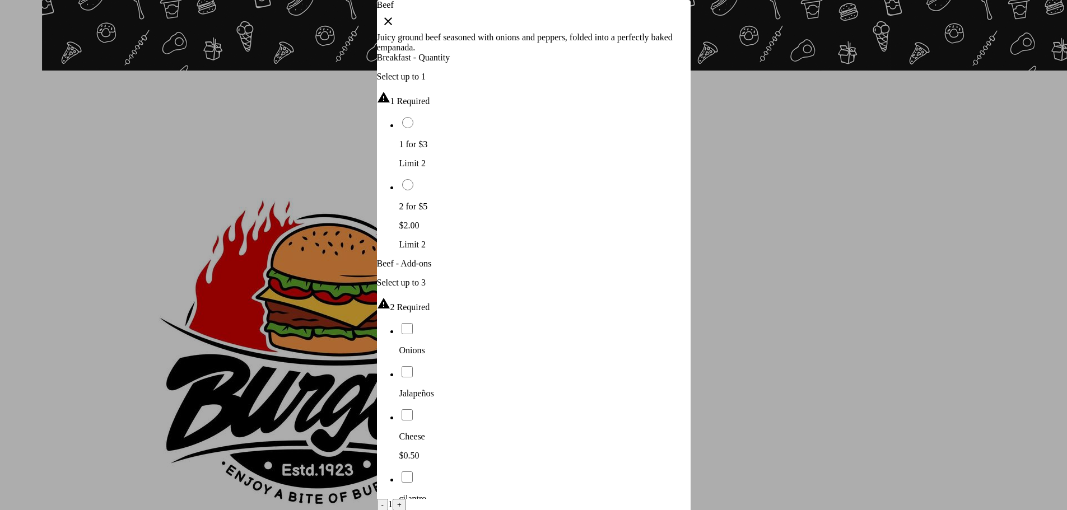
click at [555, 365] on div "Jalapeños" at bounding box center [545, 382] width 291 height 34
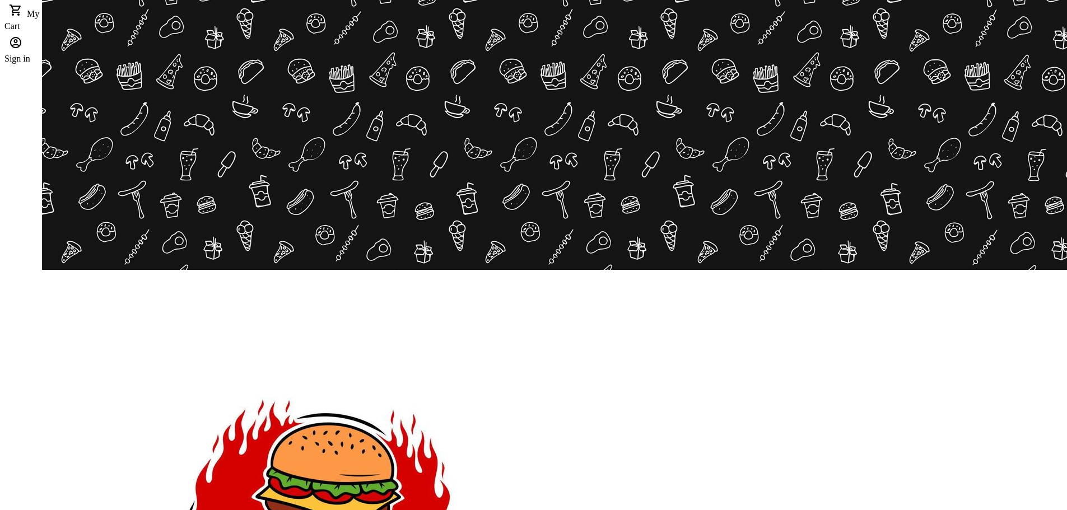
scroll to position [280, 0]
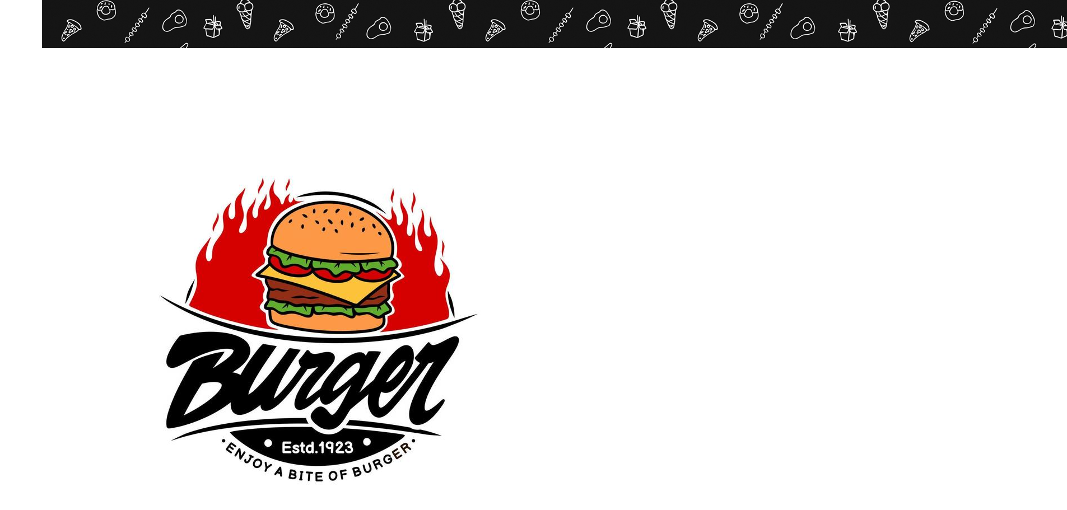
scroll to position [336, 0]
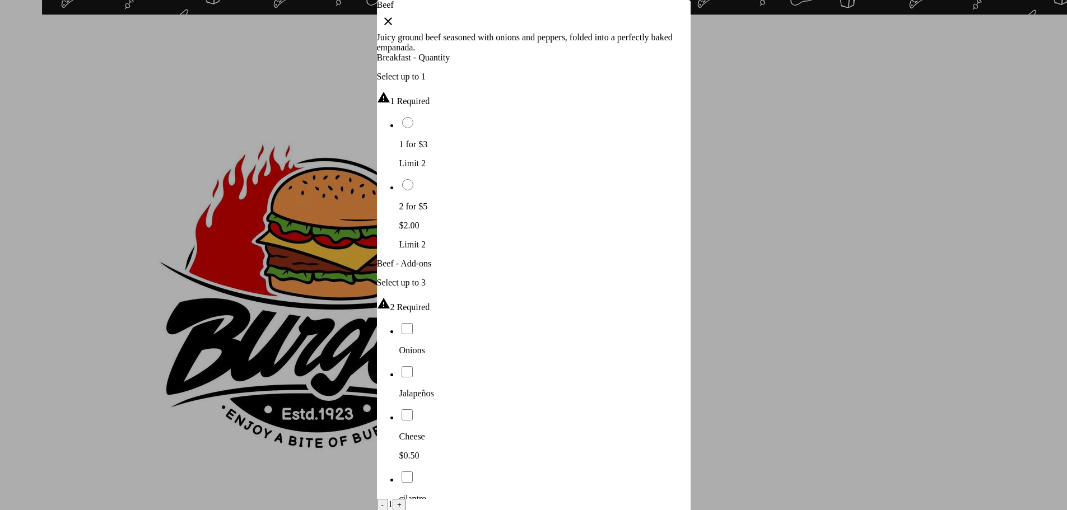
click at [559, 322] on ul "Onions Jalapeños Cheese $0.50 cilantro Mushrooms" at bounding box center [534, 435] width 314 height 226
click at [936, 416] on div at bounding box center [533, 255] width 1067 height 510
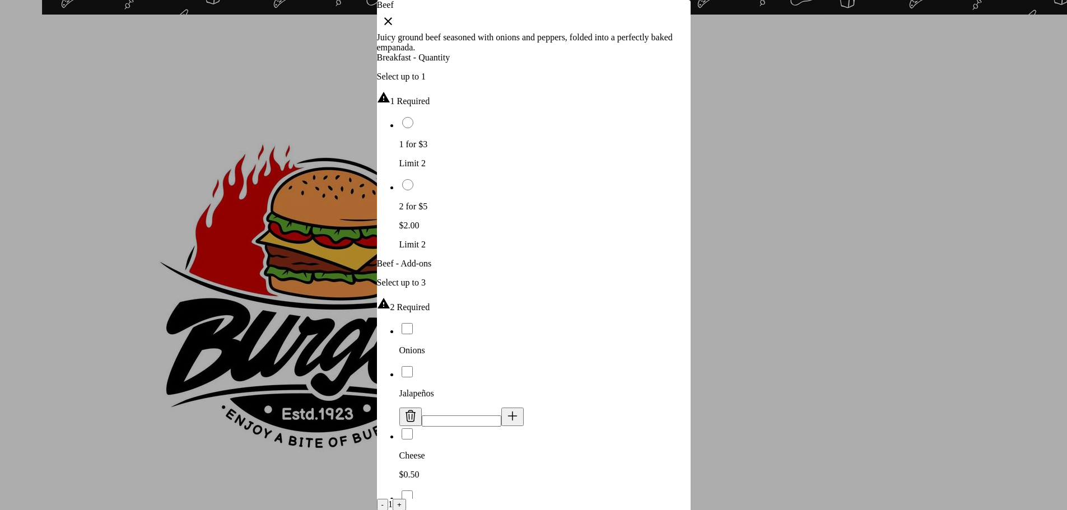
click at [524, 408] on button at bounding box center [513, 417] width 22 height 18
type input "*"
click at [502, 416] on input "*" at bounding box center [462, 421] width 80 height 11
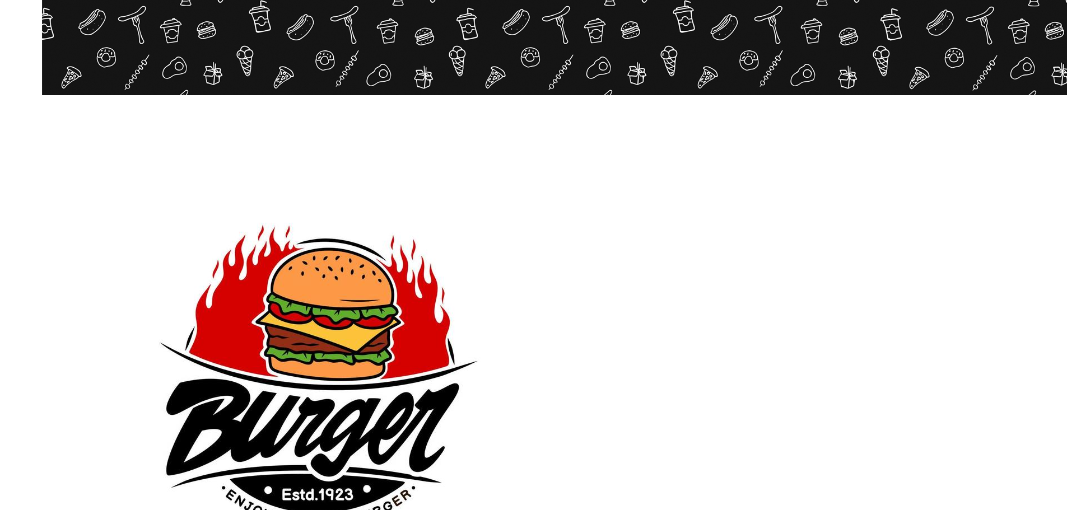
scroll to position [280, 0]
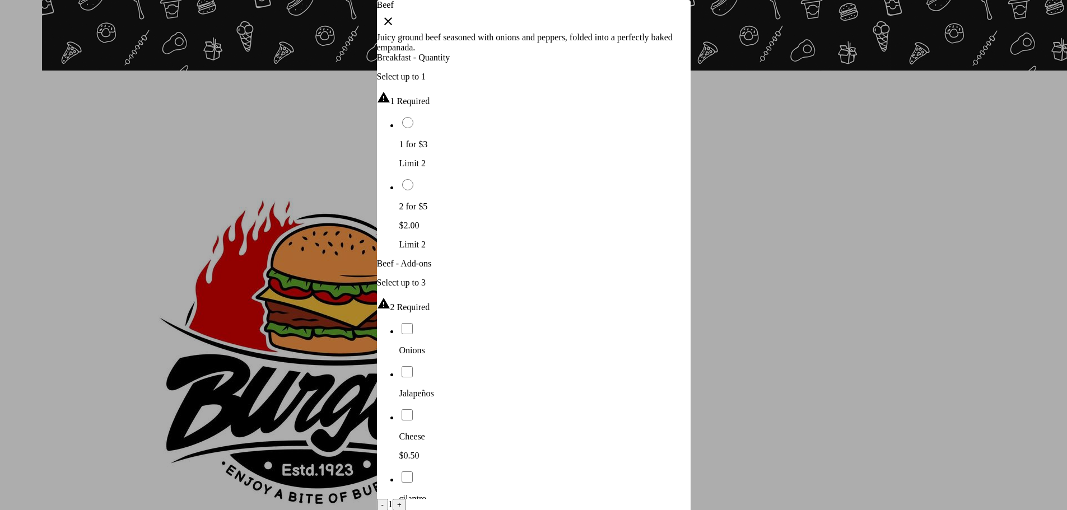
click at [400, 408] on li "Cheese $0.50" at bounding box center [545, 434] width 291 height 53
click at [936, 290] on div at bounding box center [533, 255] width 1067 height 510
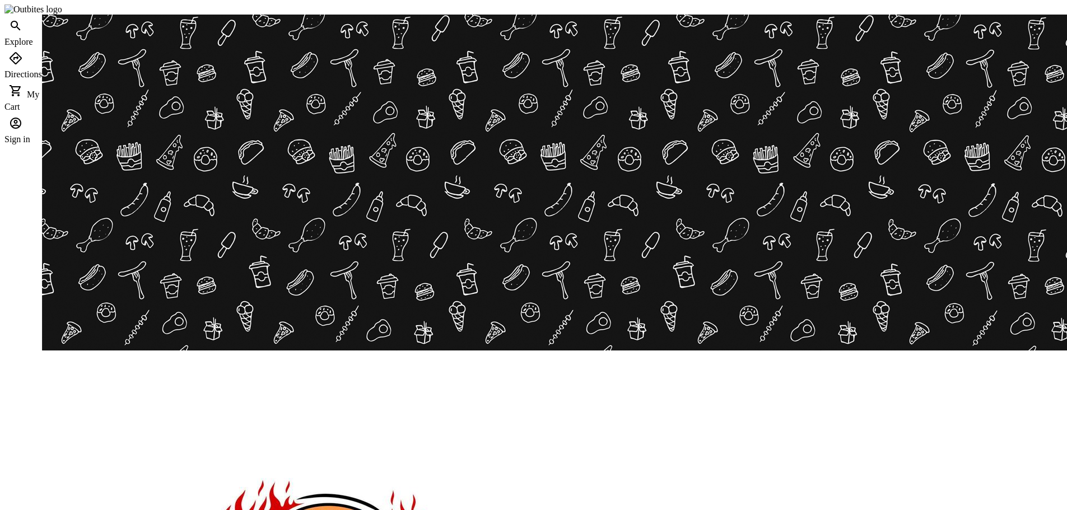
scroll to position [280, 0]
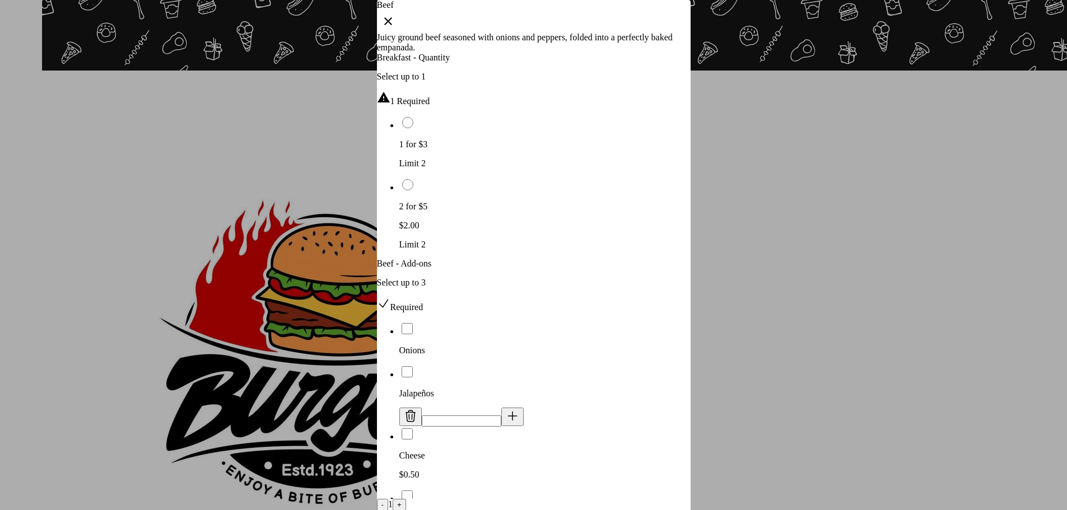
click at [996, 319] on div at bounding box center [533, 255] width 1067 height 510
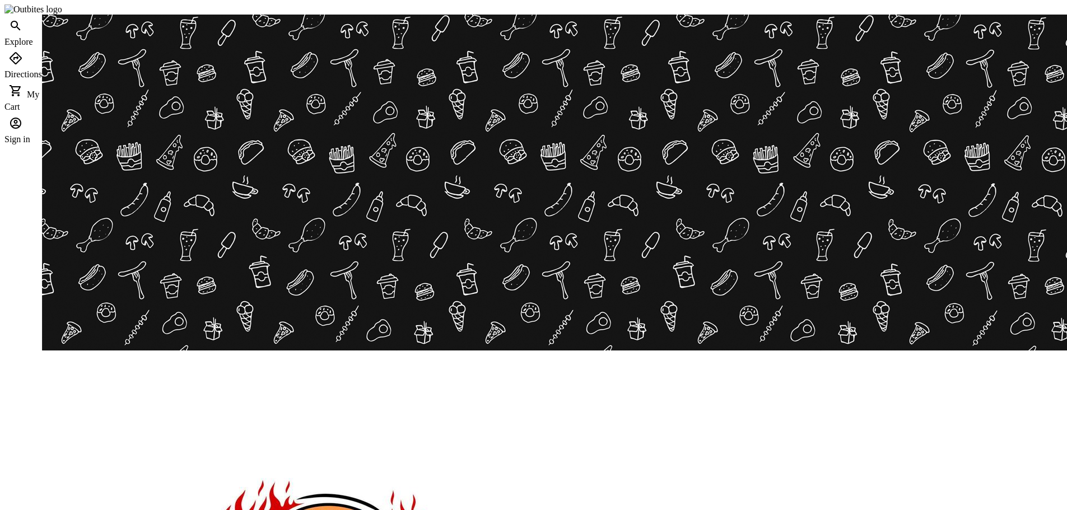
scroll to position [280, 0]
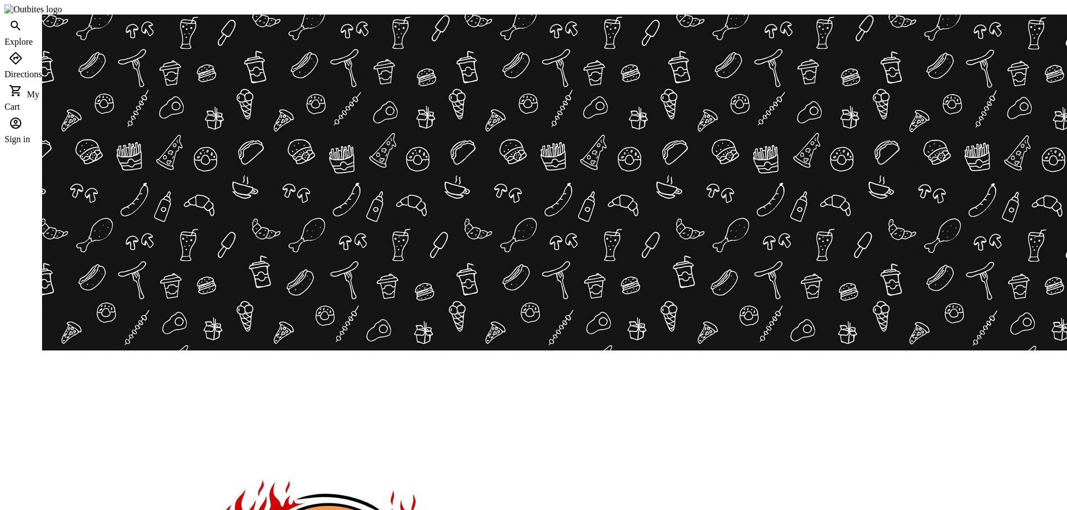
scroll to position [280, 0]
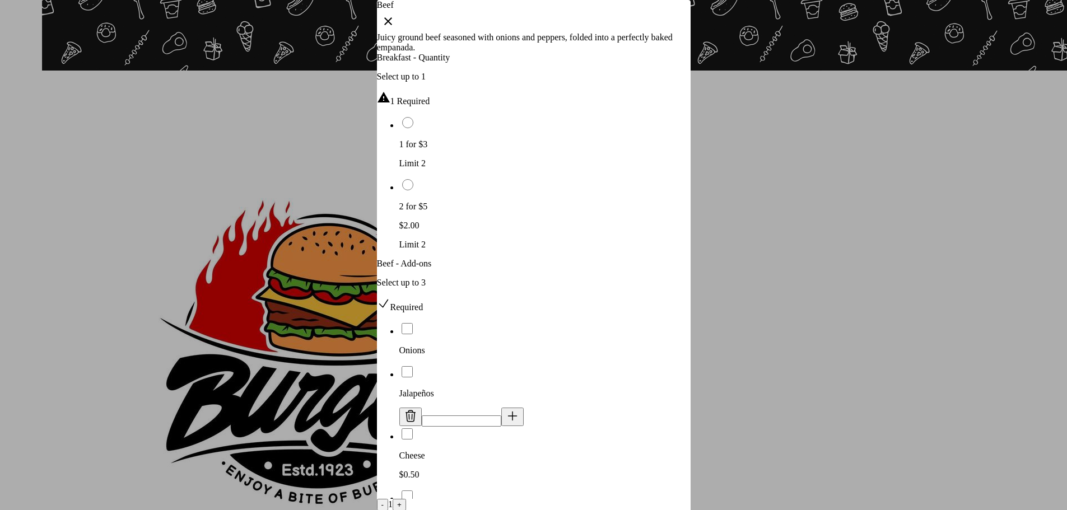
click at [936, 417] on div at bounding box center [533, 255] width 1067 height 510
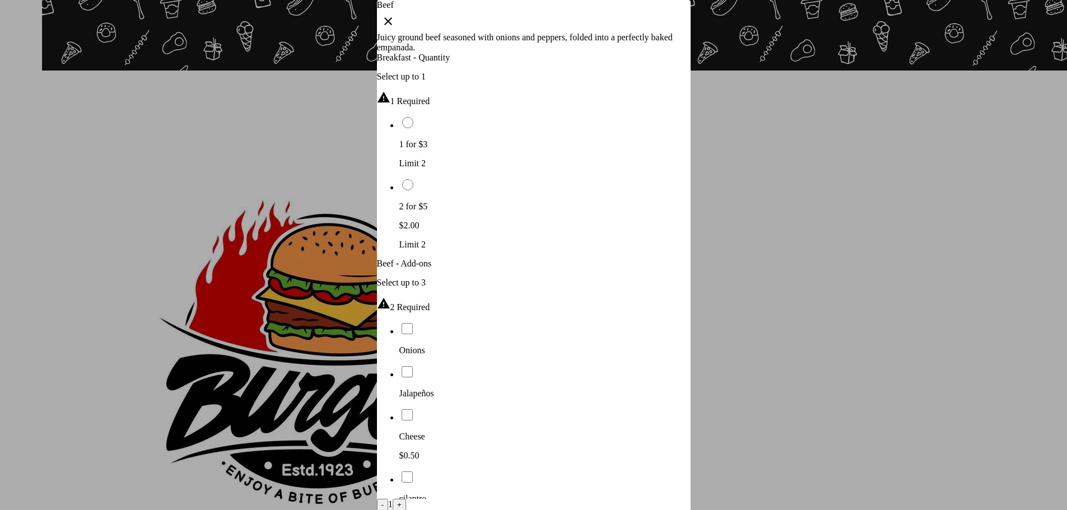
click at [558, 365] on div "Jalapeños" at bounding box center [545, 382] width 291 height 34
click at [414, 451] on span "Cheese" at bounding box center [413, 456] width 26 height 10
click at [893, 412] on div at bounding box center [533, 255] width 1067 height 510
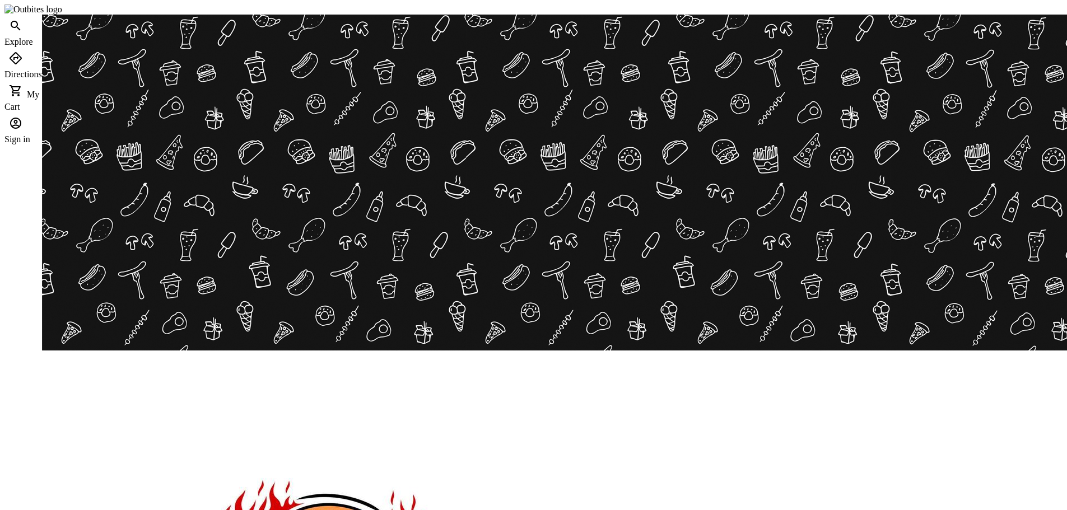
scroll to position [280, 0]
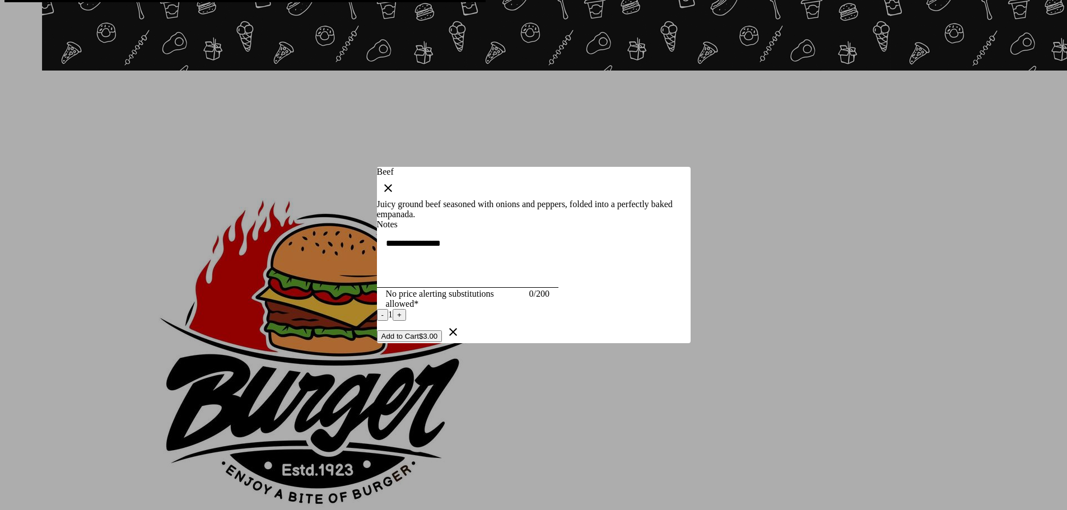
scroll to position [0, 0]
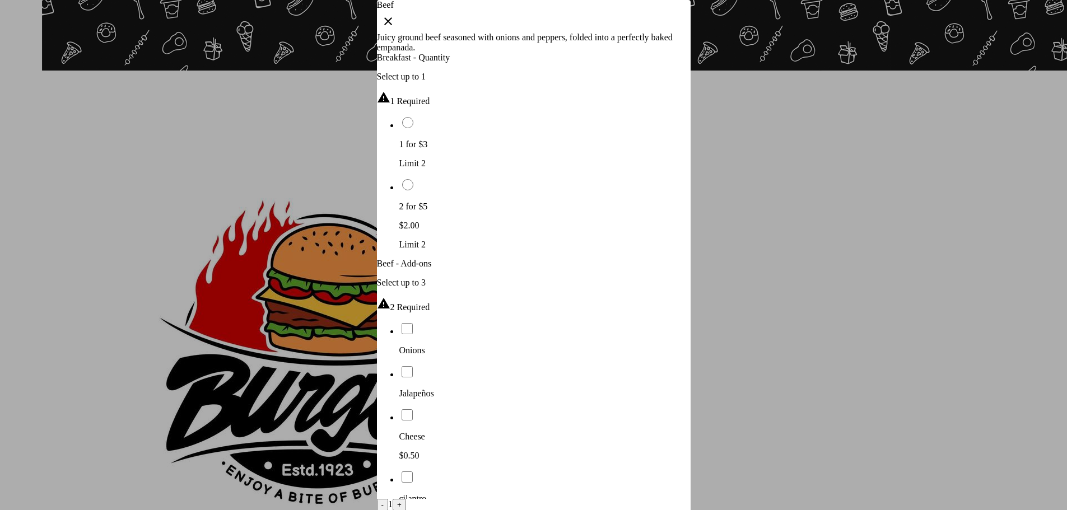
click at [425, 432] on span "Cheese" at bounding box center [413, 437] width 26 height 10
click at [857, 451] on div at bounding box center [533, 255] width 1067 height 510
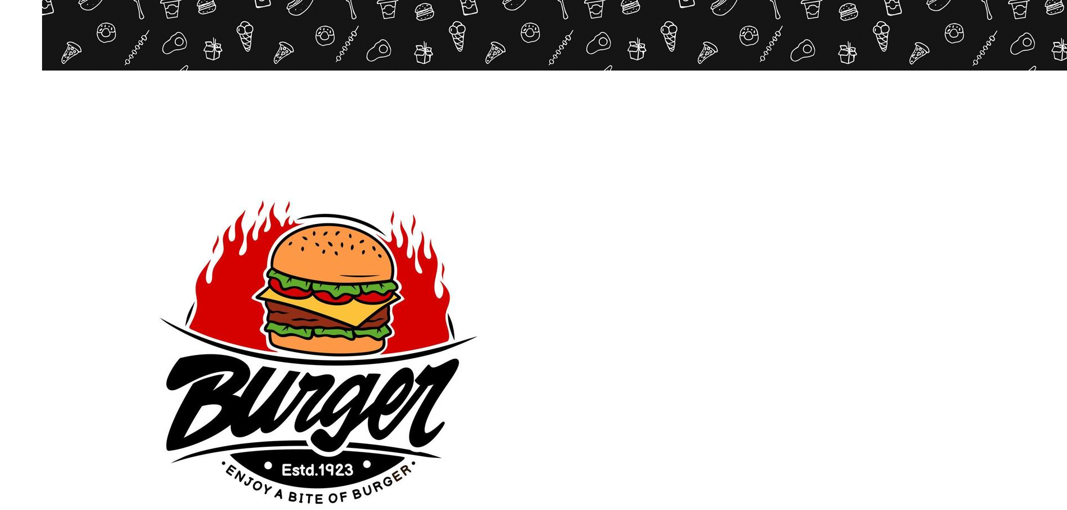
scroll to position [280, 0]
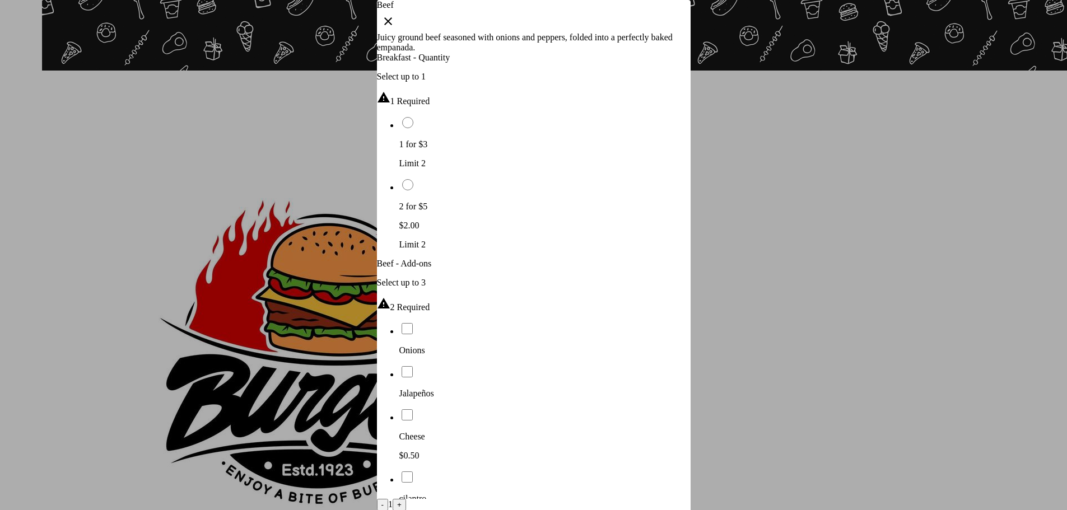
click at [434, 389] on span "Jalapeños" at bounding box center [417, 394] width 35 height 10
click at [411, 470] on p "$0.50" at bounding box center [545, 475] width 291 height 10
click at [903, 442] on div at bounding box center [533, 255] width 1067 height 510
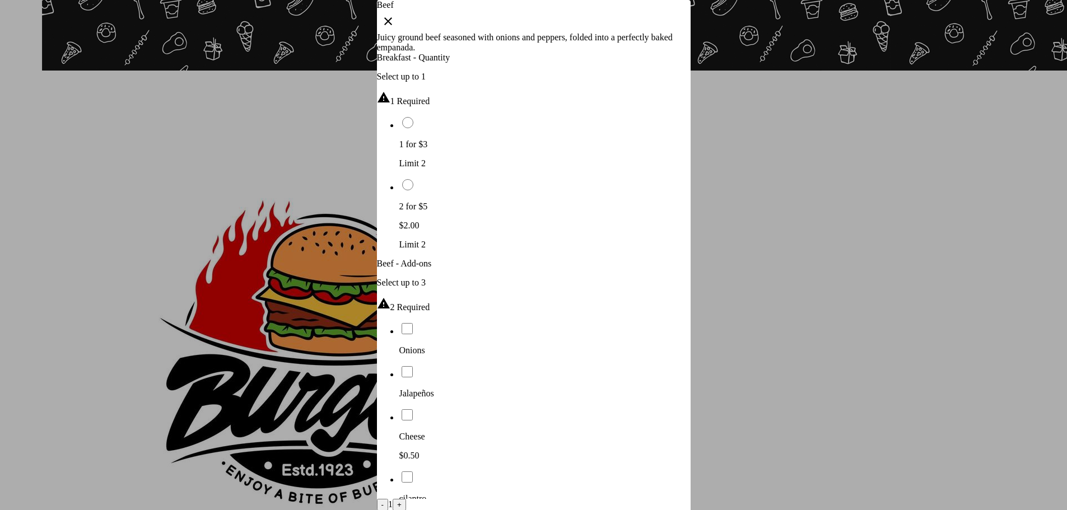
click at [555, 470] on div "cilantro" at bounding box center [545, 487] width 291 height 34
click at [556, 365] on div "Jalapeños" at bounding box center [545, 382] width 291 height 34
click at [884, 456] on div at bounding box center [533, 255] width 1067 height 510
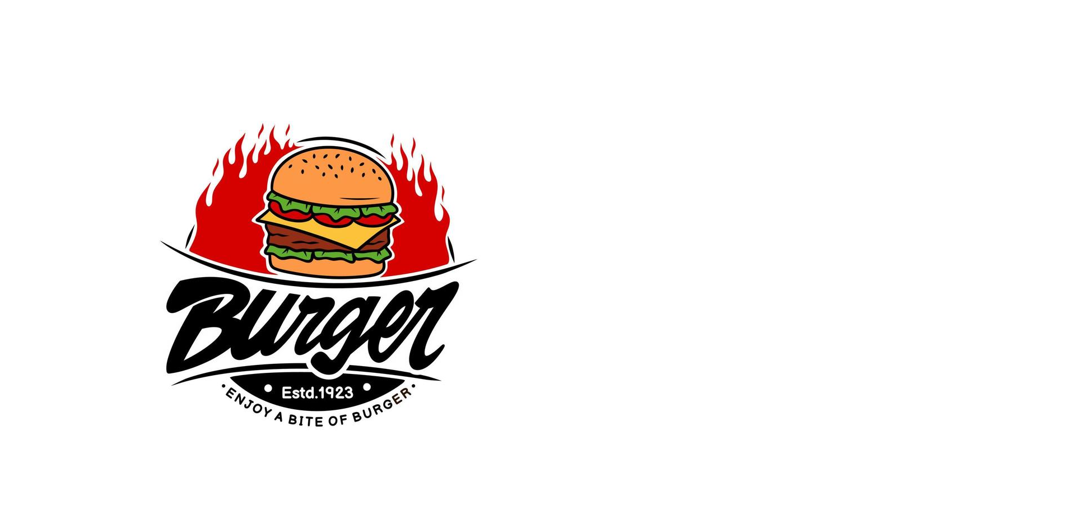
scroll to position [392, 0]
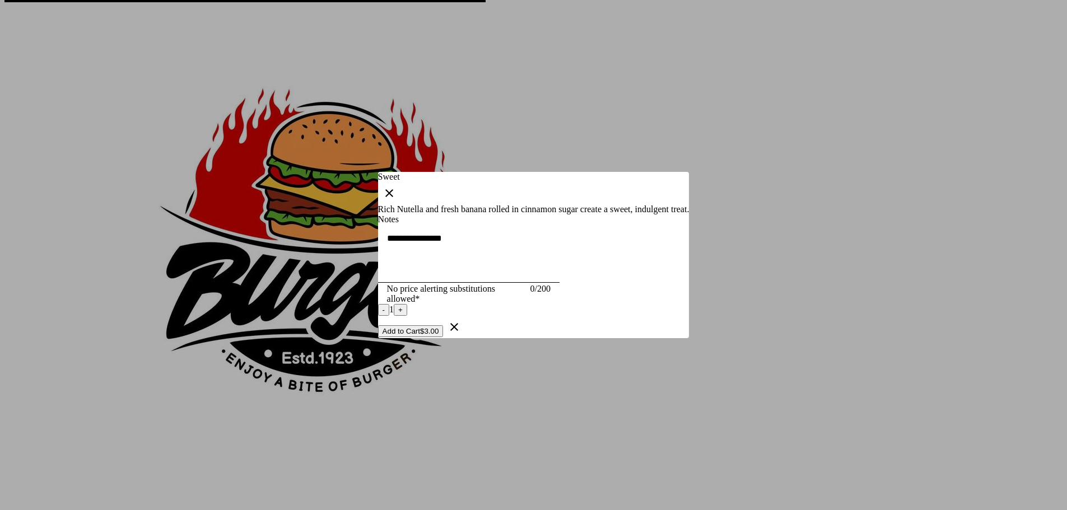
scroll to position [0, 0]
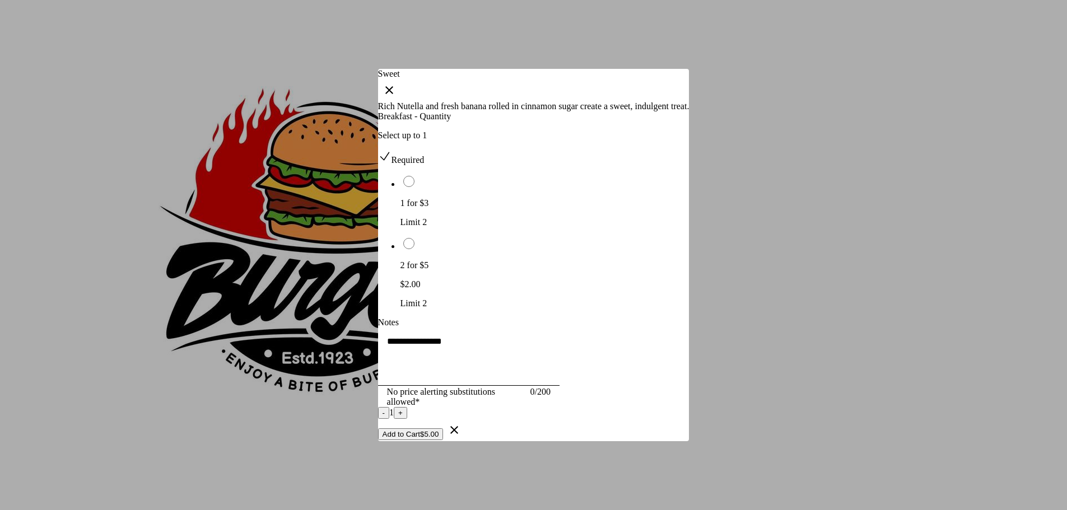
click at [444, 440] on button "Add to Cart $5.00" at bounding box center [411, 435] width 66 height 12
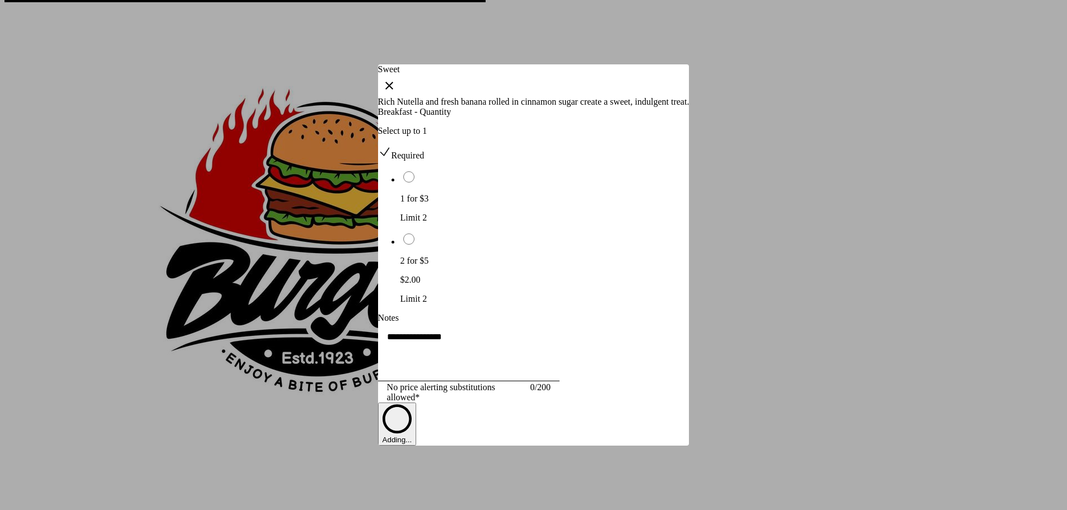
scroll to position [392, 0]
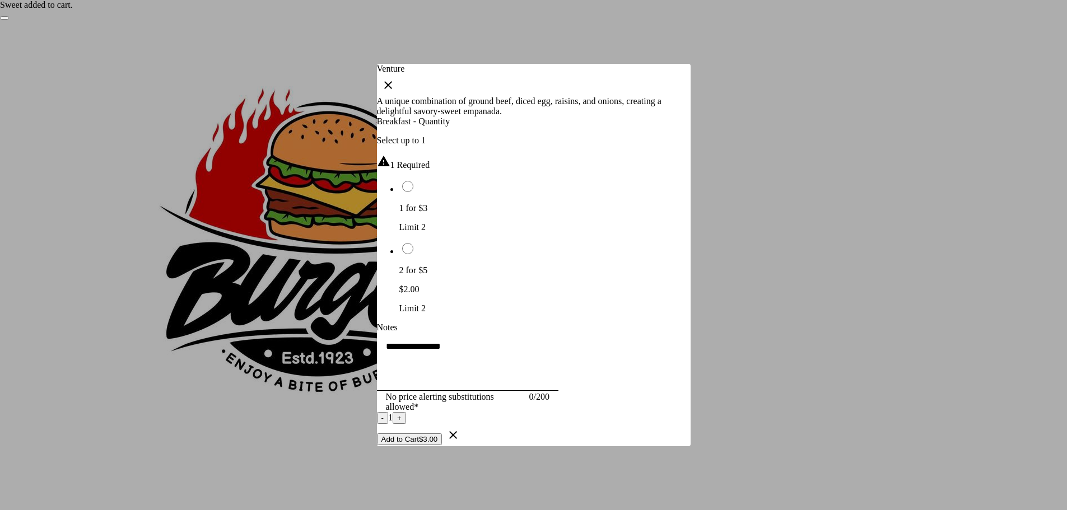
click at [782, 397] on div at bounding box center [533, 255] width 1067 height 510
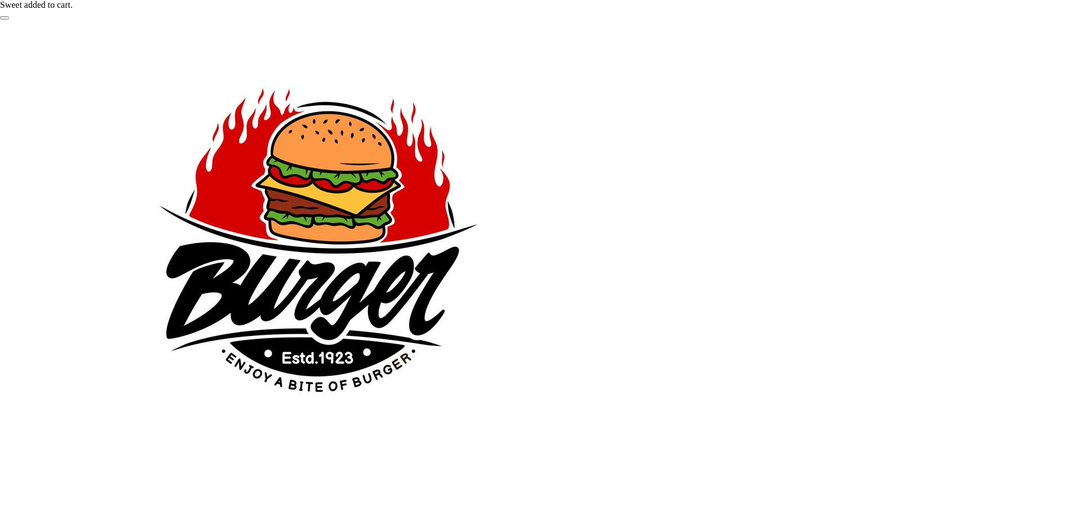
scroll to position [392, 0]
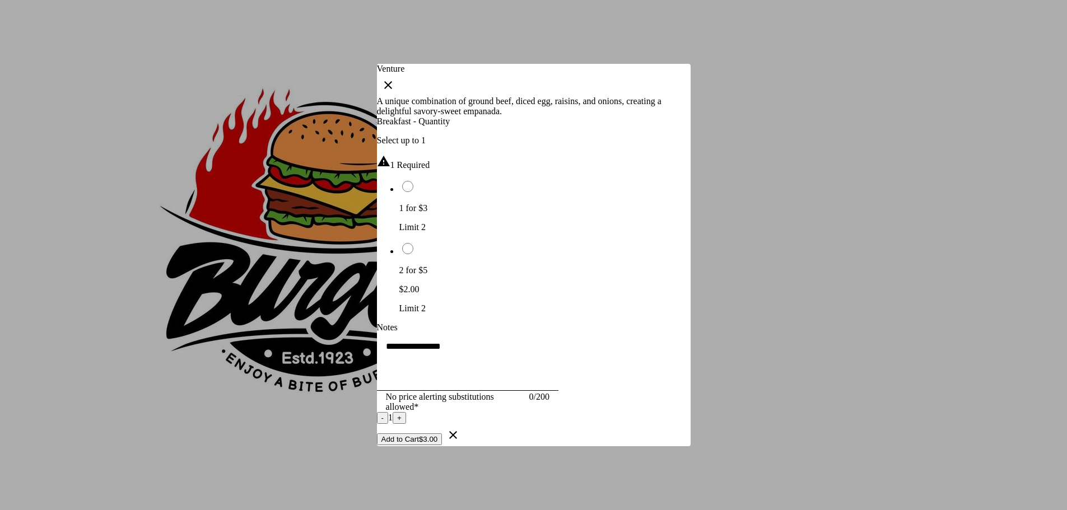
click at [550, 242] on li "2 for $5 $2.00 Limit 2" at bounding box center [545, 278] width 291 height 72
click at [443, 445] on button "Add to Cart $5.00" at bounding box center [410, 440] width 66 height 12
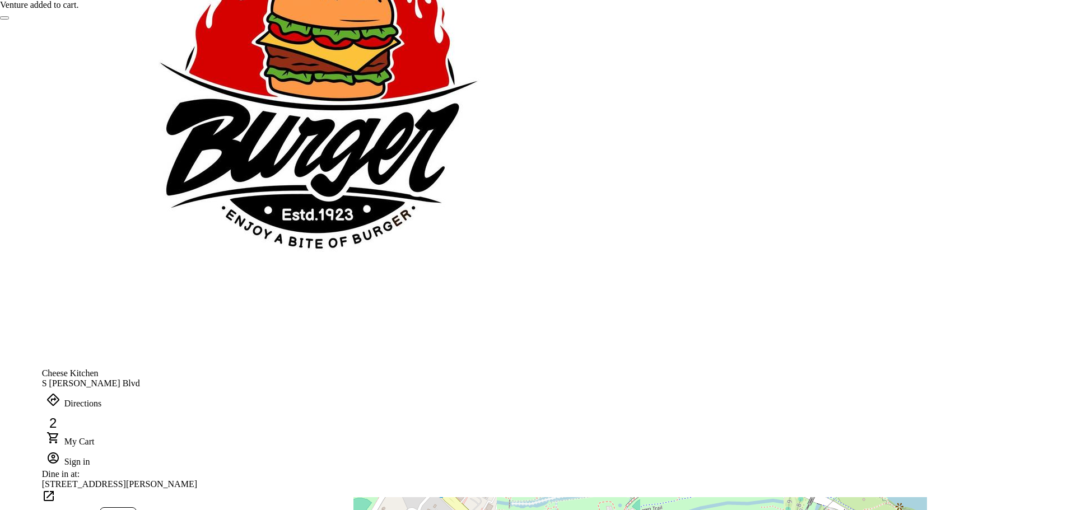
scroll to position [547, 0]
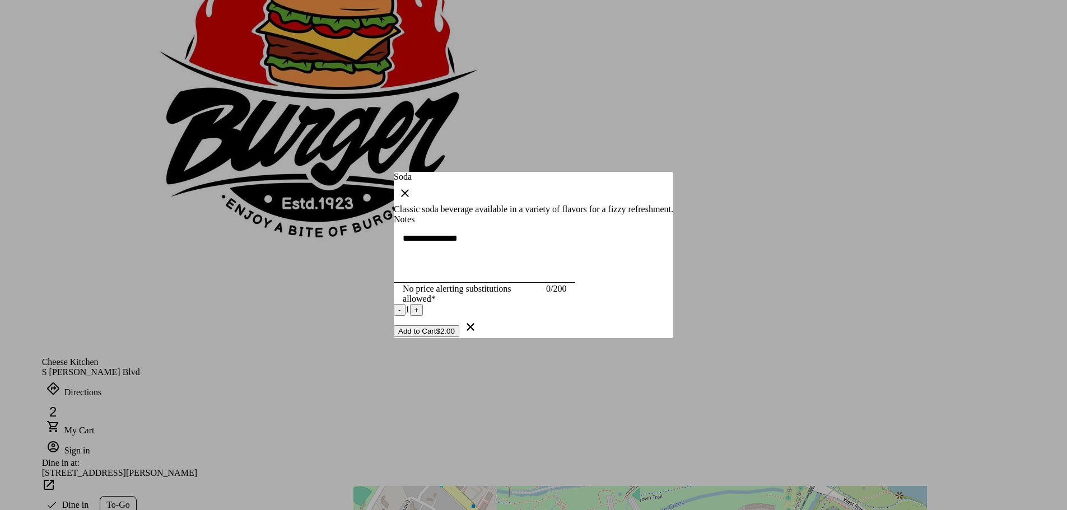
click at [808, 373] on div at bounding box center [533, 255] width 1067 height 510
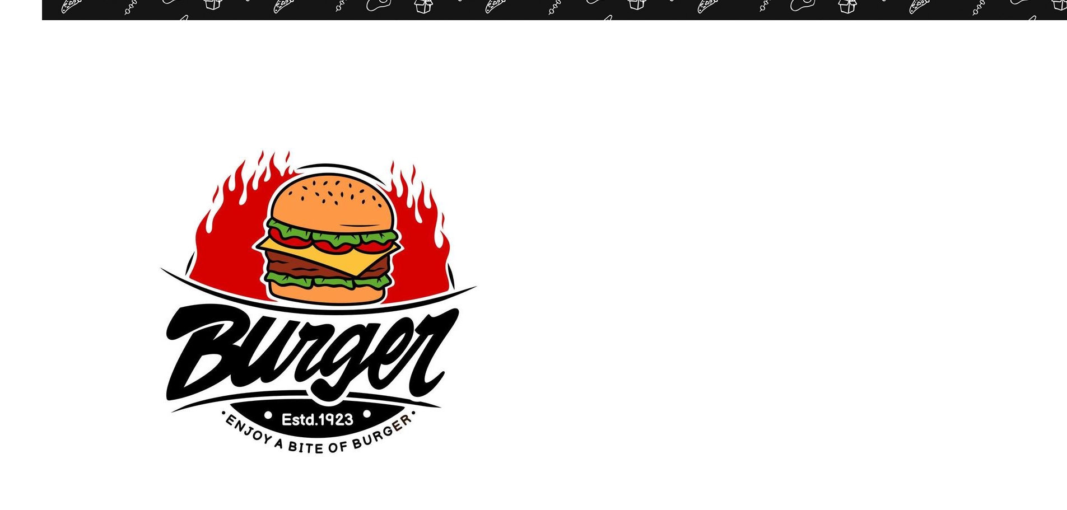
scroll to position [336, 0]
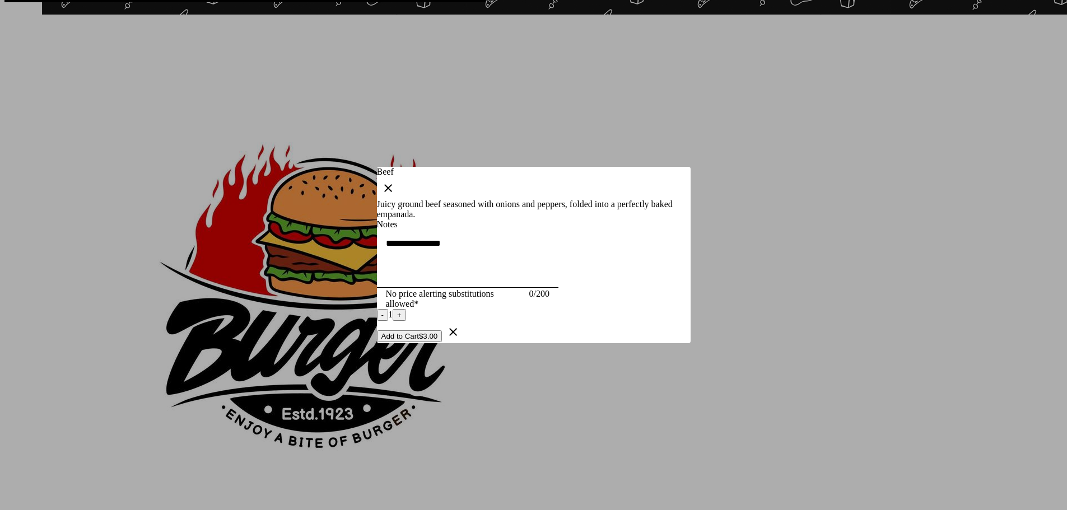
scroll to position [0, 0]
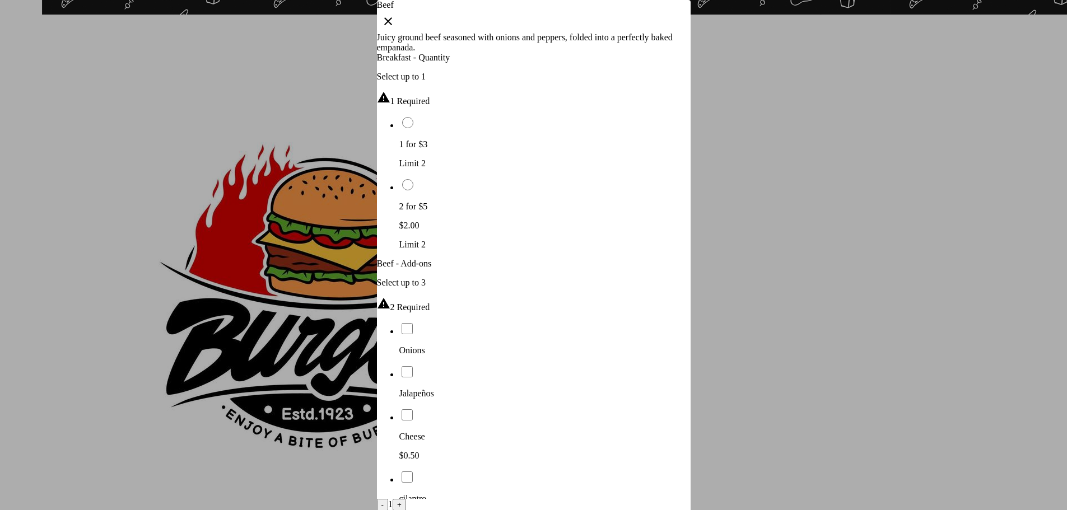
click at [874, 420] on div at bounding box center [533, 255] width 1067 height 510
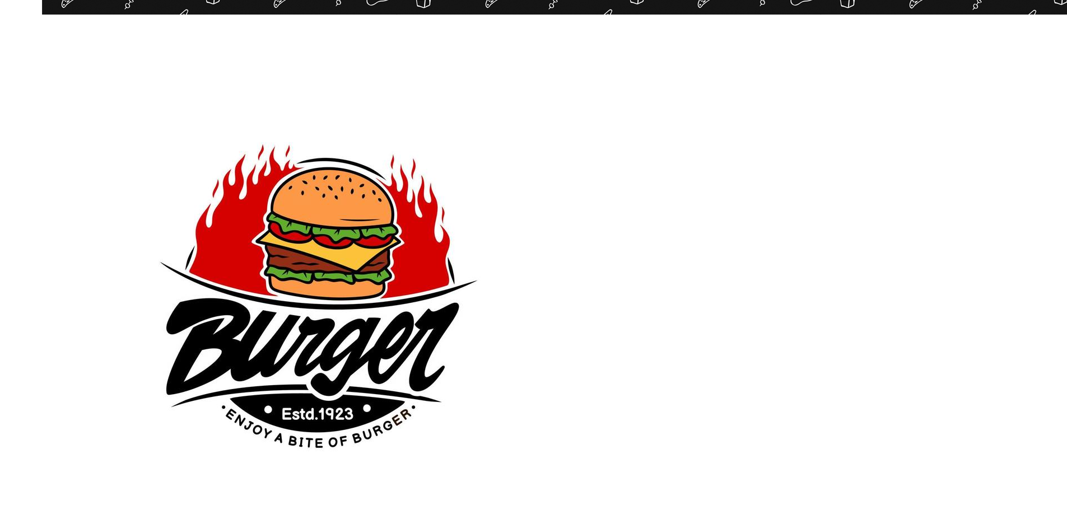
scroll to position [336, 0]
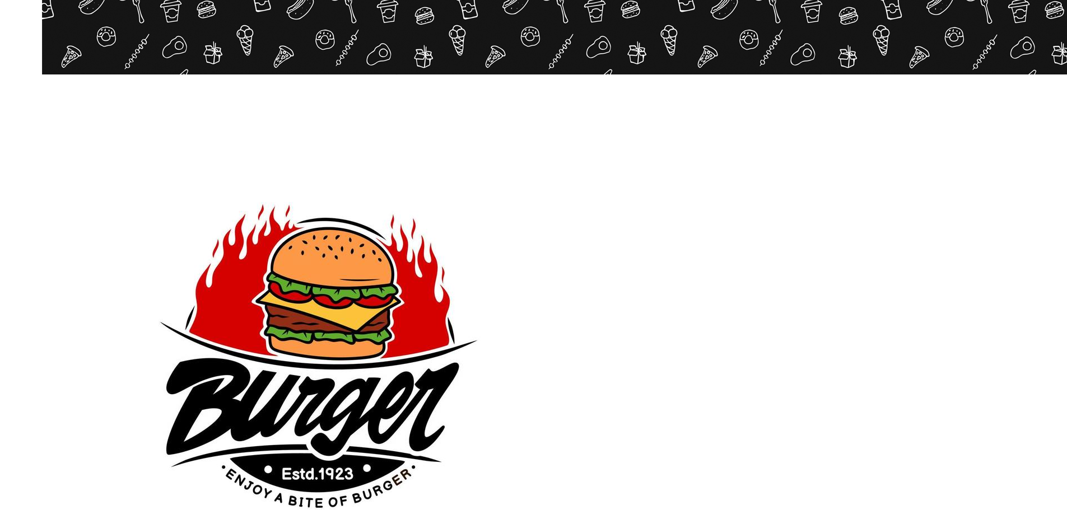
scroll to position [280, 0]
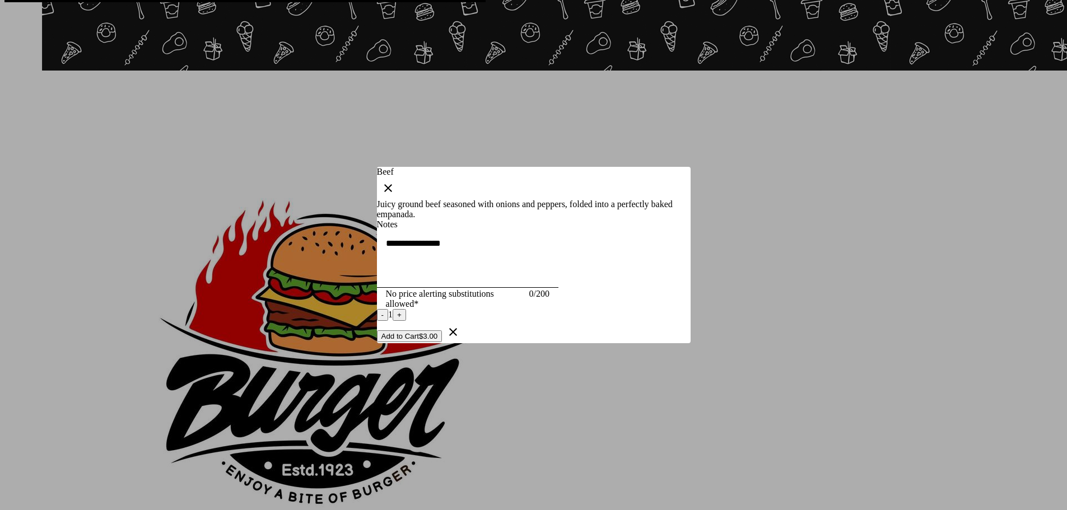
scroll to position [0, 0]
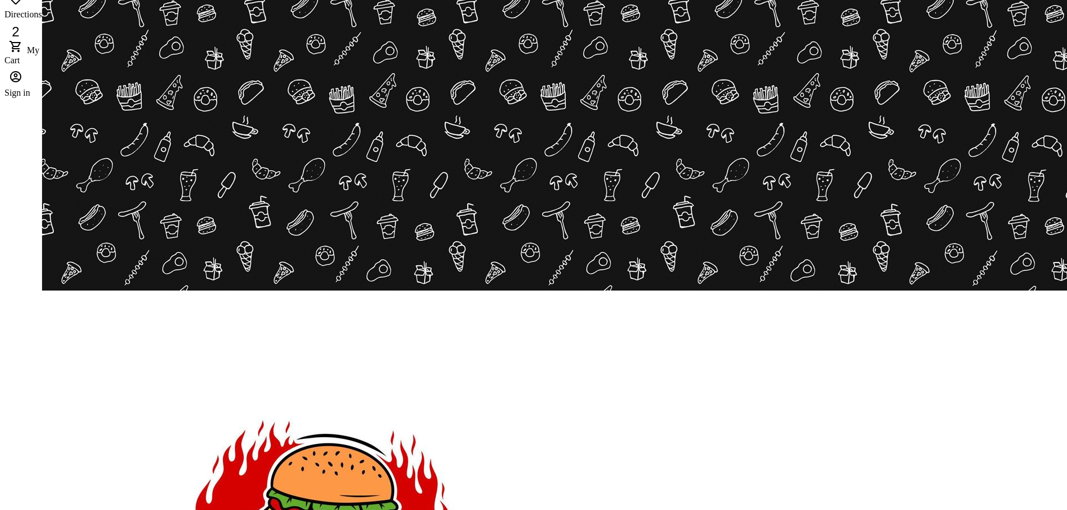
scroll to position [280, 0]
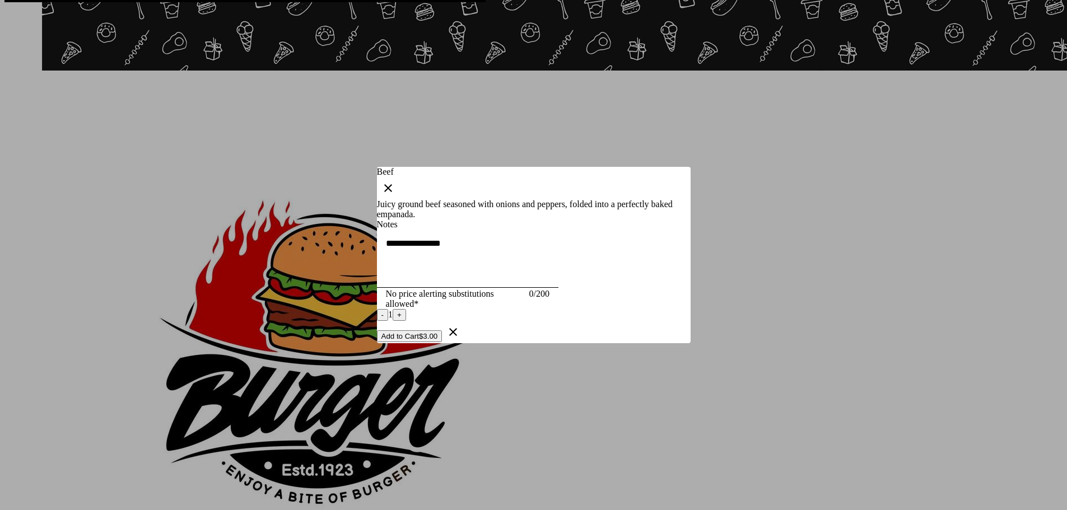
scroll to position [0, 0]
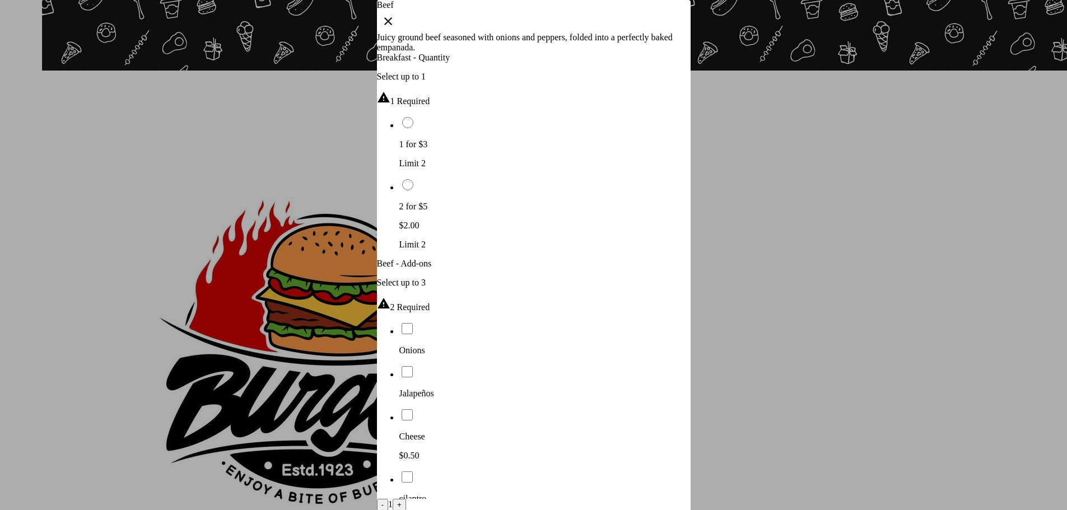
click at [400, 408] on div "Cheese $0.50" at bounding box center [545, 434] width 291 height 53
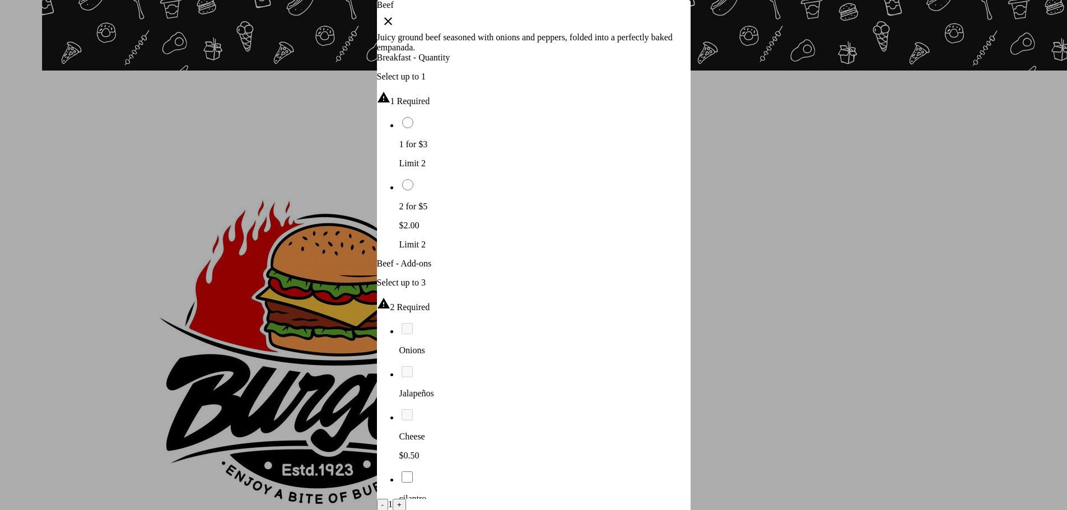
click at [573, 470] on li "cilantro *" at bounding box center [545, 501] width 291 height 62
type input "*"
click at [586, 327] on ul "Onions Jalapeños Cheese $0.50 cilantro * Mushrooms" at bounding box center [534, 444] width 314 height 245
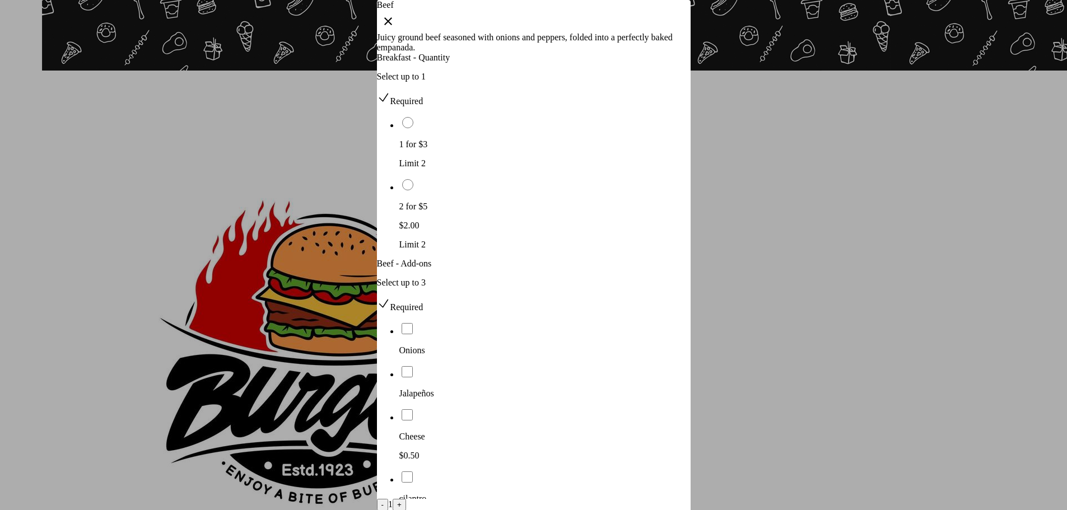
click at [517, 510] on icon at bounding box center [512, 520] width 8 height 8
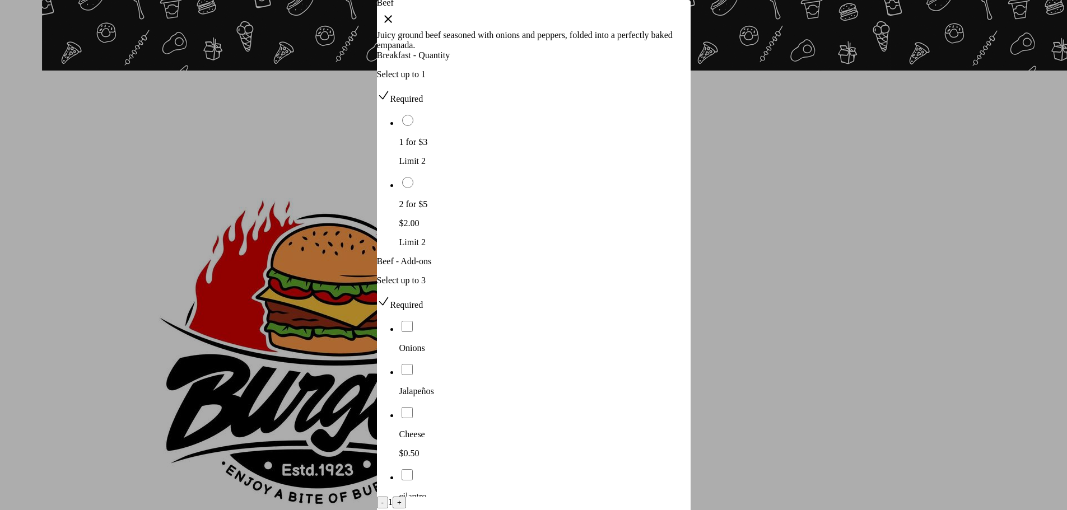
type input "*"
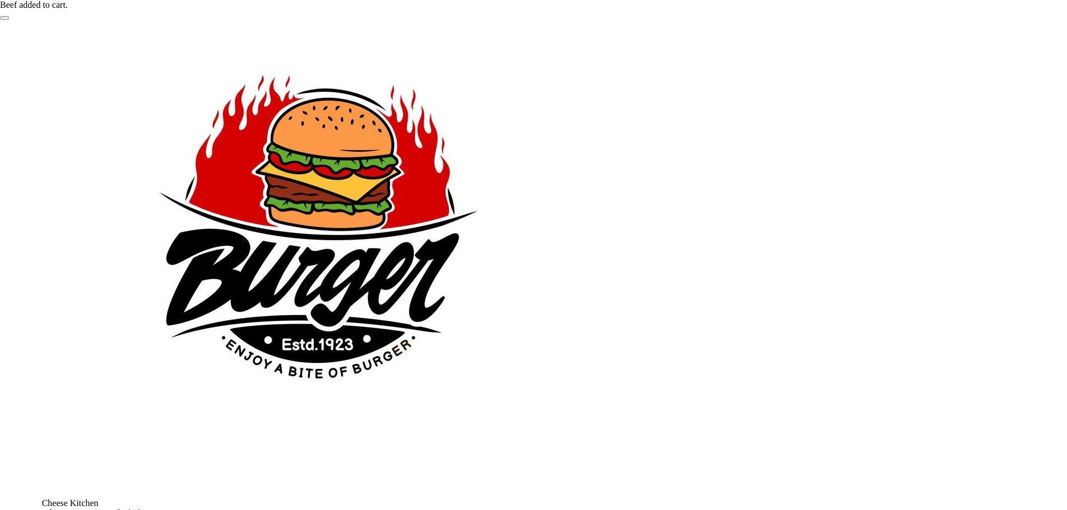
scroll to position [392, 0]
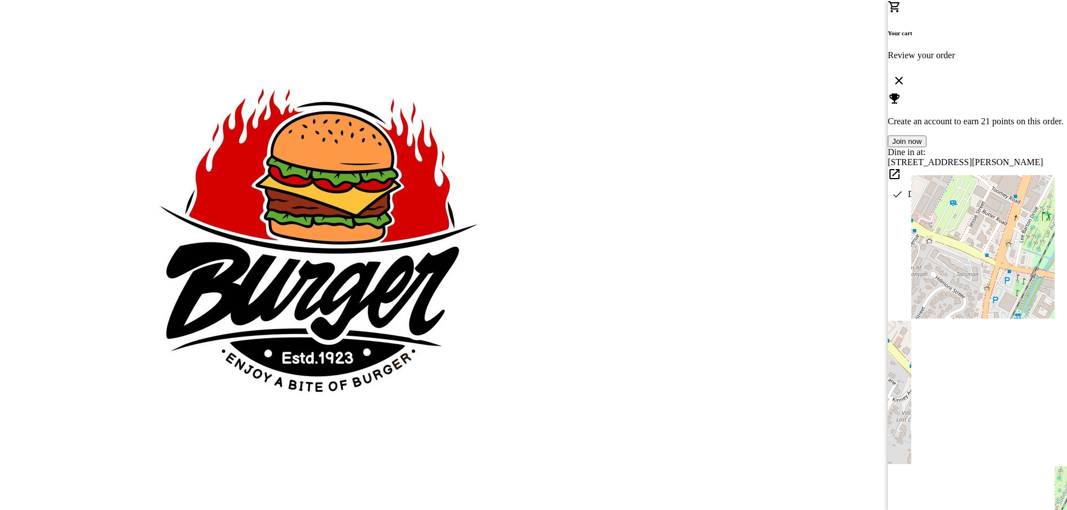
scroll to position [61, 0]
click at [993, 206] on div at bounding box center [977, 449] width 179 height 487
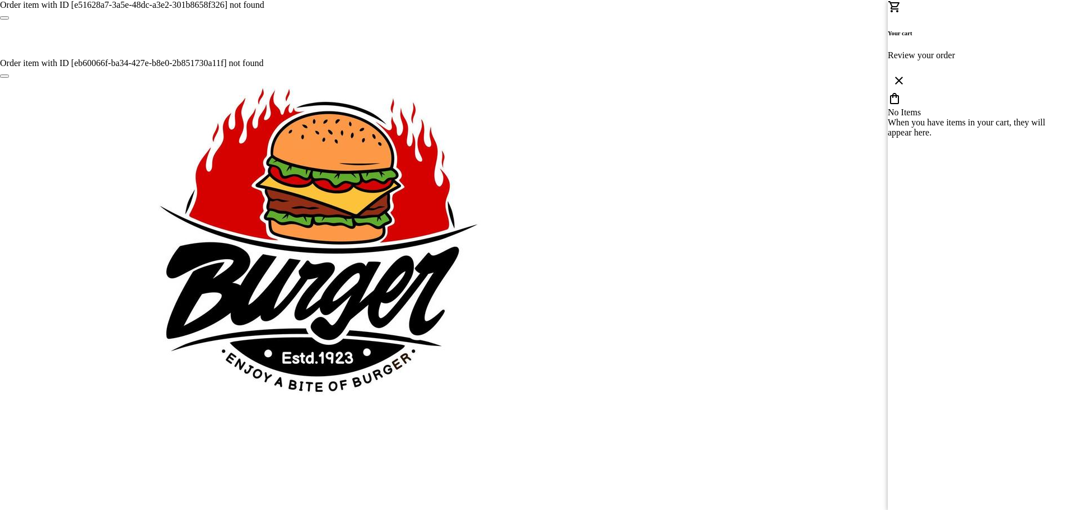
click at [818, 375] on div at bounding box center [533, 255] width 1067 height 510
click at [9, 17] on button "Close" at bounding box center [4, 17] width 9 height 3
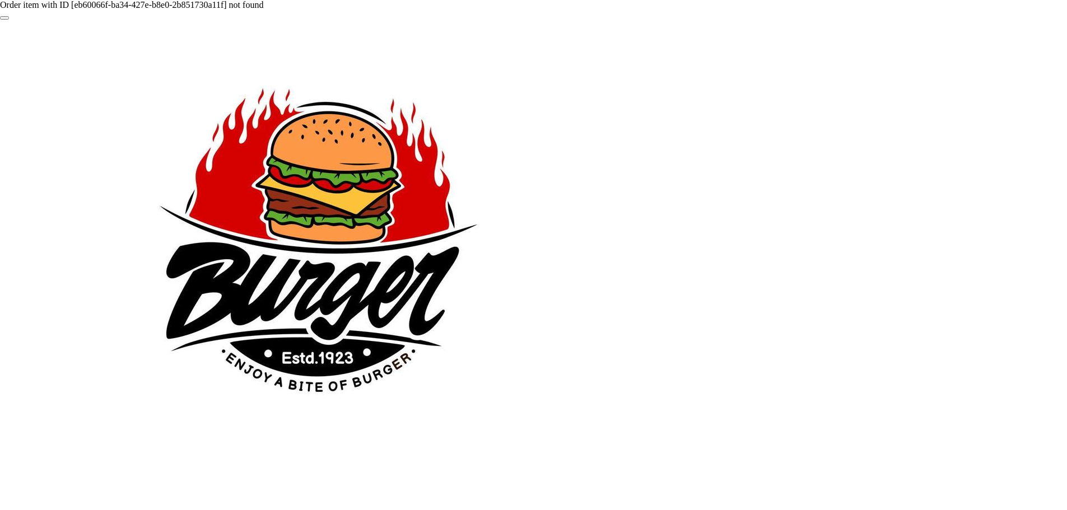
click at [9, 16] on button "Close" at bounding box center [4, 17] width 9 height 3
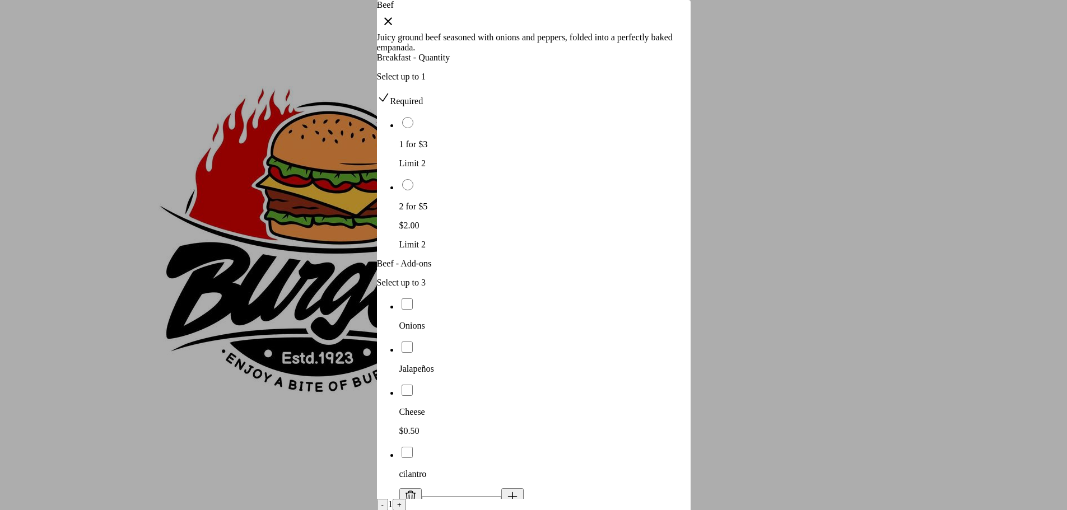
click at [524, 489] on button at bounding box center [513, 498] width 22 height 18
type input "*"
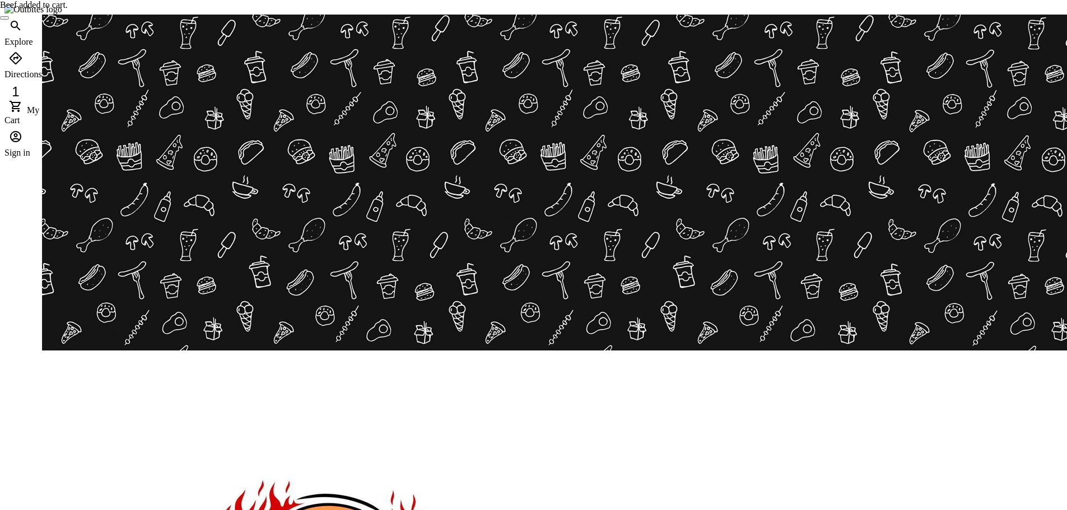
scroll to position [392, 0]
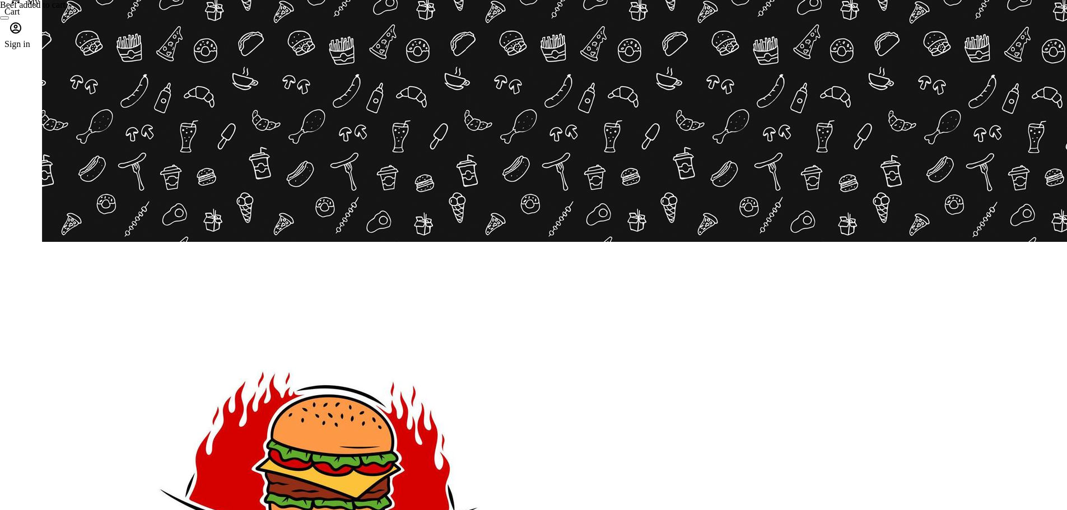
scroll to position [56, 0]
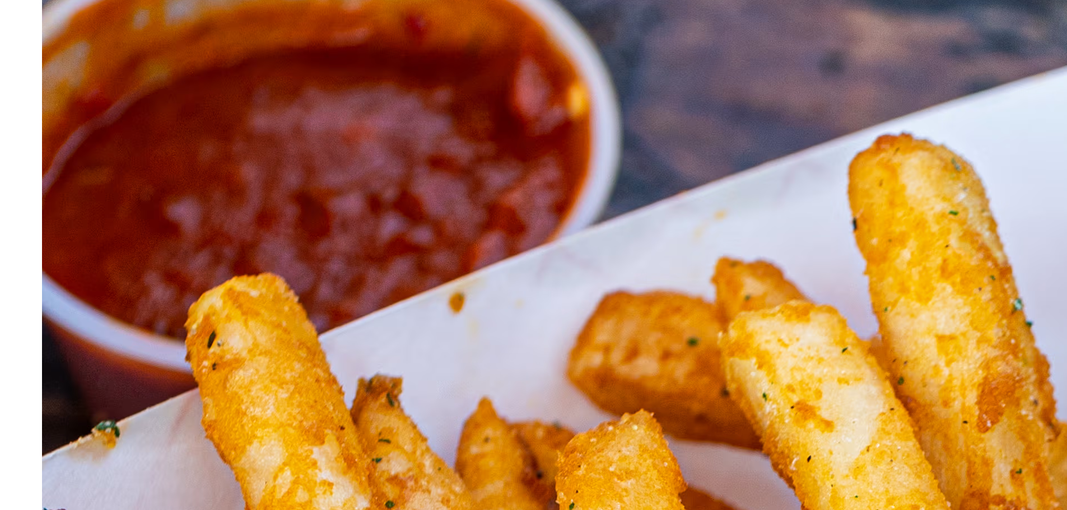
scroll to position [224, 0]
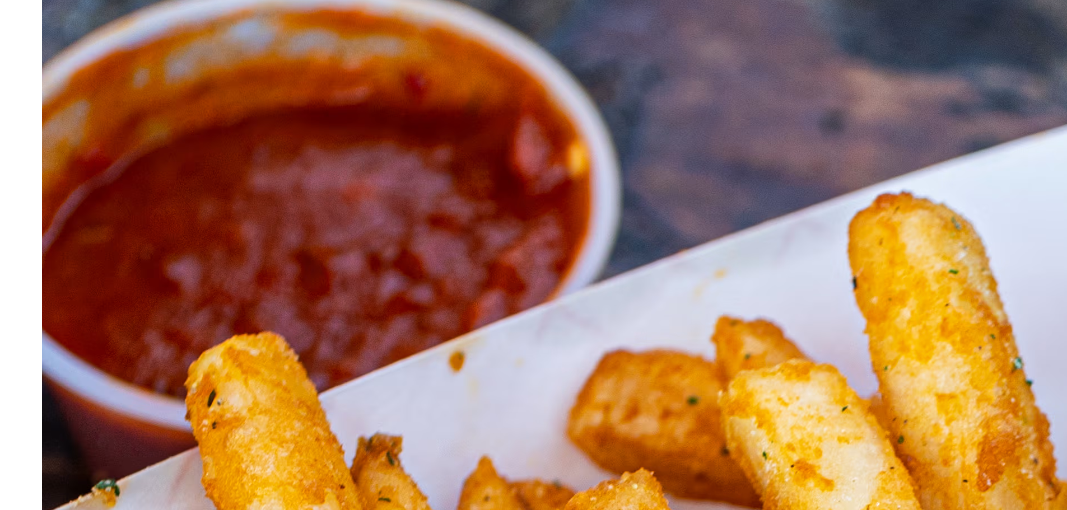
scroll to position [224, 0]
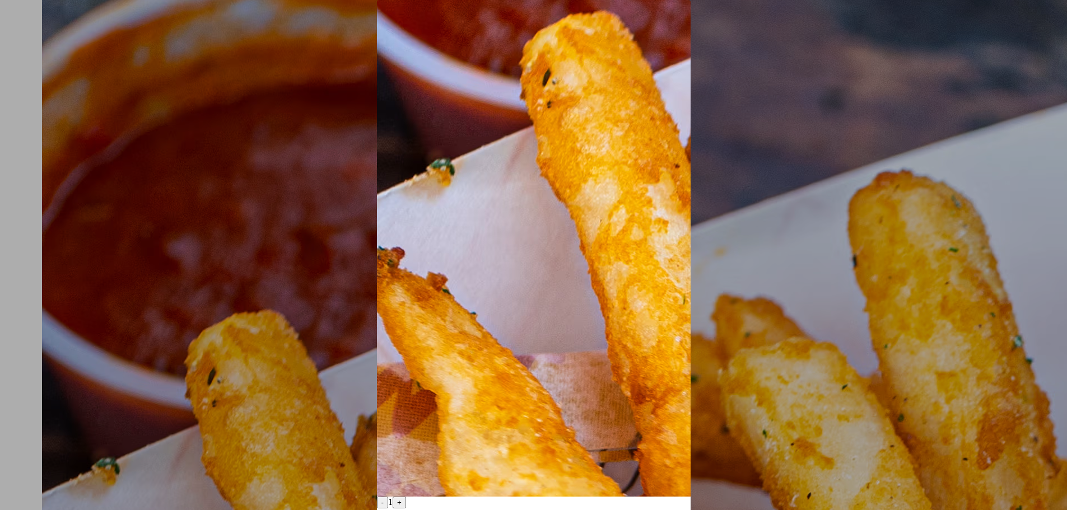
scroll to position [56, 0]
drag, startPoint x: 559, startPoint y: 465, endPoint x: 644, endPoint y: 331, distance: 159.2
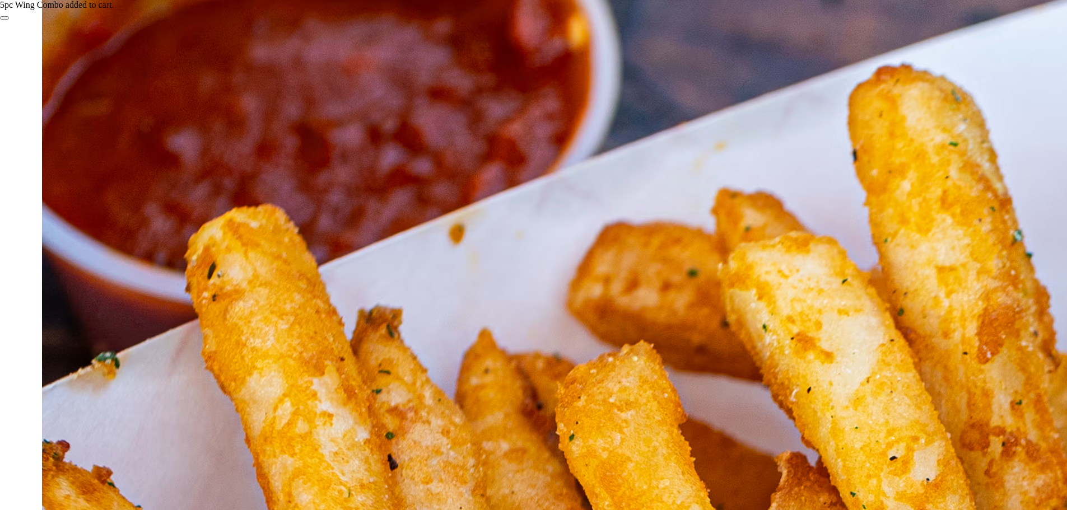
scroll to position [392, 0]
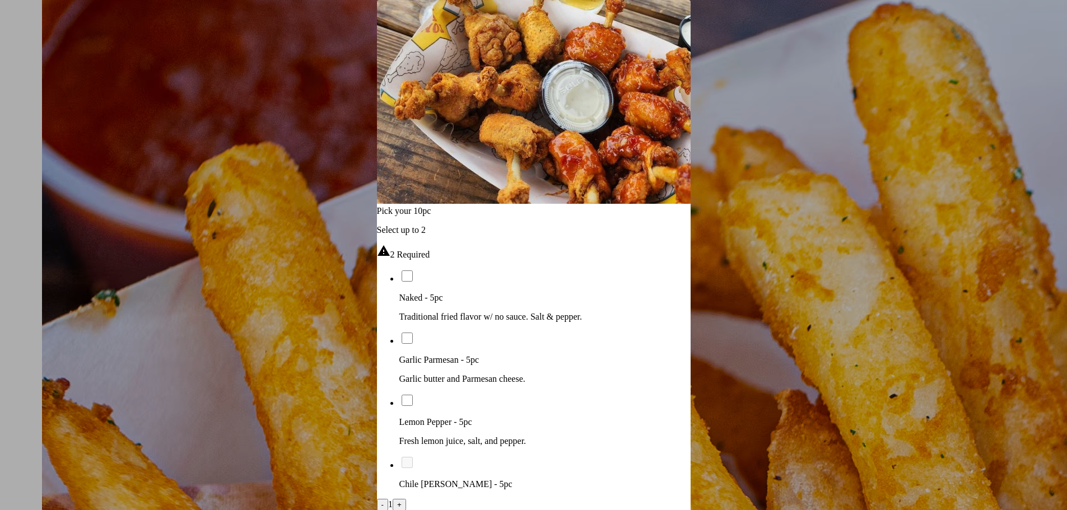
scroll to position [224, 0]
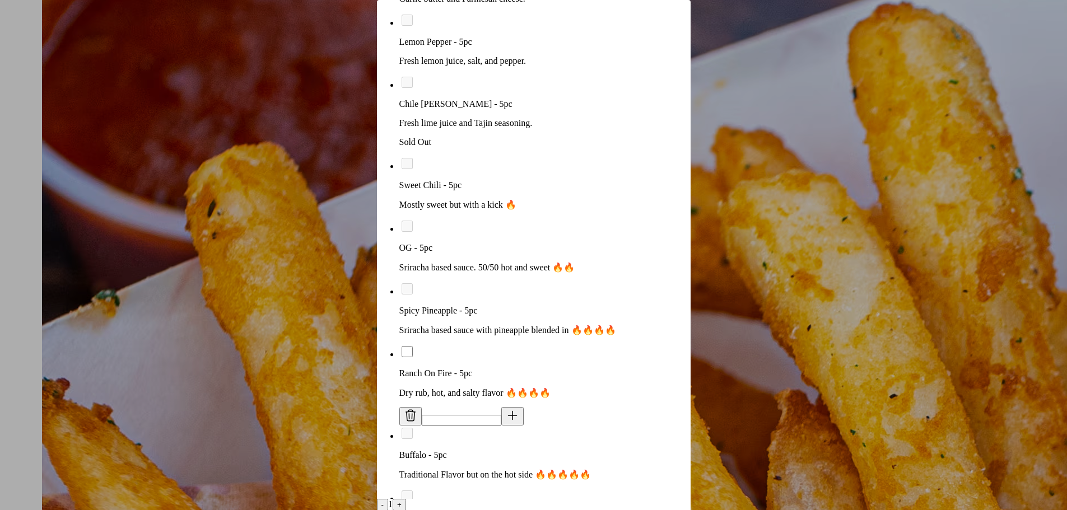
scroll to position [598, 0]
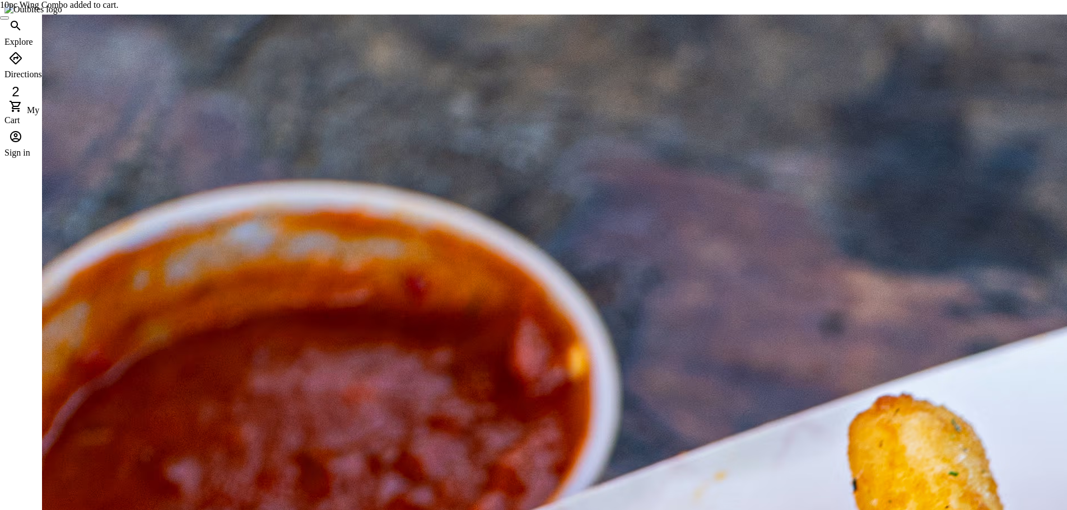
scroll to position [392, 0]
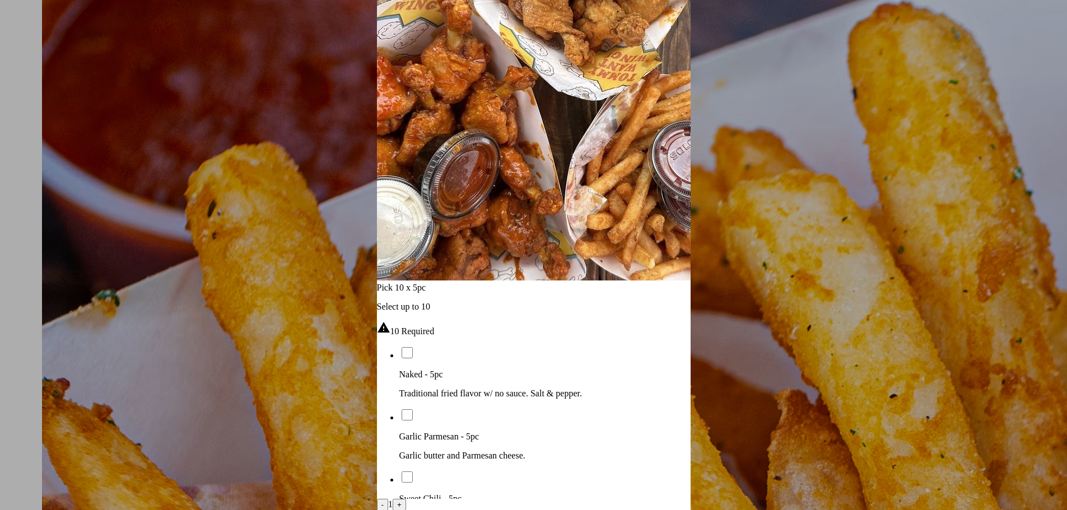
scroll to position [224, 0]
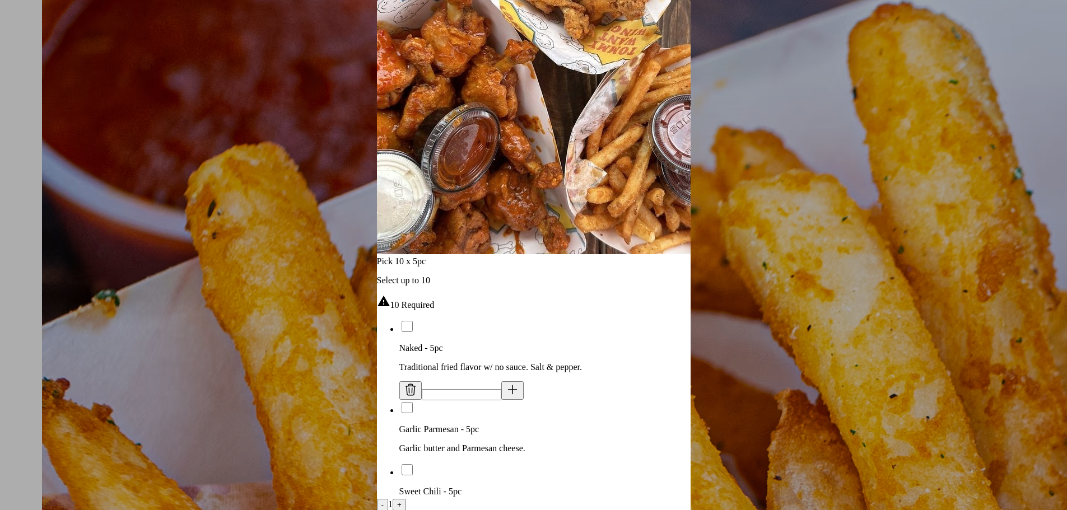
type input "*"
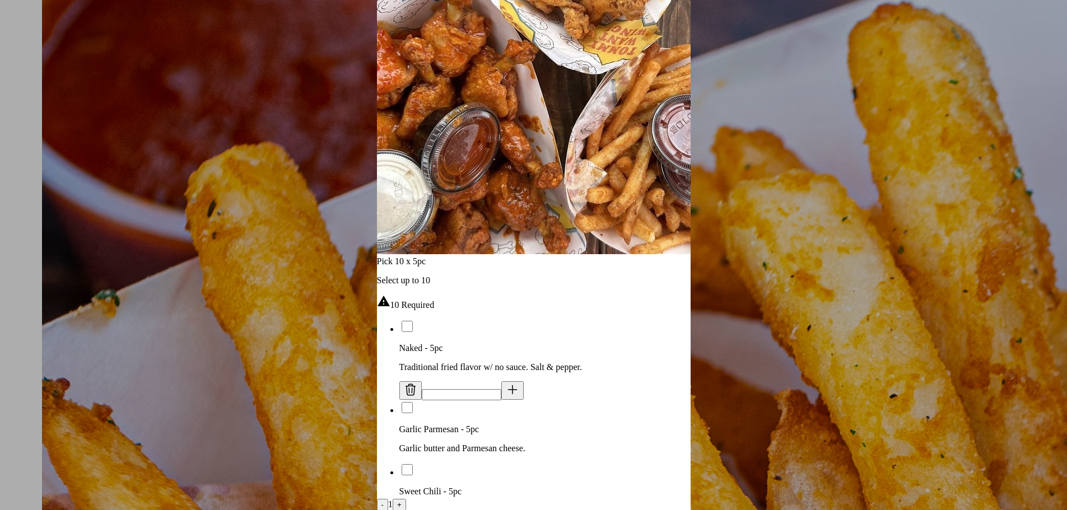
type input "*"
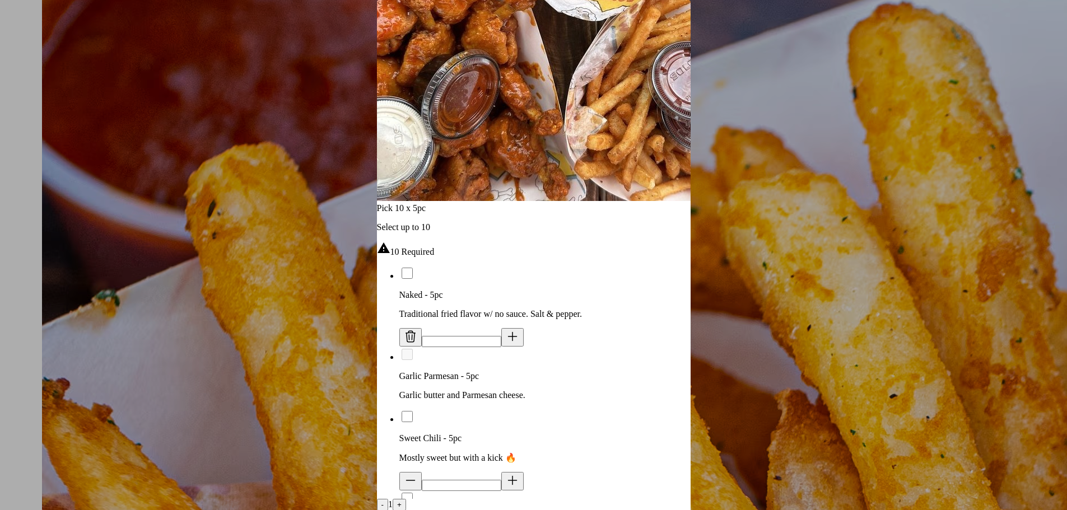
scroll to position [280, 0]
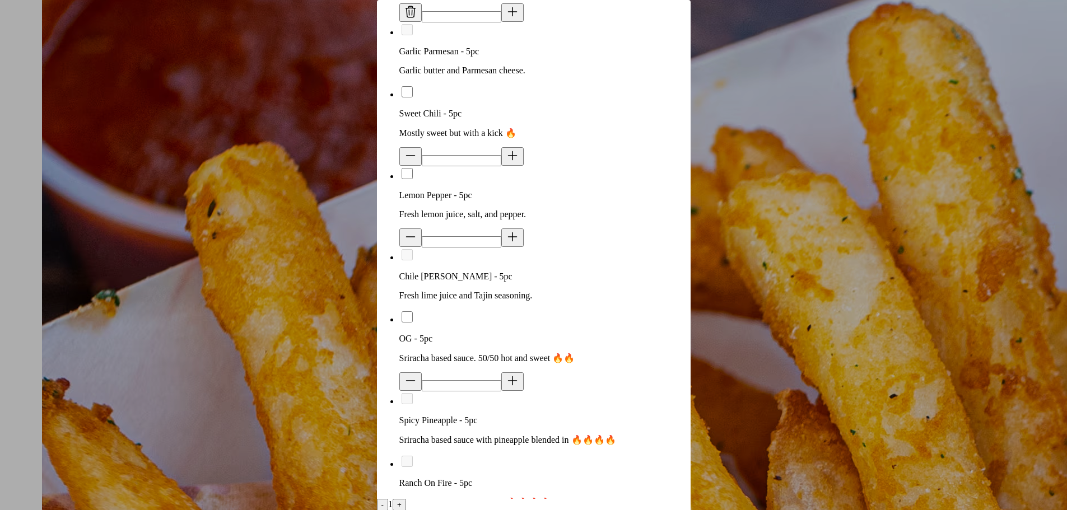
scroll to position [616, 0]
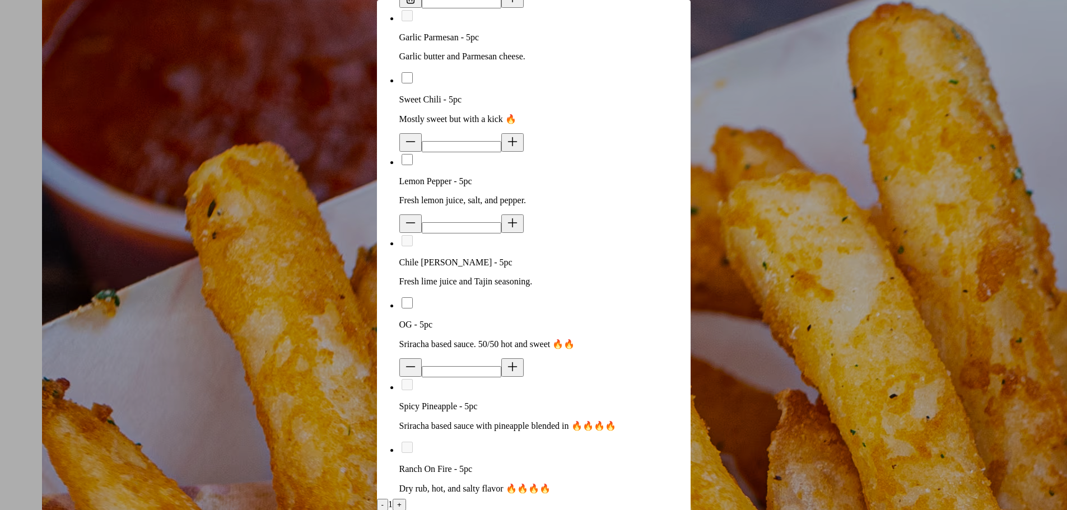
type input "*"
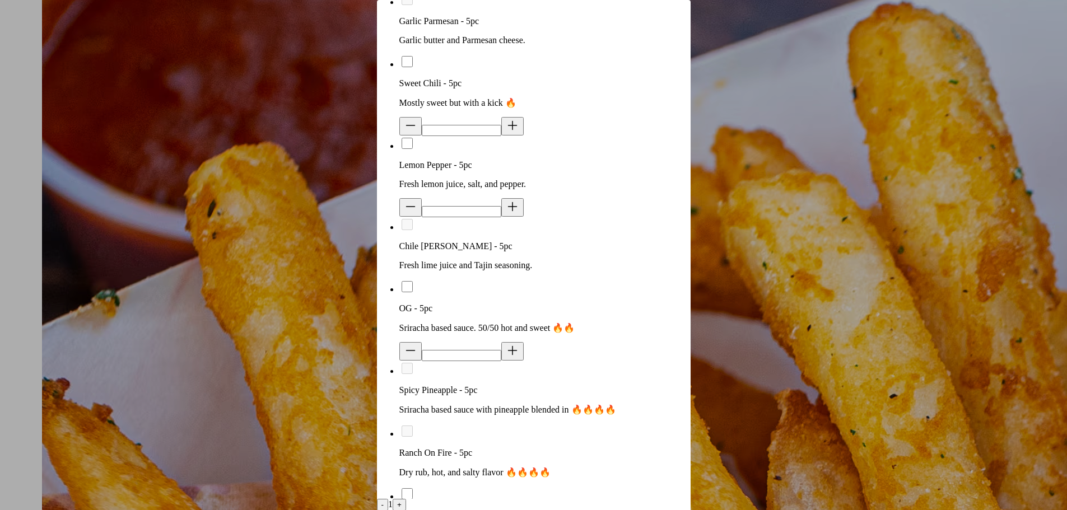
scroll to position [784, 0]
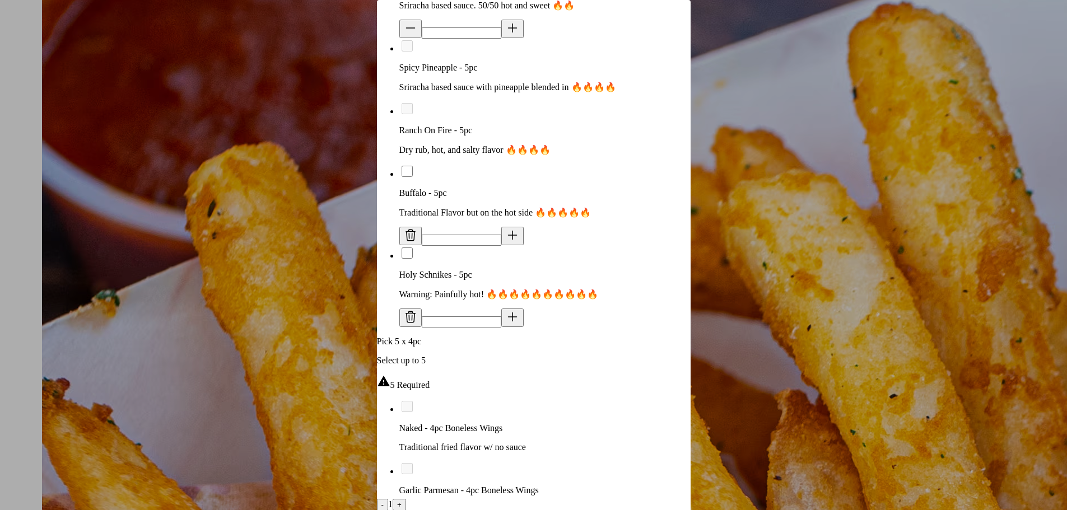
scroll to position [953, 0]
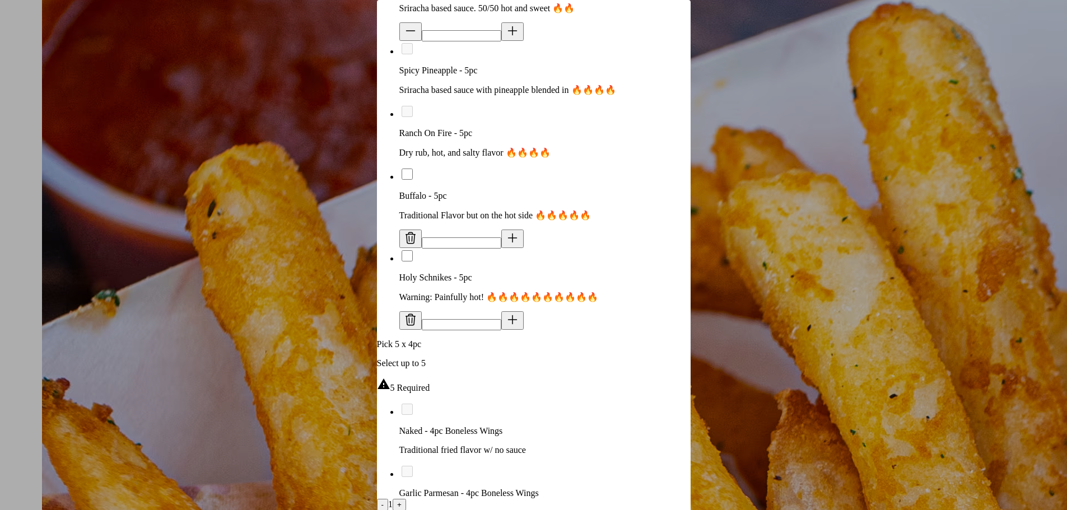
type input "*"
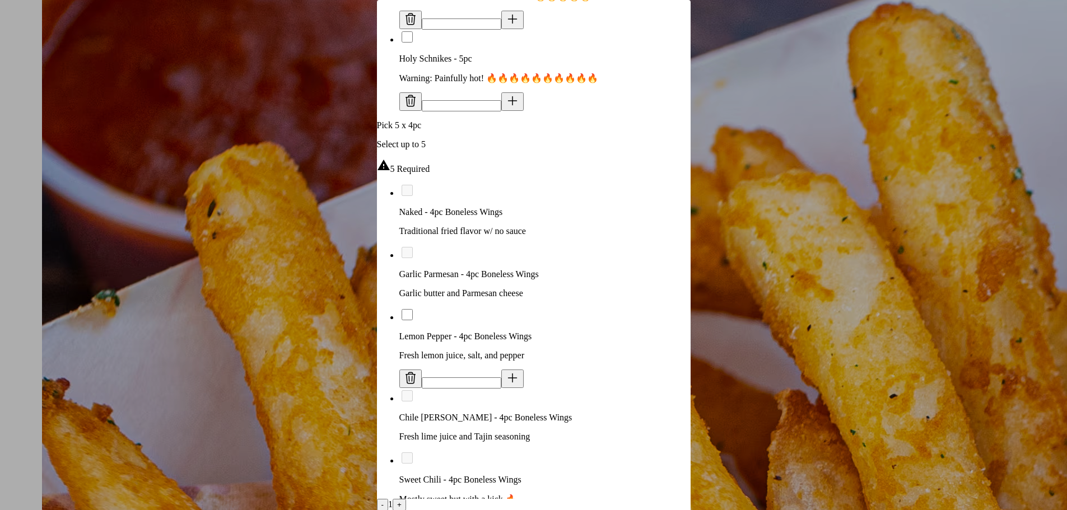
scroll to position [1233, 0]
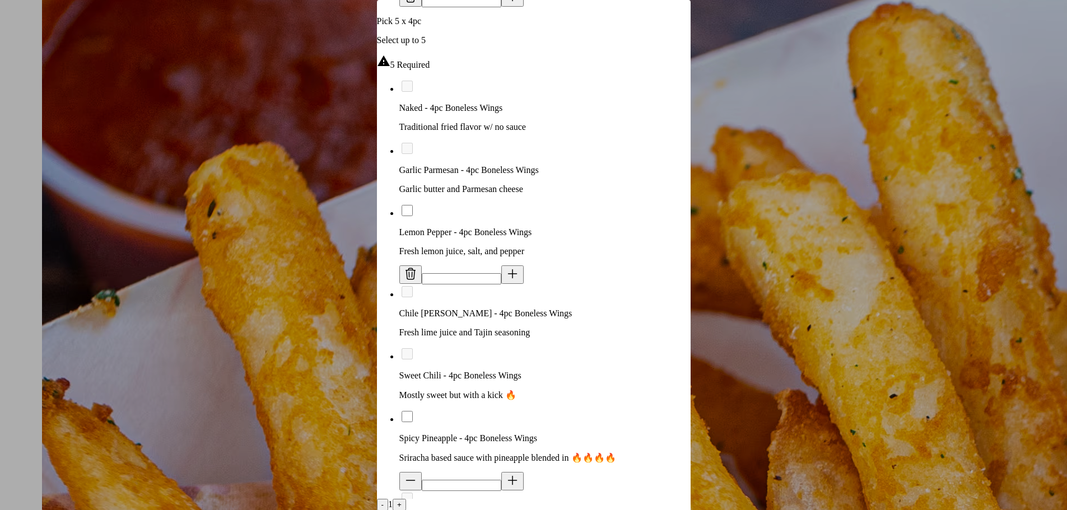
scroll to position [1278, 0]
type input "*"
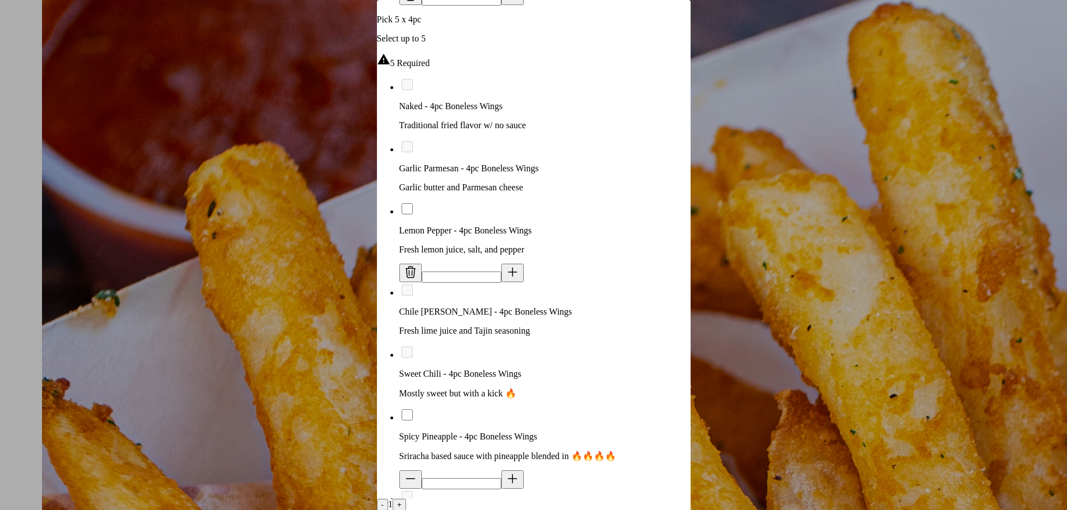
type input "*"
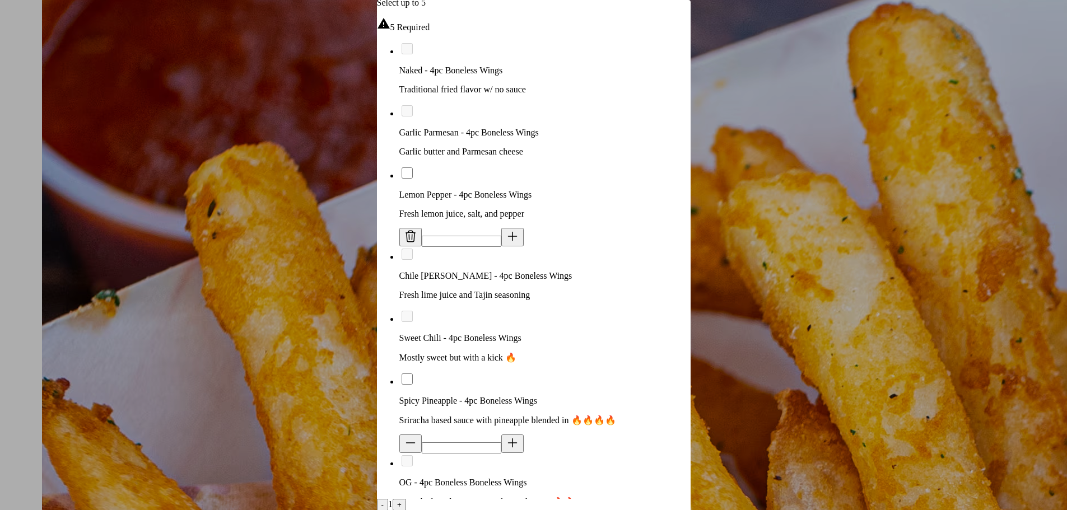
scroll to position [1317, 0]
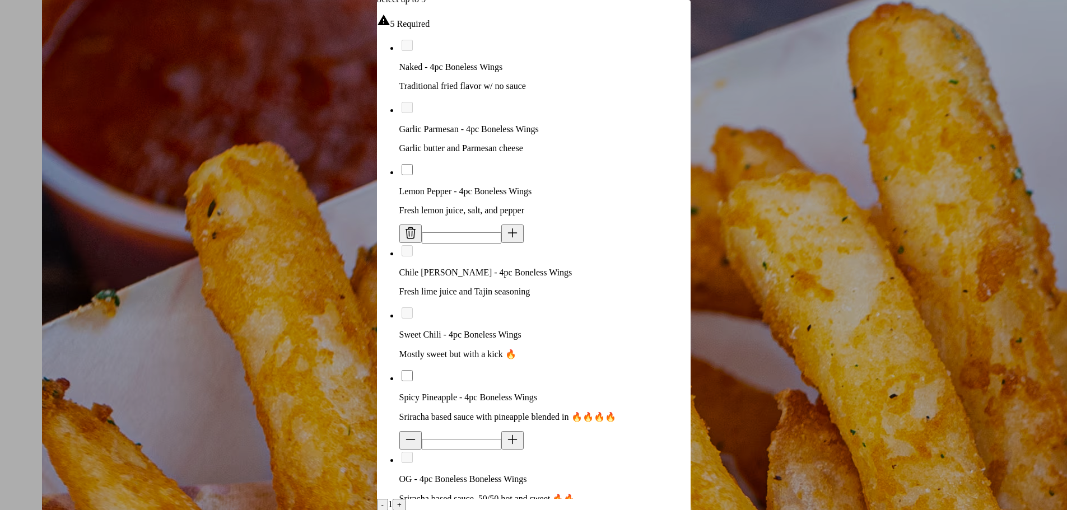
type input "*"
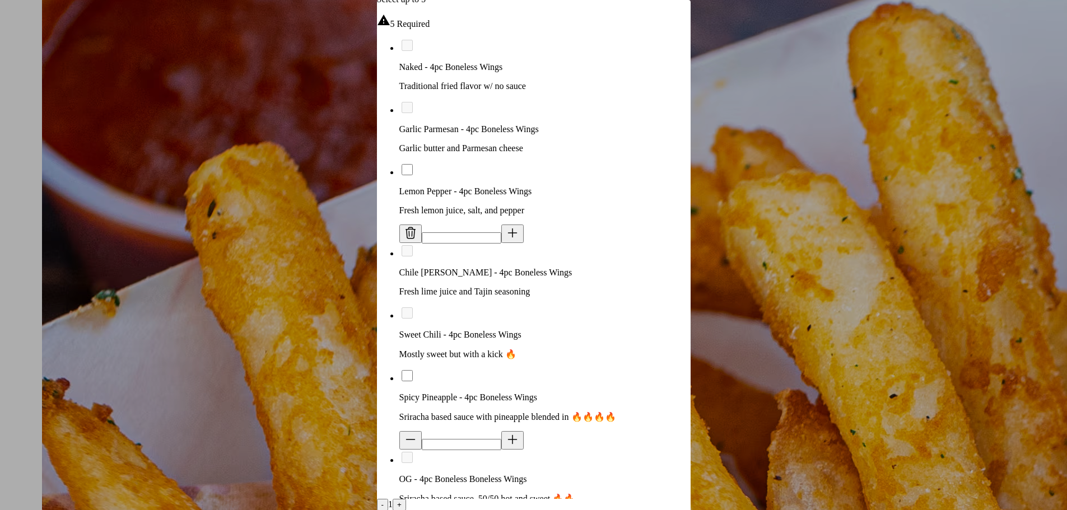
type input "*"
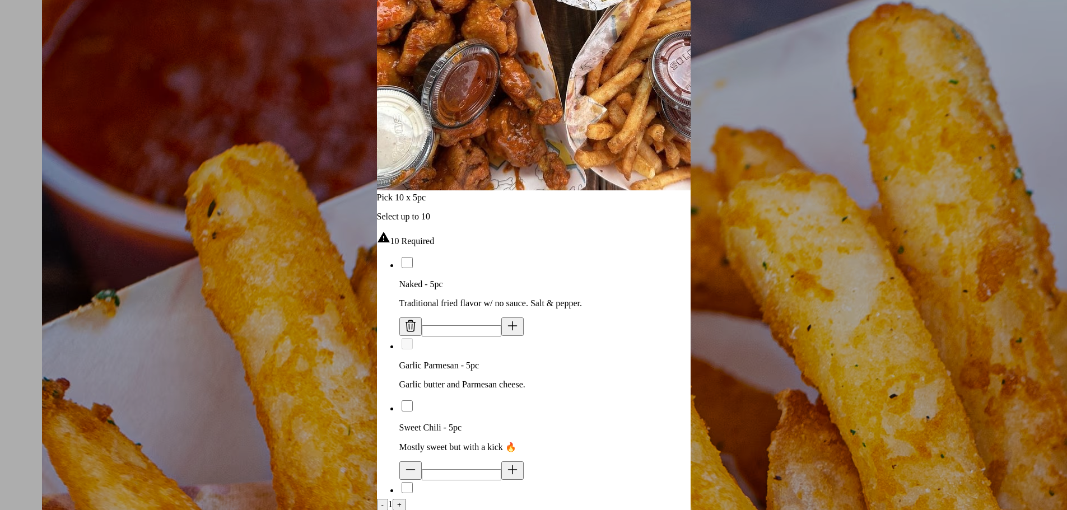
scroll to position [291, 0]
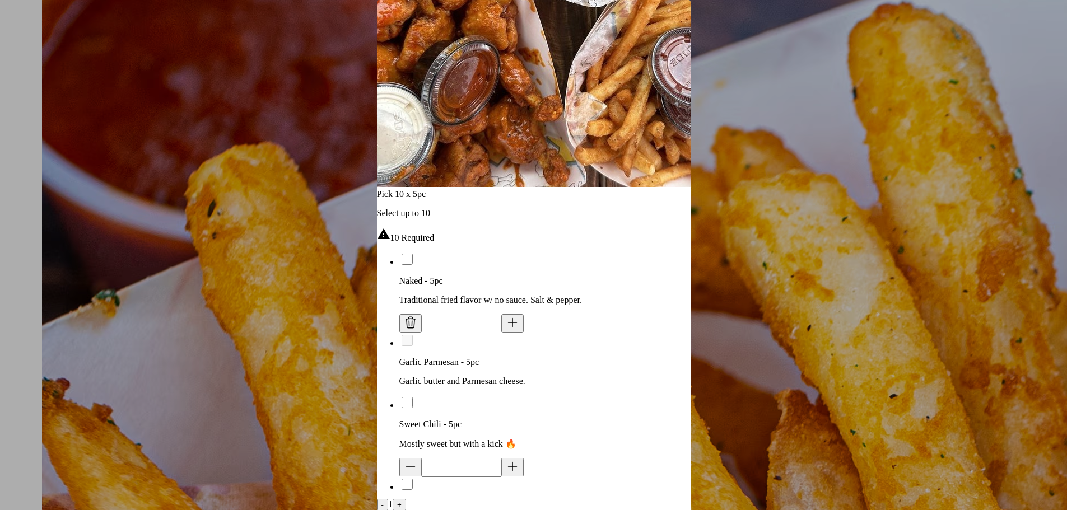
click at [506, 460] on icon at bounding box center [512, 466] width 13 height 13
click at [506, 316] on icon at bounding box center [512, 322] width 13 height 13
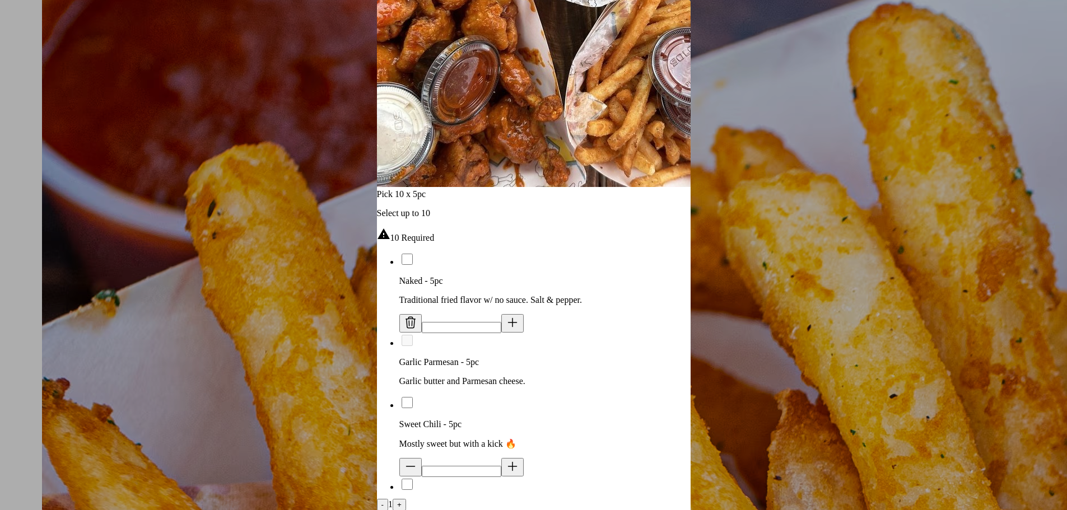
drag, startPoint x: 500, startPoint y: 361, endPoint x: 500, endPoint y: 354, distance: 7.3
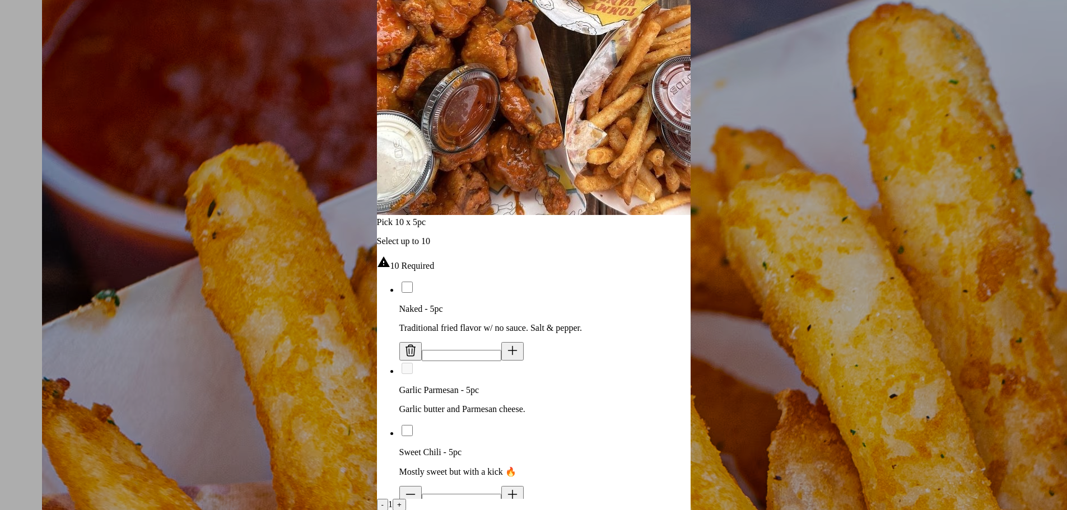
scroll to position [235, 0]
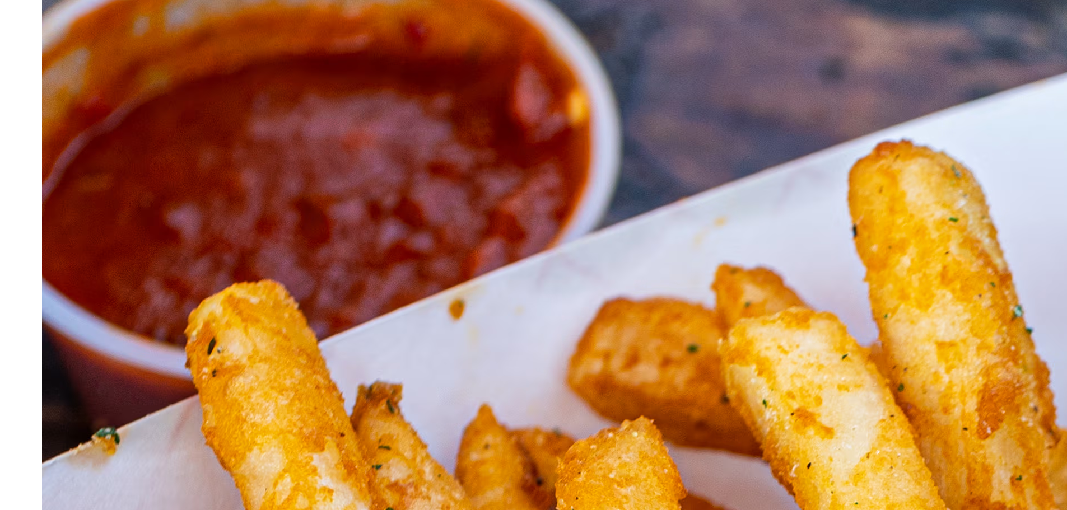
scroll to position [392, 0]
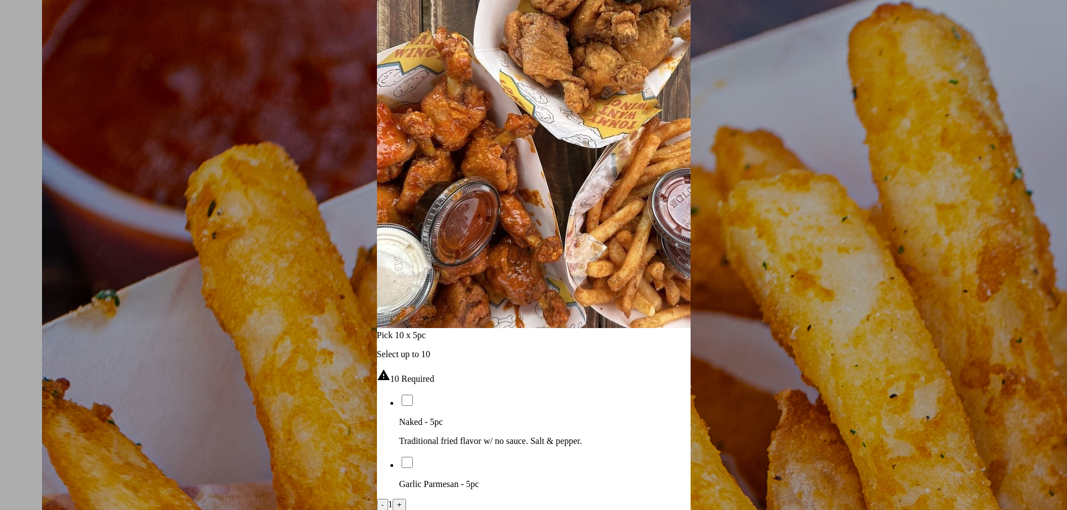
scroll to position [168, 0]
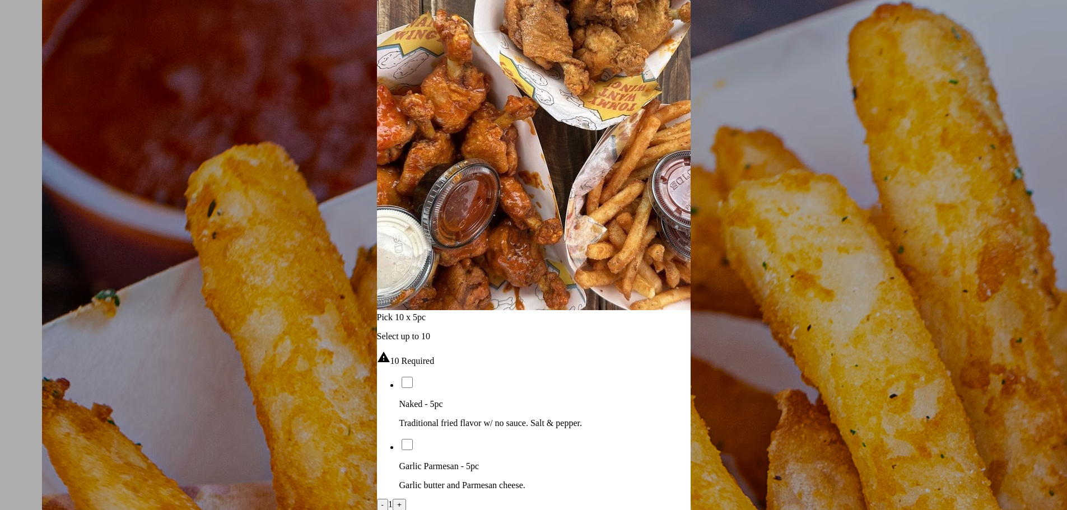
click at [519, 502] on icon at bounding box center [512, 508] width 13 height 13
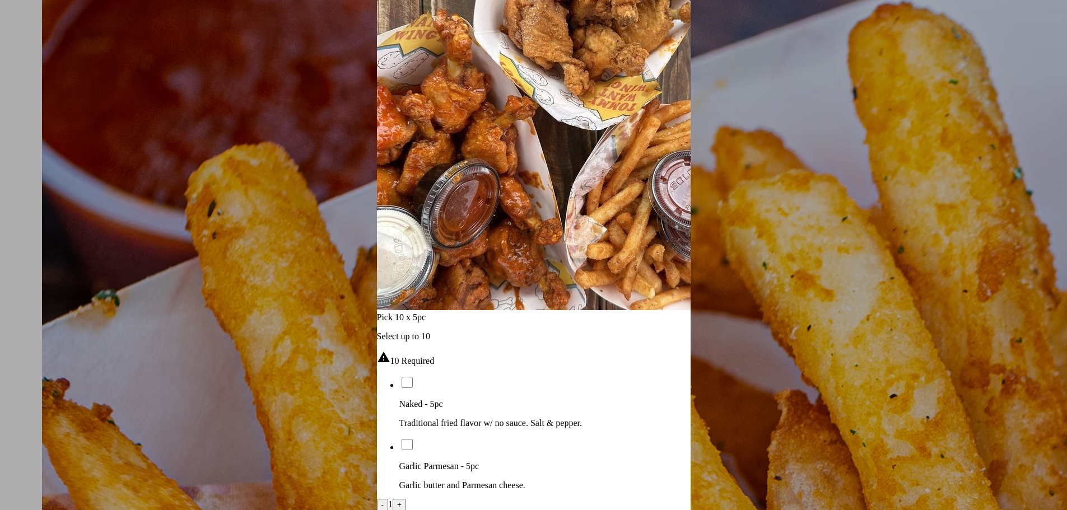
click at [519, 502] on icon at bounding box center [512, 508] width 13 height 13
type input "**"
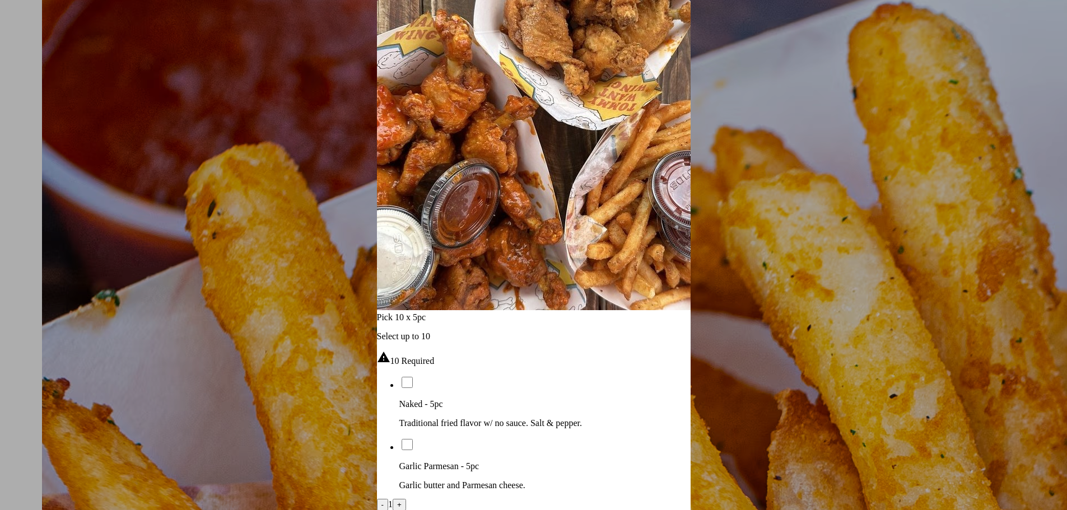
click at [519, 502] on icon at bounding box center [512, 508] width 13 height 13
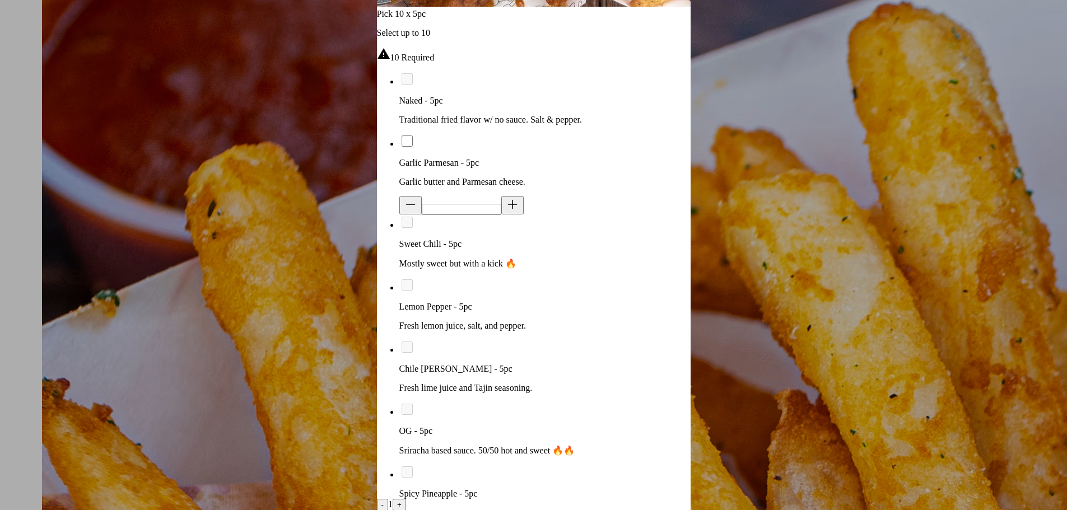
scroll to position [504, 0]
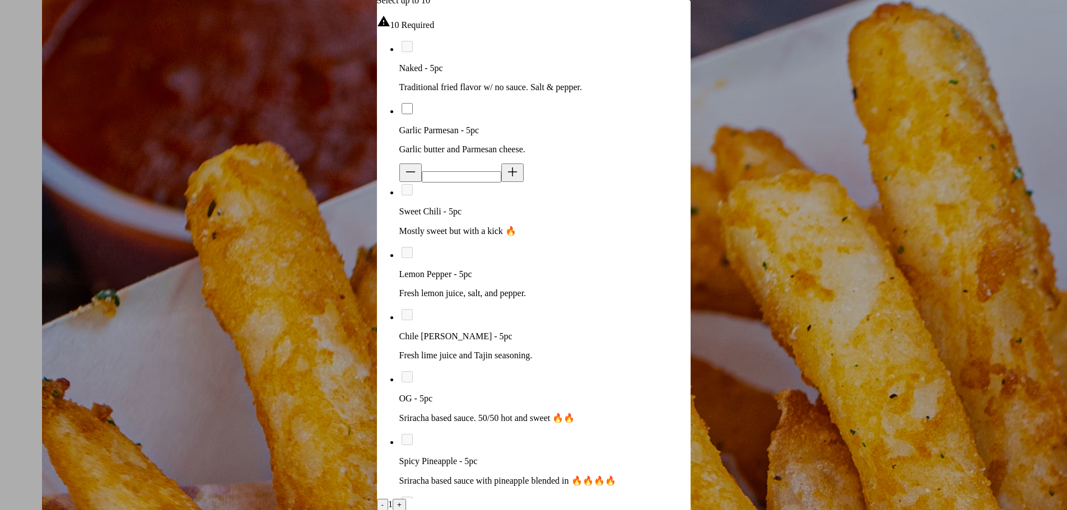
type input "*"
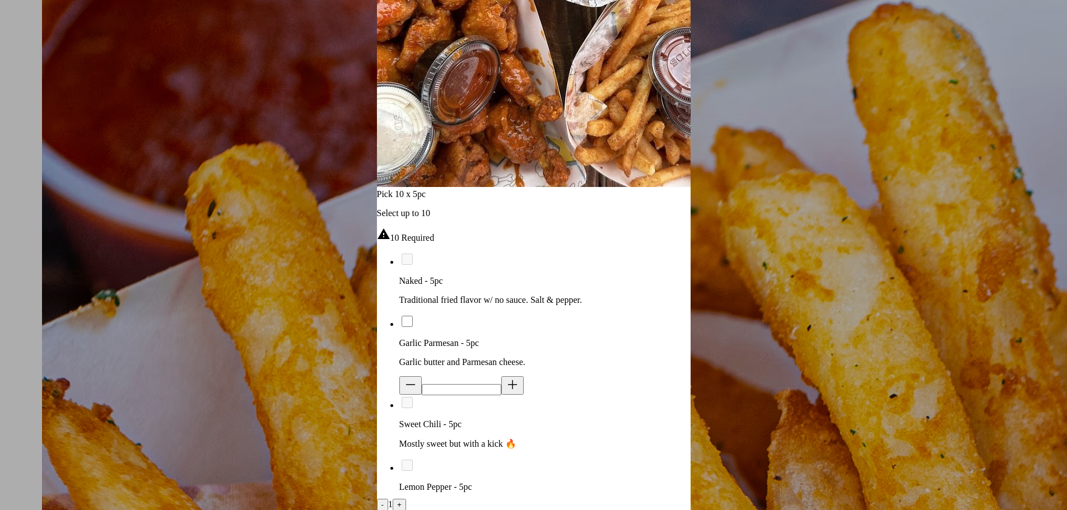
scroll to position [224, 0]
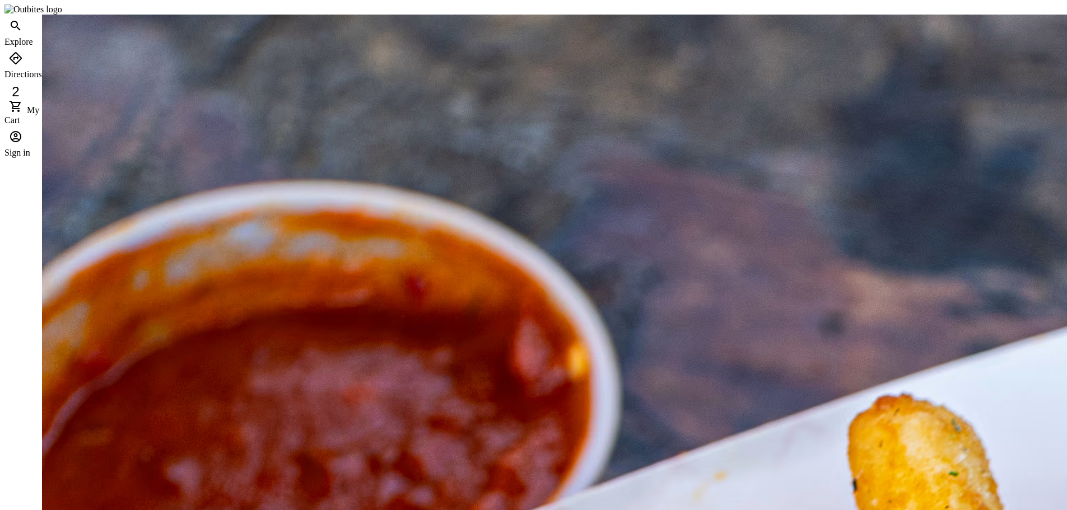
scroll to position [280, 0]
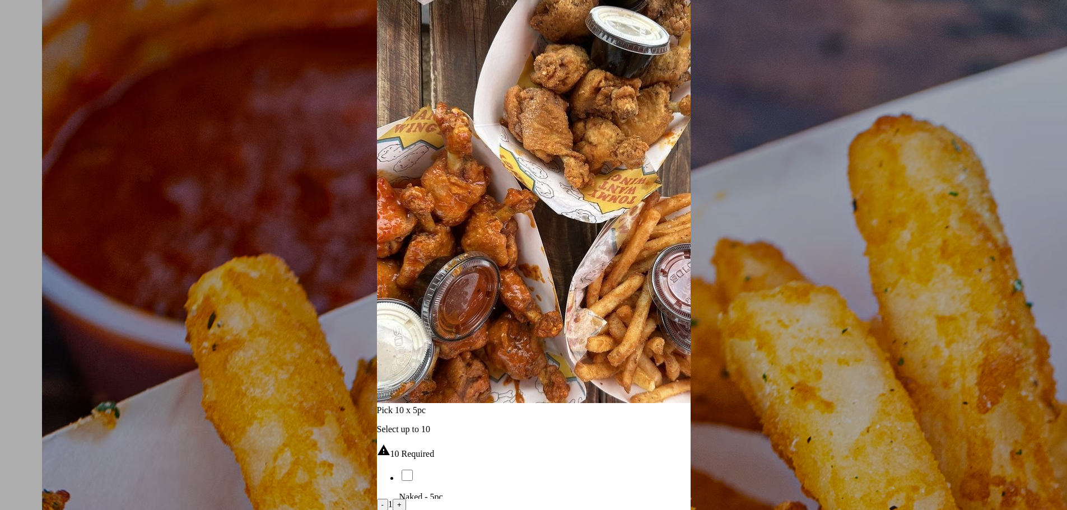
scroll to position [224, 0]
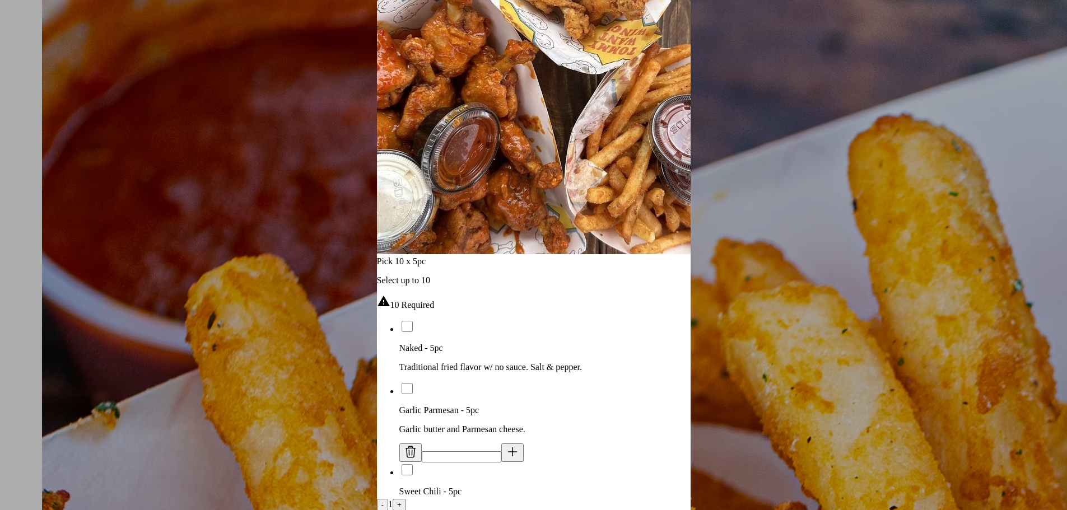
click at [524, 444] on button at bounding box center [513, 453] width 22 height 18
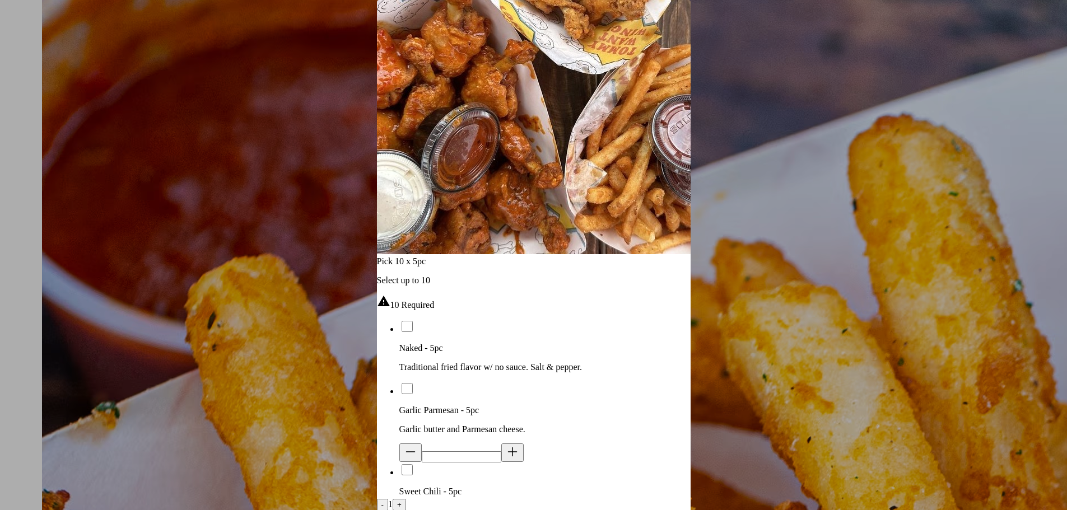
click at [524, 444] on button at bounding box center [513, 453] width 22 height 18
type input "**"
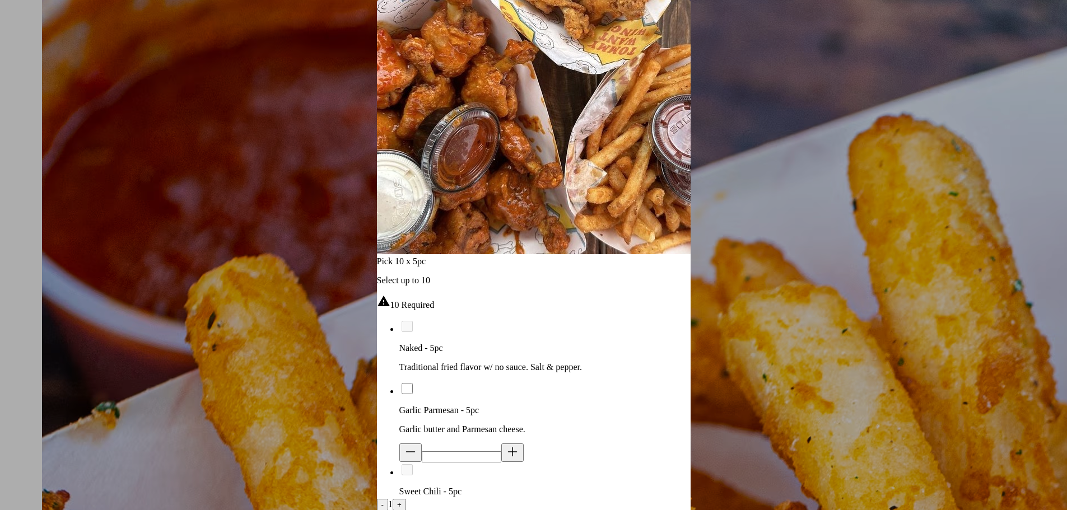
click at [524, 444] on button at bounding box center [513, 453] width 22 height 18
click at [787, 164] on div at bounding box center [533, 255] width 1067 height 510
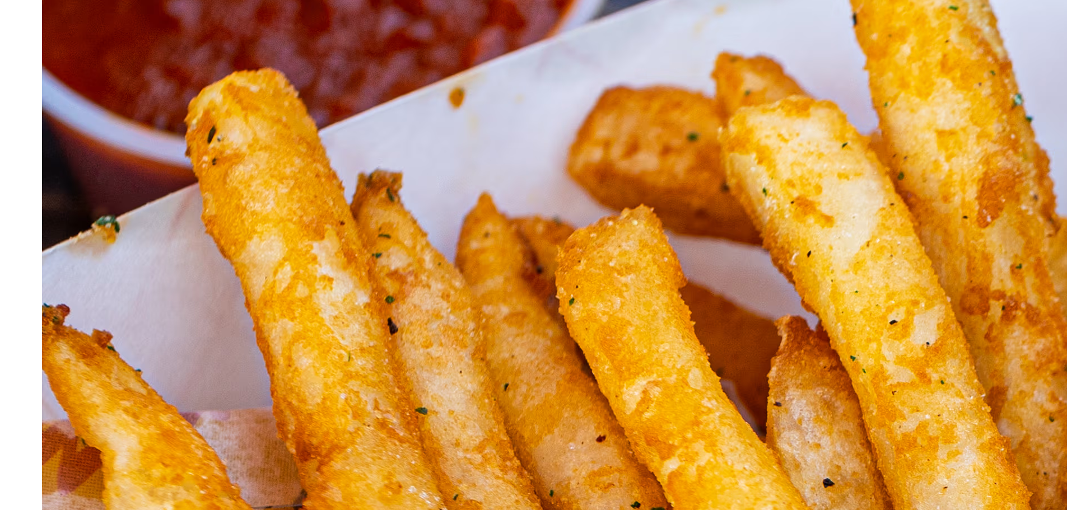
scroll to position [504, 0]
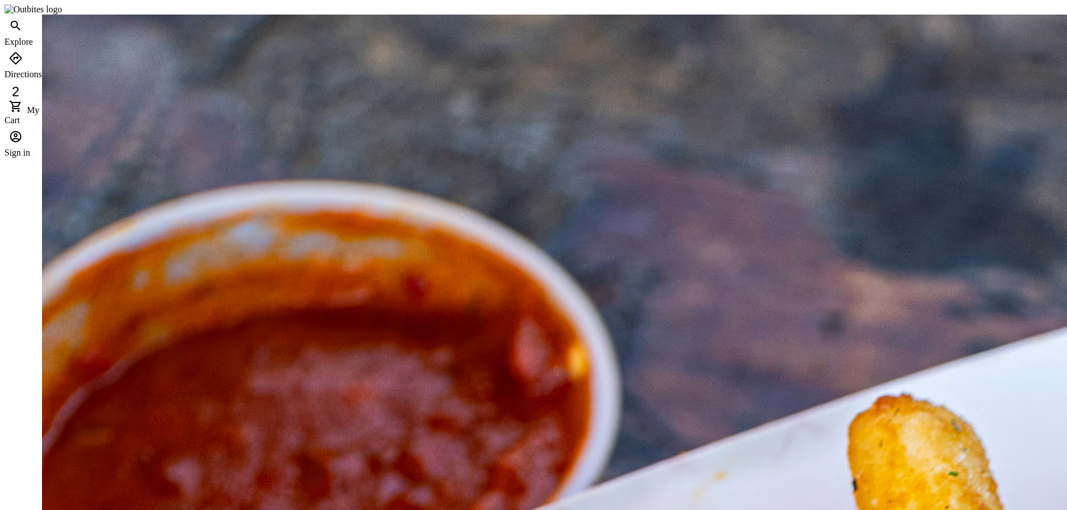
scroll to position [280, 0]
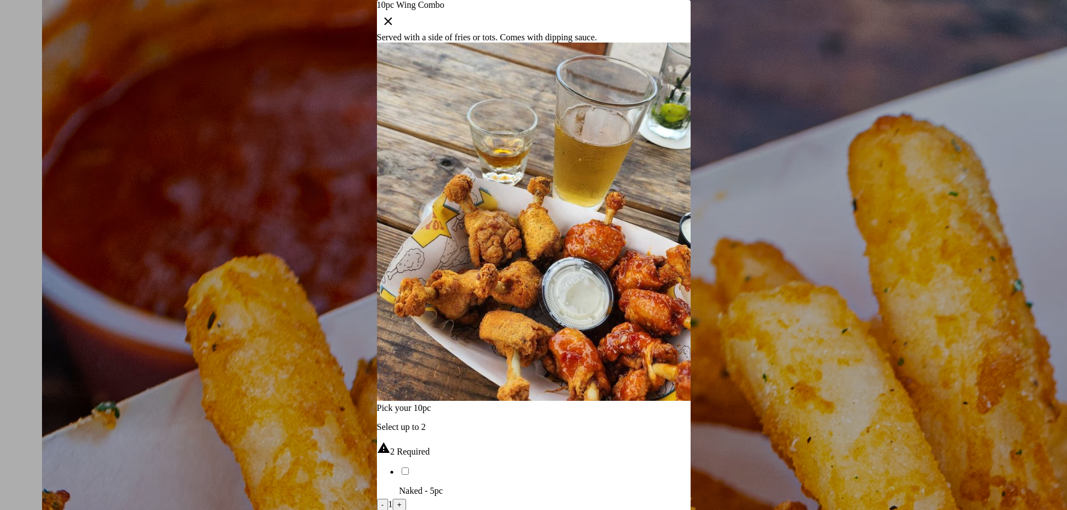
scroll to position [0, 0]
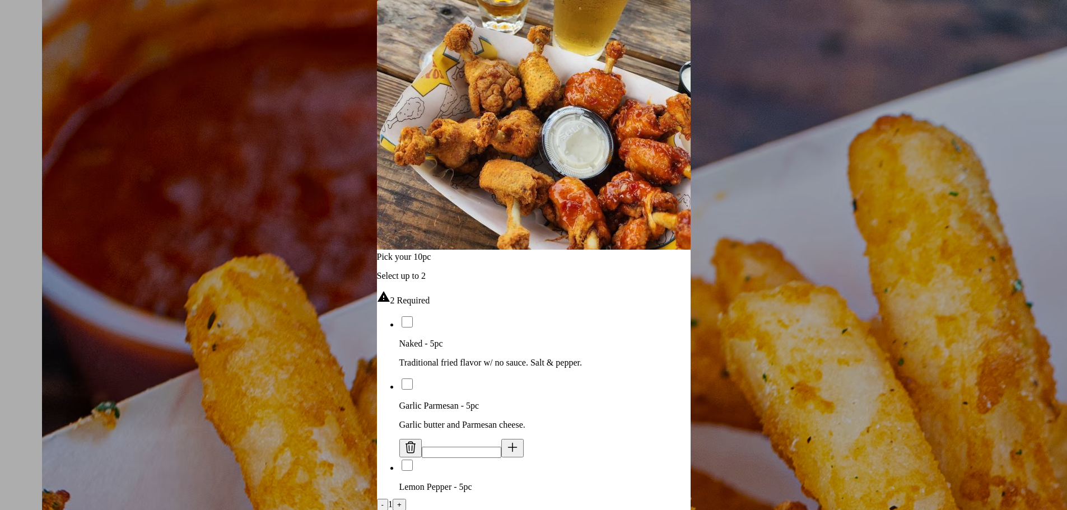
scroll to position [168, 0]
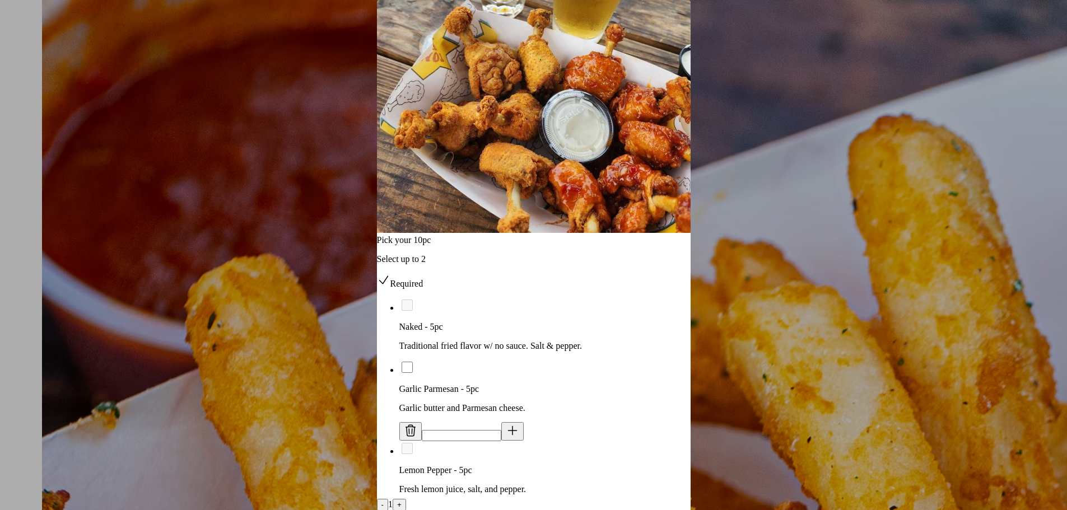
click at [855, 198] on div at bounding box center [533, 255] width 1067 height 510
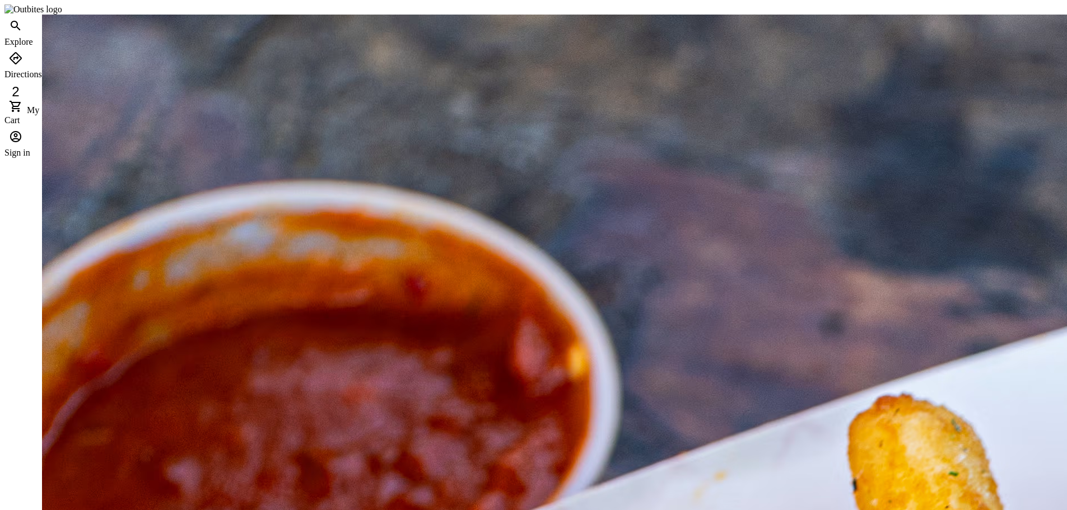
scroll to position [280, 0]
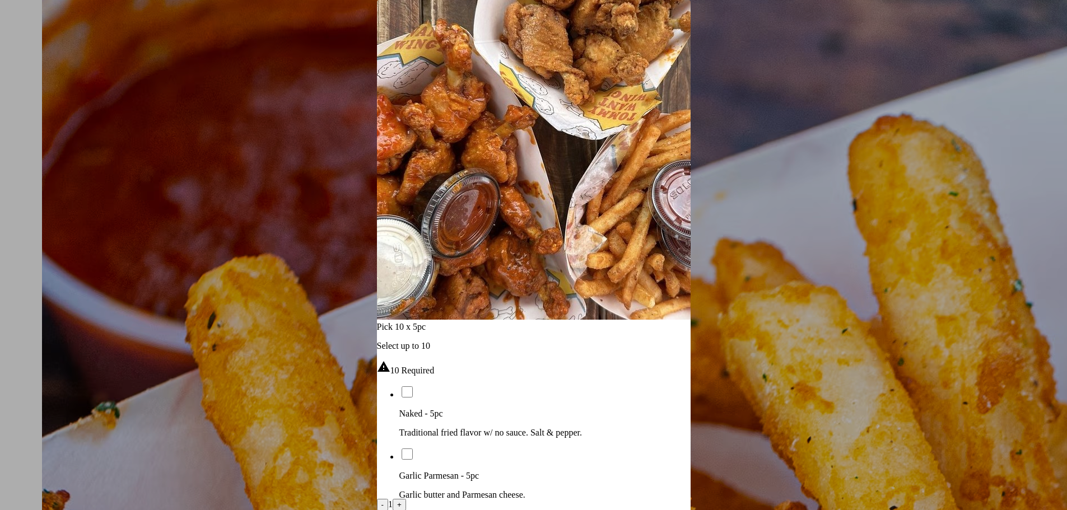
scroll to position [168, 0]
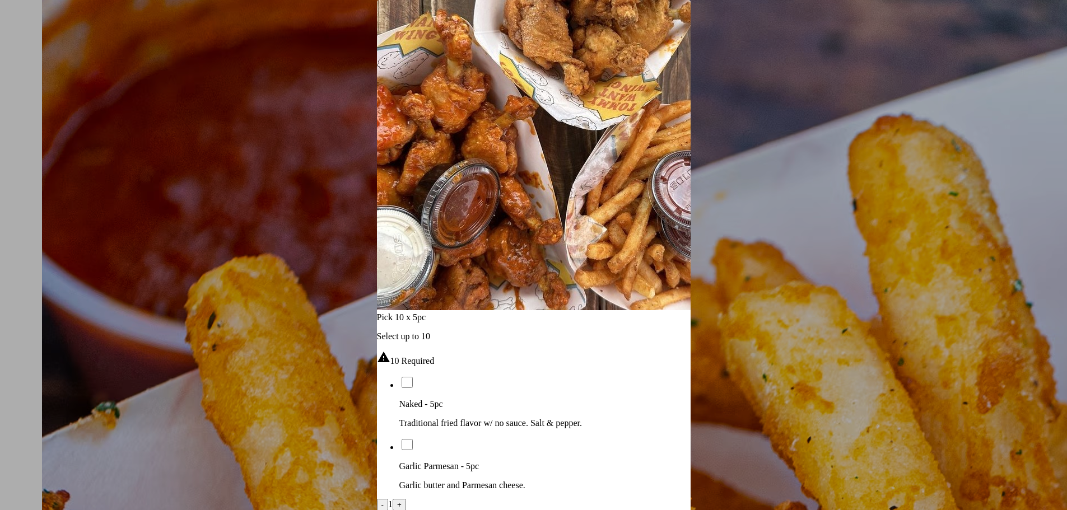
click at [519, 502] on icon at bounding box center [512, 508] width 13 height 13
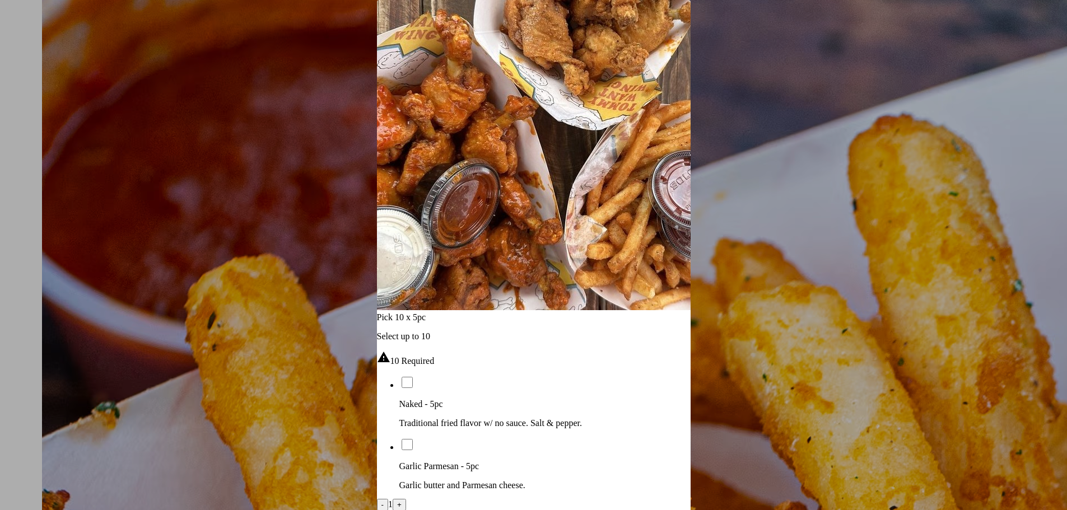
click at [519, 502] on icon at bounding box center [512, 508] width 13 height 13
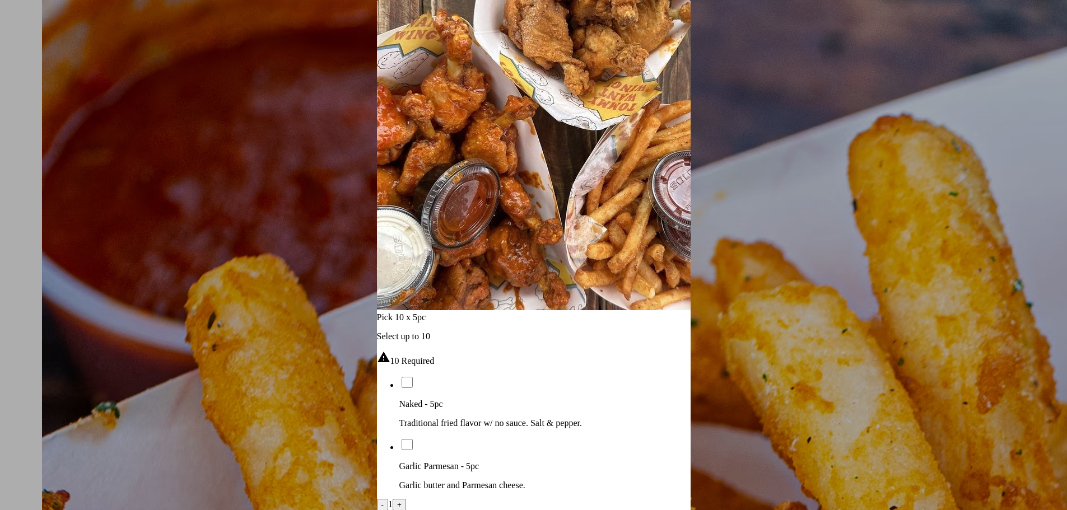
click at [519, 502] on icon at bounding box center [512, 508] width 13 height 13
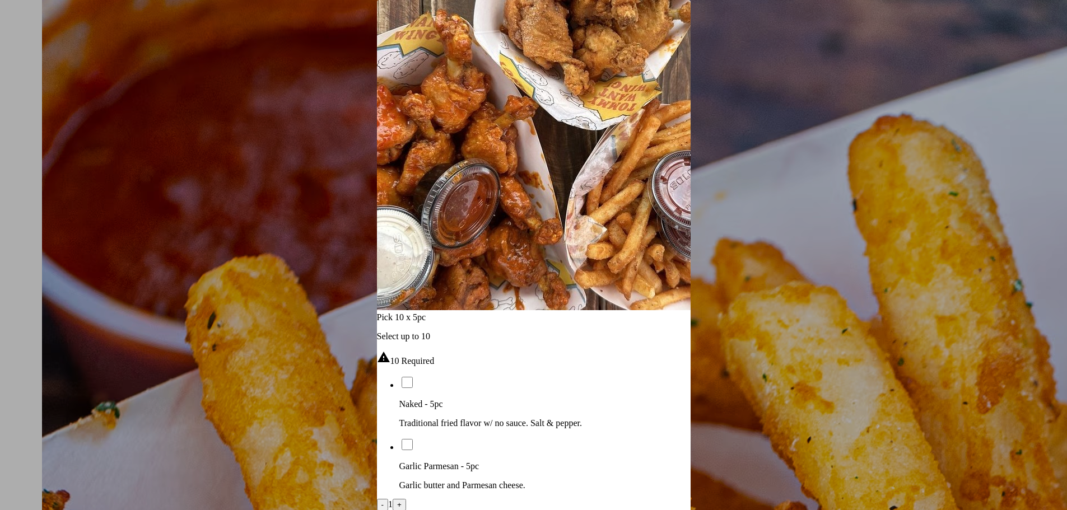
click at [519, 502] on icon at bounding box center [512, 508] width 13 height 13
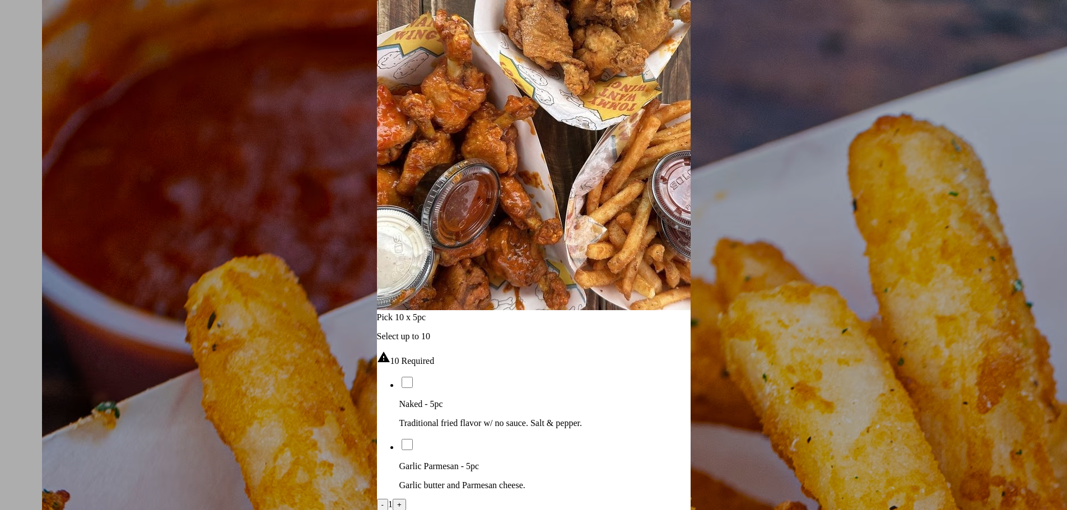
click at [519, 502] on icon at bounding box center [512, 508] width 13 height 13
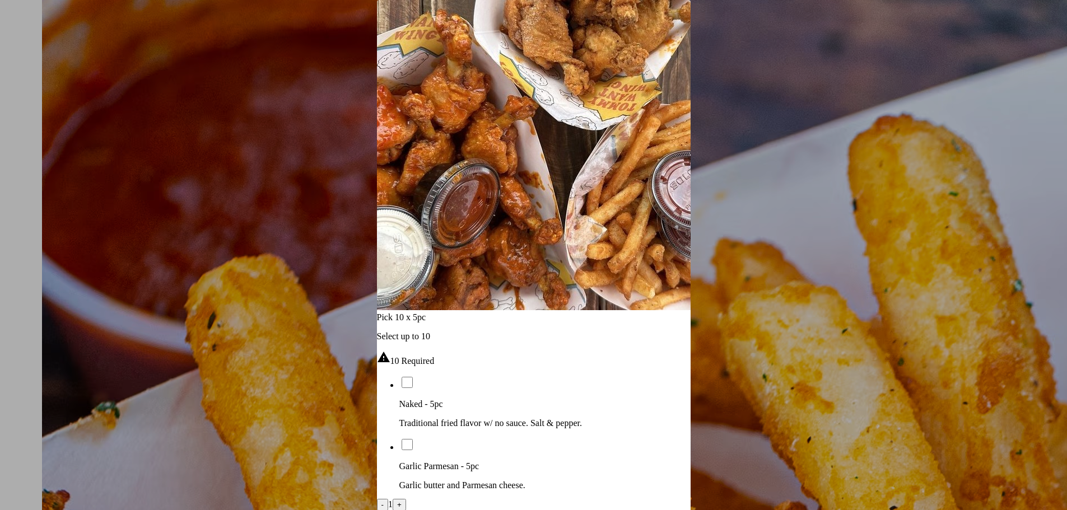
click at [519, 502] on icon at bounding box center [512, 508] width 13 height 13
type input "**"
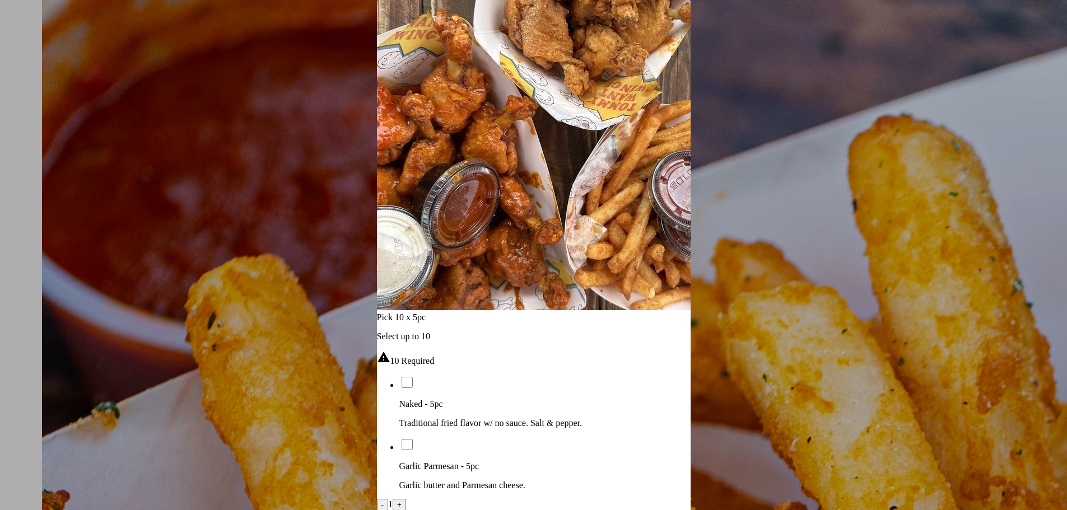
type input "*"
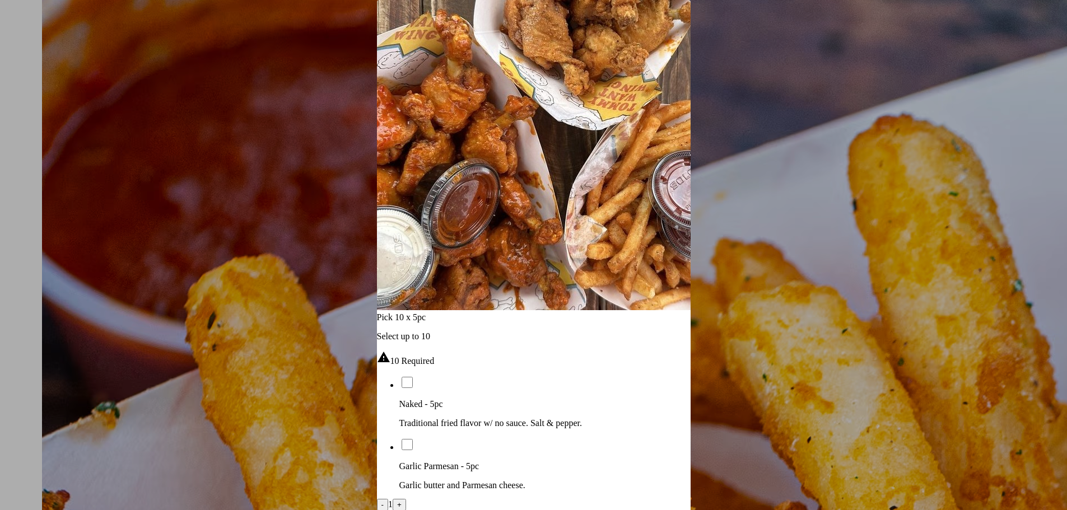
type input "*"
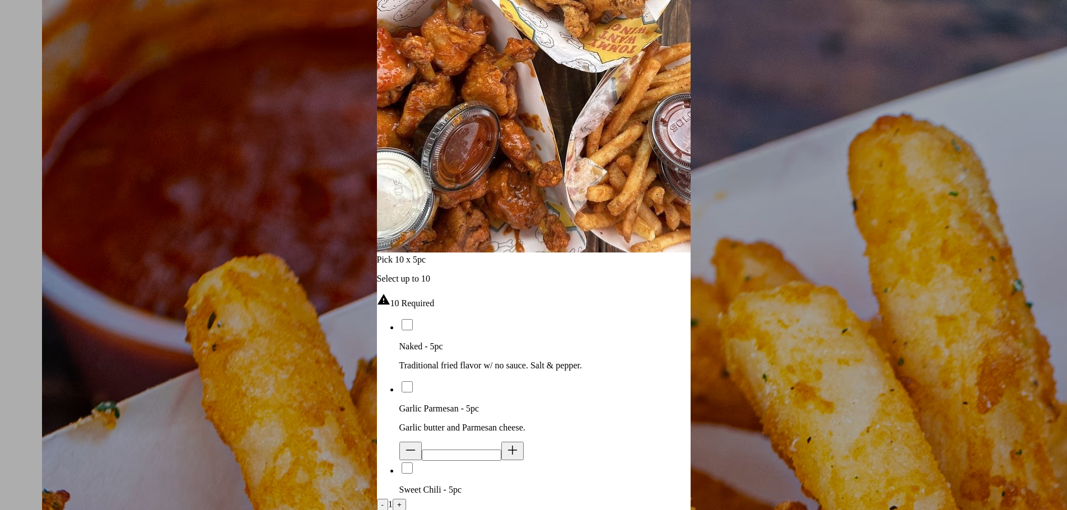
scroll to position [224, 0]
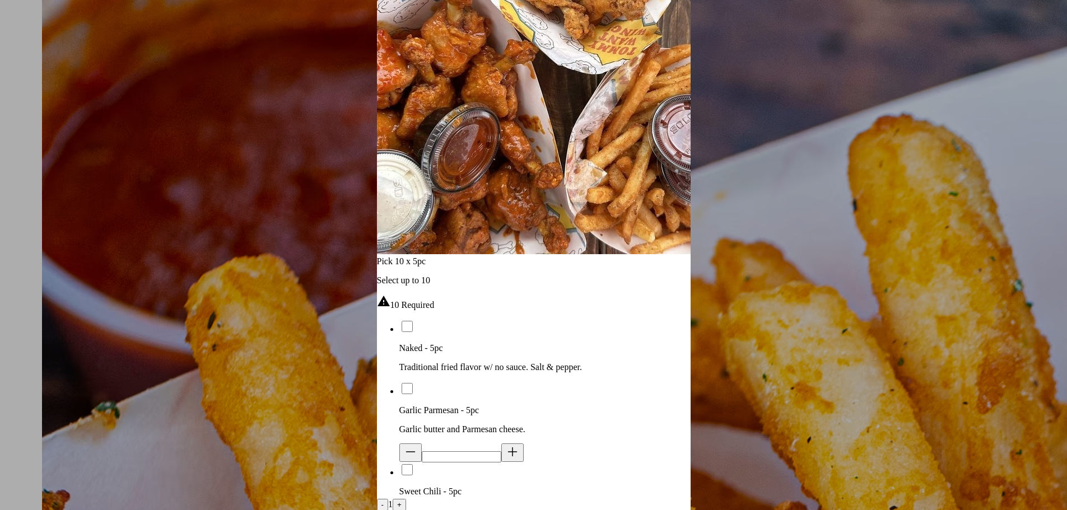
drag, startPoint x: 880, startPoint y: 187, endPoint x: 837, endPoint y: 153, distance: 55.0
click at [876, 184] on div at bounding box center [533, 255] width 1067 height 510
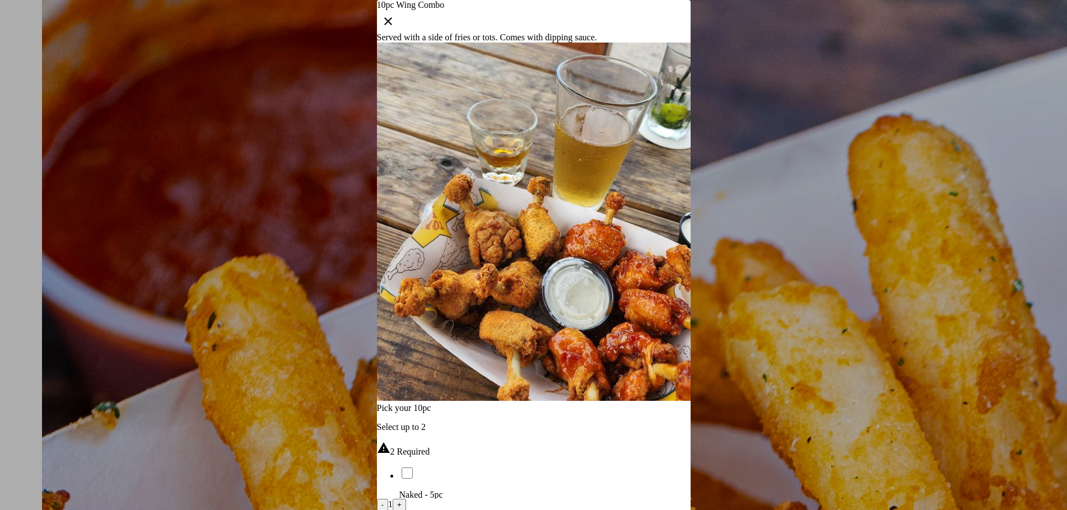
type input "**"
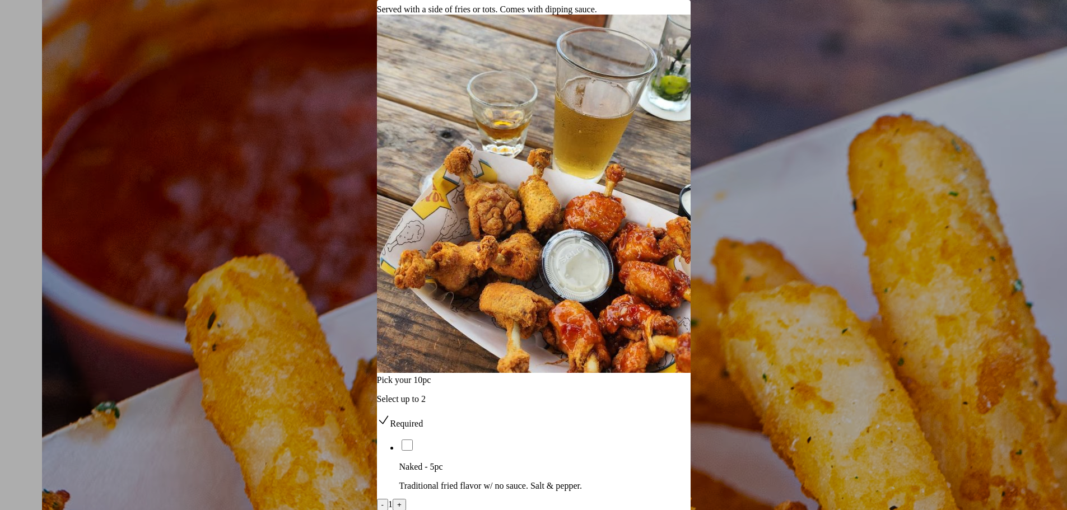
scroll to position [168, 0]
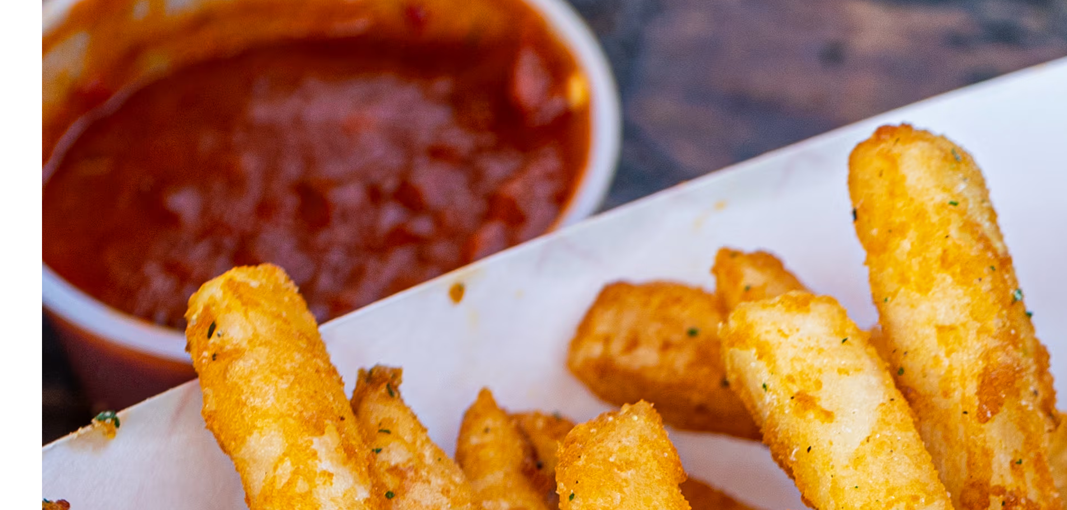
scroll to position [336, 0]
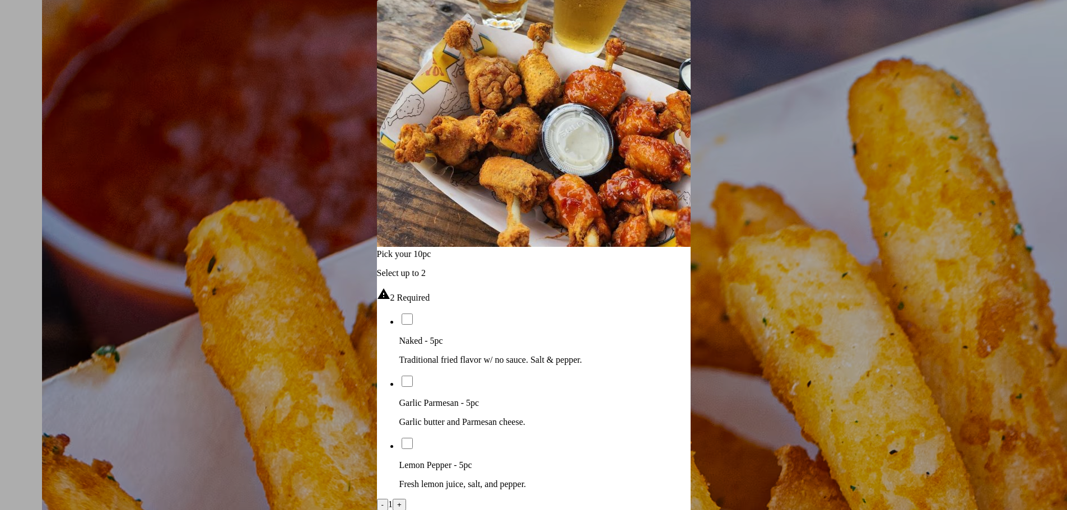
scroll to position [168, 0]
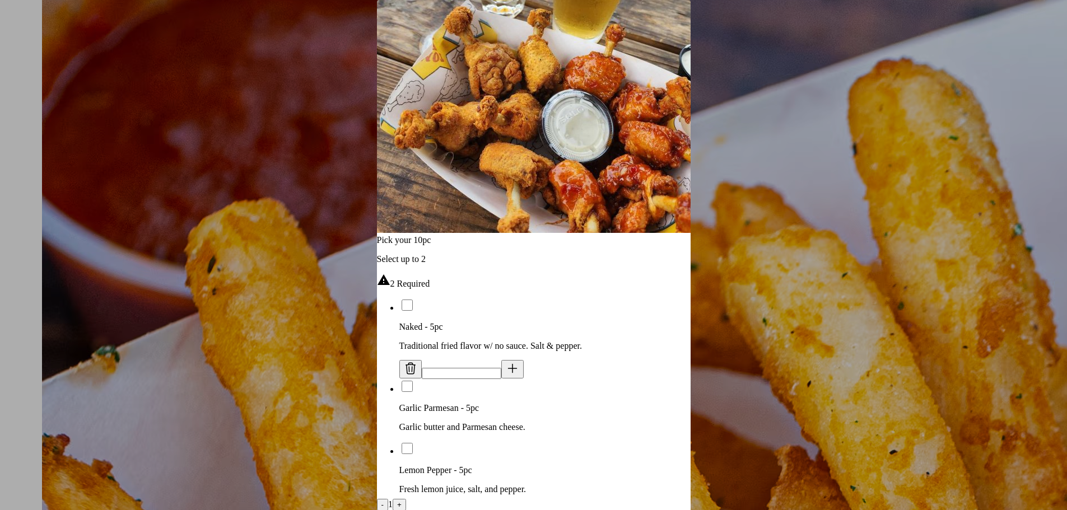
click at [508, 360] on button at bounding box center [513, 369] width 22 height 18
type input "*"
click at [508, 360] on button at bounding box center [513, 369] width 22 height 18
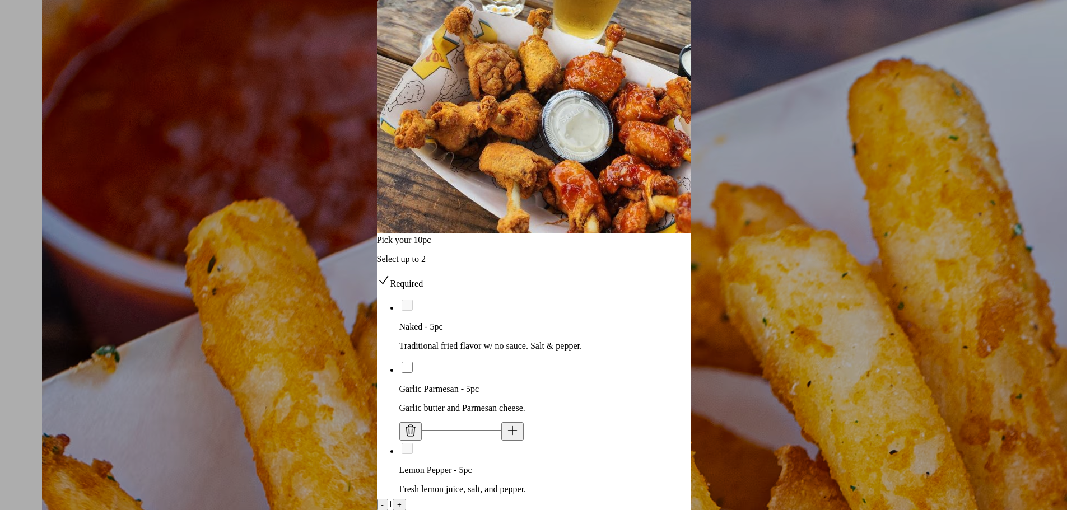
click at [517, 427] on icon at bounding box center [512, 431] width 8 height 8
drag, startPoint x: 820, startPoint y: 156, endPoint x: 840, endPoint y: 159, distance: 19.8
click at [821, 156] on div at bounding box center [533, 255] width 1067 height 510
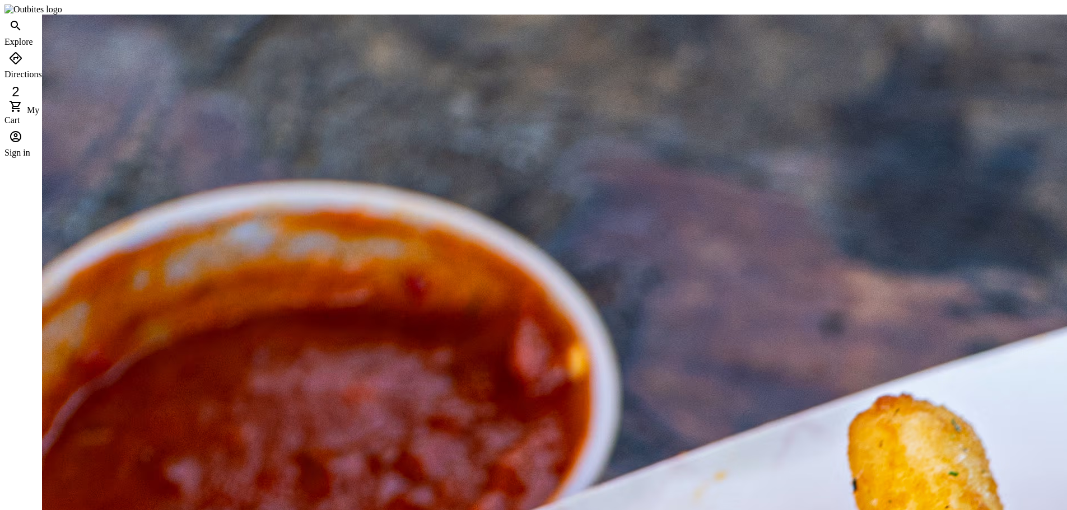
scroll to position [336, 0]
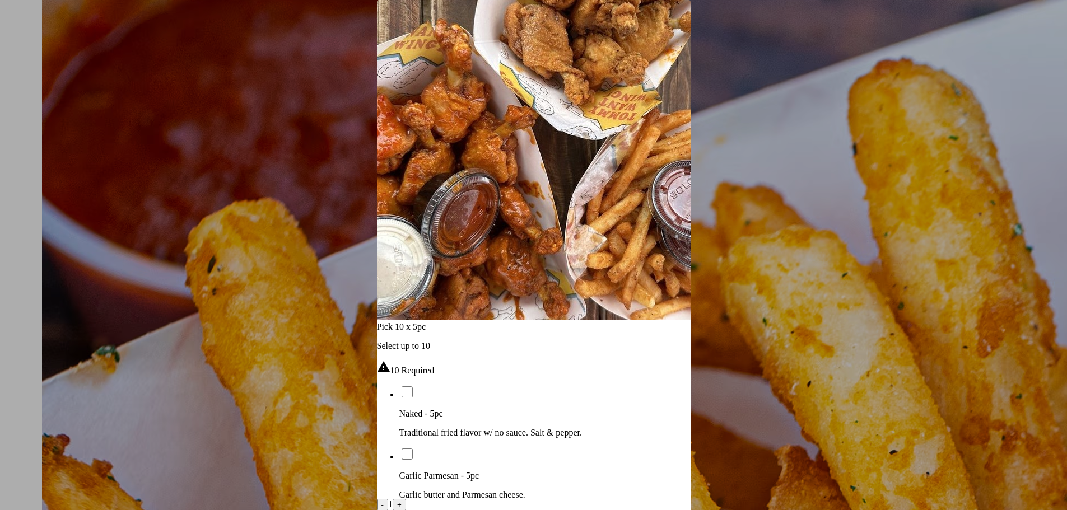
scroll to position [168, 0]
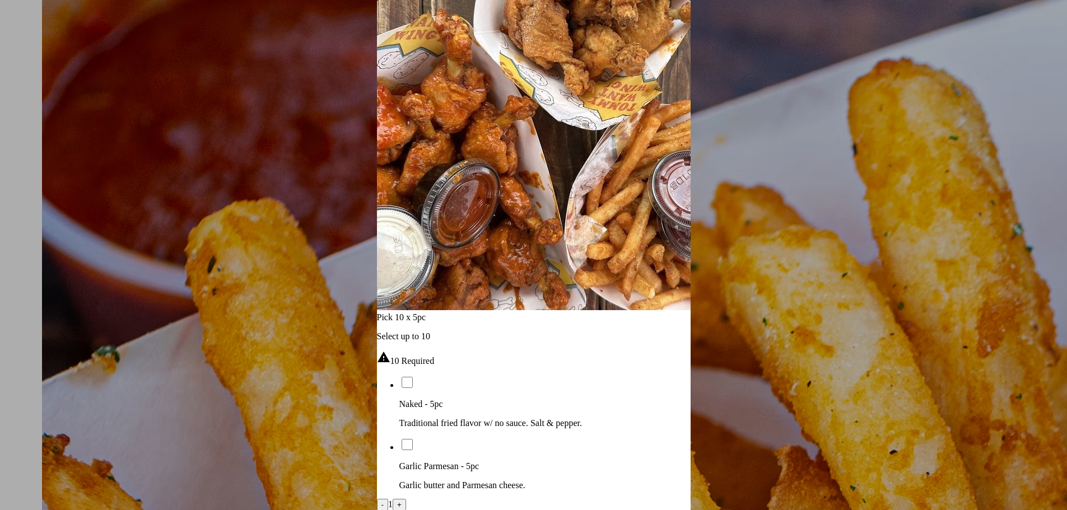
click at [542, 438] on li "Garlic Parmesan - 5pc Garlic butter and Parmesan cheese." at bounding box center [545, 464] width 291 height 53
click at [519, 502] on icon at bounding box center [512, 508] width 13 height 13
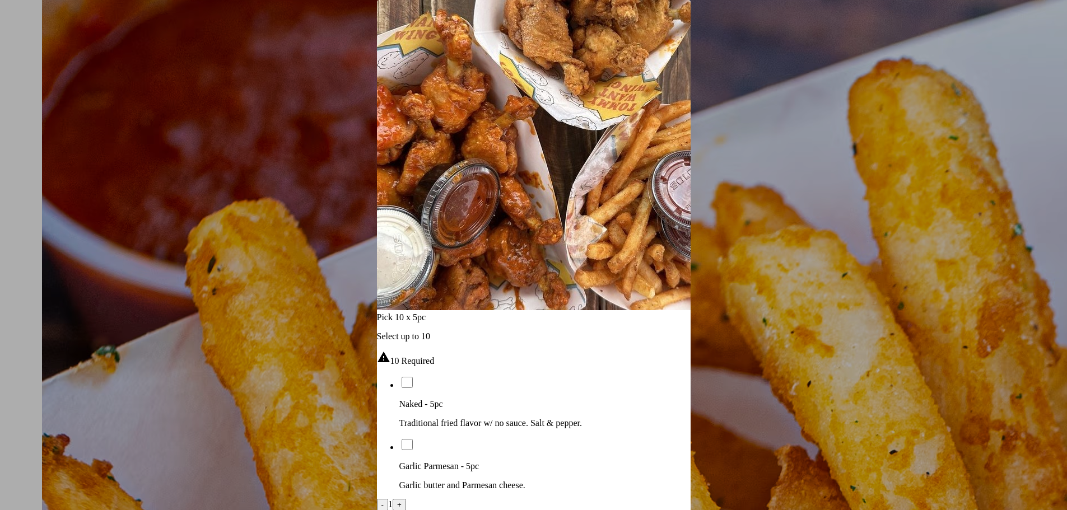
click at [519, 502] on icon at bounding box center [512, 508] width 13 height 13
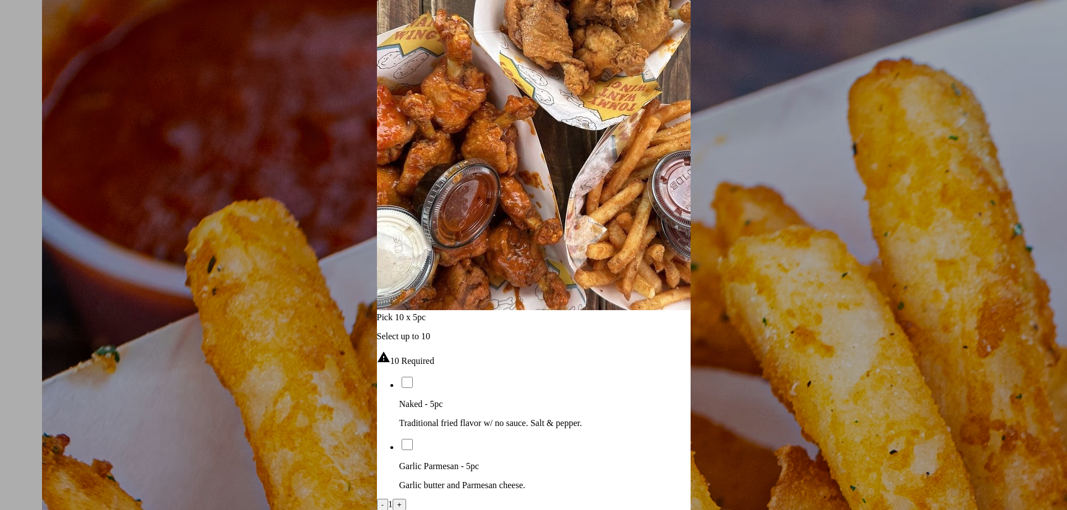
click at [519, 502] on icon at bounding box center [512, 508] width 13 height 13
click at [417, 502] on icon at bounding box center [410, 508] width 13 height 13
drag, startPoint x: 554, startPoint y: 192, endPoint x: 540, endPoint y: 206, distance: 19.8
click at [417, 502] on icon at bounding box center [410, 508] width 13 height 13
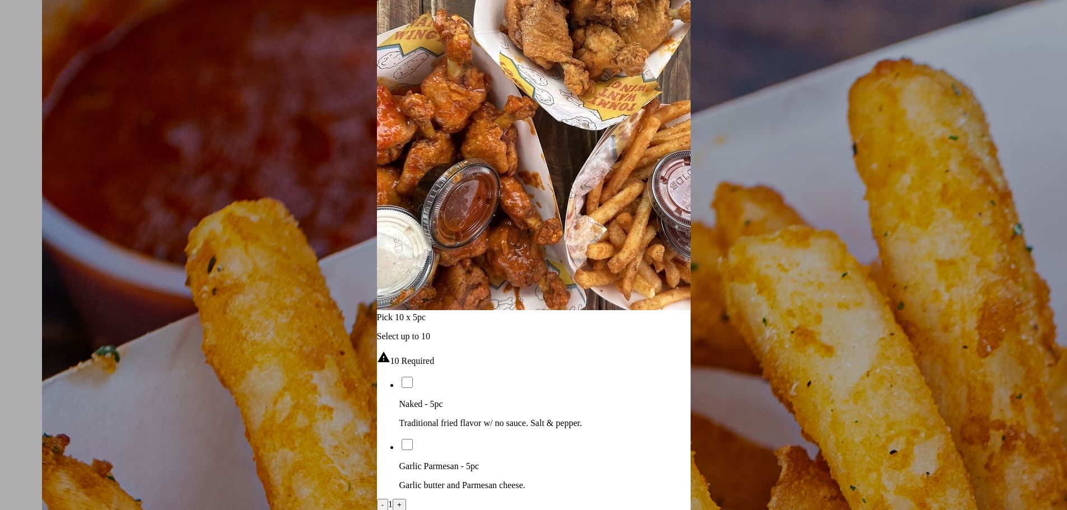
type input "*"
click at [480, 462] on span "Garlic Parmesan - 5pc" at bounding box center [440, 467] width 80 height 10
click at [519, 502] on icon at bounding box center [512, 508] width 13 height 13
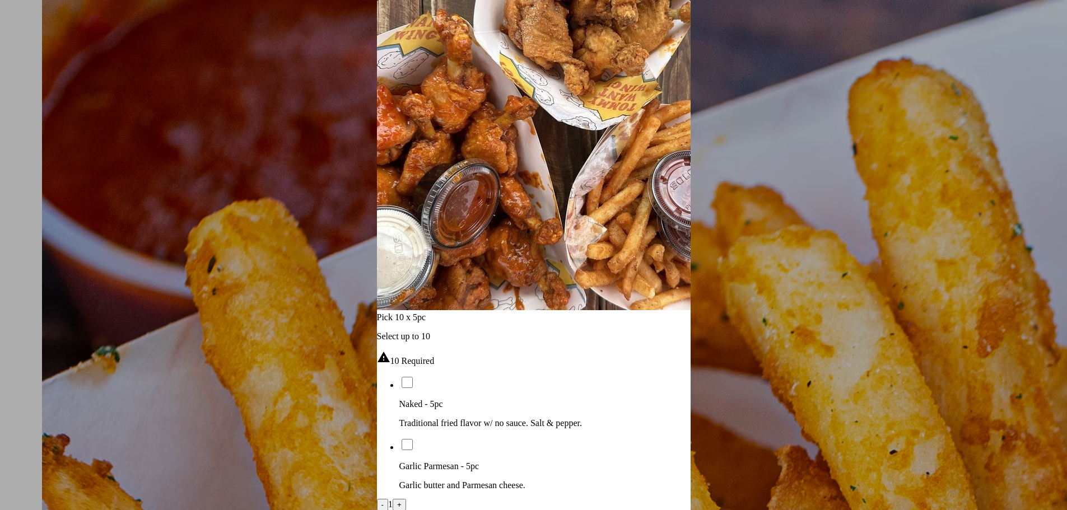
type input "*"
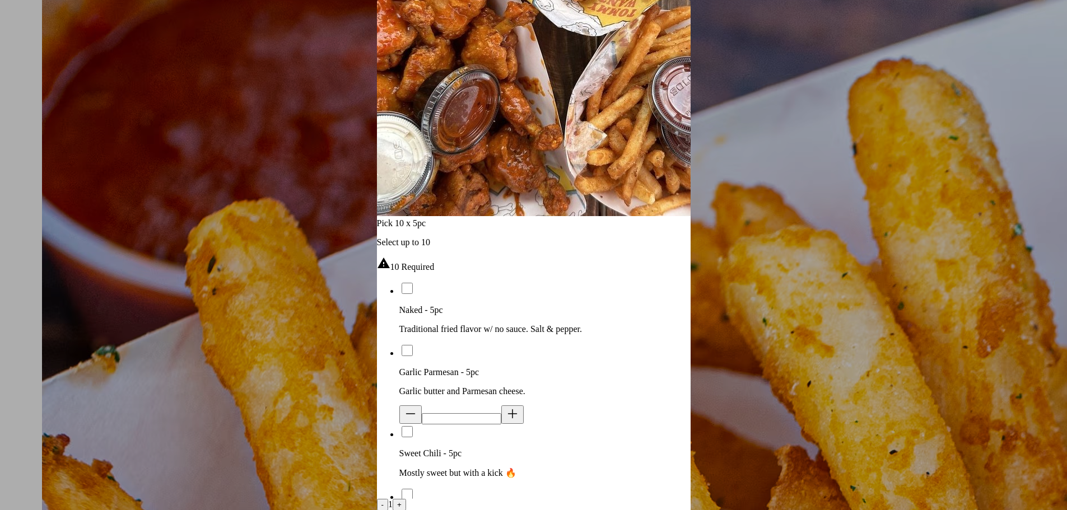
scroll to position [280, 0]
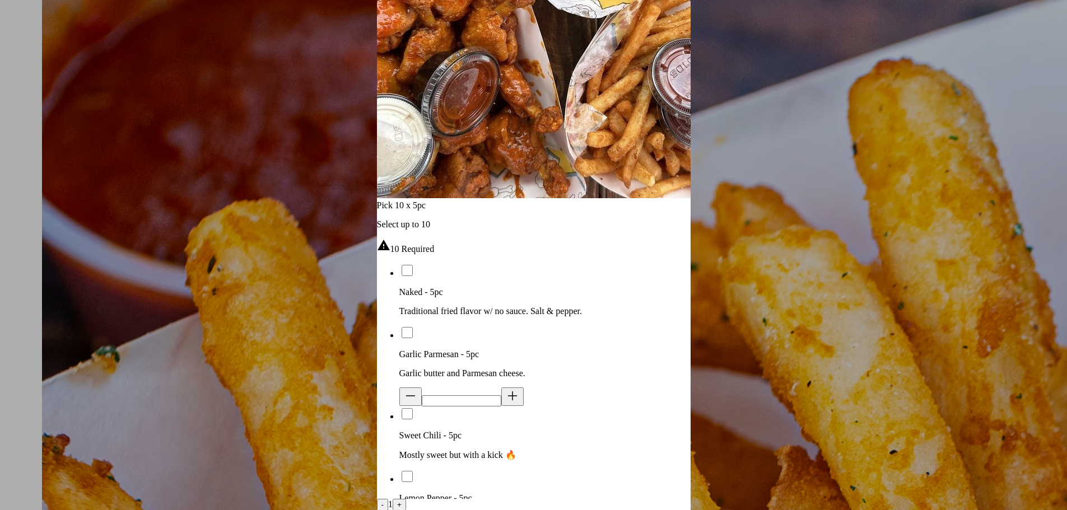
type input "*"
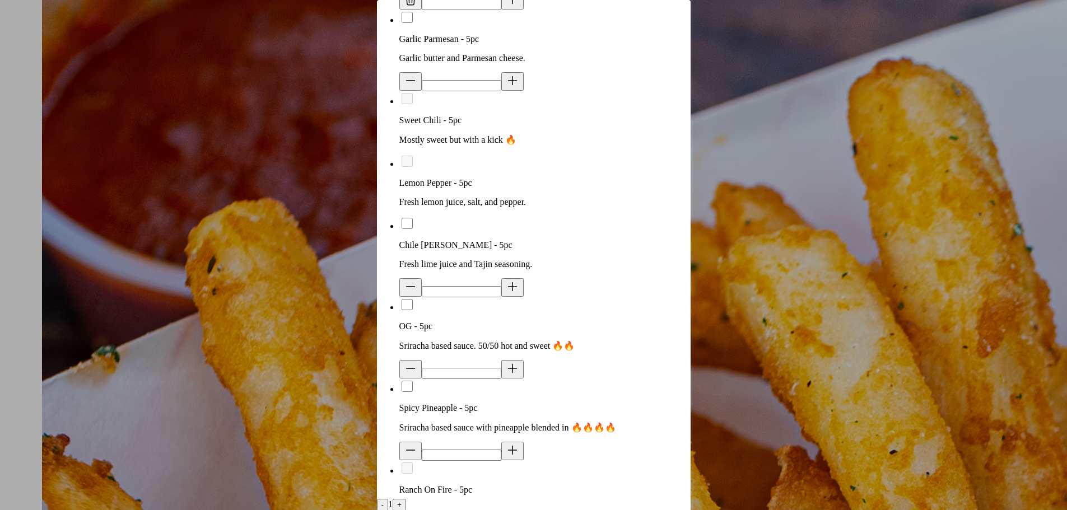
scroll to position [616, 0]
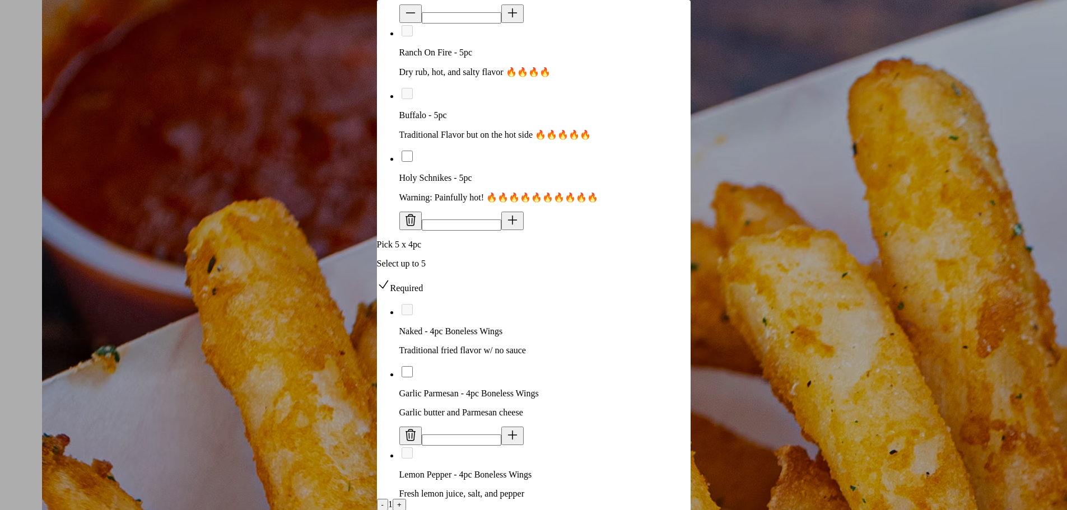
scroll to position [1065, 0]
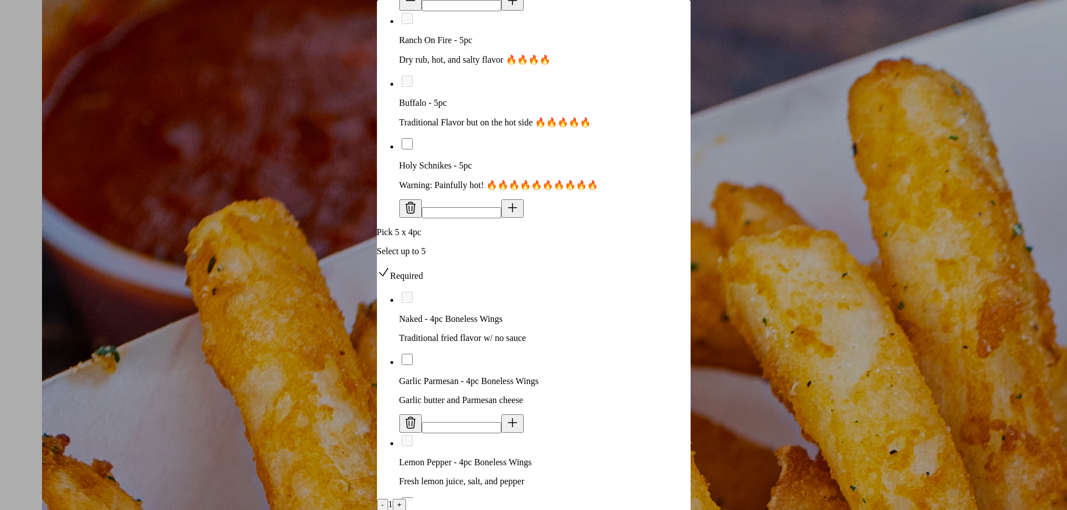
type input "*"
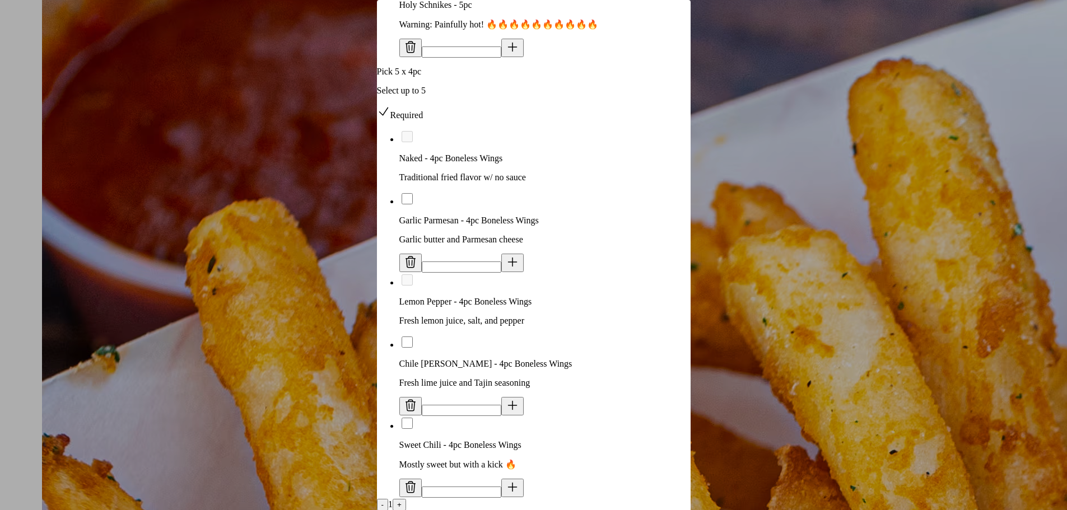
scroll to position [1230, 0]
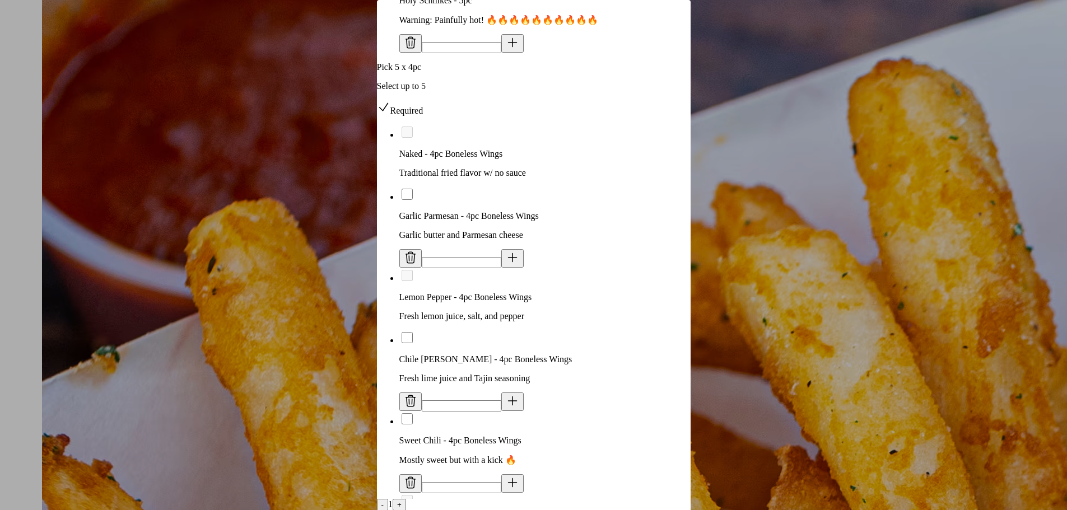
type input "*"
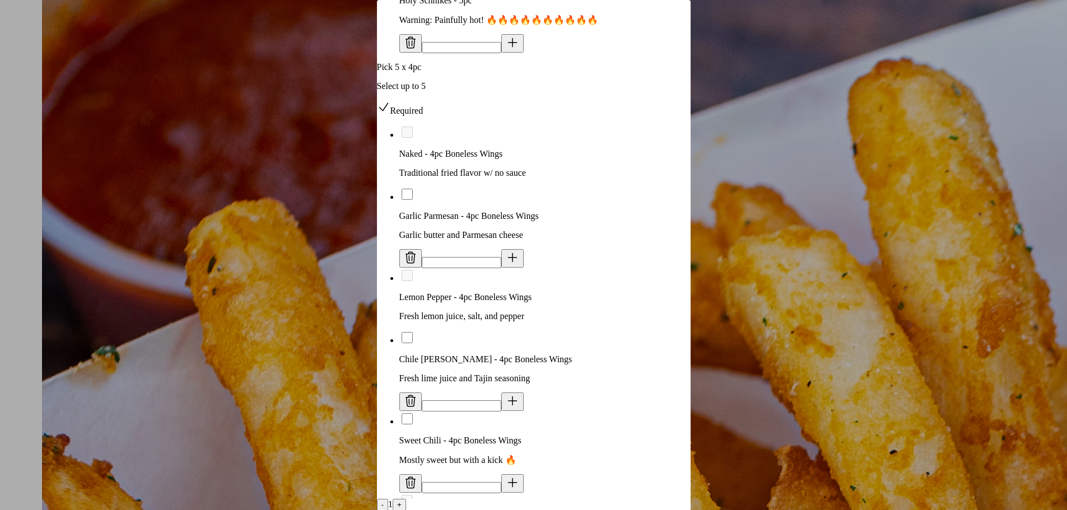
type input "*"
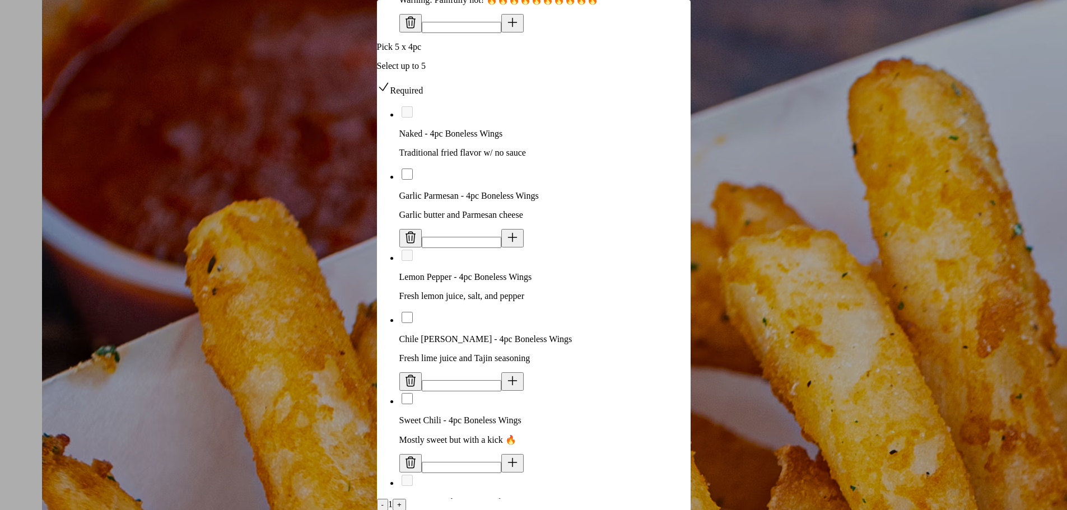
scroll to position [1284, 0]
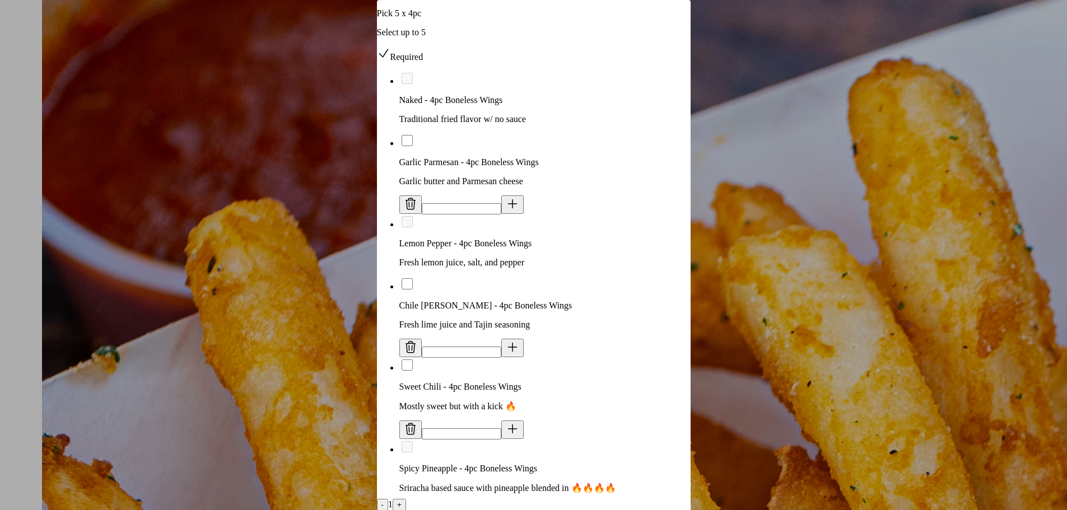
type input "*"
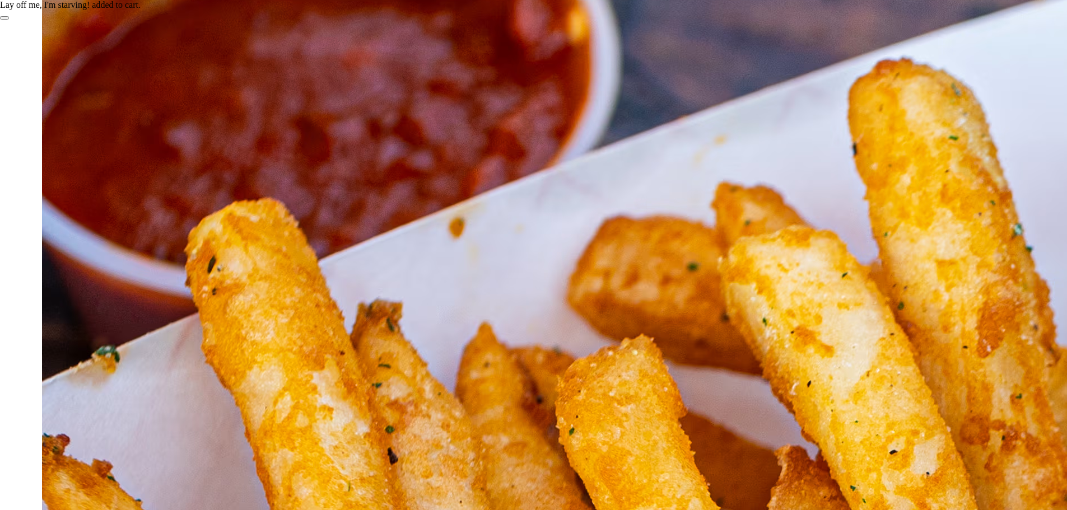
scroll to position [336, 0]
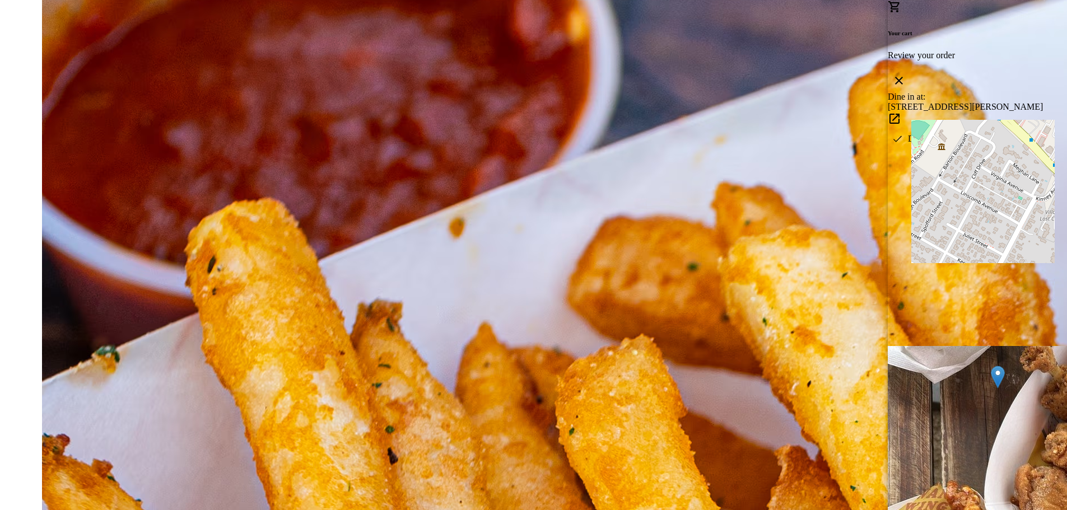
scroll to position [148, 0]
click at [748, 107] on div at bounding box center [533, 255] width 1067 height 510
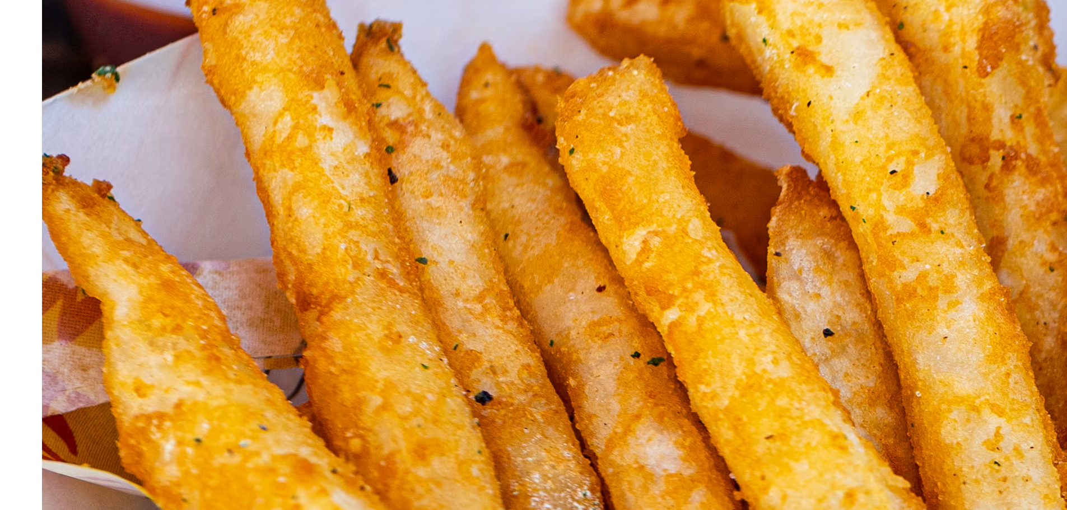
scroll to position [448, 0]
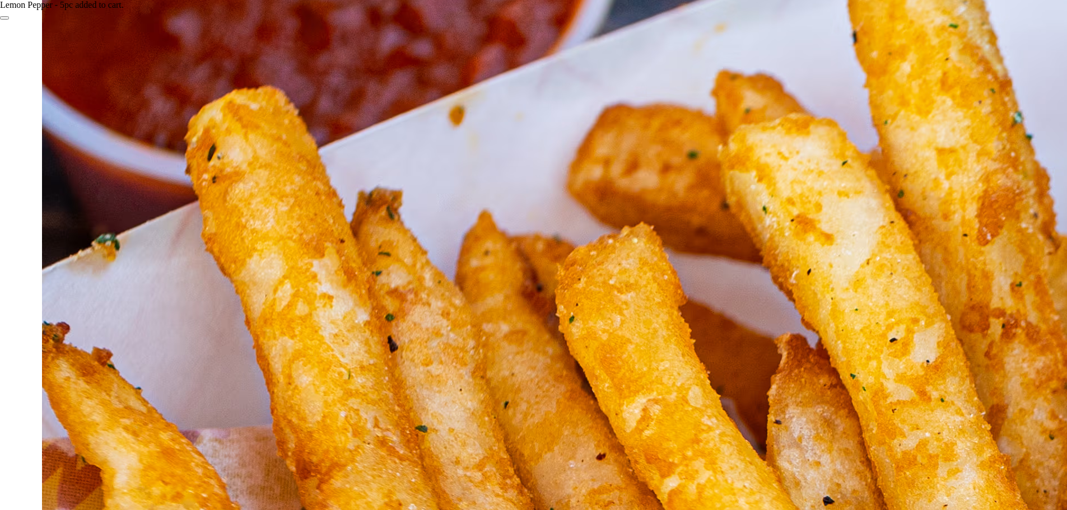
scroll to position [448, 0]
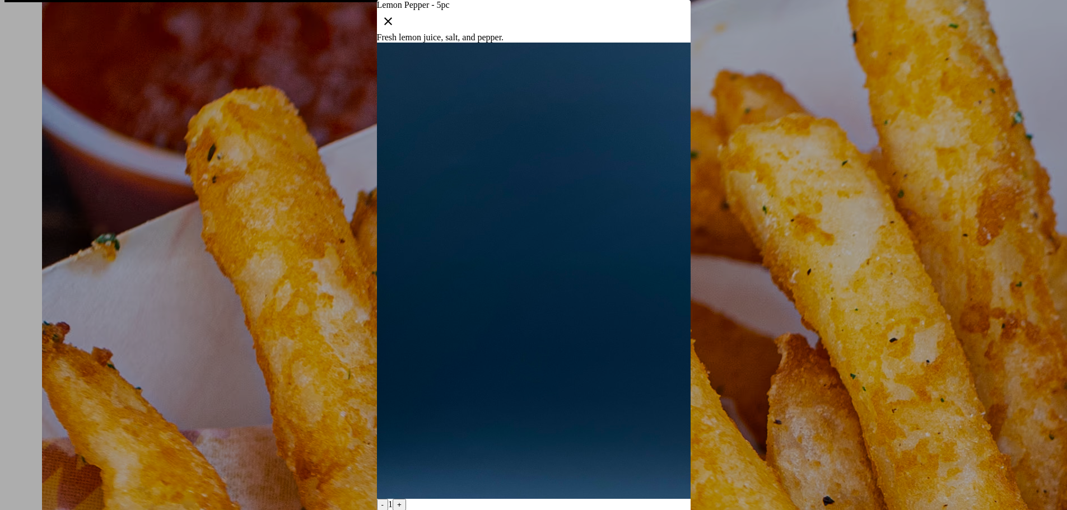
scroll to position [0, 0]
click at [395, 28] on icon "button" at bounding box center [388, 21] width 13 height 13
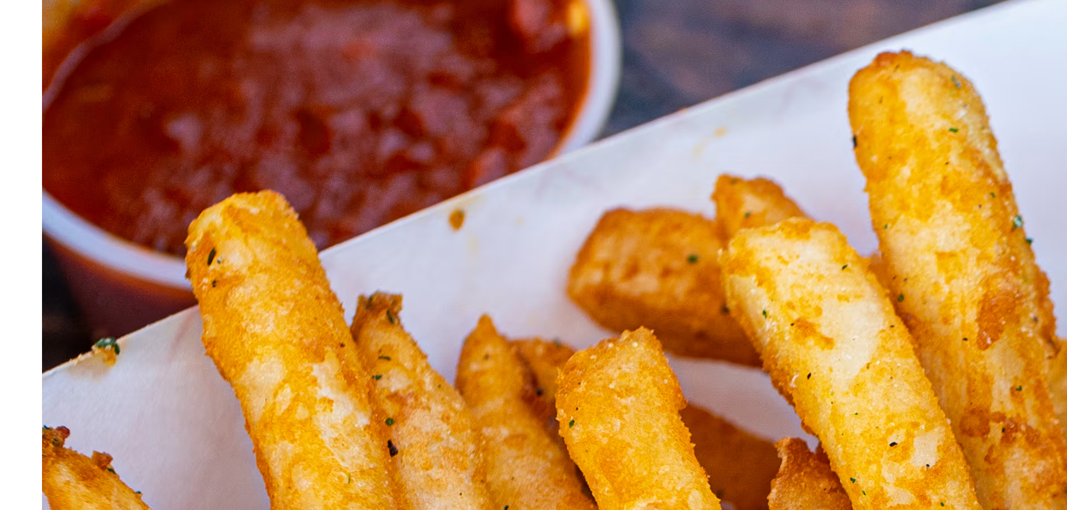
scroll to position [392, 0]
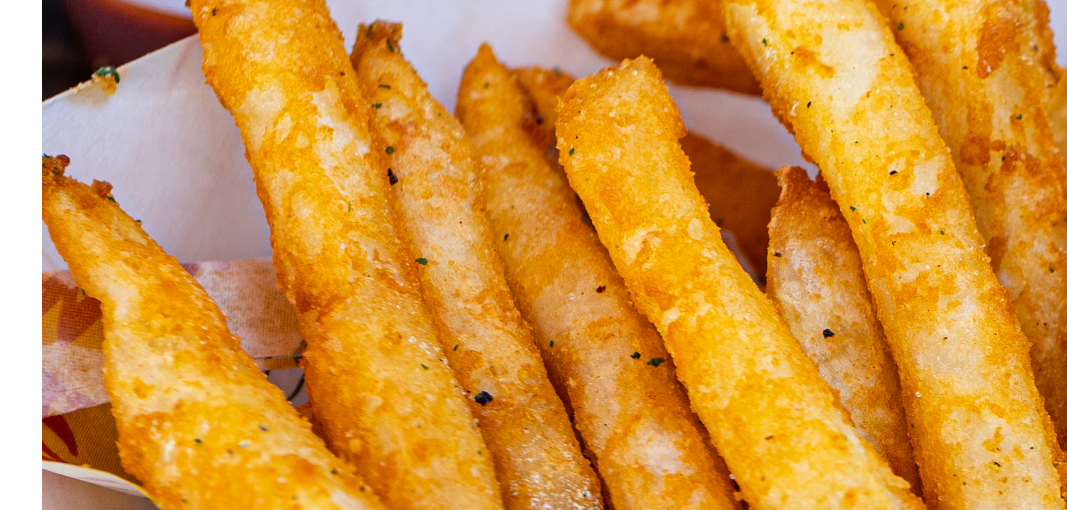
scroll to position [616, 0]
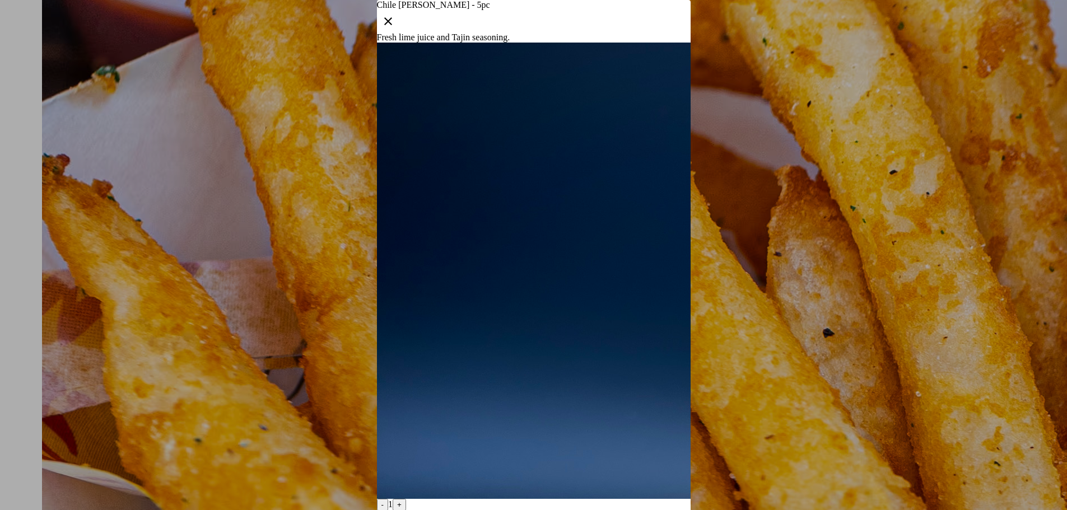
scroll to position [0, 0]
click at [990, 273] on div at bounding box center [533, 255] width 1067 height 510
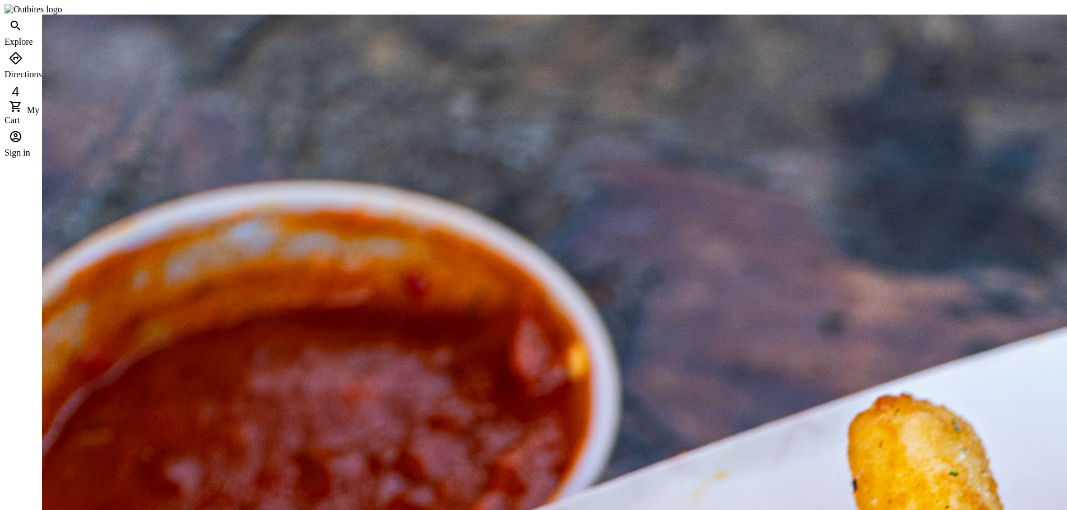
scroll to position [616, 0]
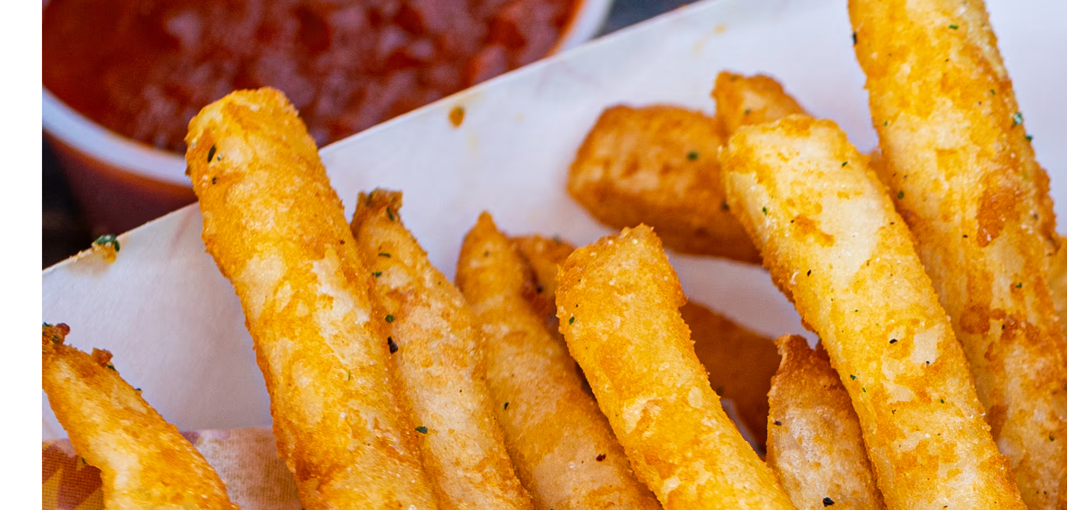
scroll to position [448, 0]
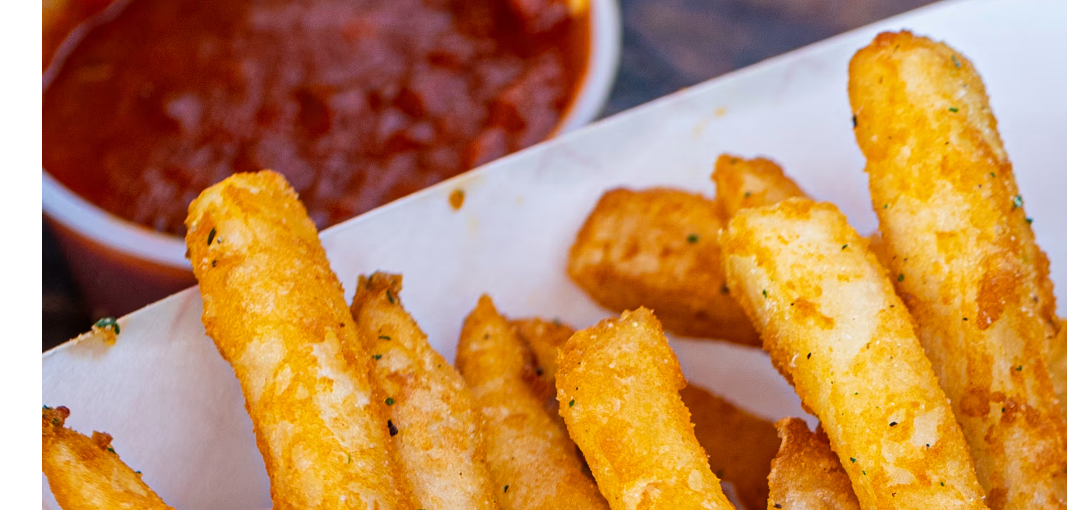
scroll to position [392, 0]
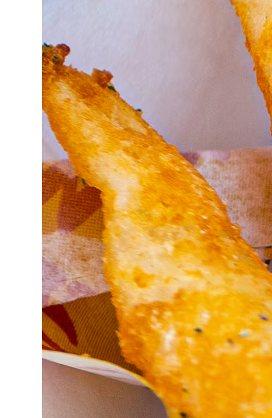
scroll to position [728, 0]
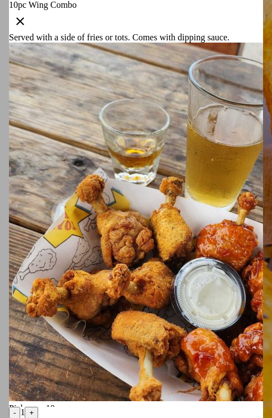
drag, startPoint x: 238, startPoint y: 21, endPoint x: 231, endPoint y: 31, distance: 11.8
click at [27, 21] on icon "button" at bounding box center [19, 21] width 13 height 13
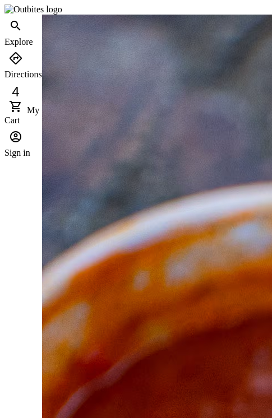
scroll to position [728, 0]
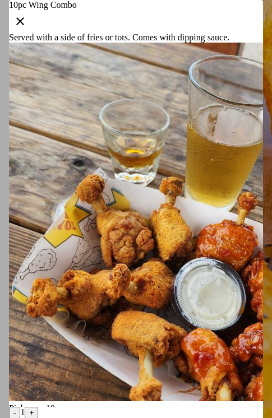
click at [24, 20] on icon "button" at bounding box center [20, 21] width 8 height 8
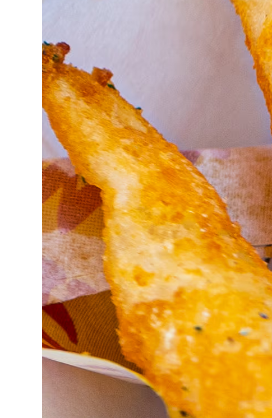
scroll to position [728, 0]
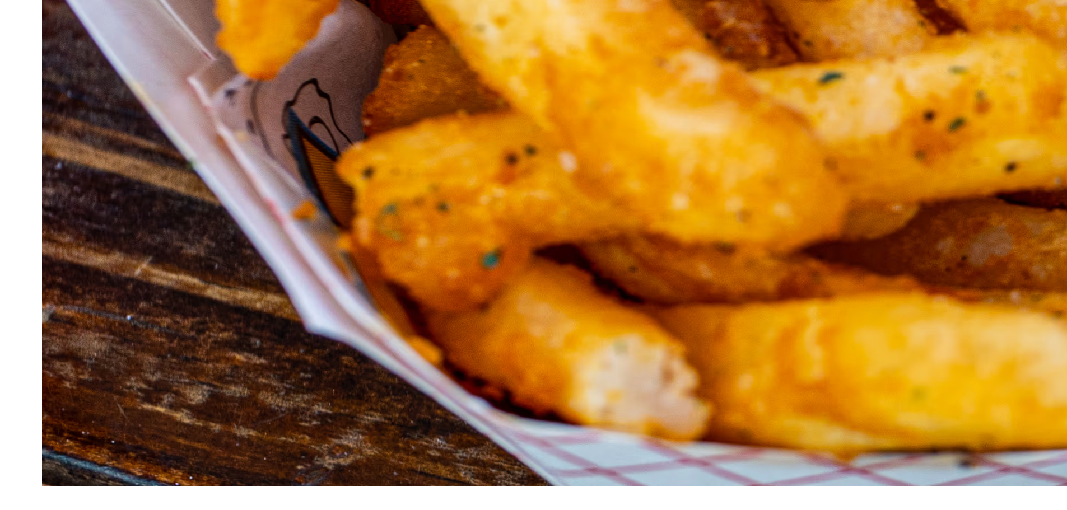
scroll to position [1306, 0]
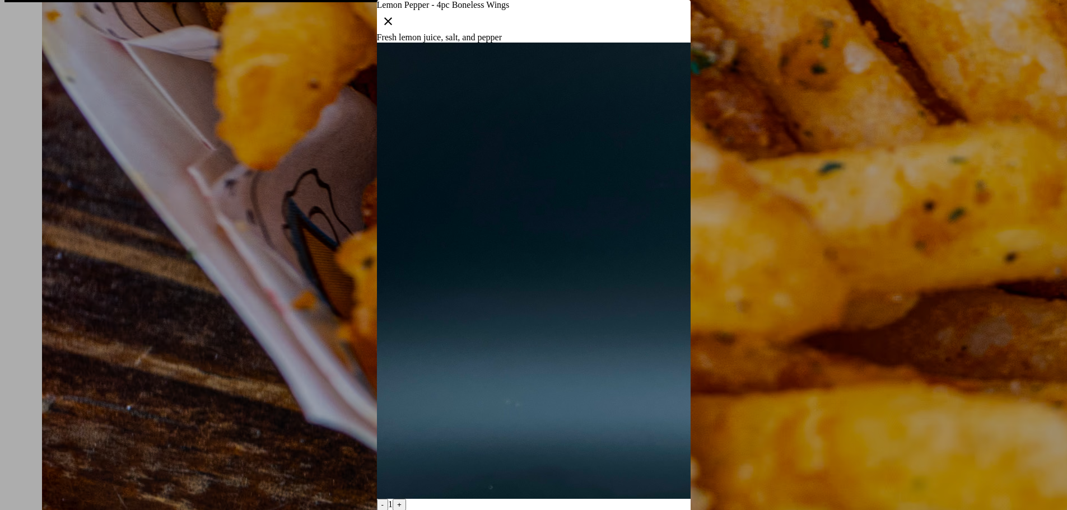
scroll to position [0, 0]
click at [395, 28] on icon "button" at bounding box center [388, 21] width 13 height 13
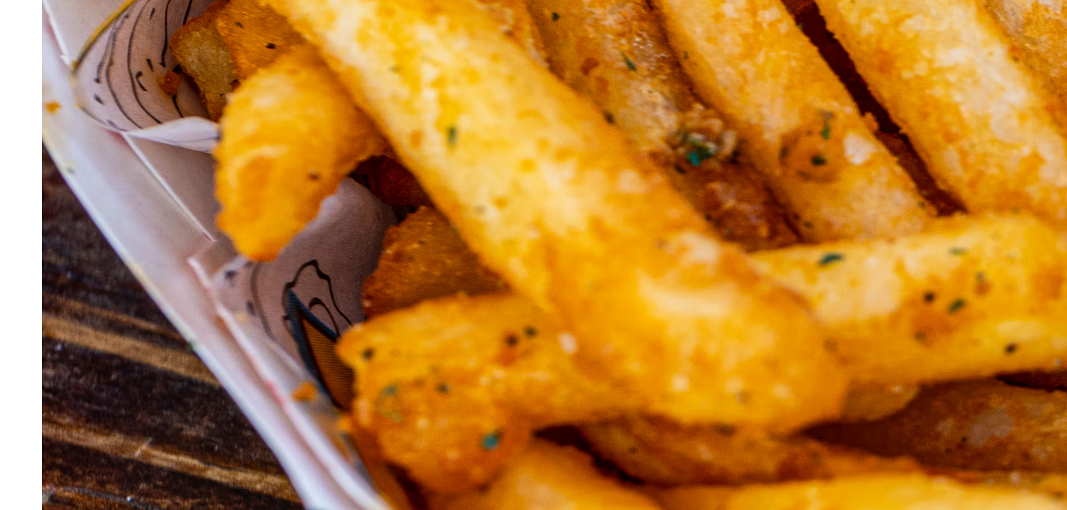
scroll to position [1194, 0]
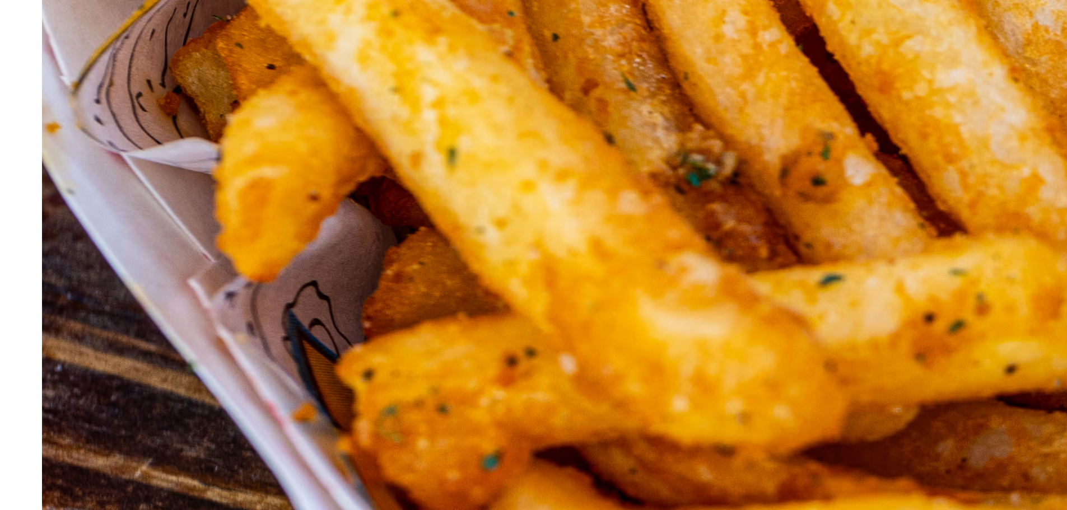
drag, startPoint x: 985, startPoint y: 187, endPoint x: 980, endPoint y: 182, distance: 6.3
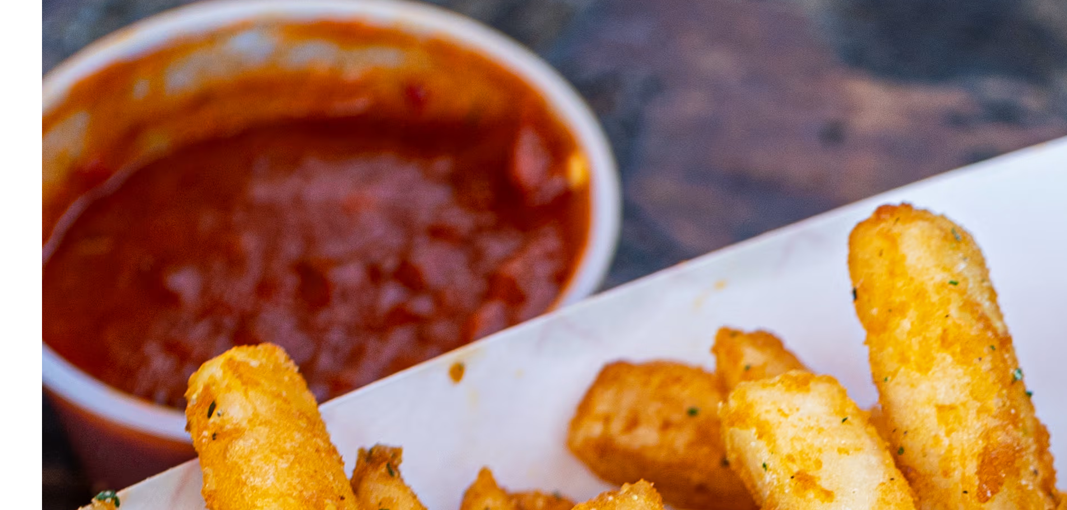
scroll to position [185, 0]
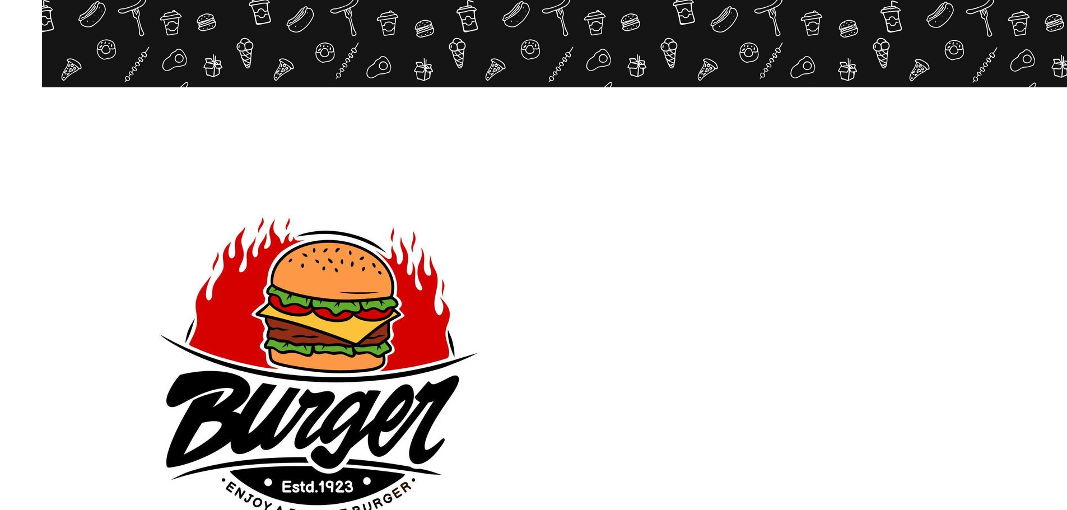
scroll to position [219, 0]
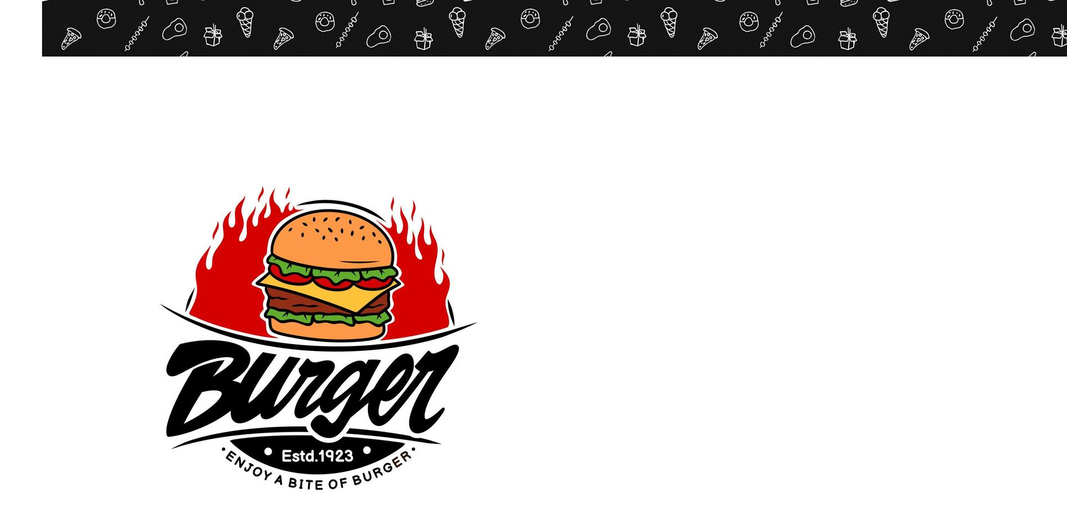
scroll to position [270, 0]
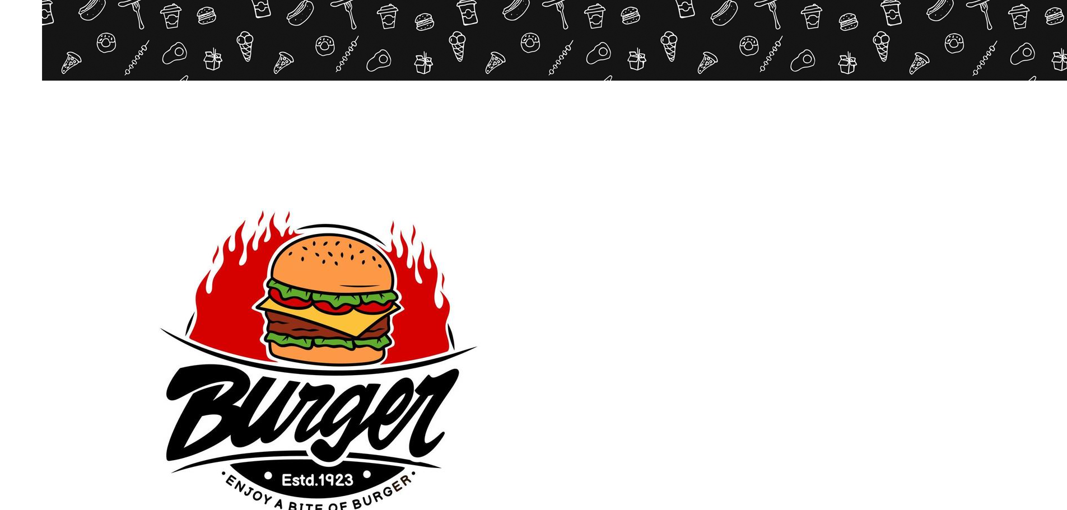
drag, startPoint x: 936, startPoint y: 147, endPoint x: 894, endPoint y: 108, distance: 57.5
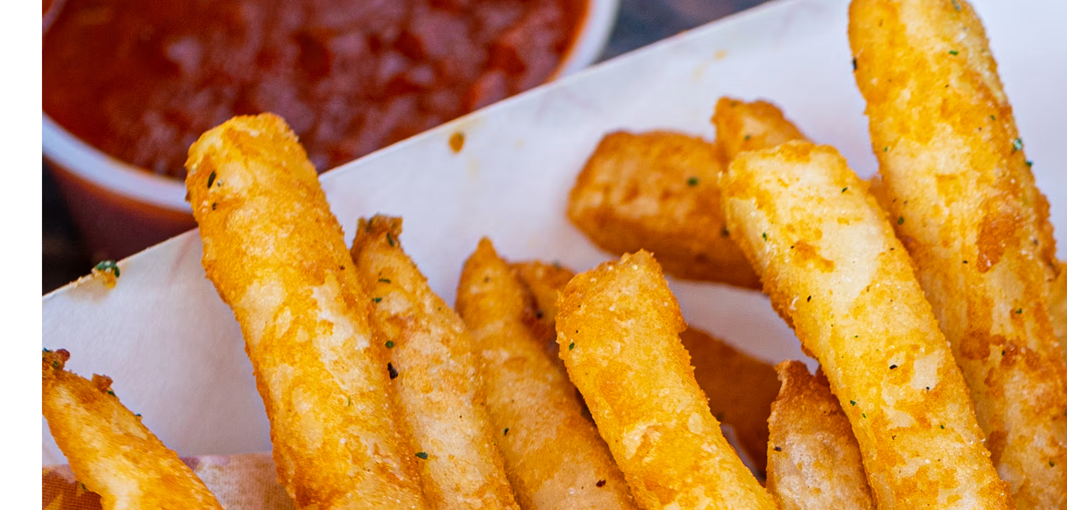
scroll to position [504, 0]
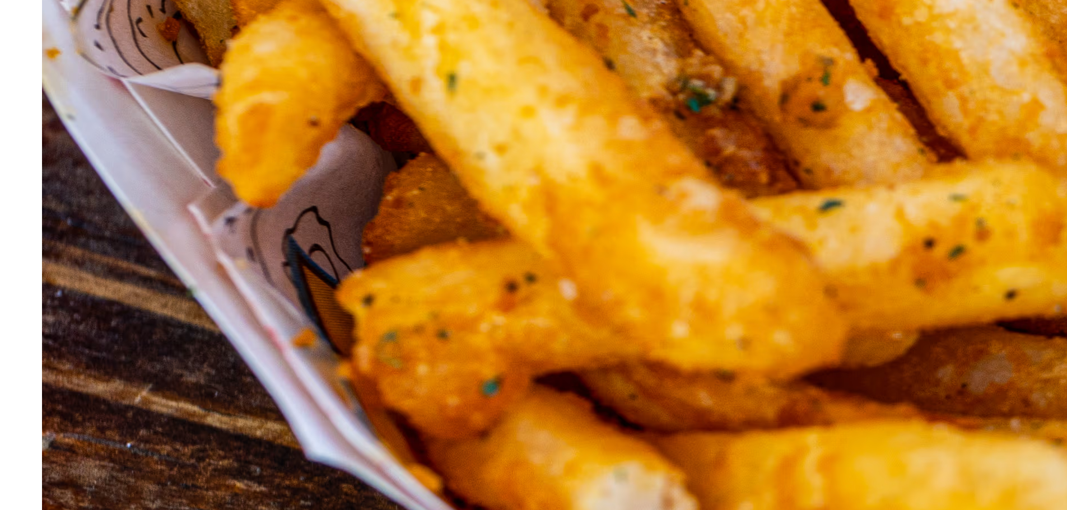
scroll to position [1289, 0]
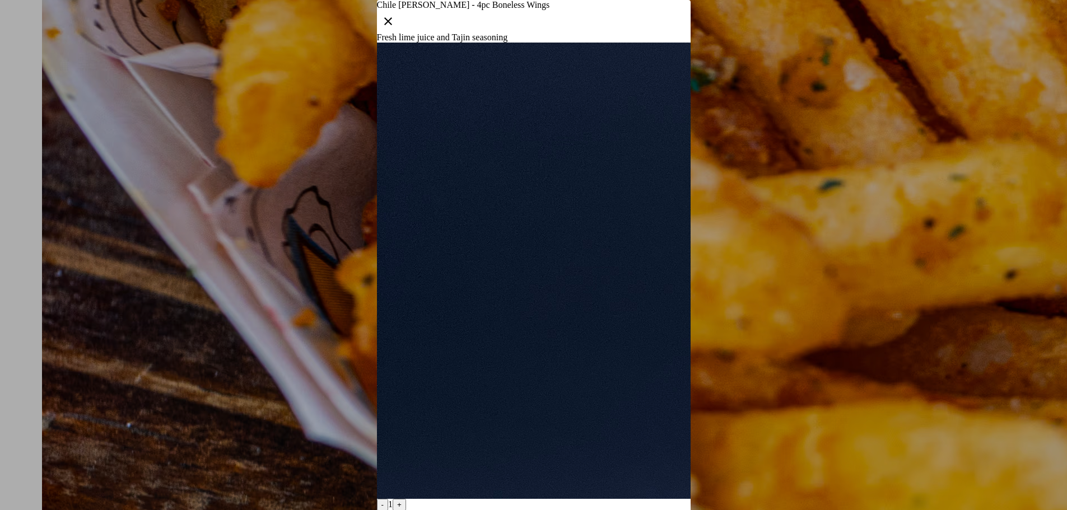
scroll to position [0, 0]
click at [392, 25] on icon "button" at bounding box center [388, 21] width 8 height 8
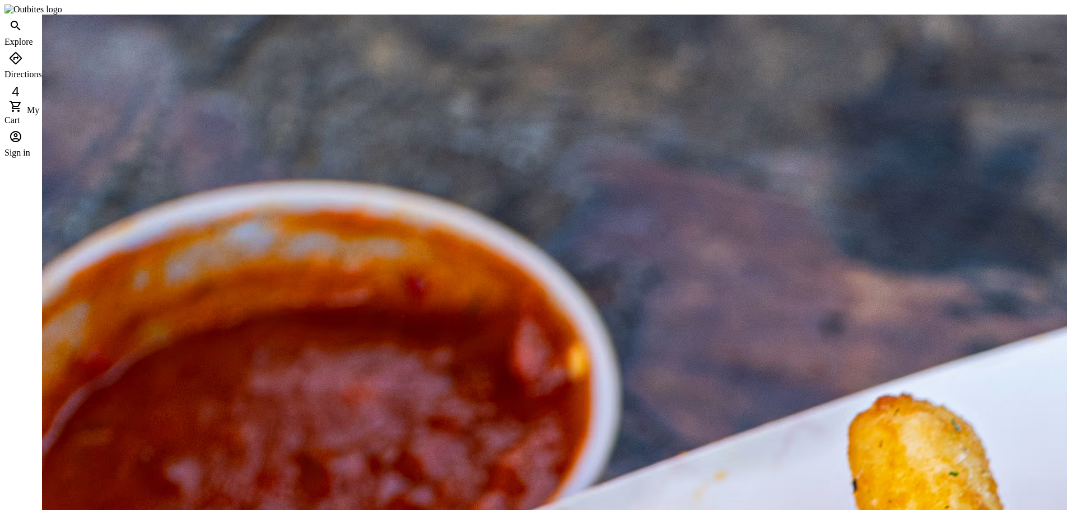
scroll to position [1289, 0]
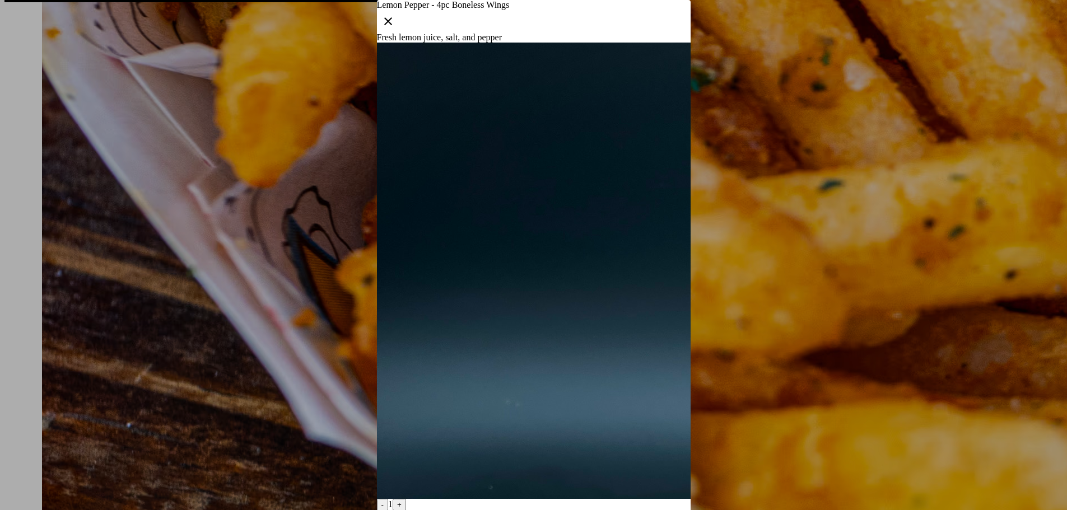
scroll to position [0, 0]
drag, startPoint x: 759, startPoint y: 77, endPoint x: 778, endPoint y: 93, distance: 24.6
click at [761, 77] on div at bounding box center [533, 255] width 1067 height 510
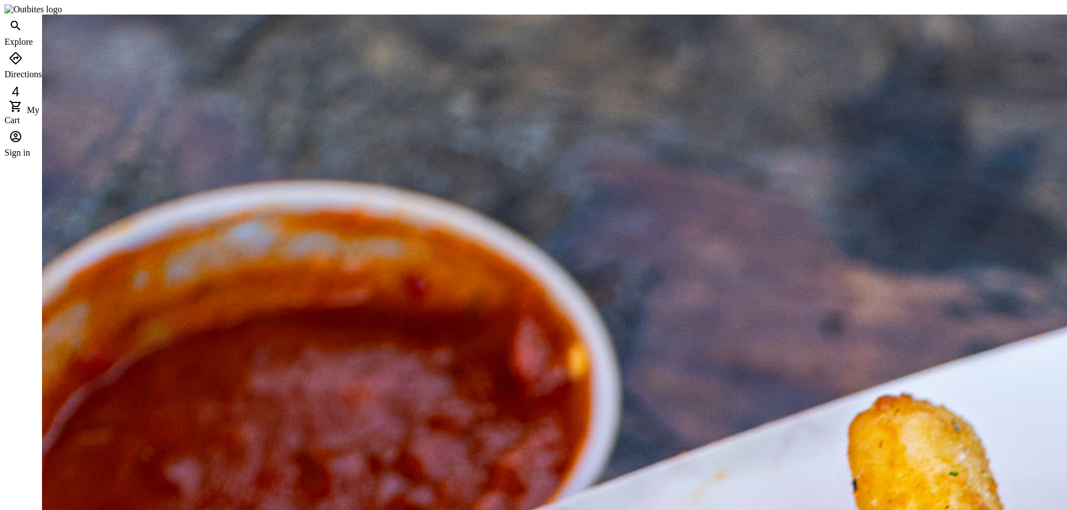
scroll to position [1289, 0]
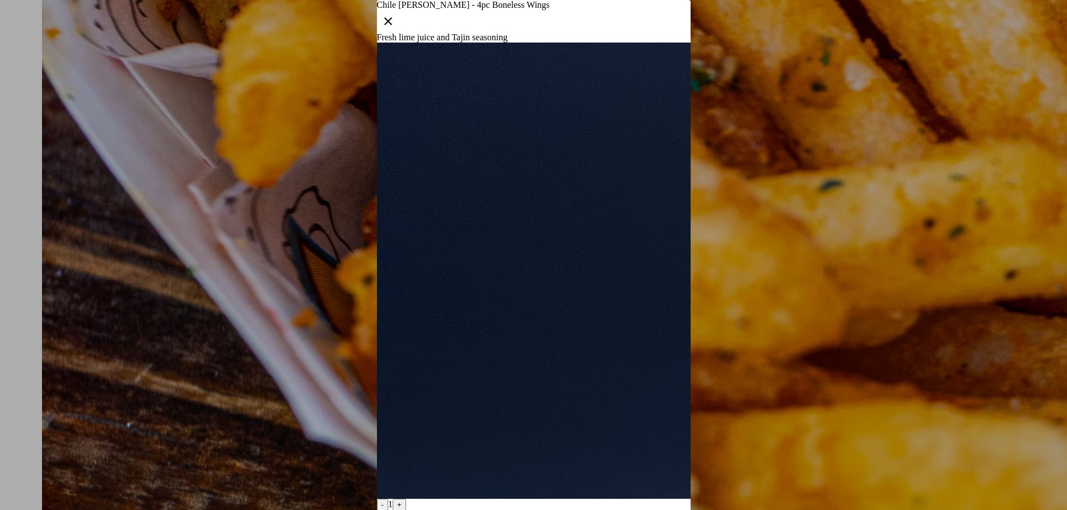
click at [963, 289] on div at bounding box center [533, 255] width 1067 height 510
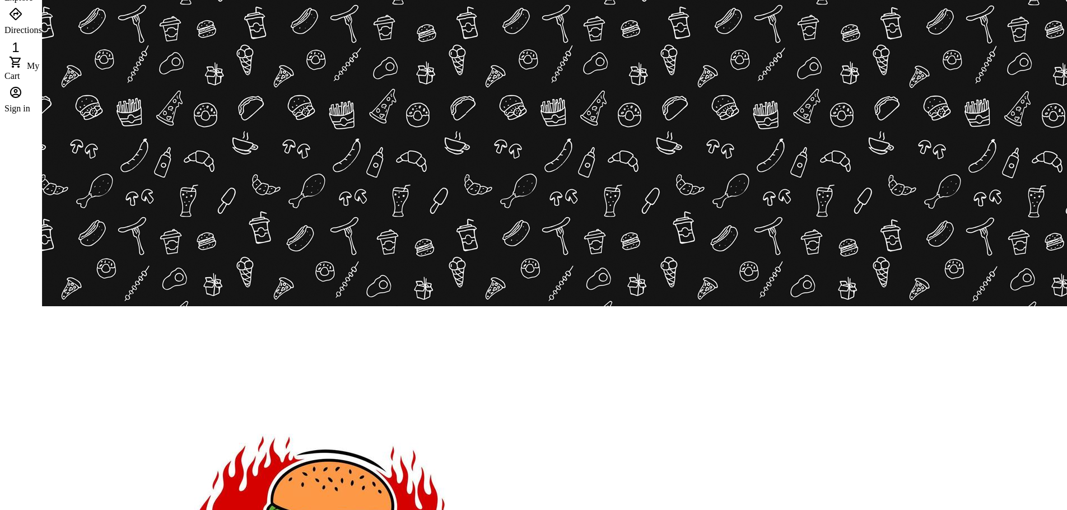
scroll to position [48, 0]
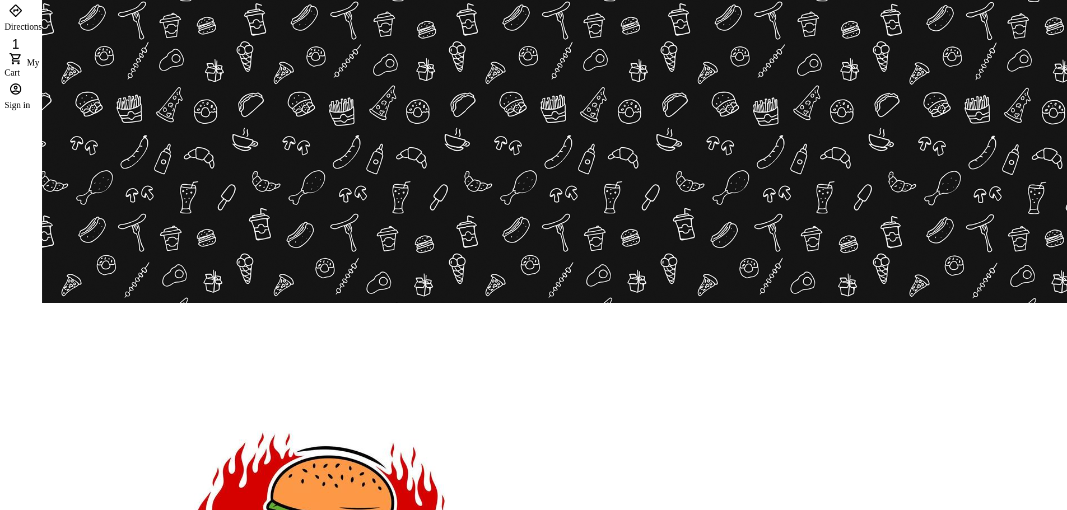
scroll to position [0, 0]
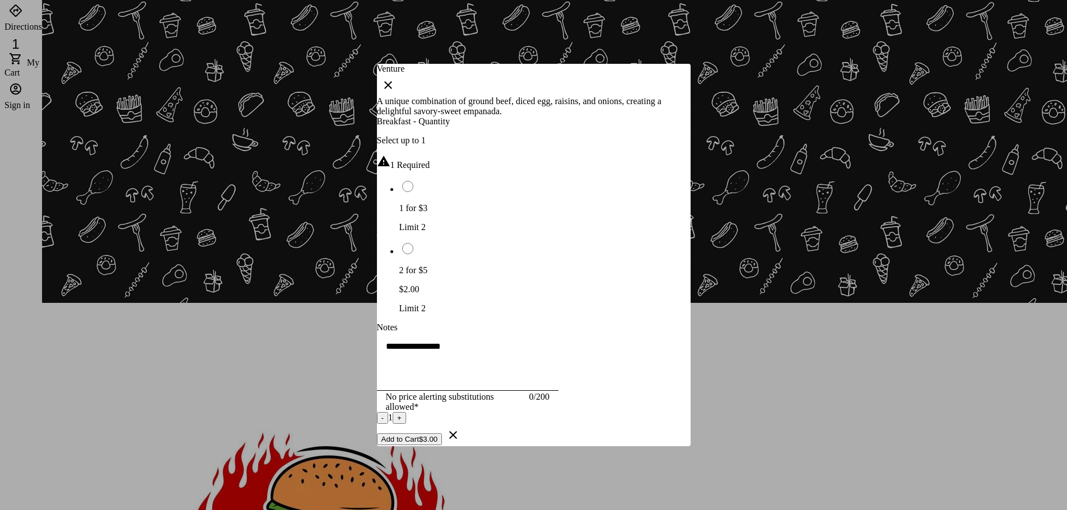
click at [852, 400] on div at bounding box center [533, 255] width 1067 height 510
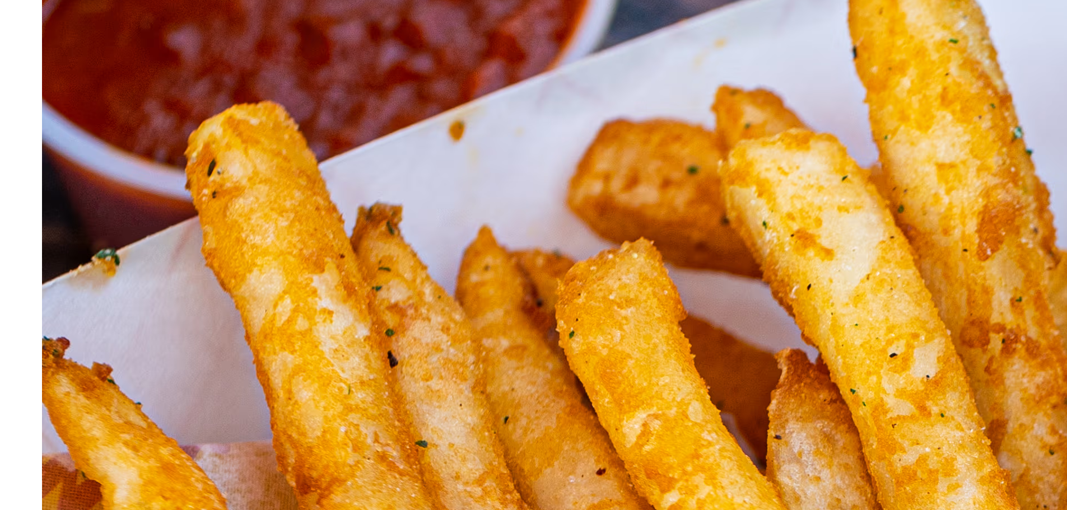
scroll to position [448, 0]
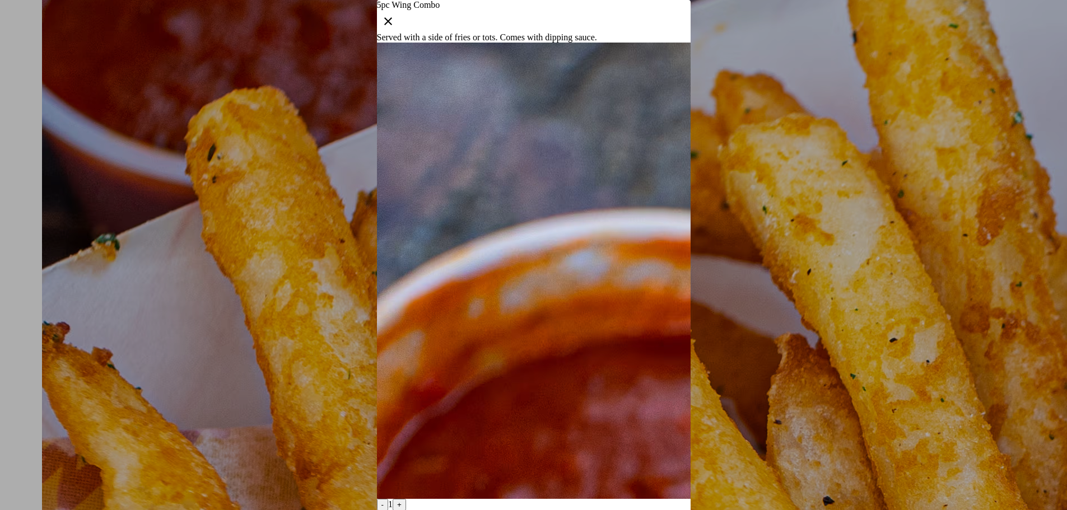
click at [13, 254] on div at bounding box center [533, 255] width 1067 height 510
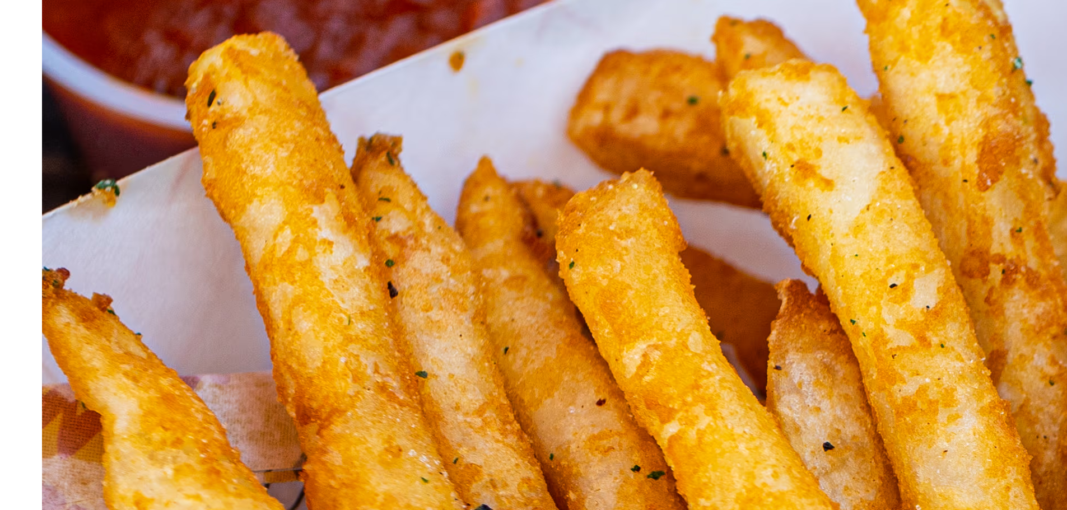
scroll to position [504, 0]
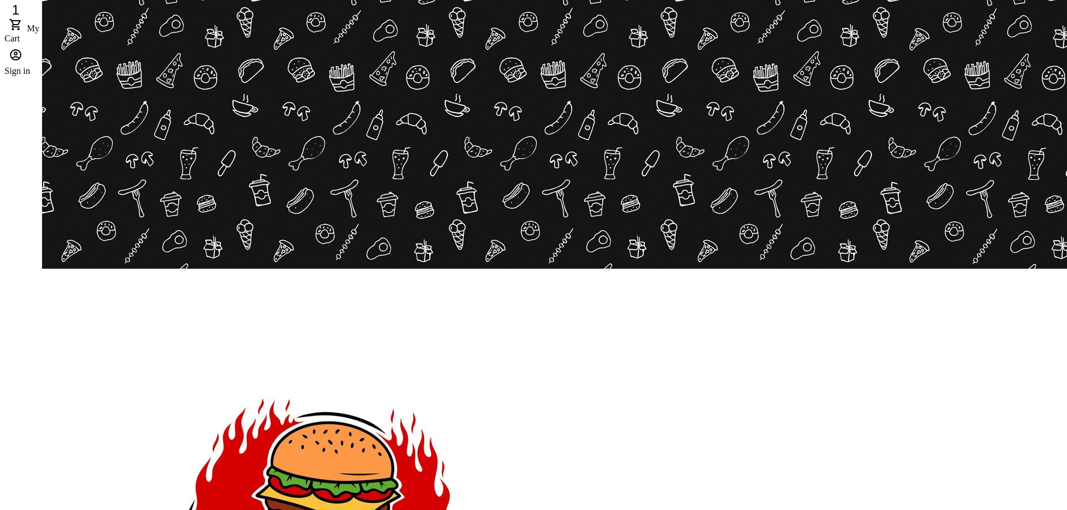
scroll to position [112, 0]
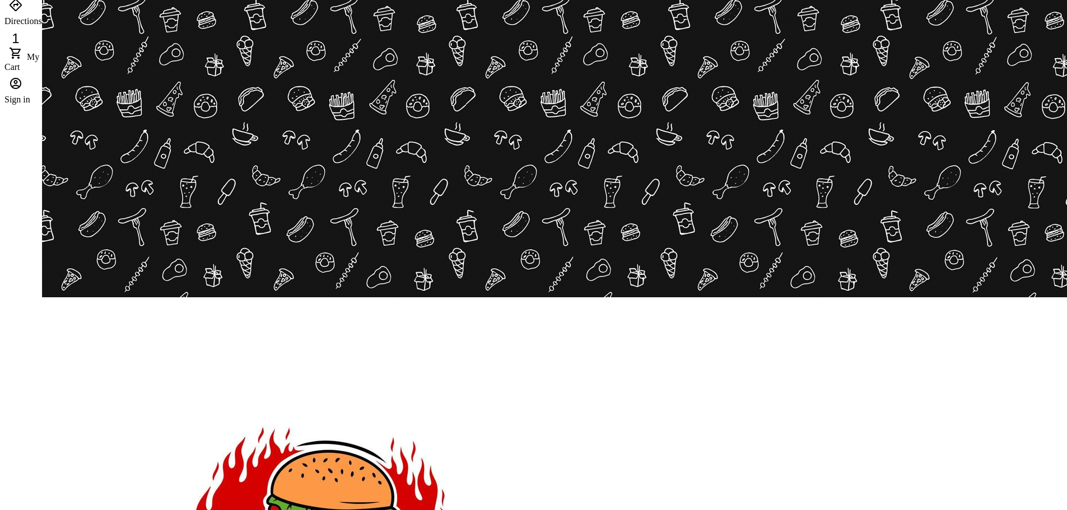
scroll to position [56, 0]
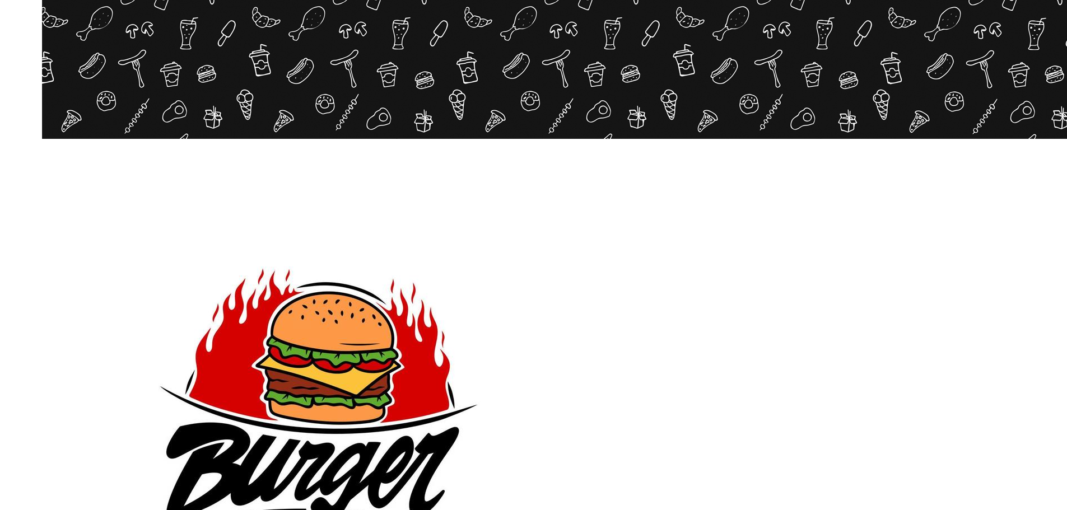
scroll to position [224, 0]
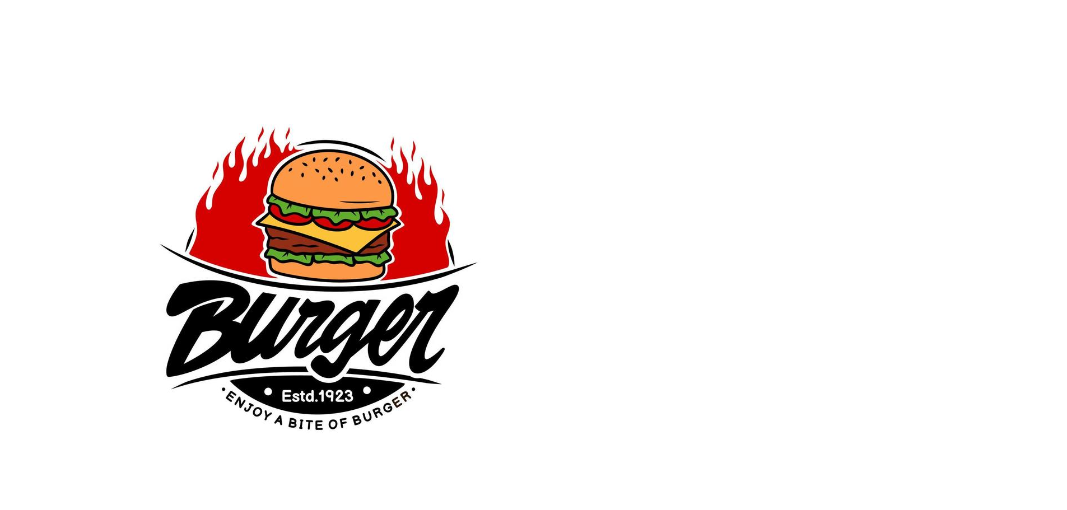
scroll to position [392, 0]
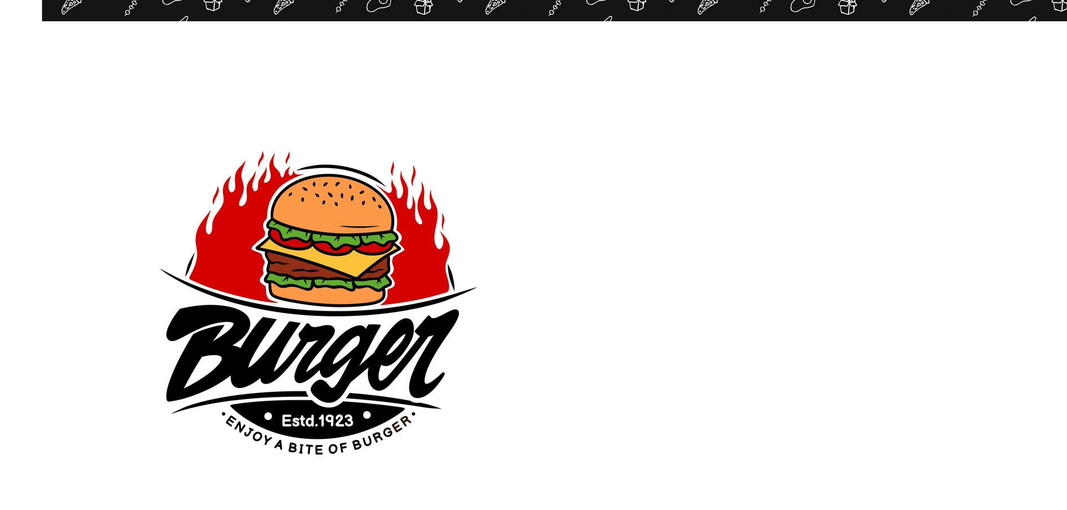
scroll to position [332, 0]
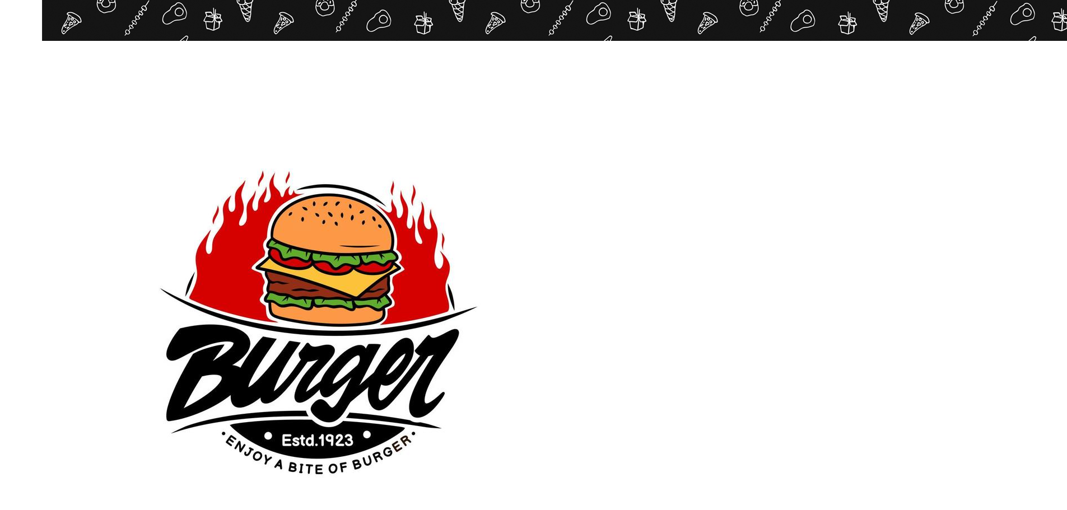
scroll to position [336, 0]
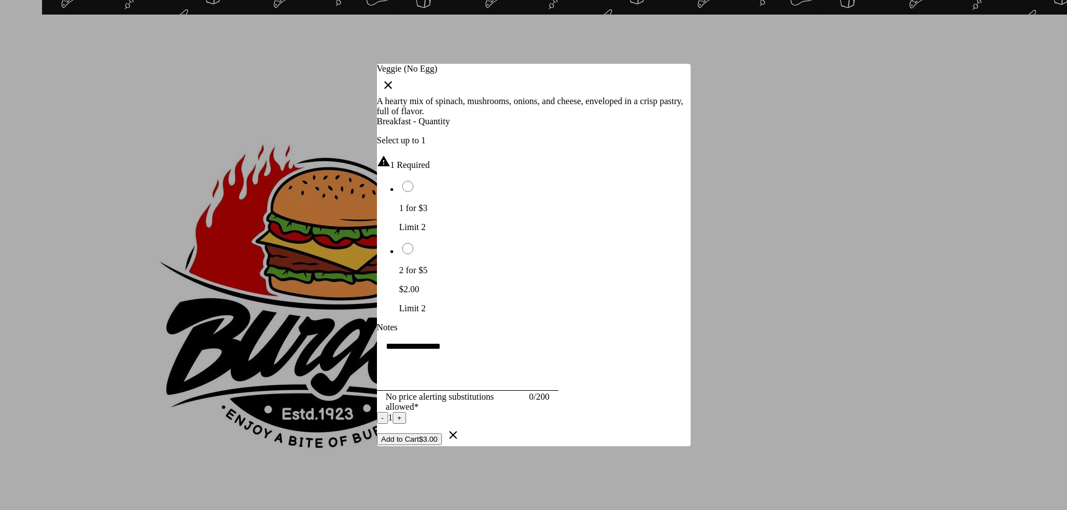
click at [873, 425] on div at bounding box center [533, 255] width 1067 height 510
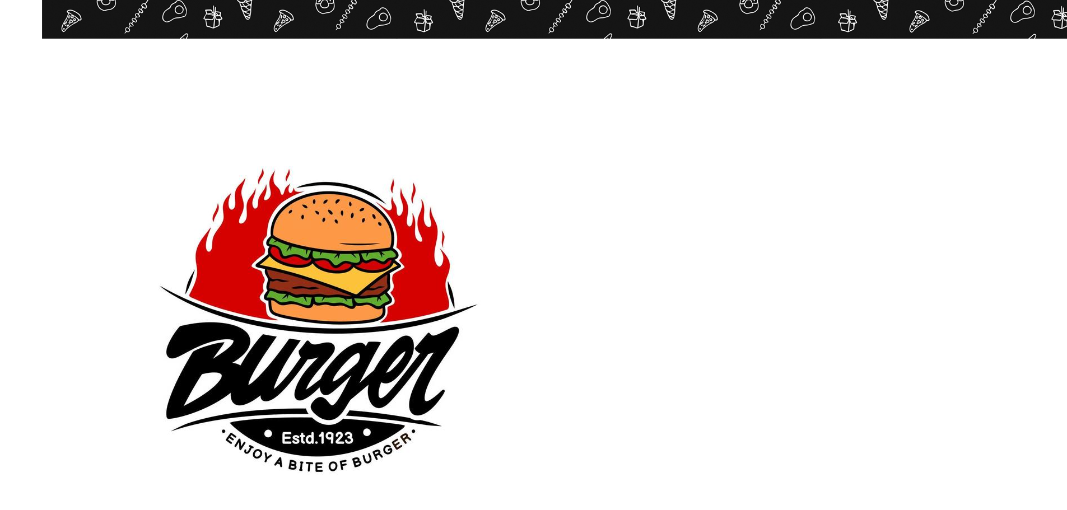
scroll to position [336, 0]
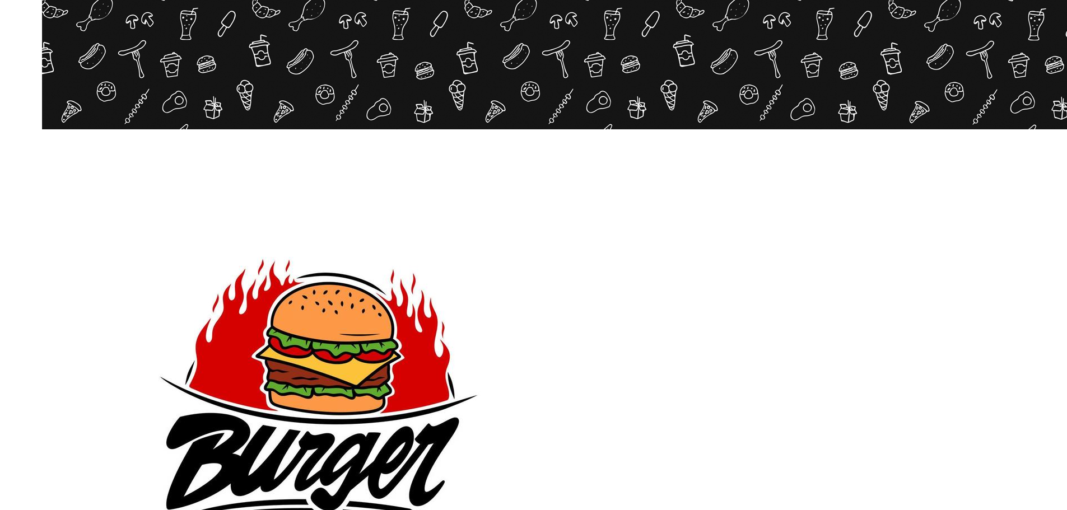
scroll to position [224, 0]
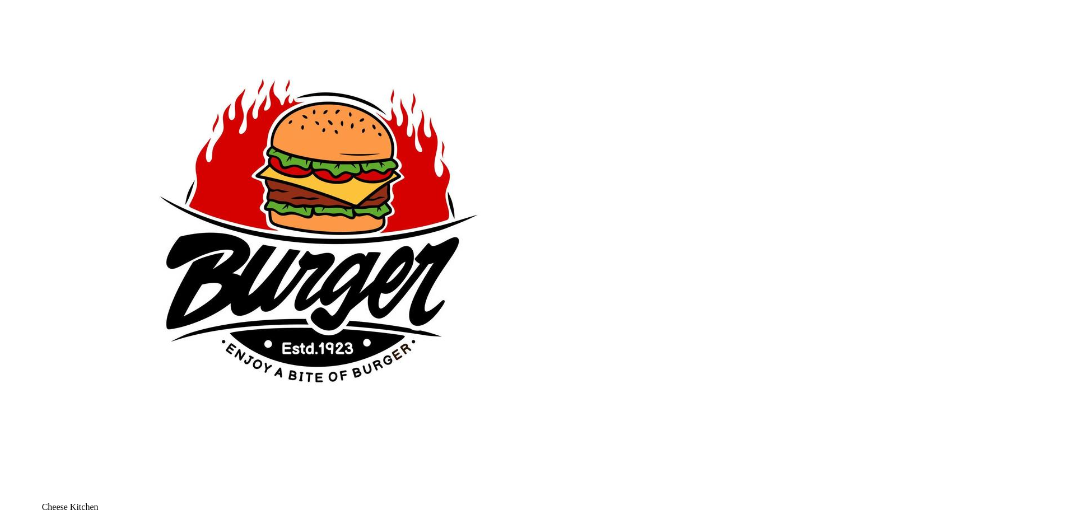
scroll to position [448, 0]
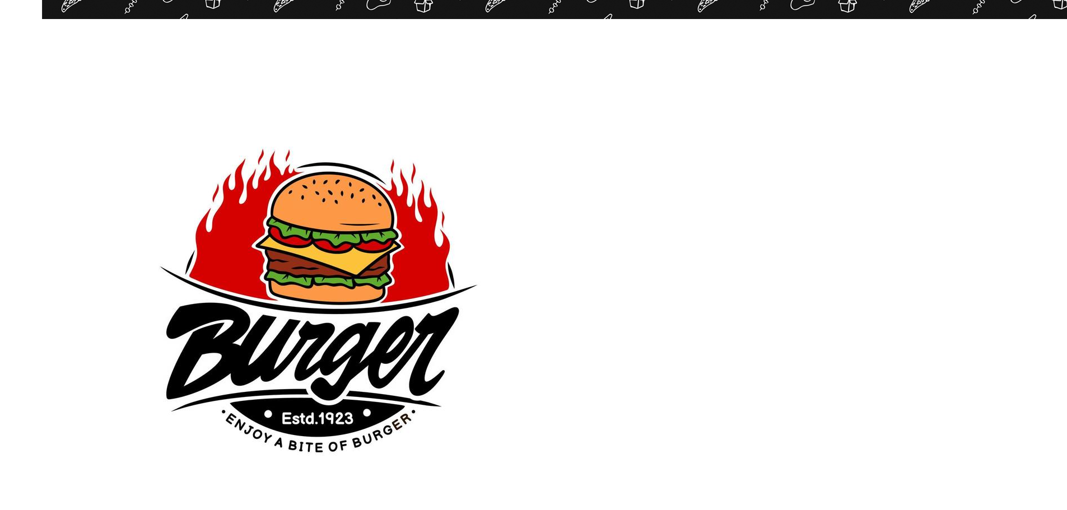
scroll to position [336, 0]
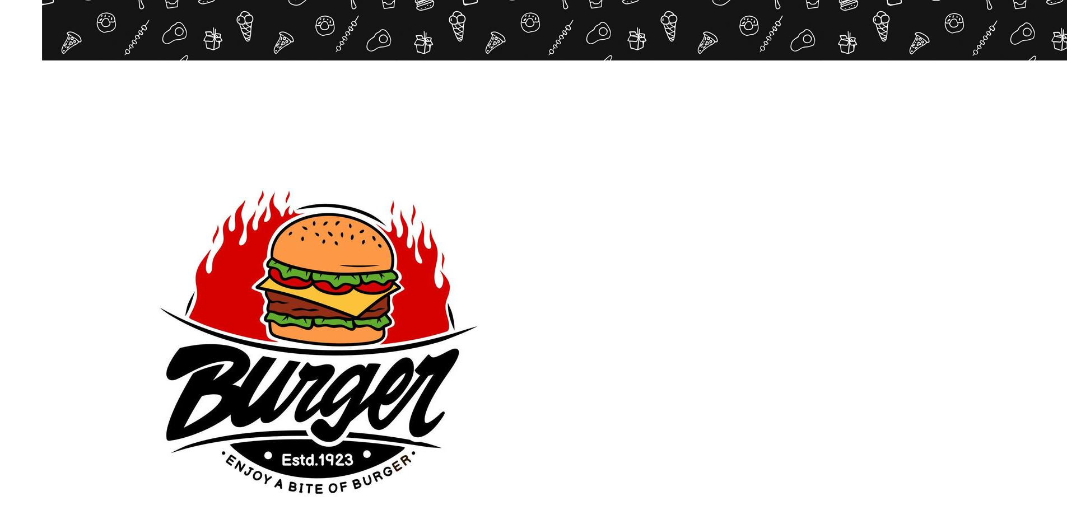
scroll to position [168, 0]
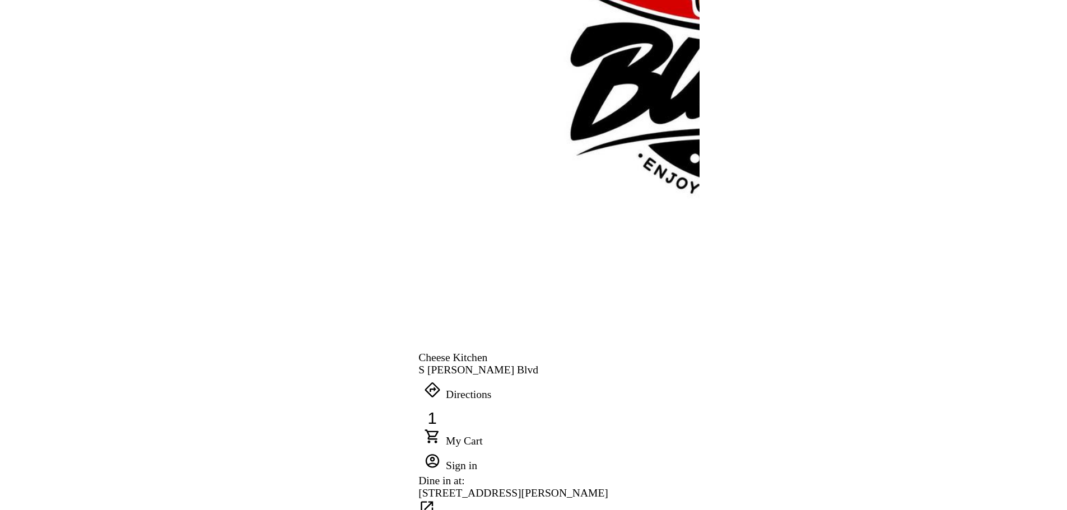
scroll to position [500, 0]
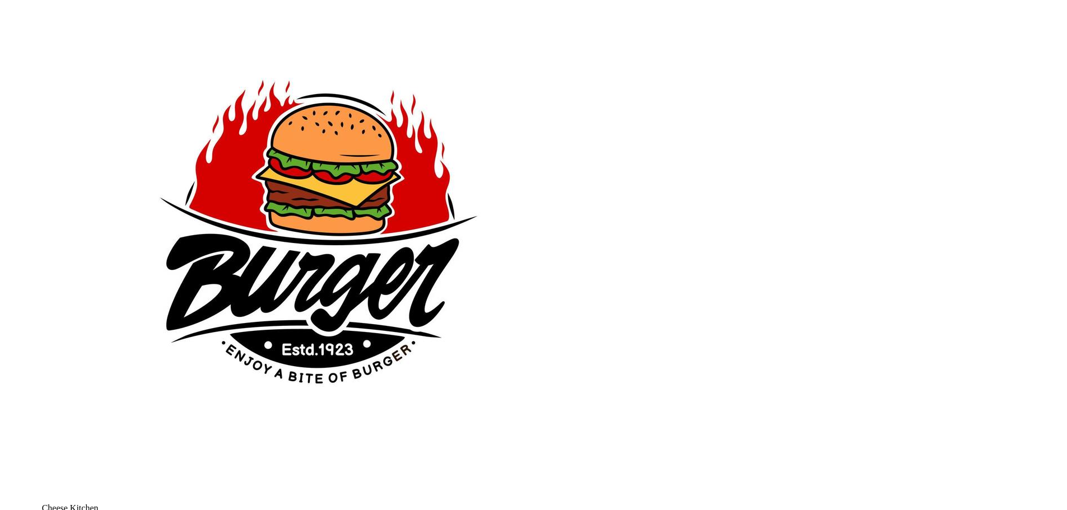
scroll to position [388, 0]
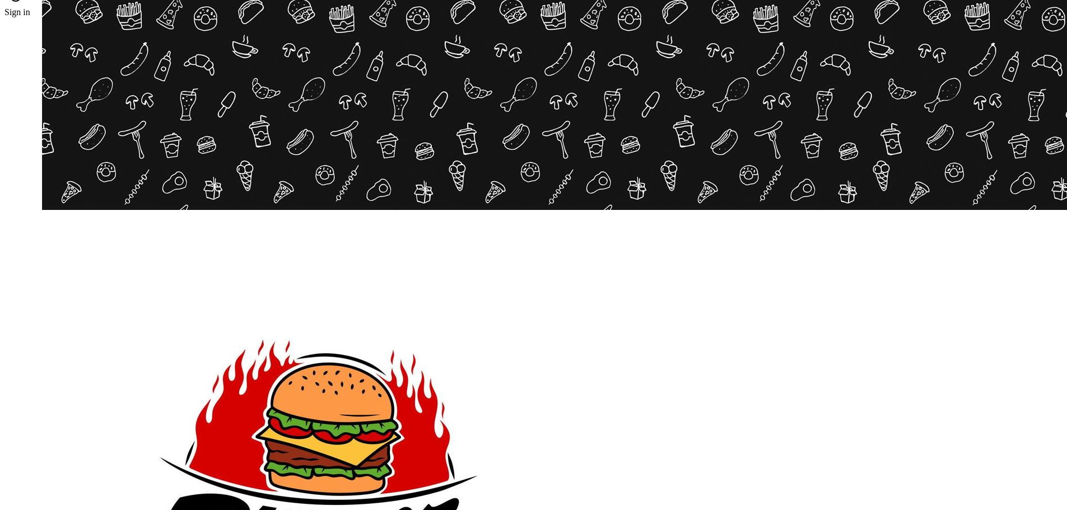
scroll to position [280, 0]
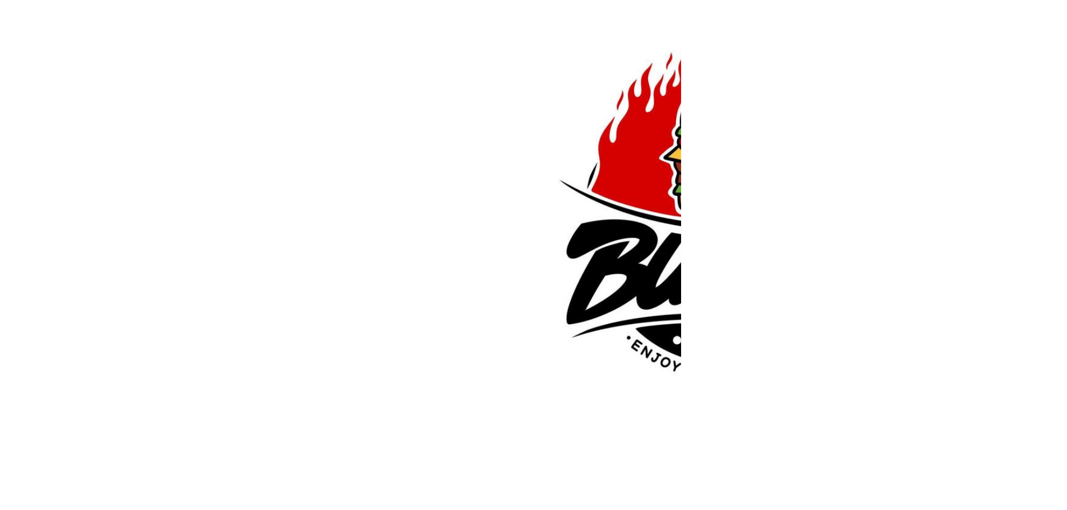
scroll to position [431, 0]
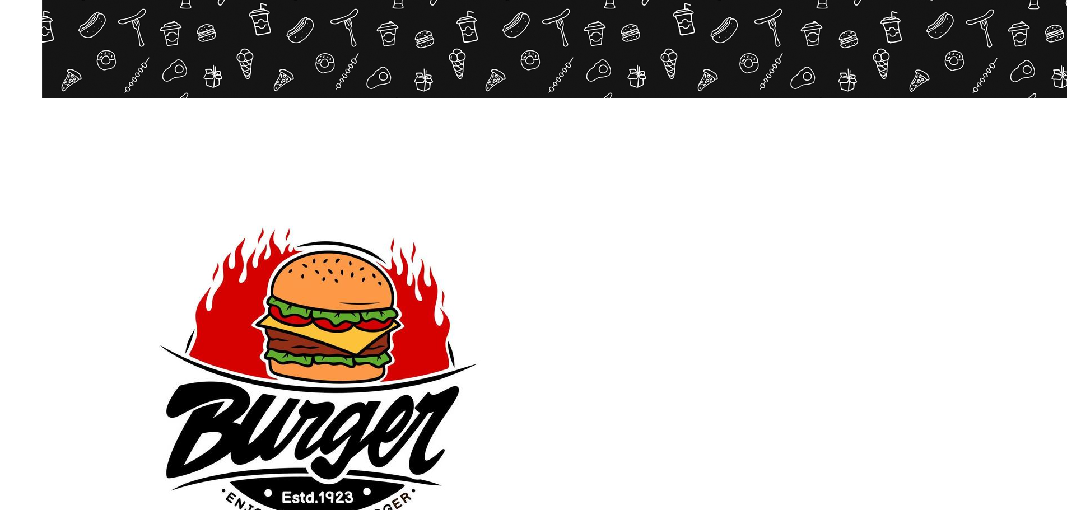
scroll to position [336, 0]
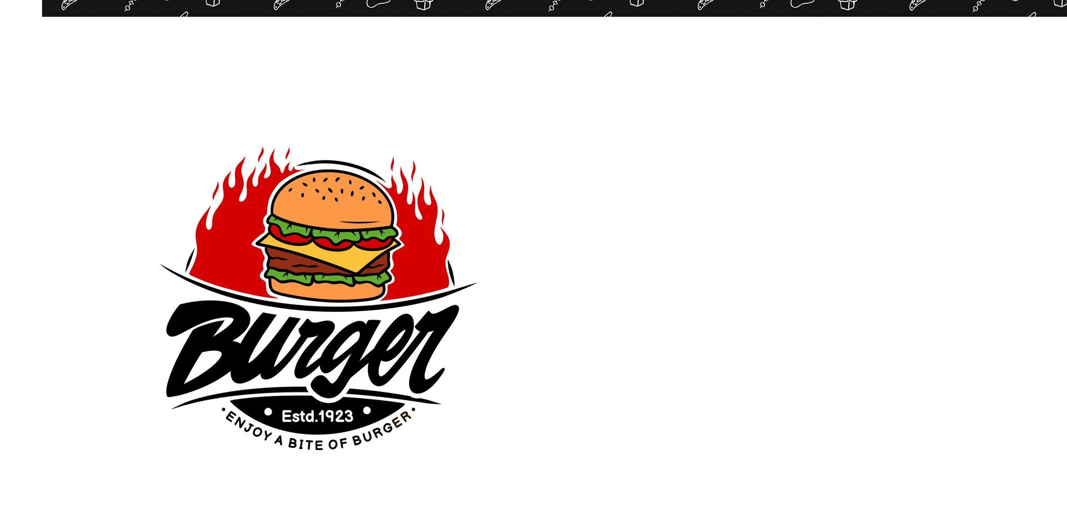
scroll to position [336, 0]
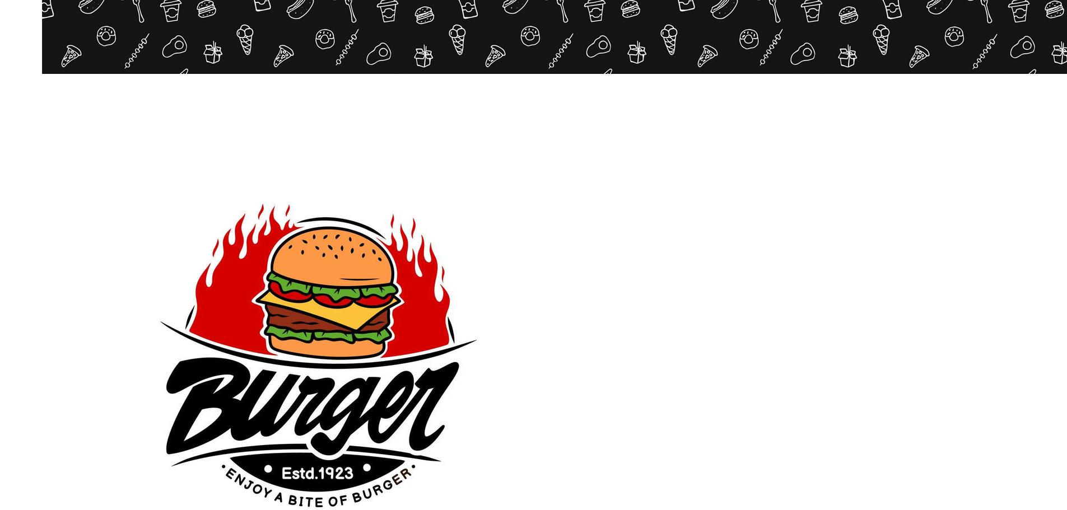
scroll to position [280, 0]
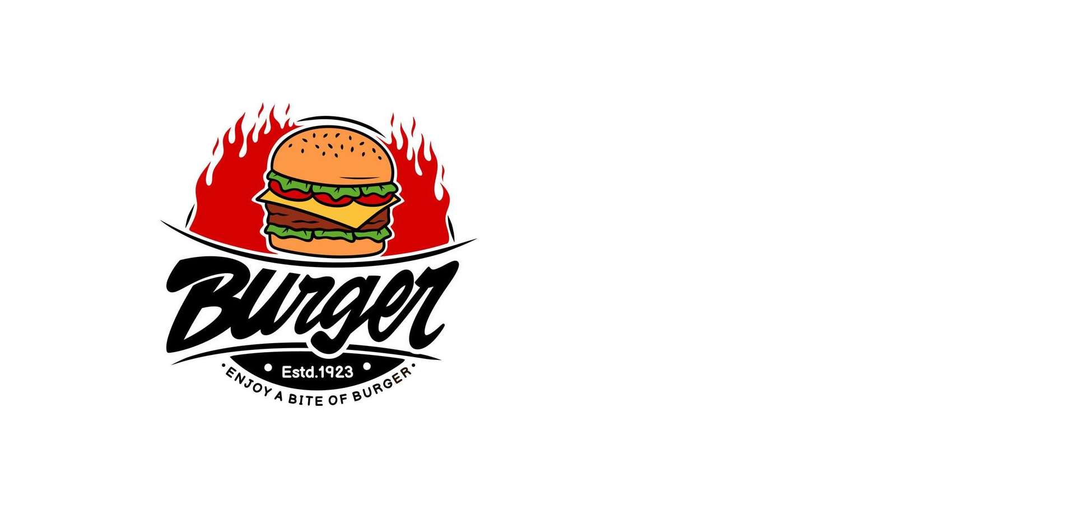
scroll to position [377, 0]
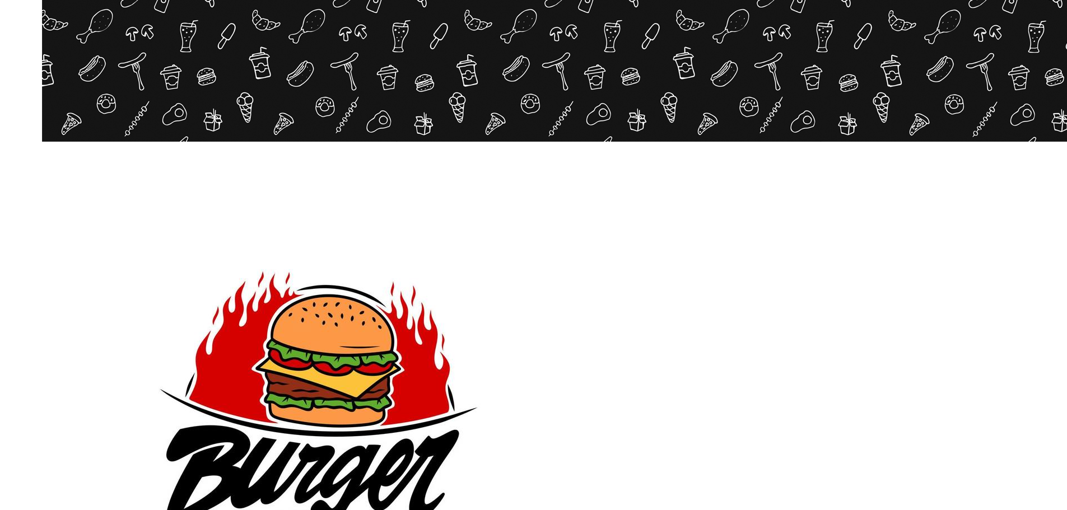
scroll to position [221, 0]
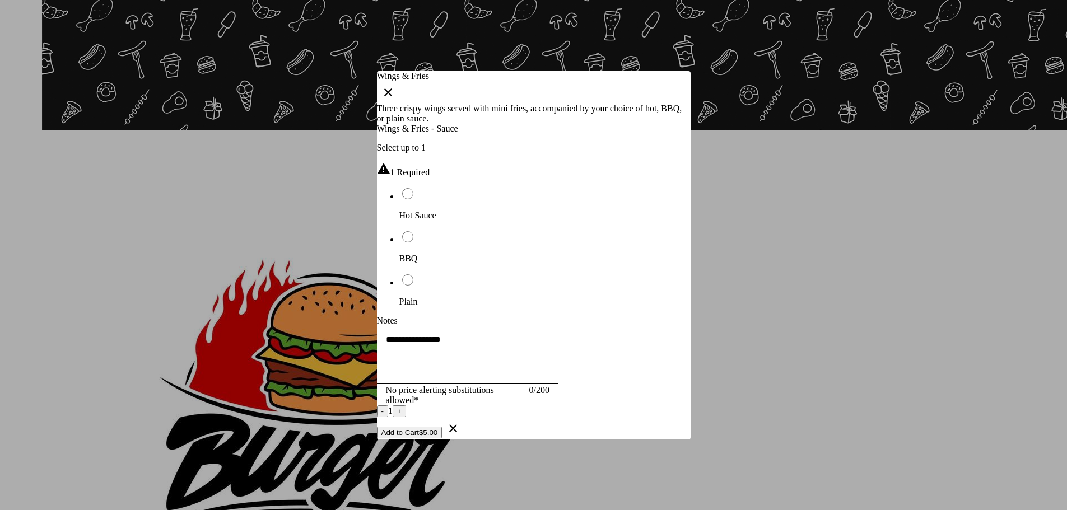
drag, startPoint x: 543, startPoint y: 466, endPoint x: 549, endPoint y: 287, distance: 179.4
click at [443, 439] on button "Add to Cart $5.00" at bounding box center [410, 433] width 66 height 12
click at [544, 230] on li "BBQ" at bounding box center [545, 247] width 291 height 34
click at [443, 439] on button "Add to Cart $5.00" at bounding box center [410, 433] width 66 height 12
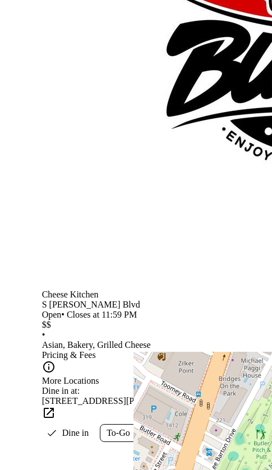
scroll to position [616, 0]
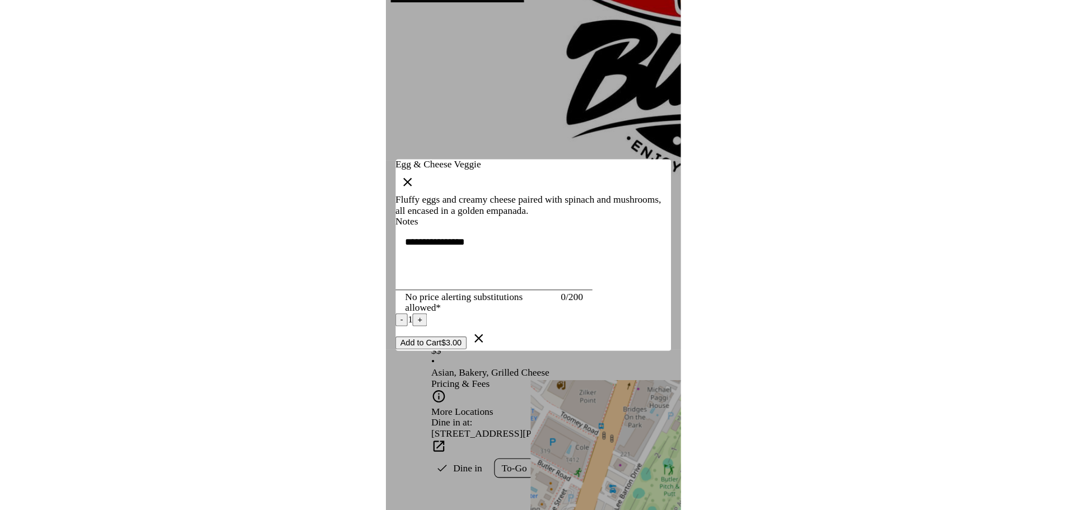
scroll to position [0, 0]
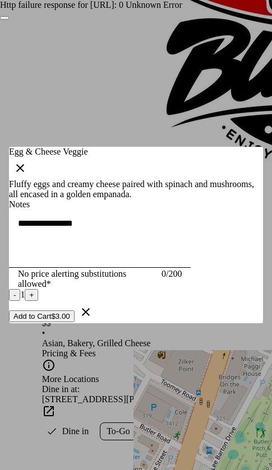
click at [248, 10] on div "Http failure response for http://localhost:5329/api/PublicCatalogMenu/GetModifi…" at bounding box center [136, 5] width 272 height 10
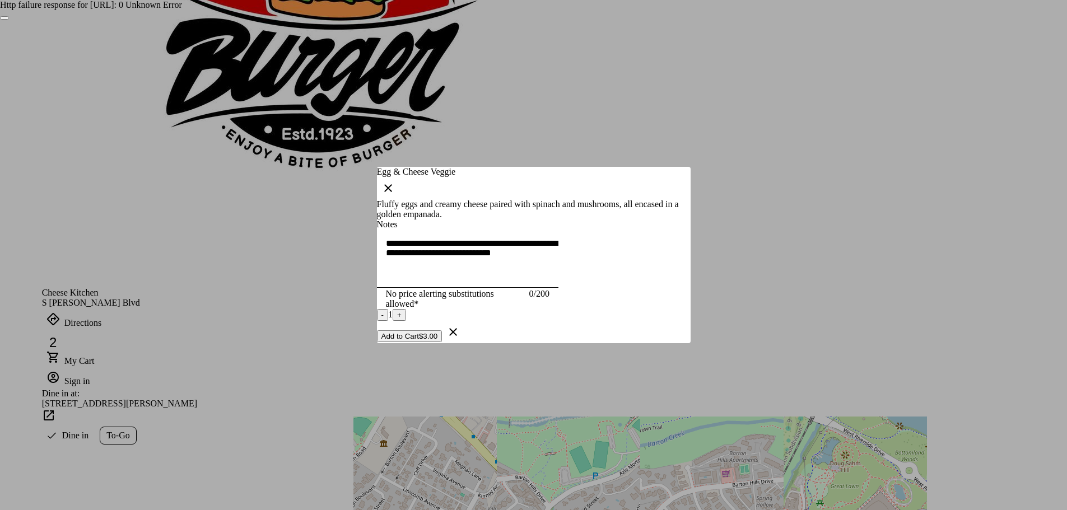
click at [870, 212] on div at bounding box center [533, 255] width 1067 height 510
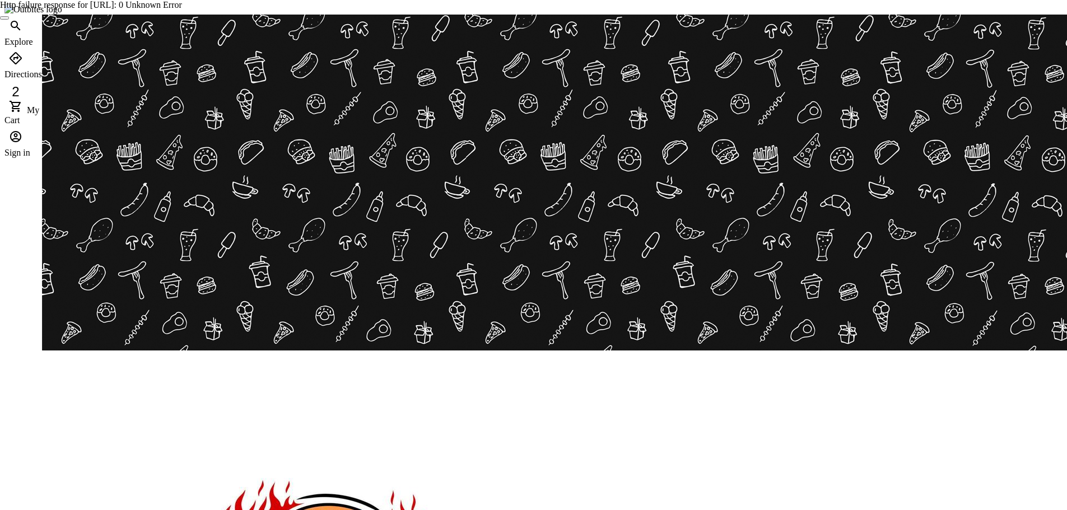
scroll to position [333, 0]
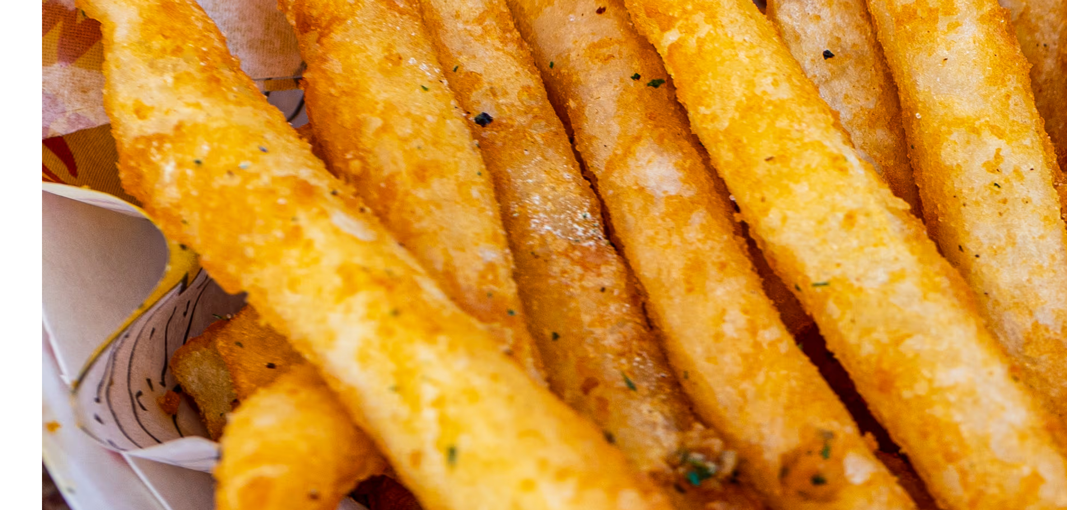
scroll to position [897, 0]
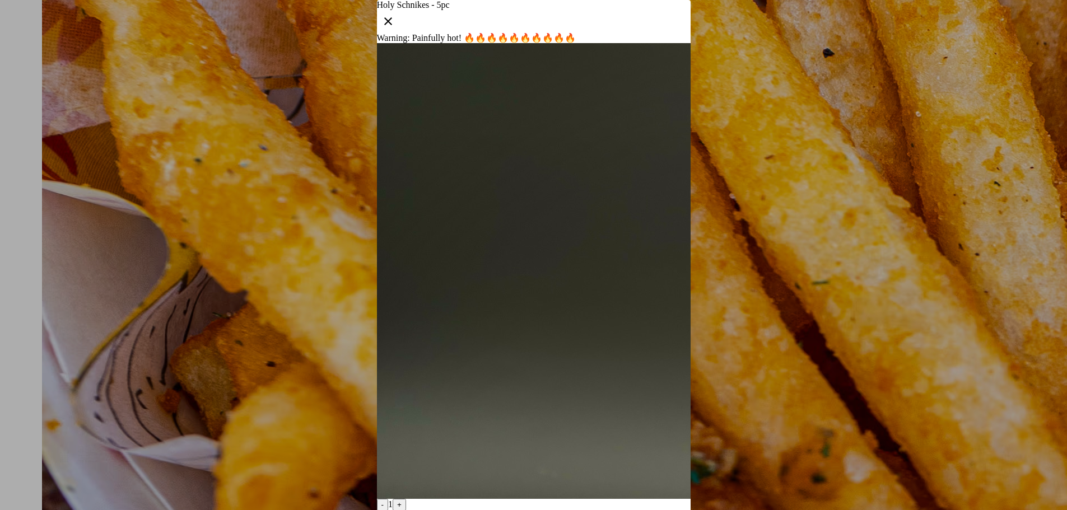
click at [874, 322] on div at bounding box center [533, 255] width 1067 height 510
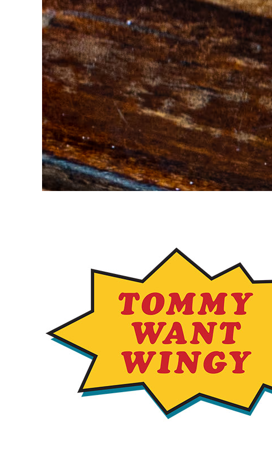
scroll to position [1705, 0]
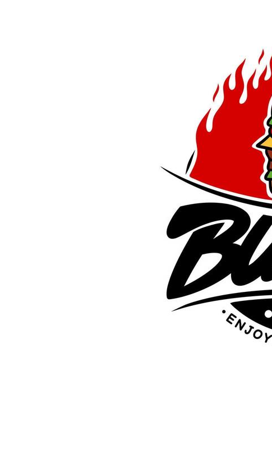
scroll to position [435, 0]
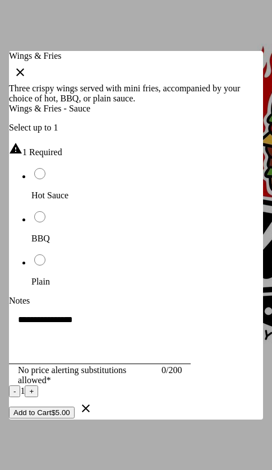
click at [27, 66] on icon "button" at bounding box center [19, 72] width 13 height 13
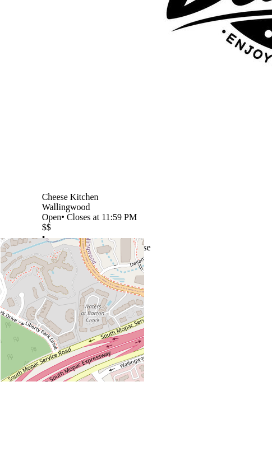
scroll to position [715, 0]
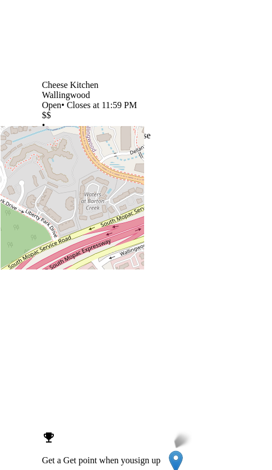
scroll to position [827, 0]
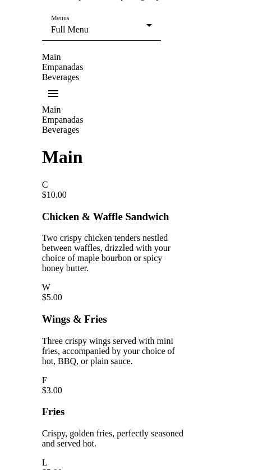
scroll to position [672, 0]
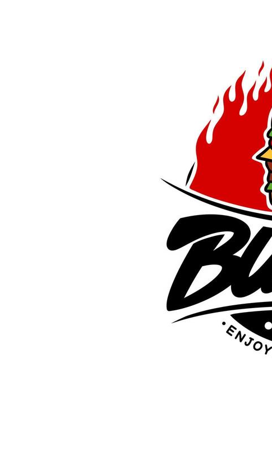
scroll to position [448, 0]
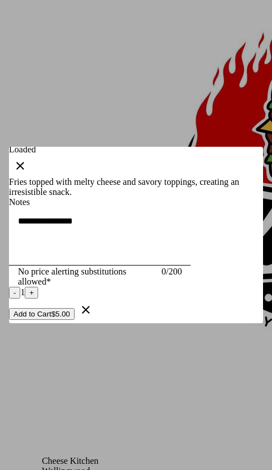
drag, startPoint x: 177, startPoint y: 451, endPoint x: 168, endPoint y: 302, distance: 148.8
click at [75, 320] on button "Add to Cart $5.00" at bounding box center [42, 314] width 66 height 12
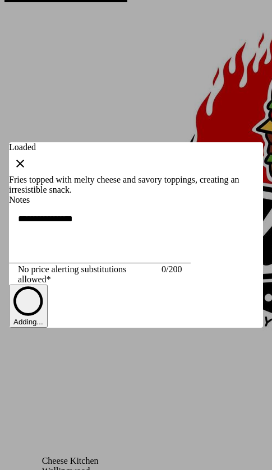
scroll to position [448, 0]
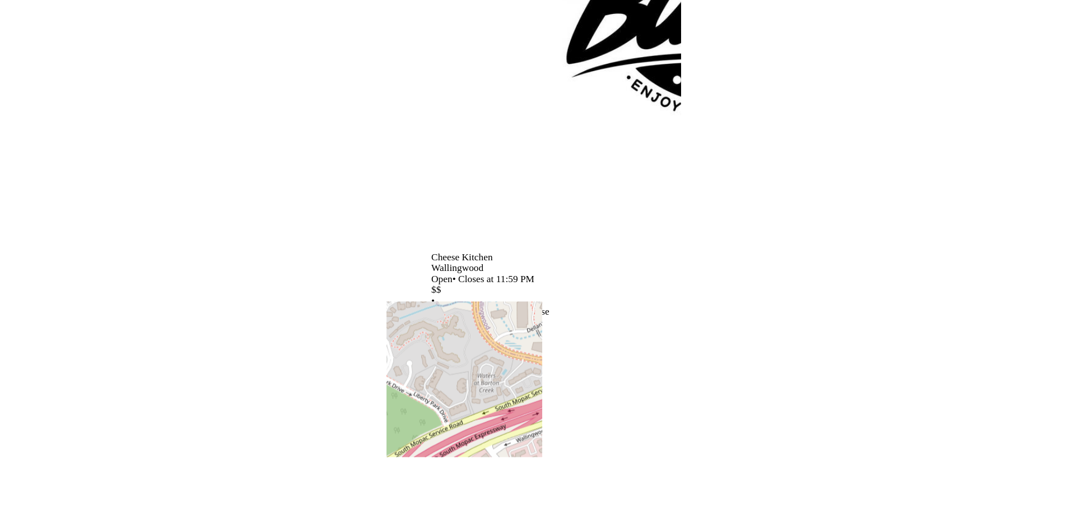
scroll to position [333, 0]
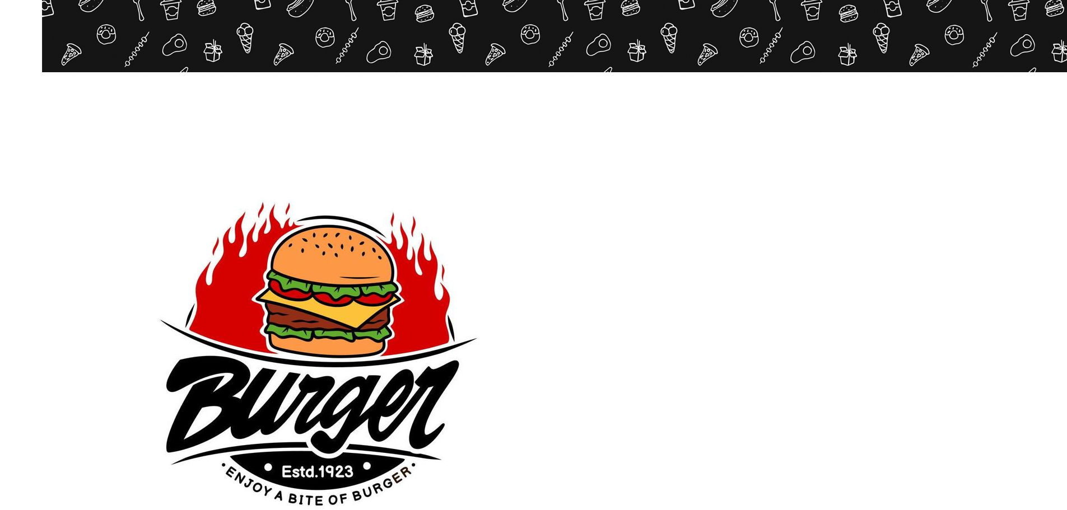
scroll to position [280, 0]
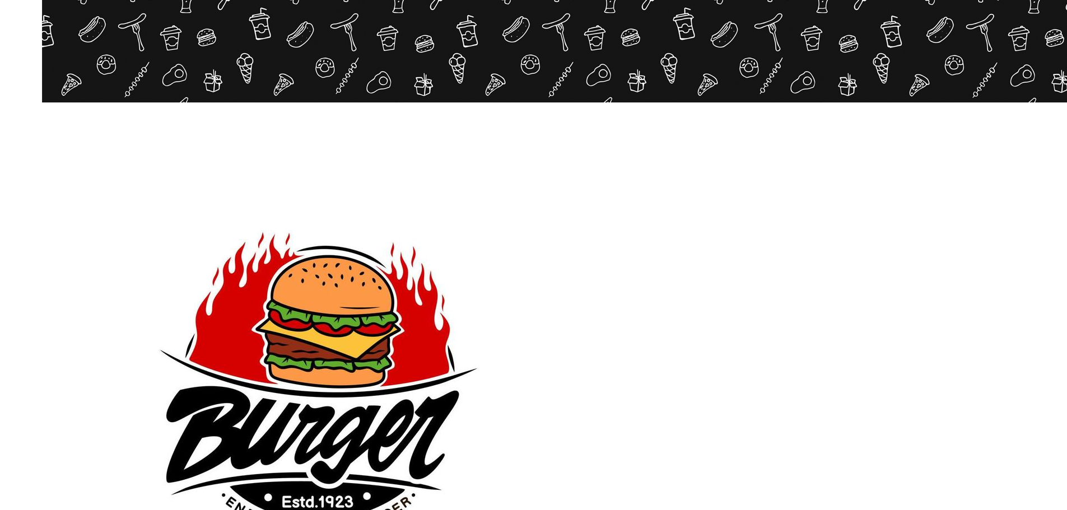
scroll to position [280, 0]
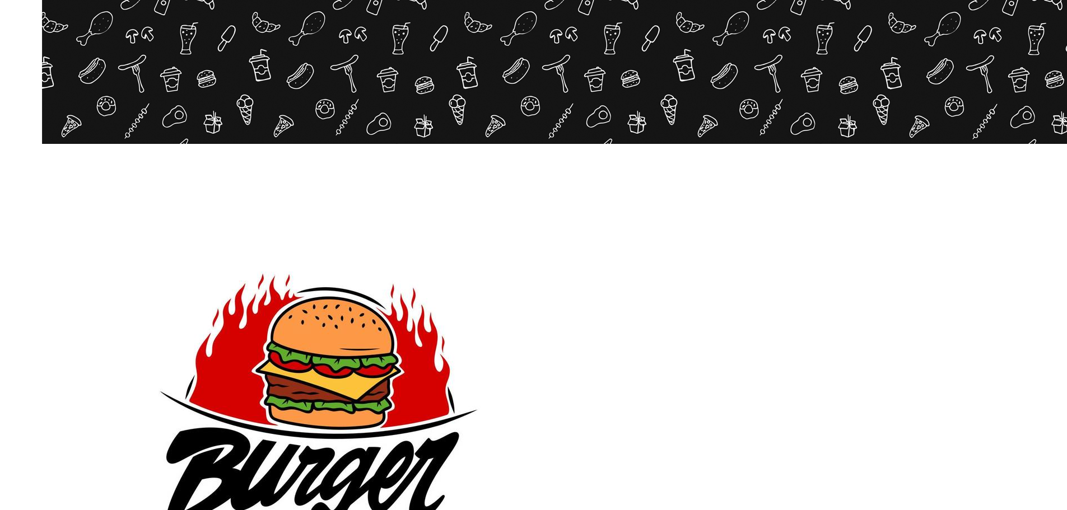
scroll to position [224, 0]
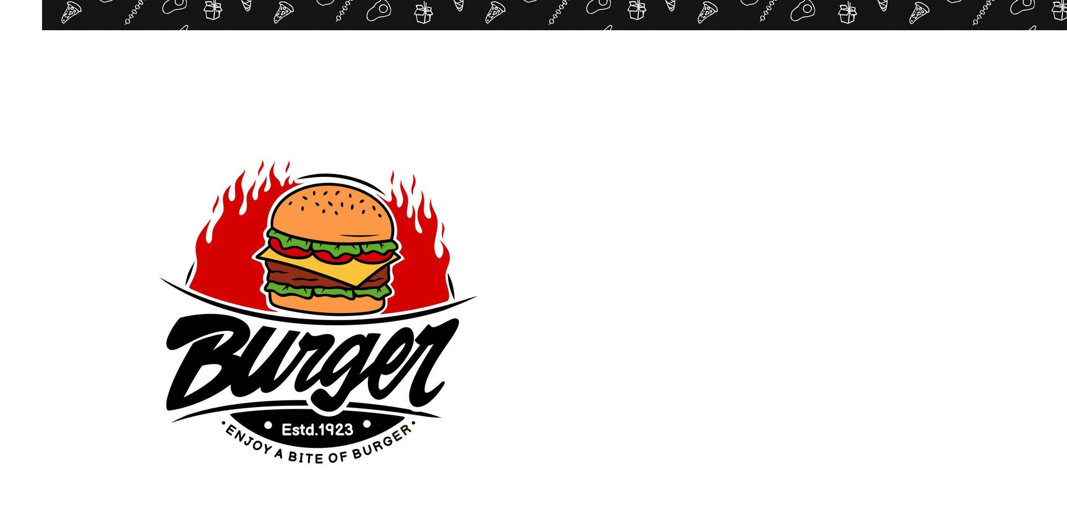
scroll to position [333, 0]
